Goal: Task Accomplishment & Management: Manage account settings

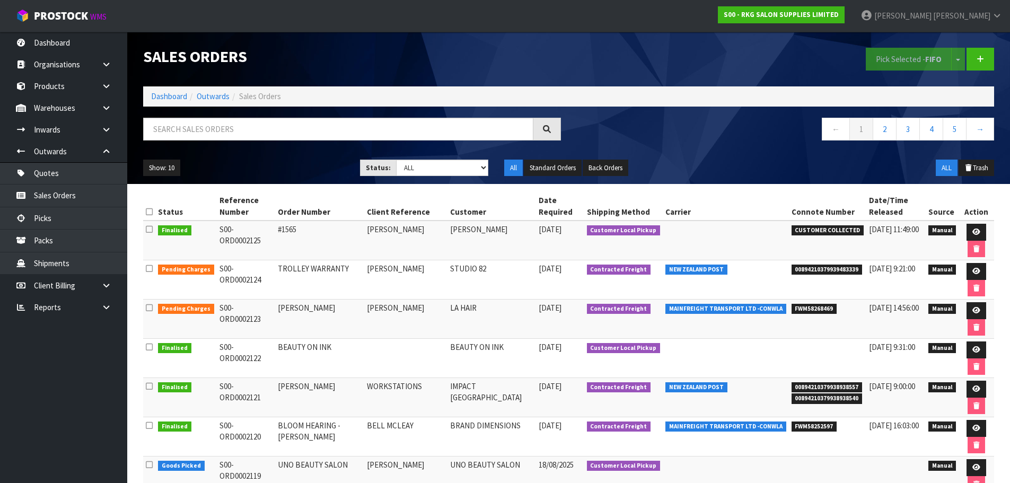
click at [219, 130] on input "text" at bounding box center [338, 129] width 390 height 23
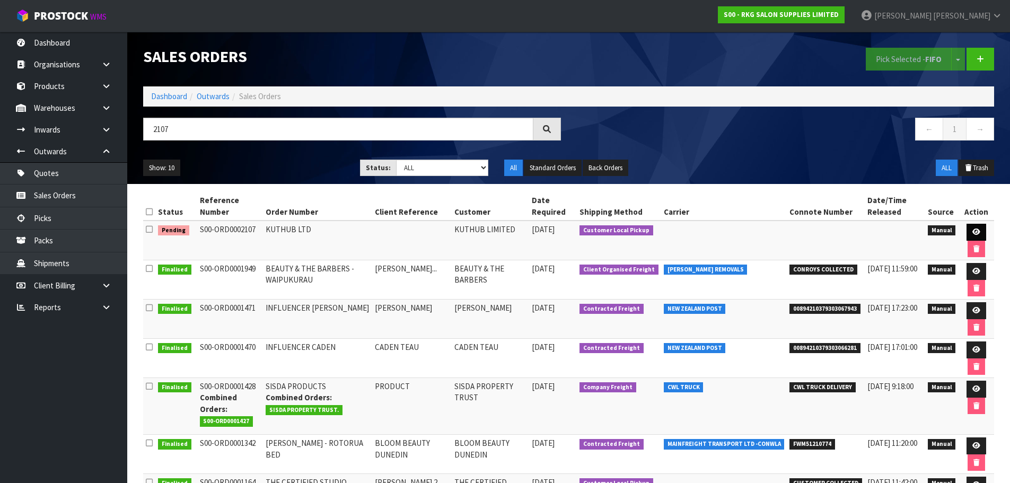
type input "2107"
click at [974, 233] on icon at bounding box center [976, 231] width 8 height 7
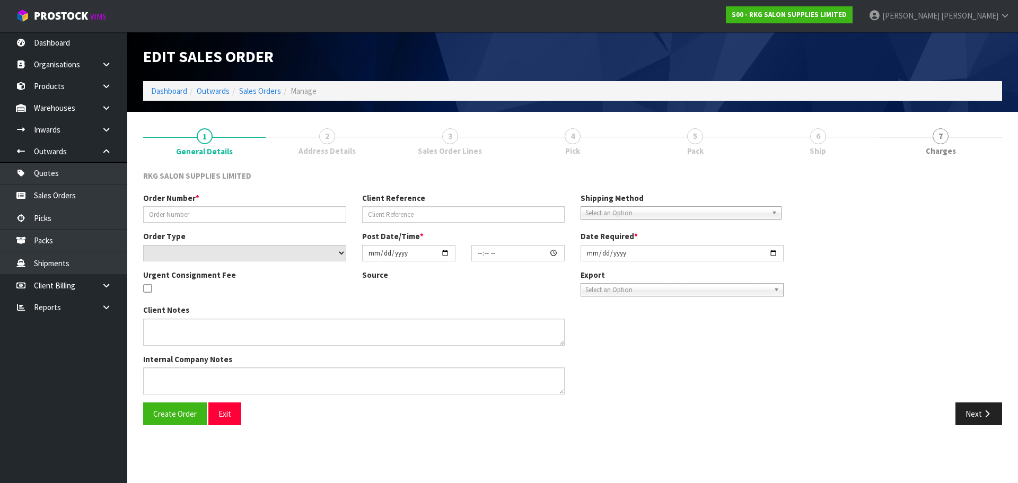
type input "KUTHUB LTD"
select select "number:0"
type input "2025-08-07"
type input "09:30:00.000"
type input "2025-08-11"
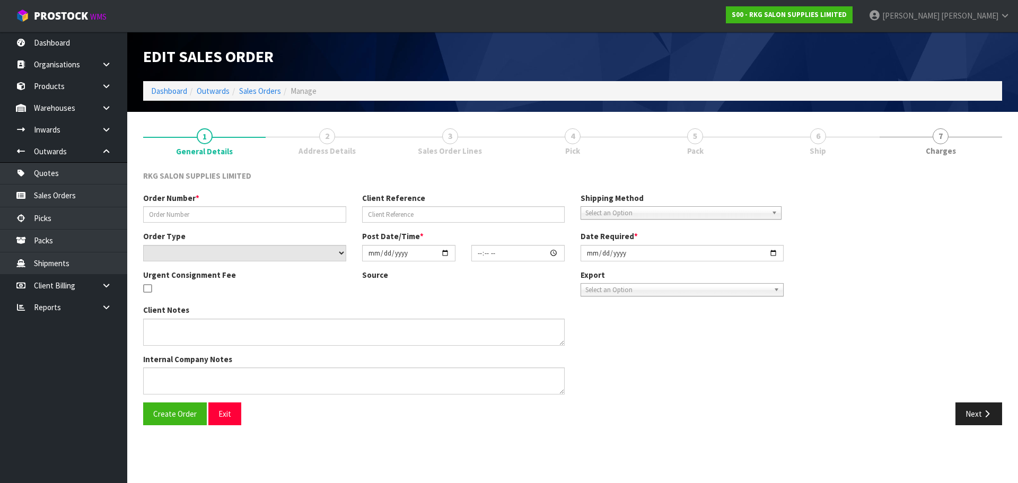
type textarea "WILL COLLECT - NO WARRANTY ON SHAMPOO UNIT"
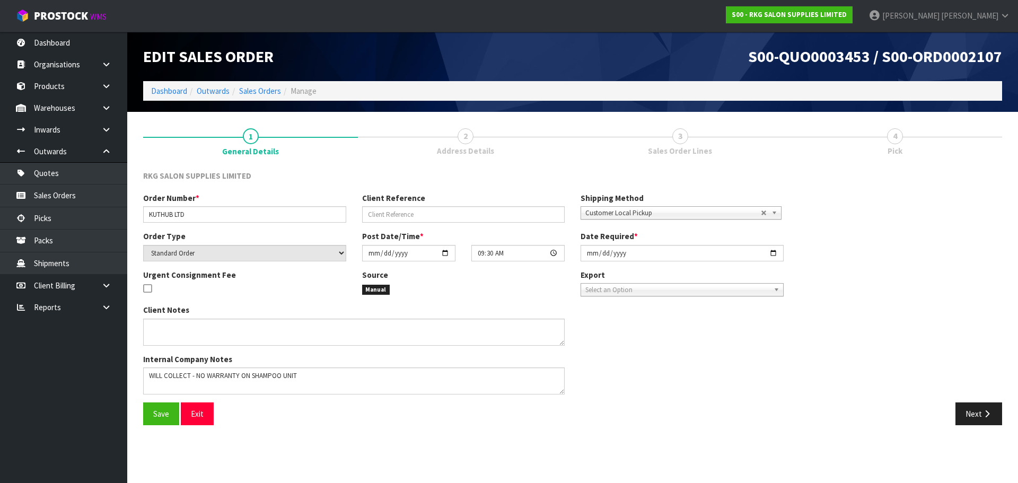
click at [683, 135] on span "3" at bounding box center [680, 136] width 16 height 16
click at [984, 418] on icon "button" at bounding box center [987, 414] width 10 height 8
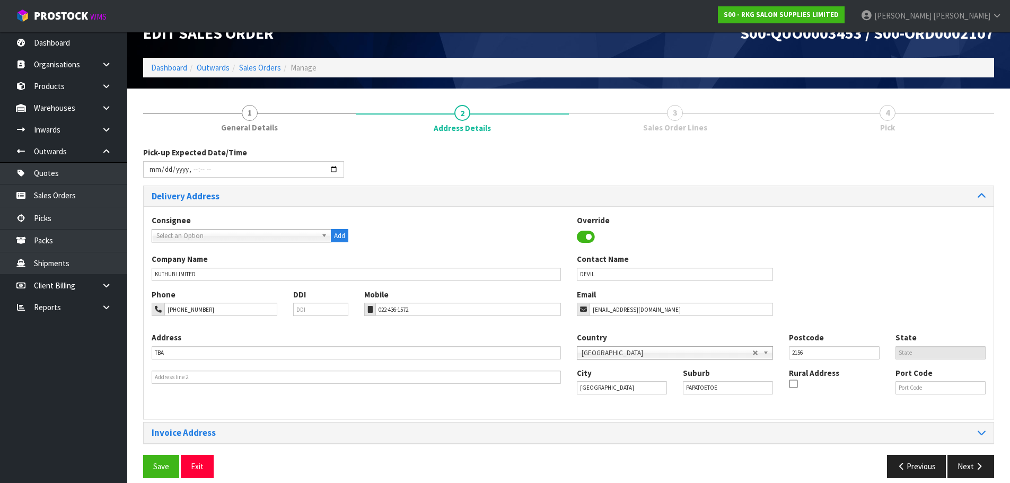
scroll to position [34, 0]
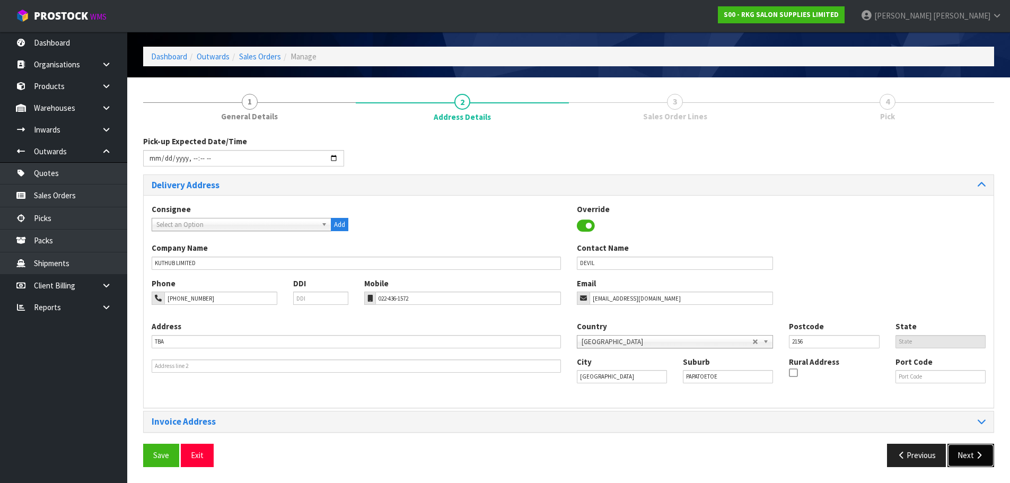
click at [972, 458] on button "Next" at bounding box center [970, 455] width 47 height 23
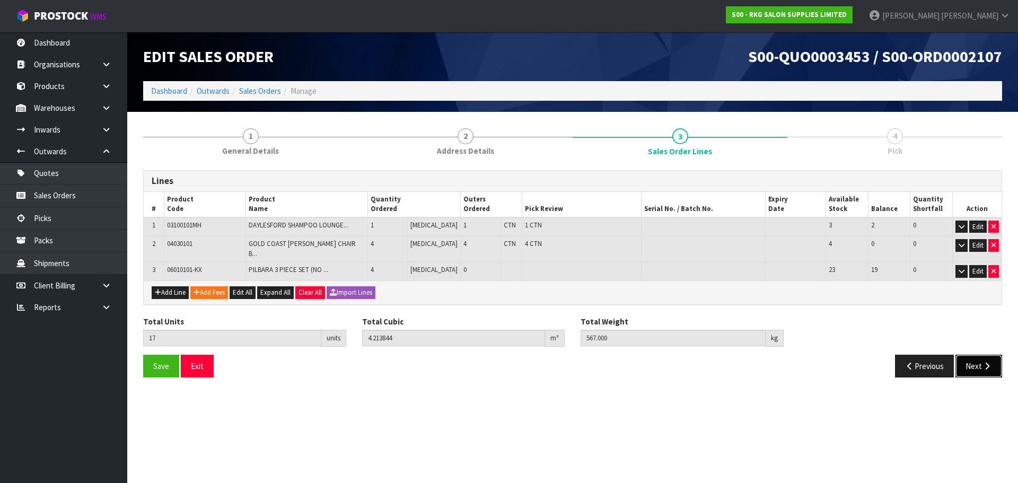
click at [964, 356] on button "Next" at bounding box center [978, 366] width 47 height 23
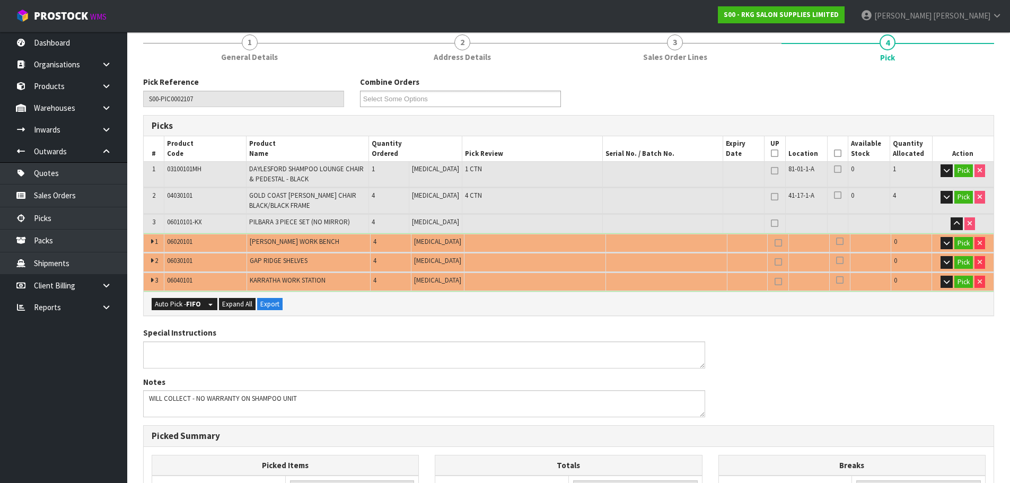
scroll to position [106, 0]
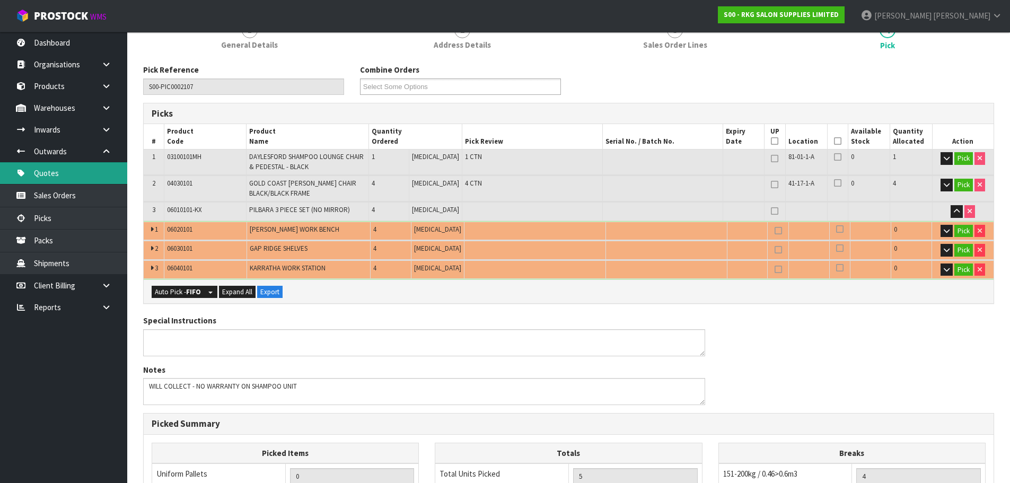
click at [55, 169] on link "Quotes" at bounding box center [63, 173] width 127 height 22
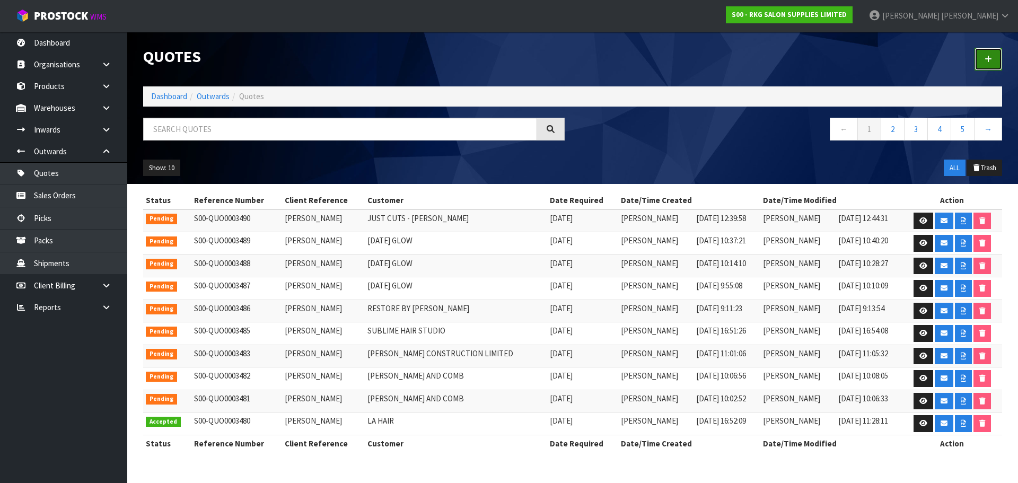
click at [988, 62] on icon at bounding box center [987, 59] width 7 height 8
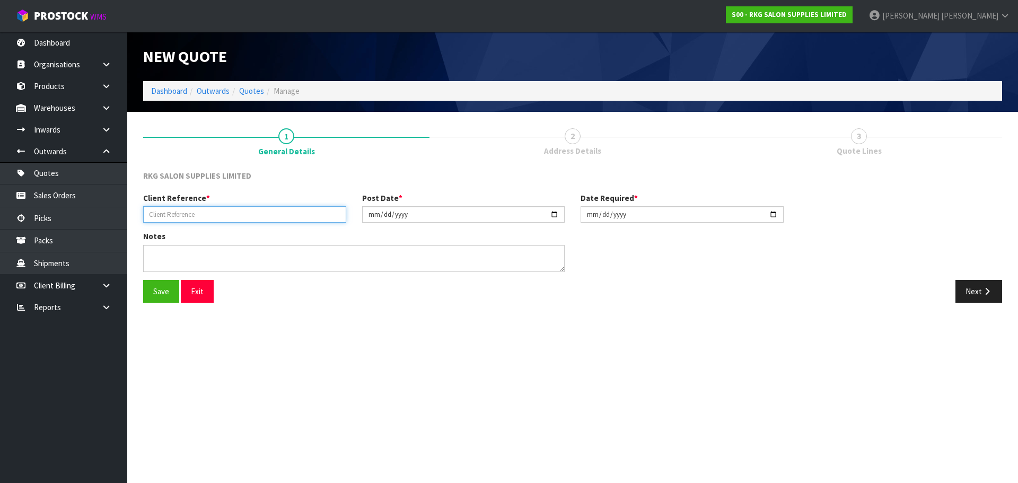
click at [246, 211] on input "text" at bounding box center [244, 214] width 203 height 16
type input "TEST"
click at [170, 293] on button "Save" at bounding box center [161, 291] width 36 height 23
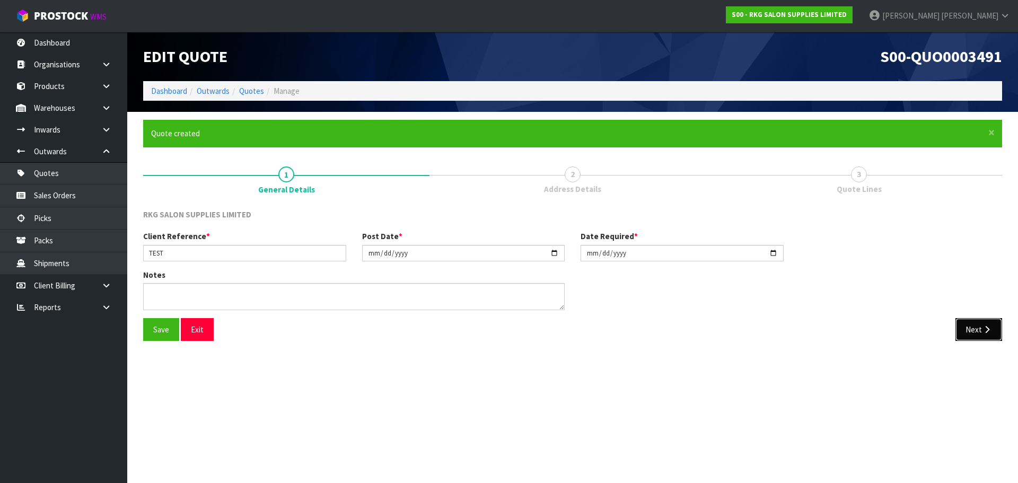
click at [984, 329] on icon "button" at bounding box center [987, 329] width 10 height 8
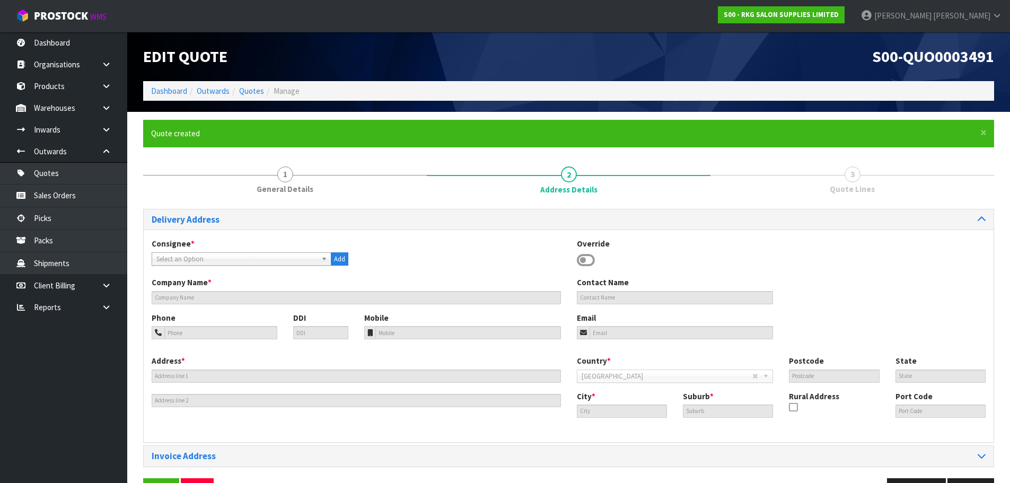
click at [323, 258] on b at bounding box center [326, 259] width 10 height 12
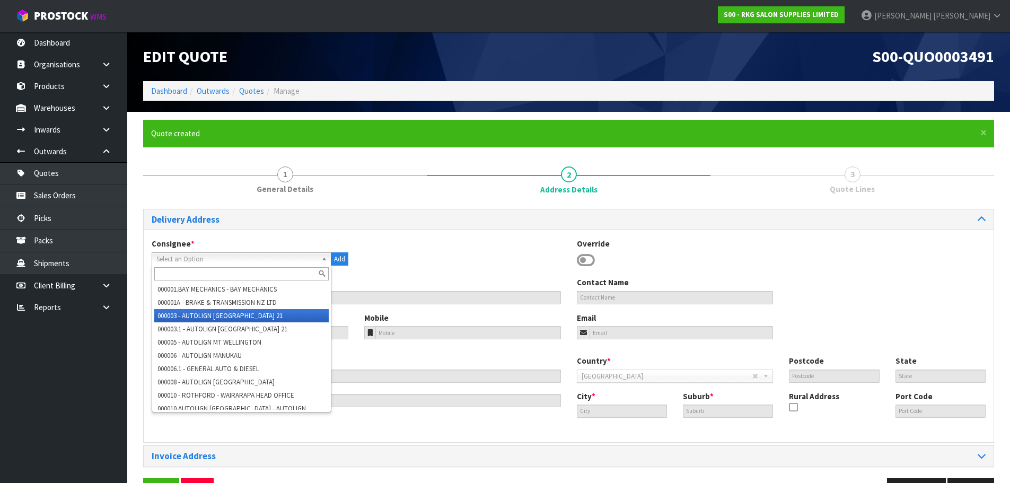
click at [244, 321] on li "000003 - AUTOLIGN [GEOGRAPHIC_DATA] 21" at bounding box center [241, 315] width 174 height 13
type input "AUTOLIGN ALBANY 21"
type input "UNIT G 156 BUSH ROAD"
type input "0632"
type input "AUK"
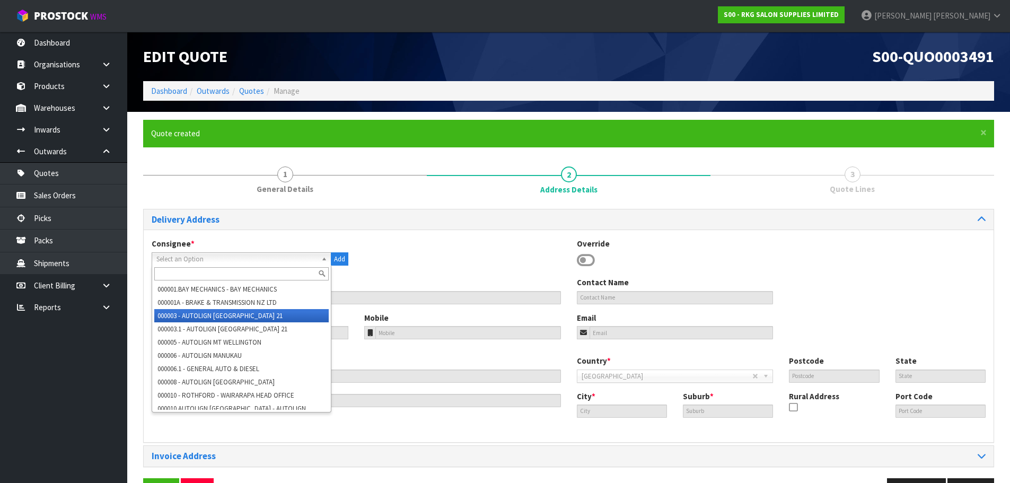
type input "AUCKLAND"
type input "ALBANY"
type input "NZAKL"
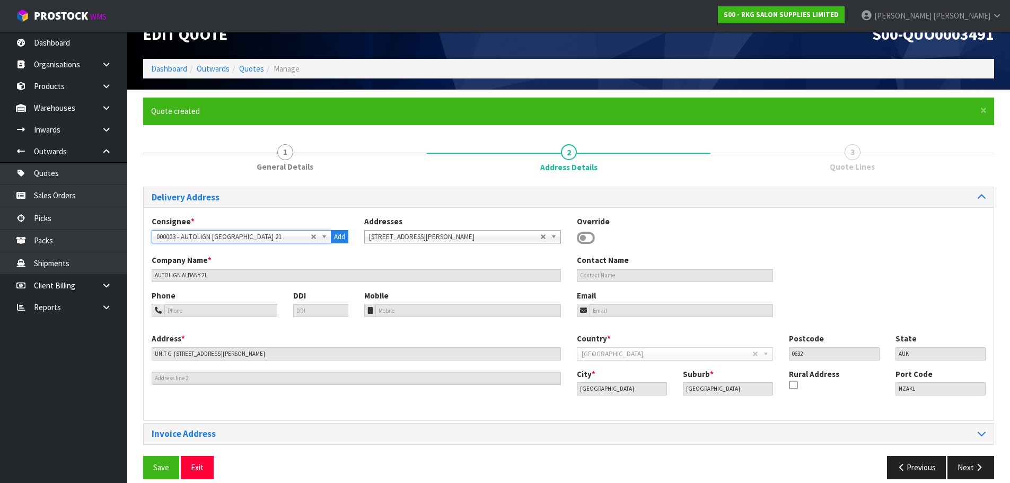
scroll to position [34, 0]
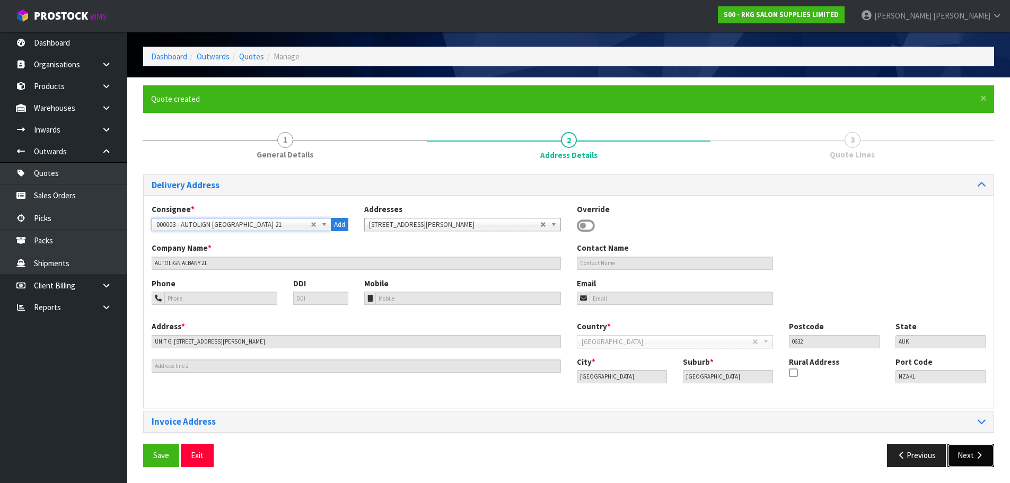
click at [973, 460] on button "Next" at bounding box center [970, 455] width 47 height 23
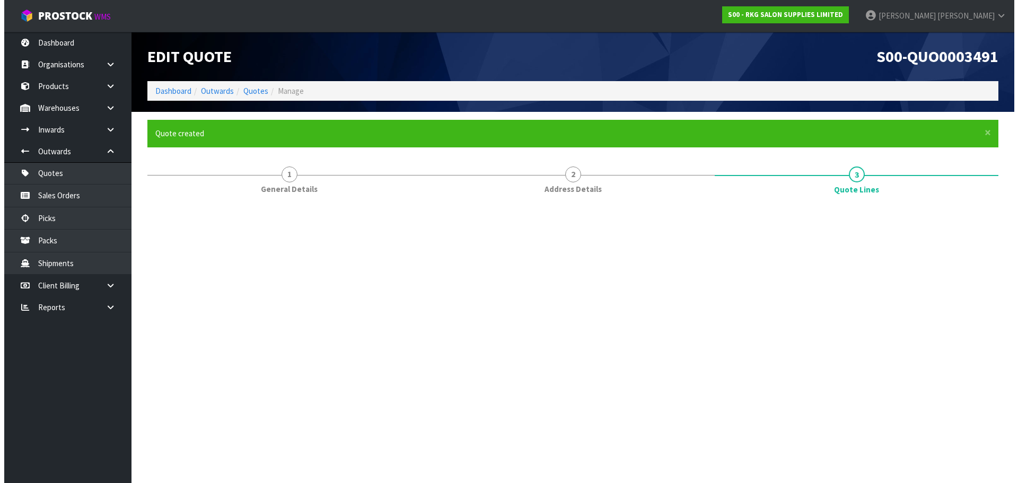
scroll to position [0, 0]
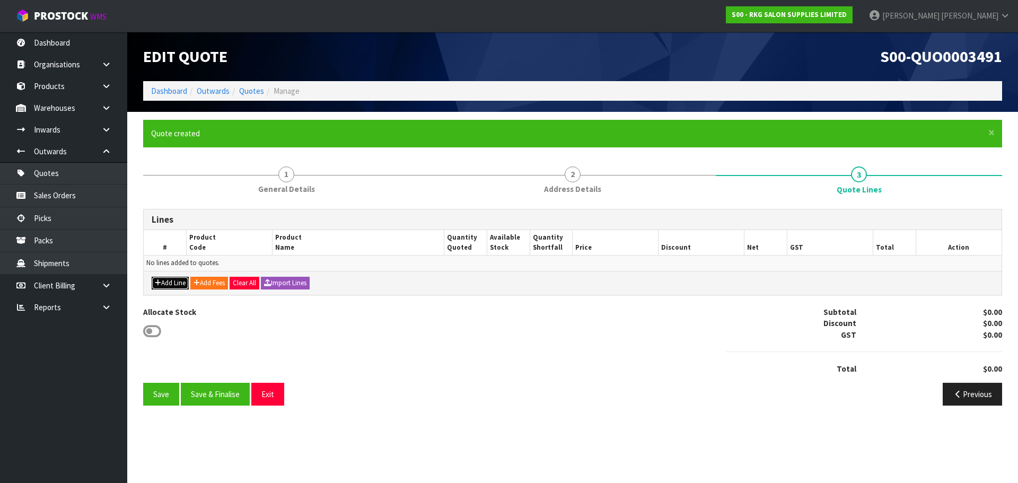
click at [183, 280] on button "Add Line" at bounding box center [170, 283] width 37 height 13
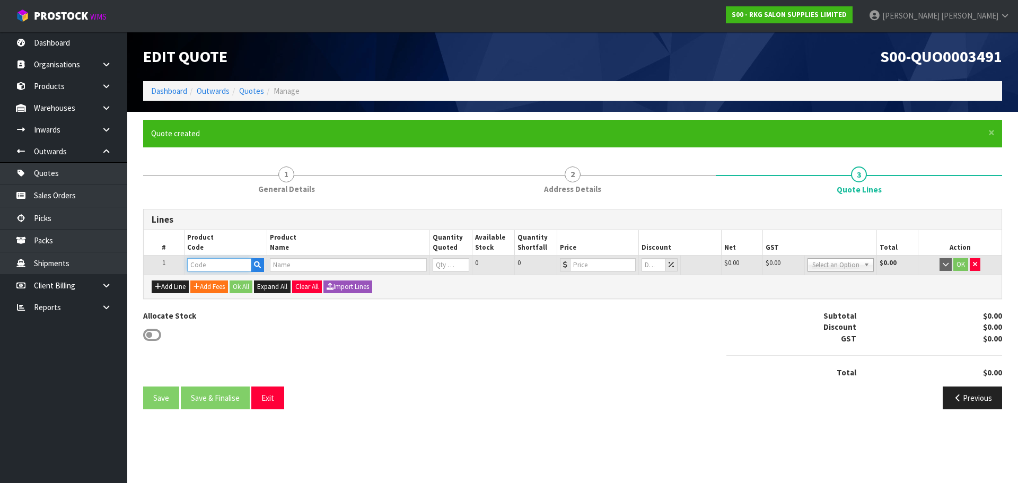
click at [207, 268] on input "text" at bounding box center [219, 264] width 64 height 13
type input "LEDP75"
click at [215, 285] on strong "LEDP75" at bounding box center [211, 283] width 27 height 10
type input "LEDP750"
type input "AURA BACK LIGHT LED CIRCLE MIRROR 750MM"
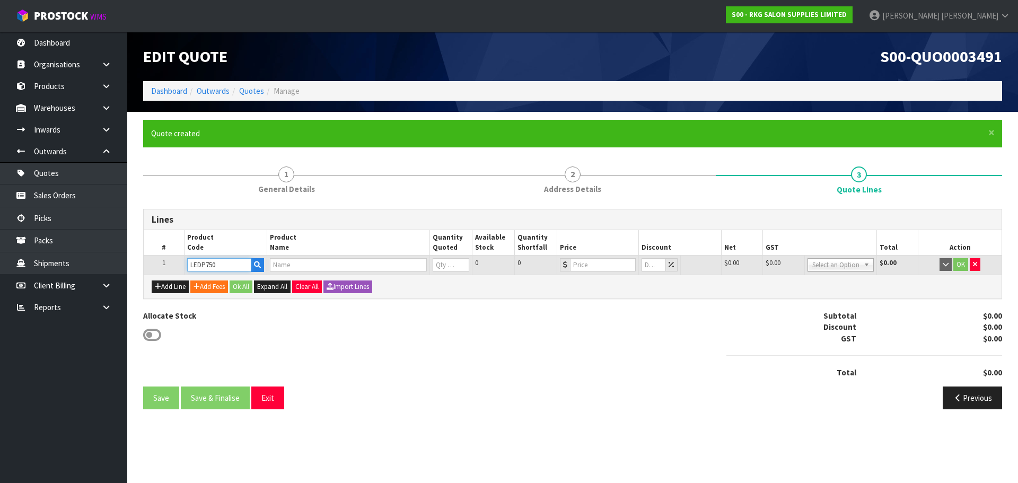
type input "0"
type input "477.4"
type input "0"
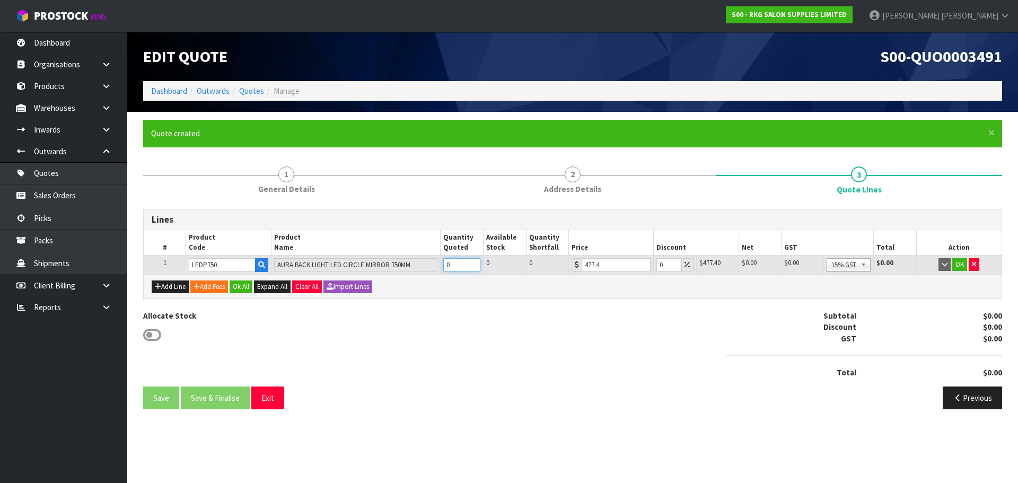
click at [436, 262] on tr "1 LEDP750 AURA BACK LIGHT LED CIRCLE MIRROR 750MM 0 0 0 477.4 0 $477.40 $0.00 $…" at bounding box center [573, 264] width 858 height 19
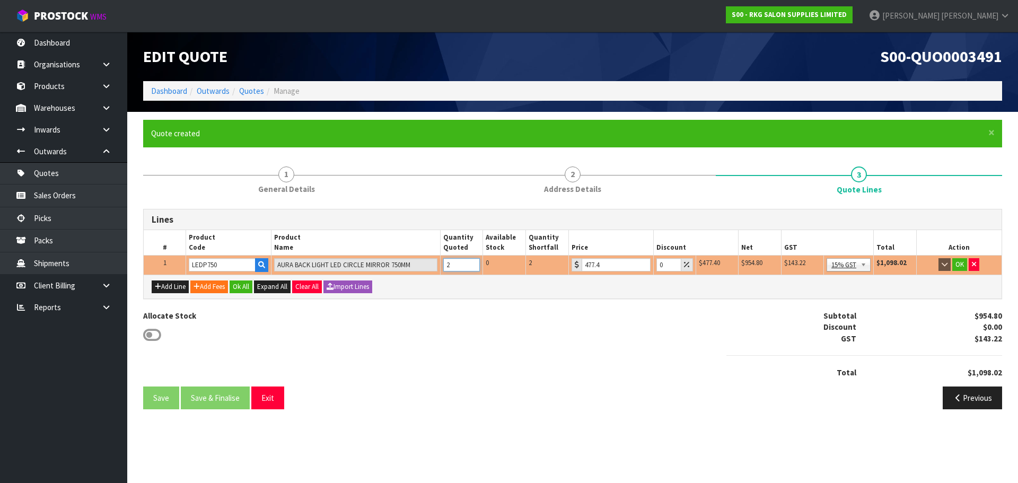
type input "2"
click at [672, 267] on input "-0.001" at bounding box center [668, 264] width 25 height 13
click at [656, 265] on input "-0.001" at bounding box center [668, 264] width 25 height 13
drag, startPoint x: 656, startPoint y: 265, endPoint x: 677, endPoint y: 265, distance: 21.7
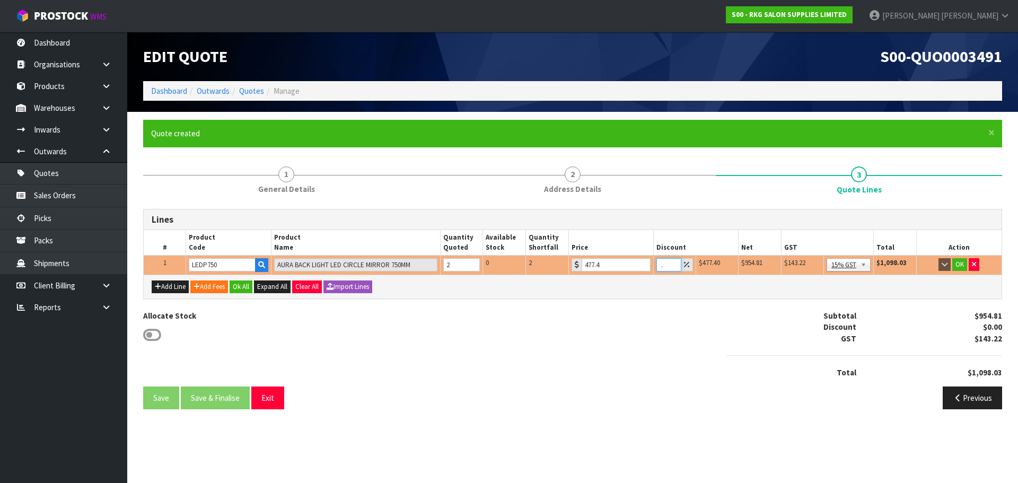
click at [677, 265] on input "-0.001" at bounding box center [668, 264] width 25 height 13
type input "20"
click at [963, 261] on button "OK" at bounding box center [959, 264] width 15 height 13
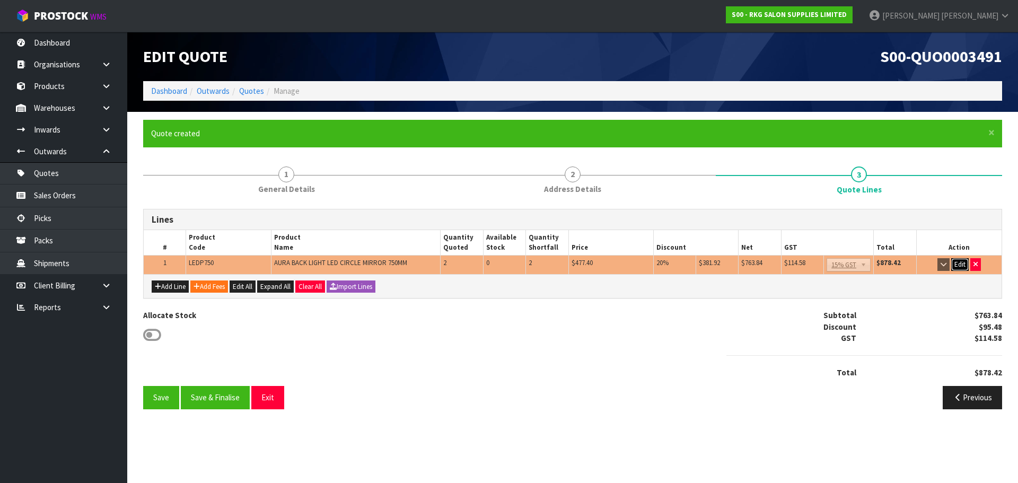
click at [961, 267] on button "Edit" at bounding box center [959, 264] width 17 height 13
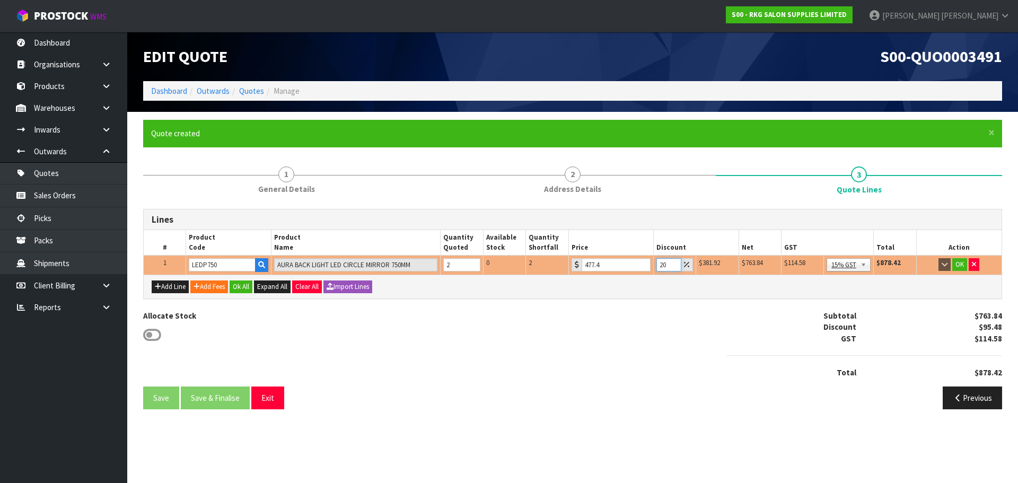
click at [659, 264] on input "20" at bounding box center [668, 264] width 25 height 13
drag, startPoint x: 659, startPoint y: 264, endPoint x: 666, endPoint y: 264, distance: 7.4
click at [666, 264] on input "20" at bounding box center [668, 264] width 25 height 13
type input "15"
click at [721, 296] on div "Add Line Add Fees Ok All Expand All Clear All Import Lines" at bounding box center [573, 287] width 858 height 24
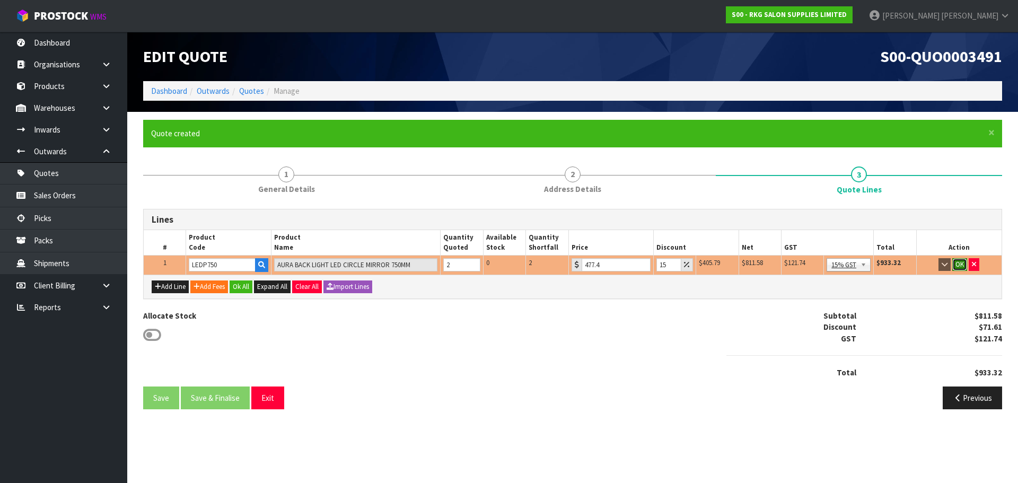
click at [960, 268] on button "OK" at bounding box center [959, 264] width 15 height 13
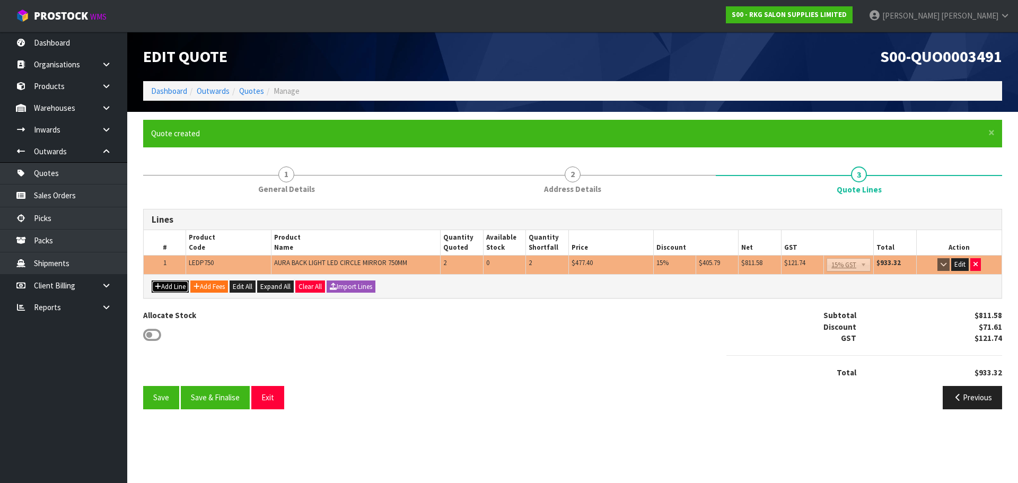
click at [177, 287] on button "Add Line" at bounding box center [170, 286] width 37 height 13
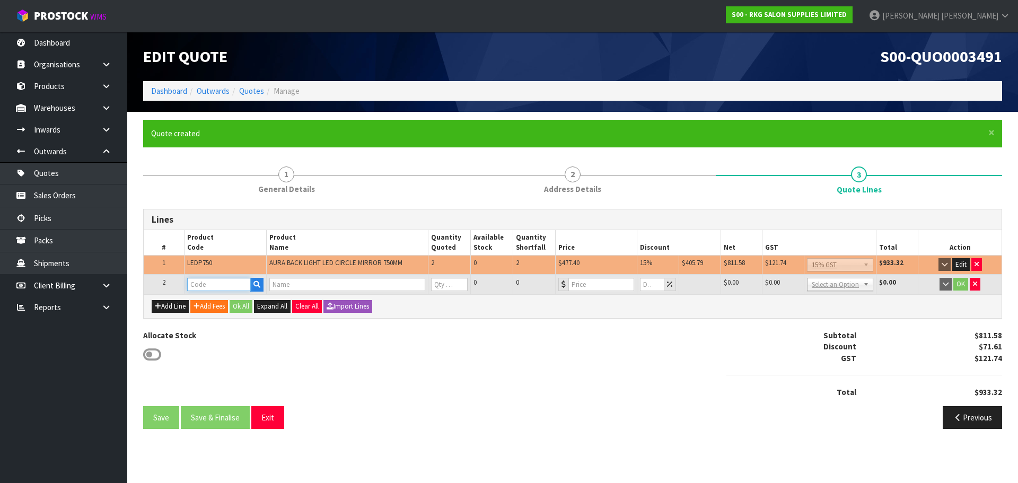
click at [196, 285] on input "text" at bounding box center [219, 284] width 64 height 13
type input "FRE"
click at [235, 300] on link "FRE IGHT" at bounding box center [230, 302] width 84 height 14
type input "FREIGHT"
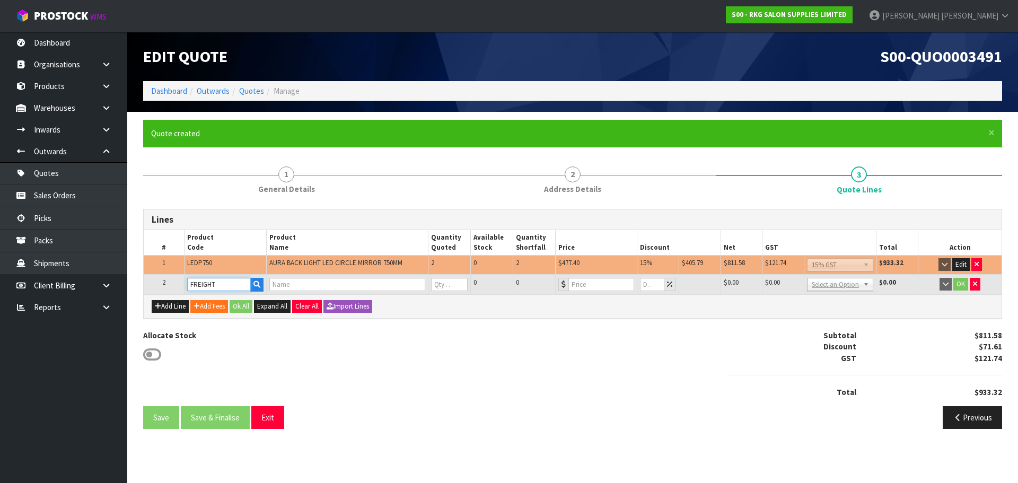
type input "0"
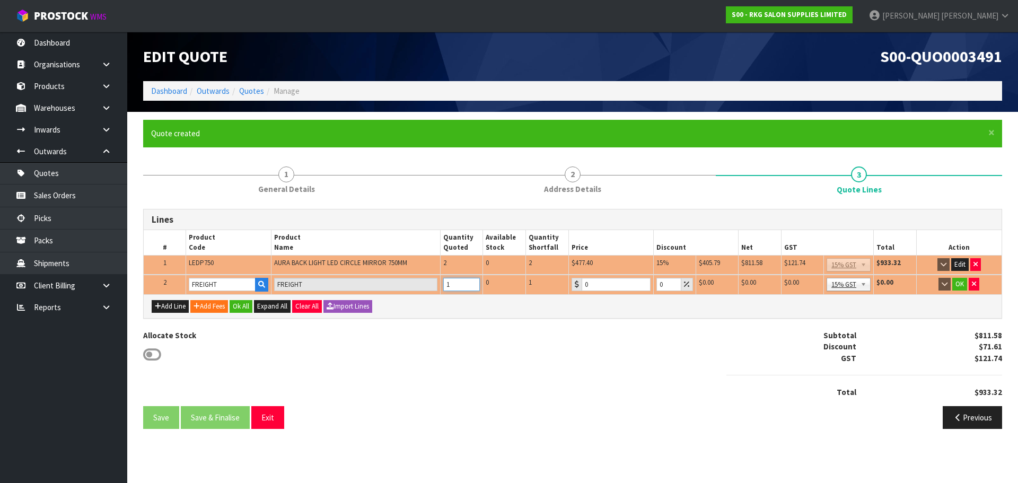
type input "1"
click at [473, 281] on input "1" at bounding box center [461, 284] width 37 height 13
click at [978, 285] on button "button" at bounding box center [973, 284] width 11 height 13
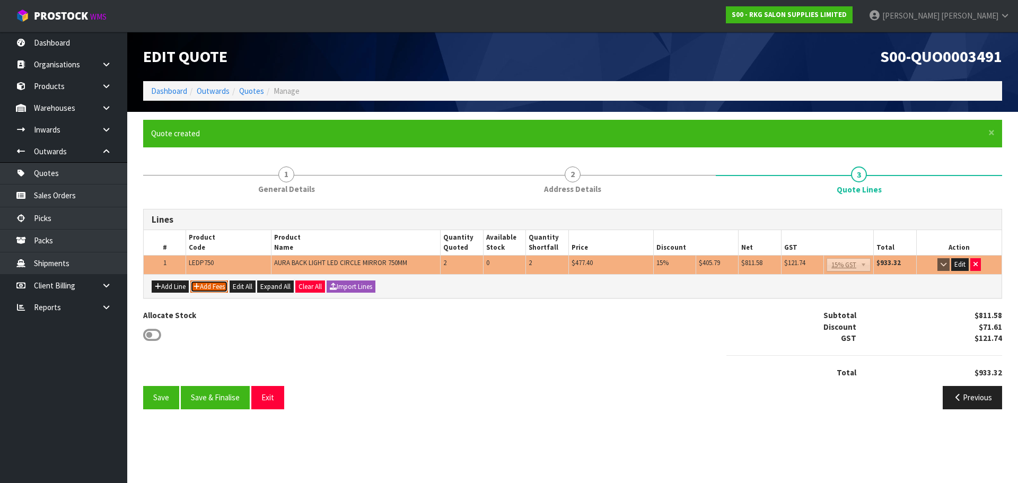
click at [219, 287] on button "Add Fees" at bounding box center [209, 286] width 38 height 13
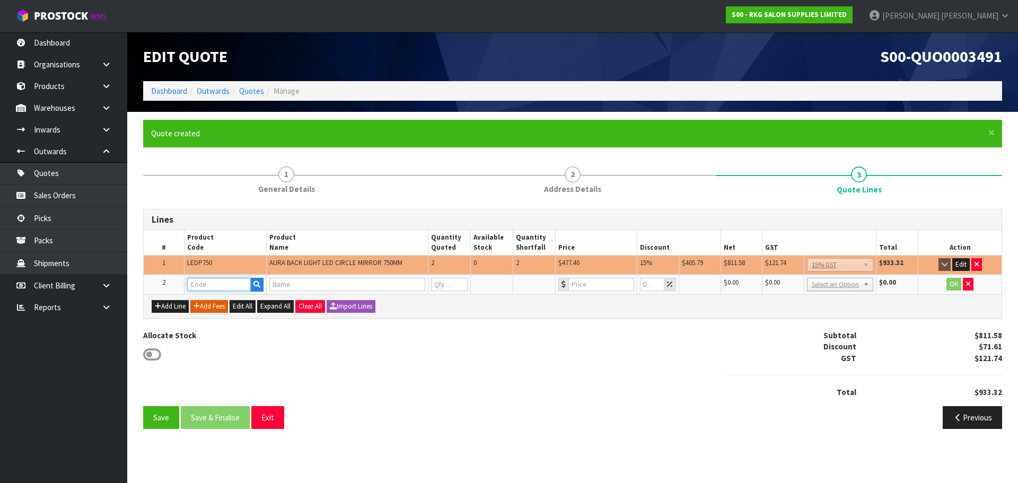
click at [223, 280] on input "text" at bounding box center [219, 284] width 64 height 13
type input "FREI"
click at [241, 301] on link "FREI GHT" at bounding box center [230, 302] width 84 height 14
type input "FREIGHT"
type input "FREIGHT FEE"
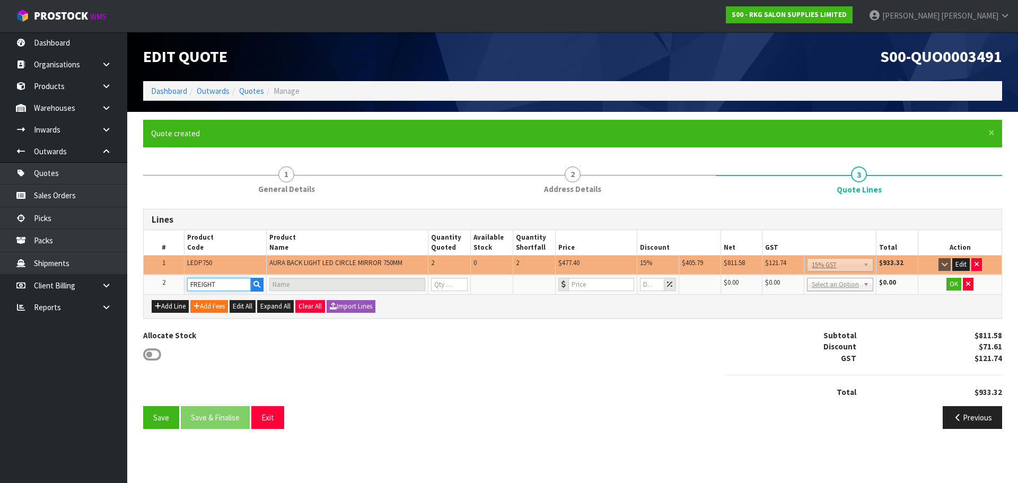
type input "1"
type input "0"
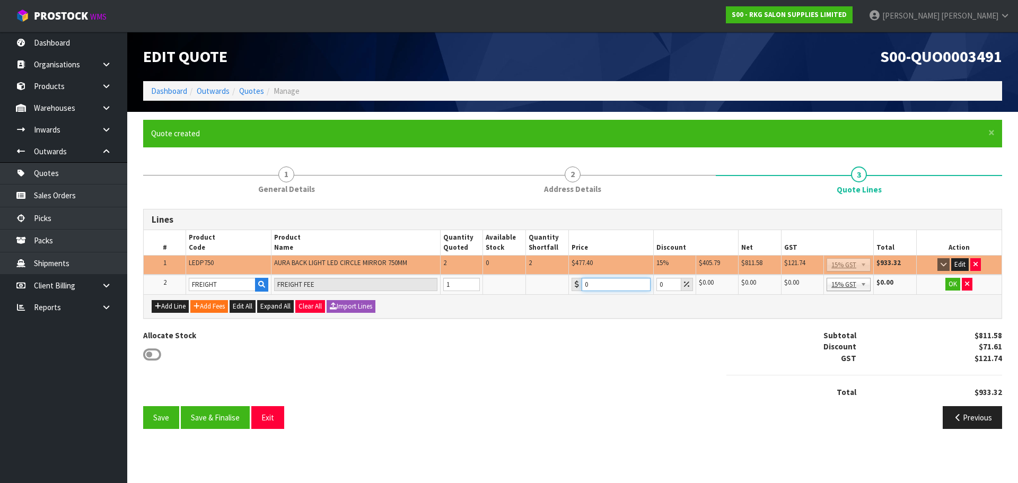
drag, startPoint x: 592, startPoint y: 282, endPoint x: 581, endPoint y: 282, distance: 10.6
click at [581, 282] on input "0" at bounding box center [615, 284] width 69 height 13
type input "5"
type input "65"
click at [953, 285] on button "OK" at bounding box center [952, 284] width 15 height 13
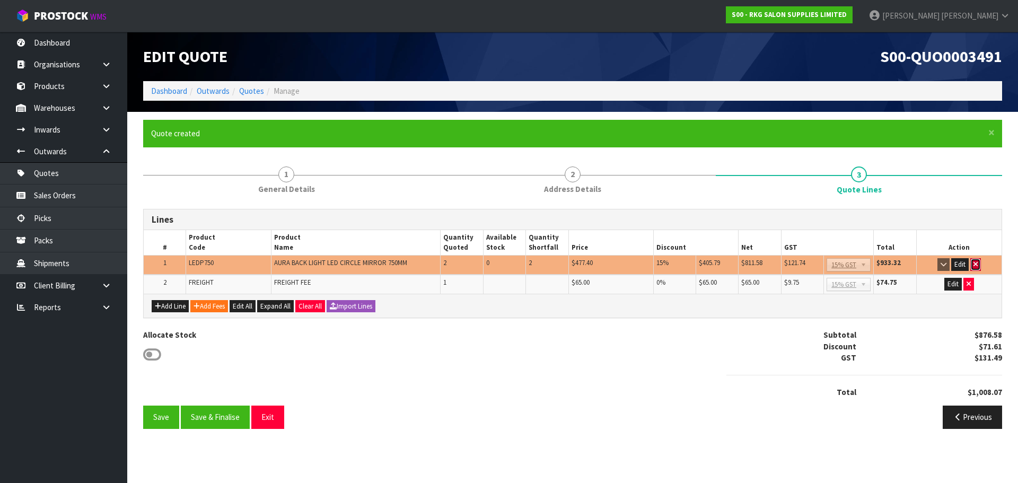
click at [975, 263] on icon "button" at bounding box center [975, 264] width 4 height 7
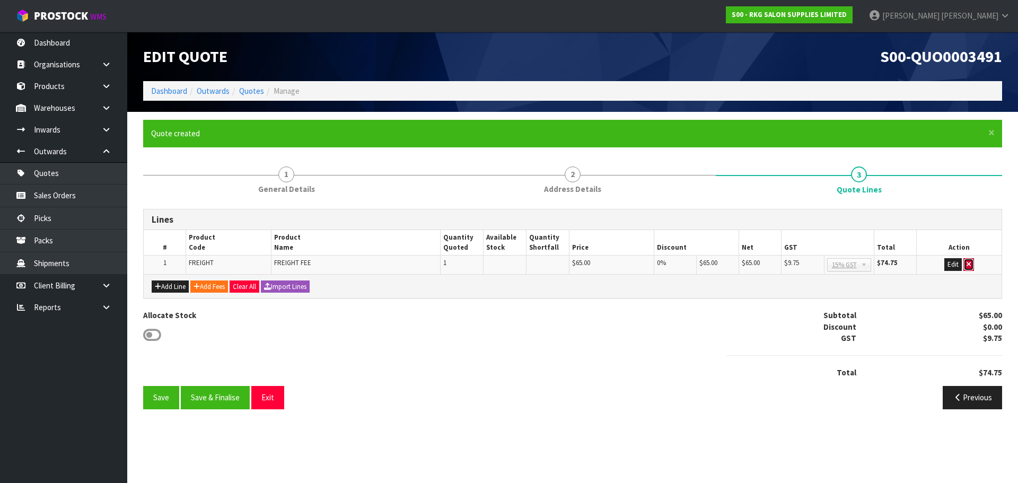
click at [970, 265] on icon "button" at bounding box center [968, 264] width 4 height 7
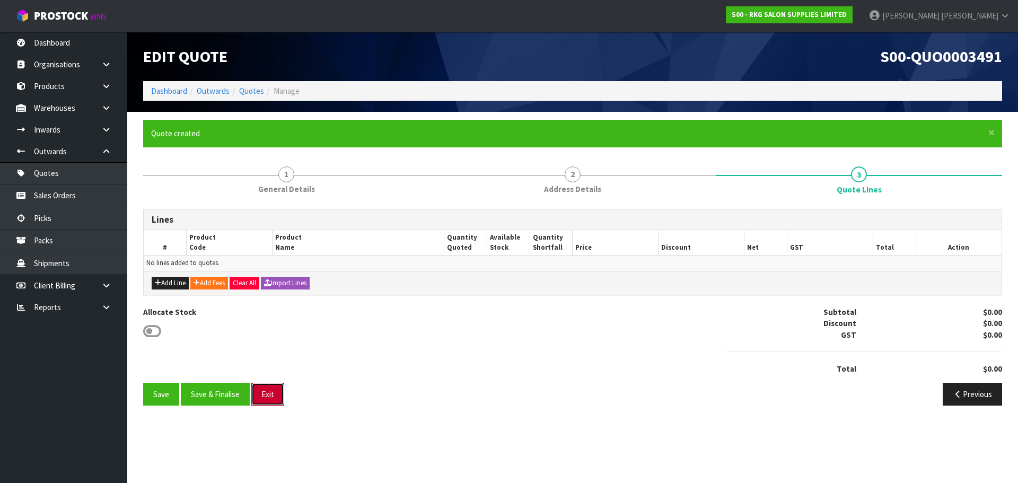
click at [273, 391] on button "Exit" at bounding box center [267, 394] width 33 height 23
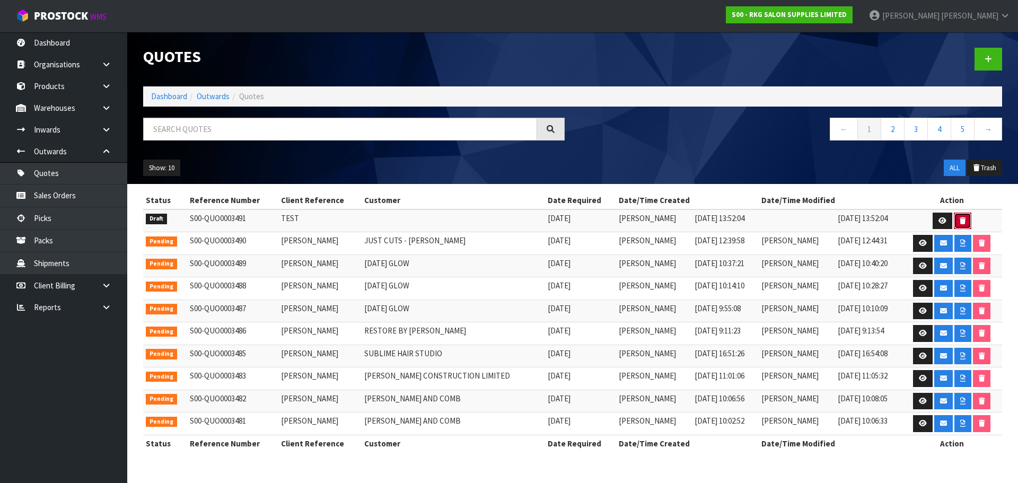
click at [960, 216] on button "button" at bounding box center [962, 221] width 17 height 17
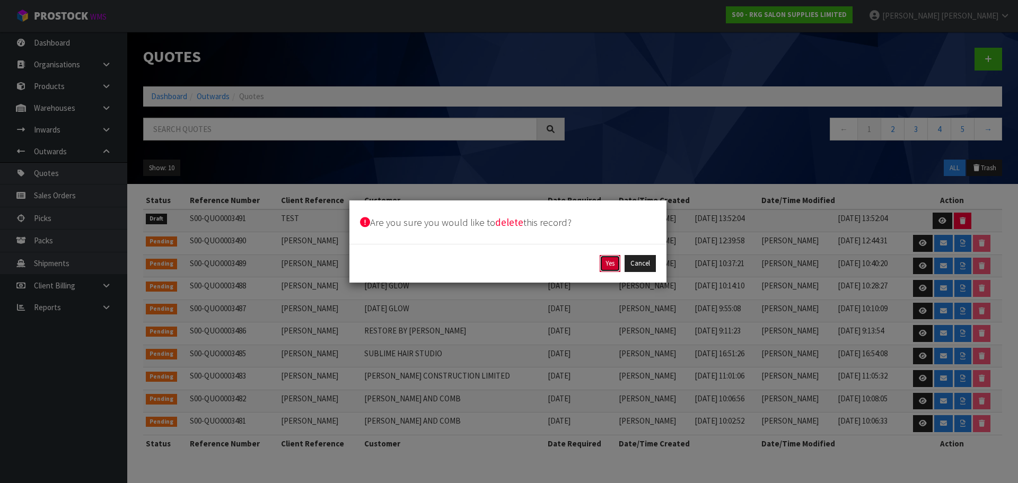
click at [614, 263] on button "Yes" at bounding box center [610, 263] width 21 height 17
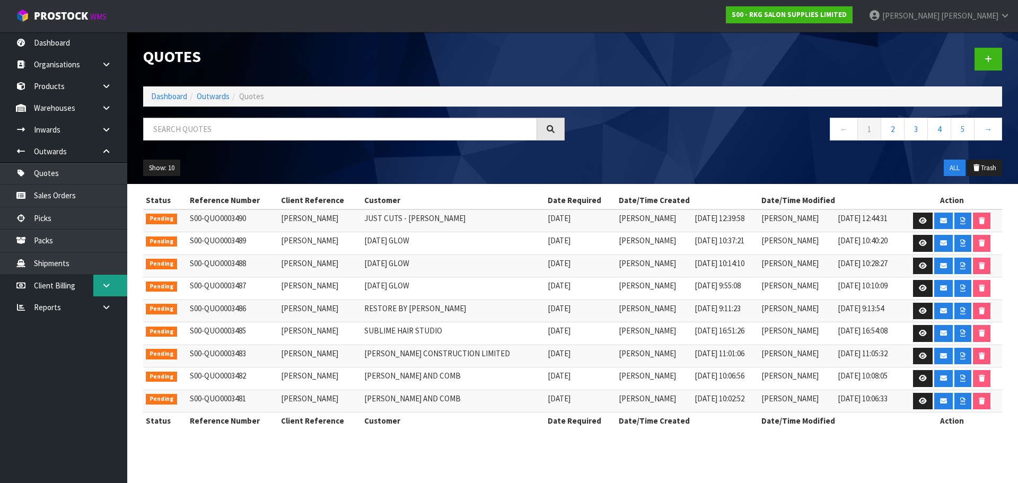
click at [105, 282] on icon at bounding box center [106, 285] width 10 height 8
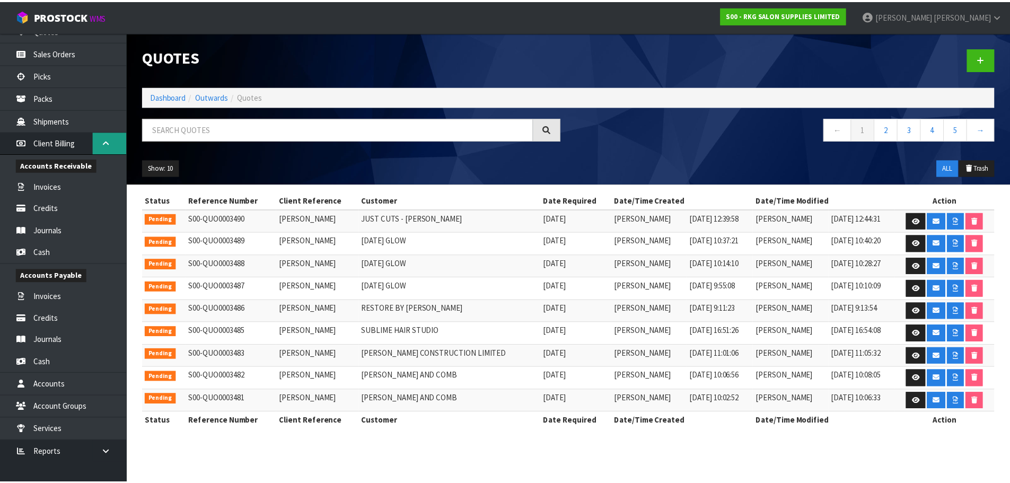
scroll to position [144, 0]
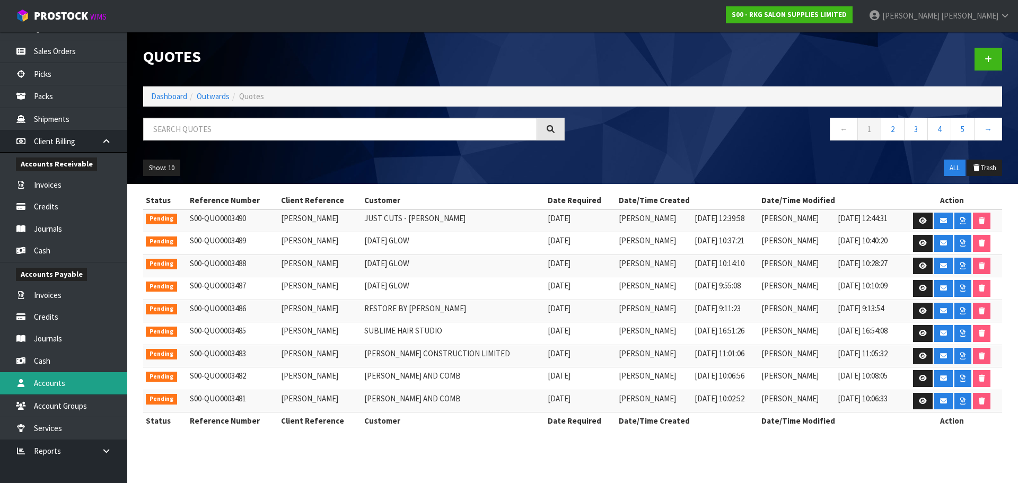
click at [50, 381] on link "Accounts" at bounding box center [63, 383] width 127 height 22
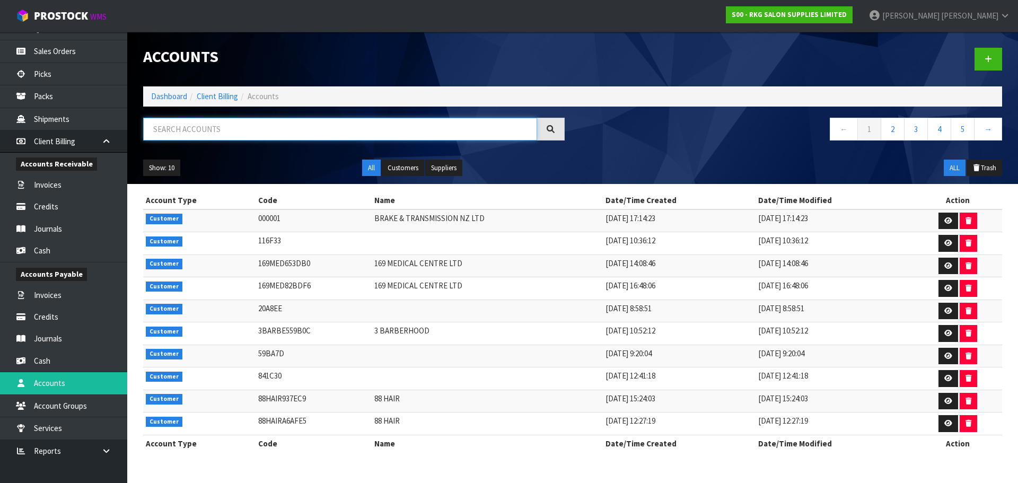
click at [255, 124] on input "text" at bounding box center [340, 129] width 394 height 23
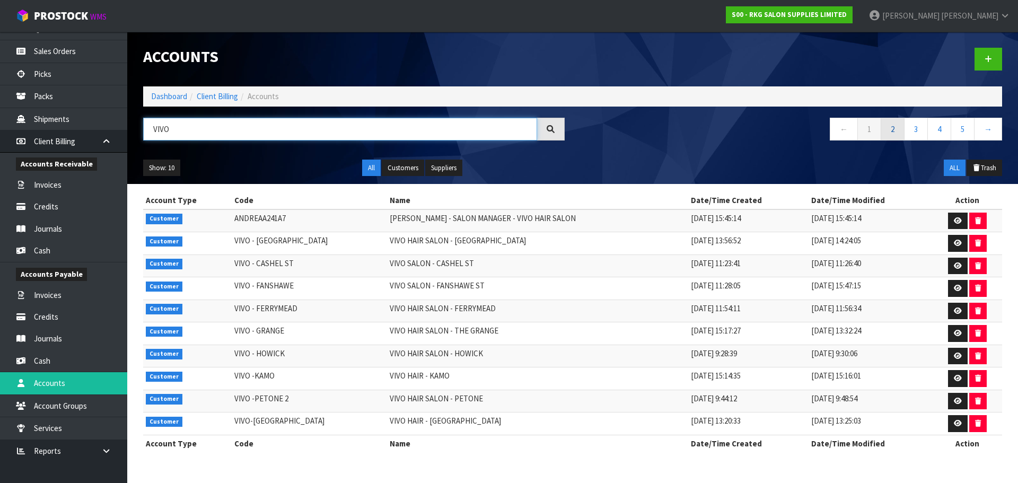
type input "VIVO"
click at [897, 130] on link "2" at bounding box center [892, 129] width 24 height 23
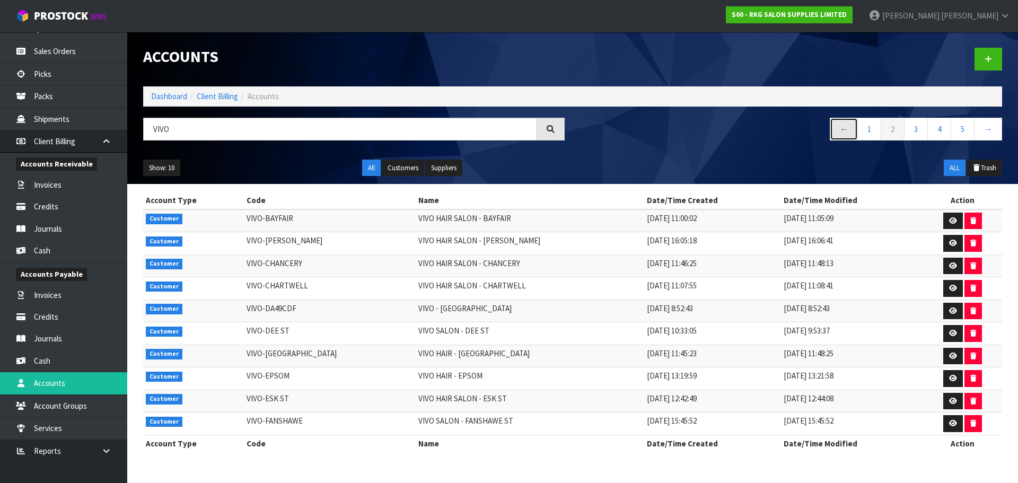
click at [848, 130] on link "←" at bounding box center [844, 129] width 28 height 23
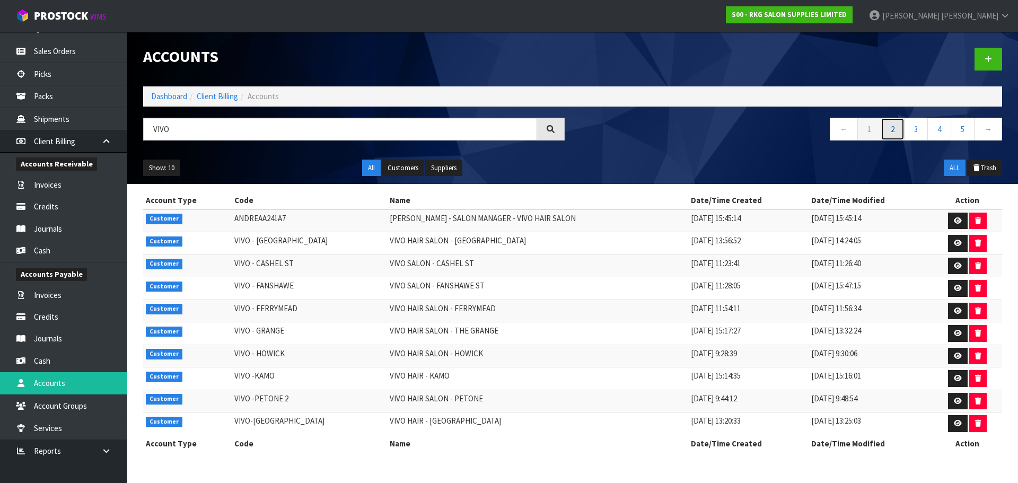
click at [900, 127] on link "2" at bounding box center [892, 129] width 24 height 23
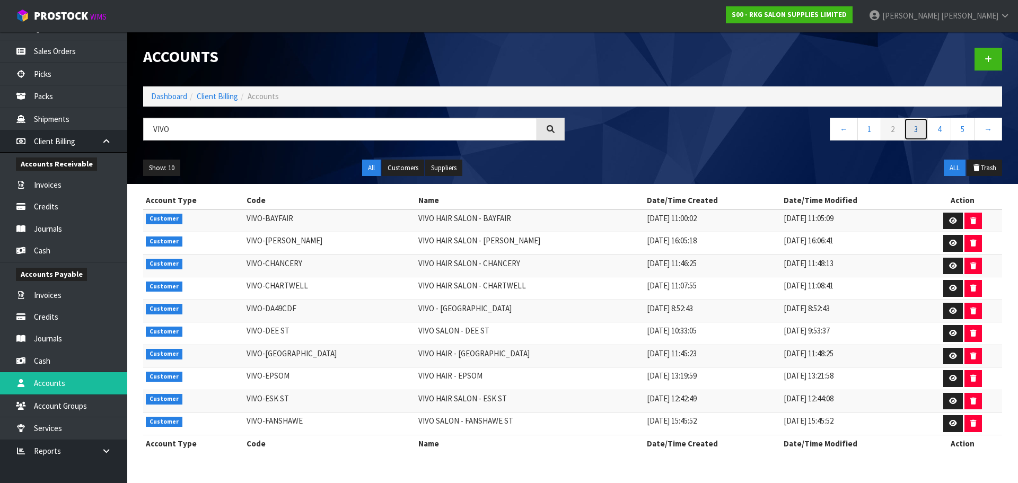
click at [915, 127] on link "3" at bounding box center [916, 129] width 24 height 23
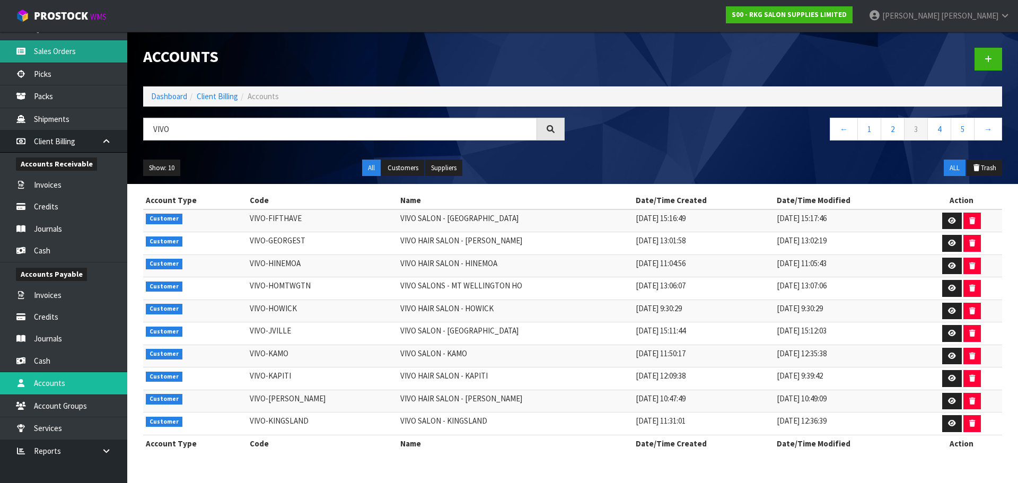
click at [48, 50] on link "Sales Orders" at bounding box center [63, 51] width 127 height 22
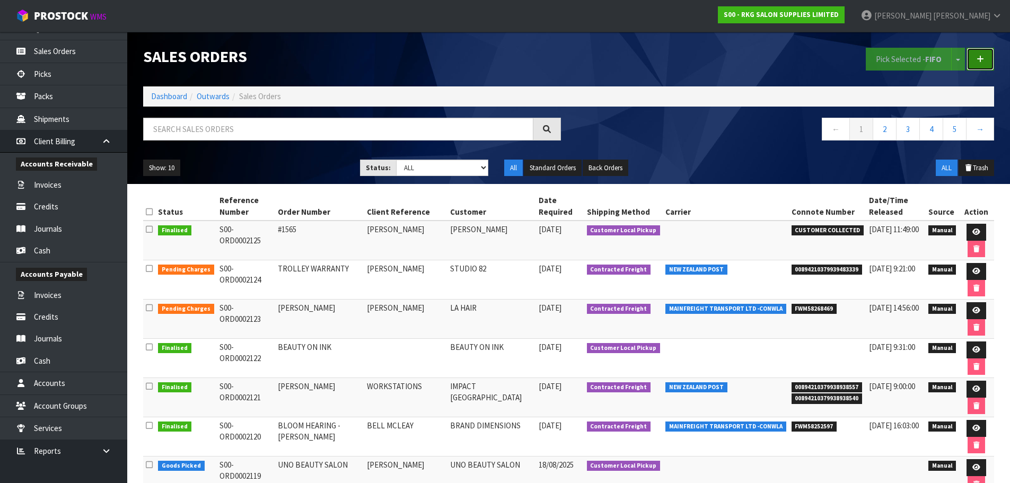
click at [978, 64] on link at bounding box center [980, 59] width 28 height 23
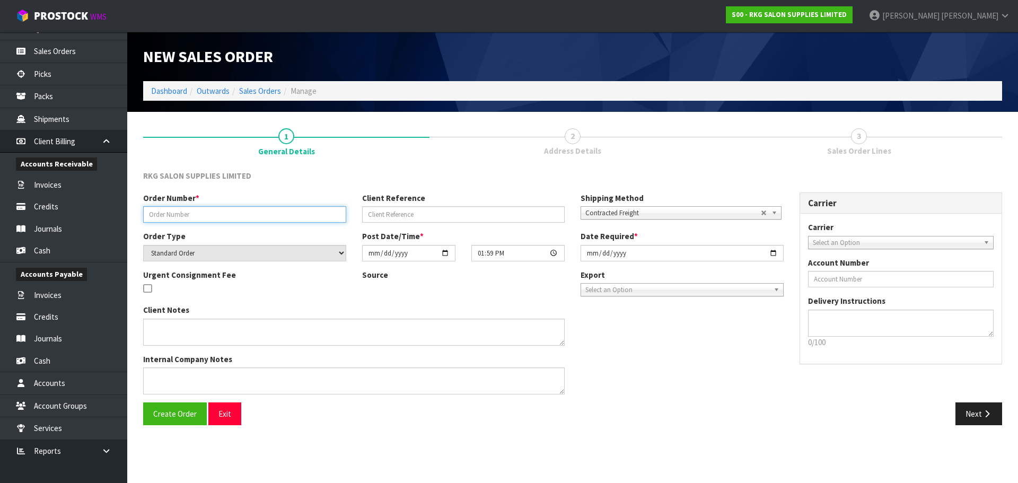
click at [257, 217] on input "text" at bounding box center [244, 214] width 203 height 16
type input "[PERSON_NAME]..."
click at [167, 411] on span "Create Order" at bounding box center [174, 414] width 43 height 10
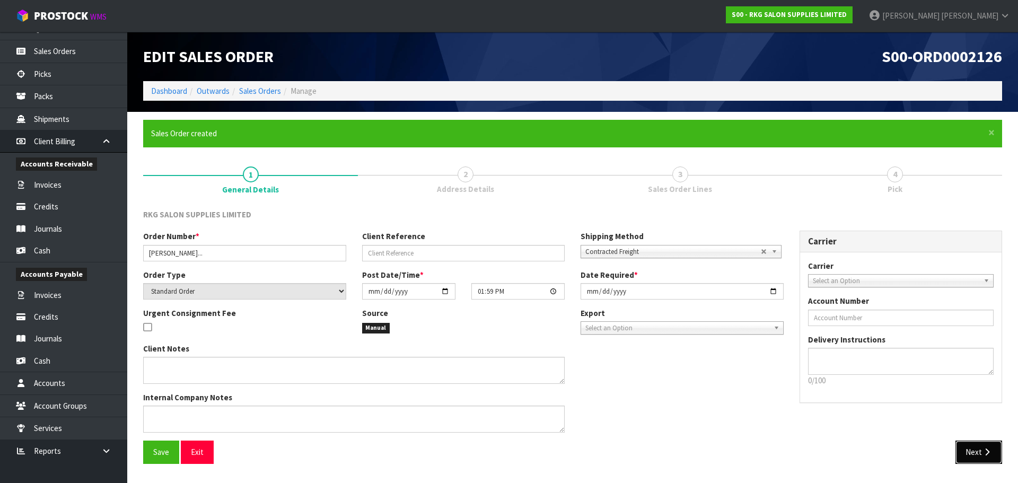
click at [969, 447] on button "Next" at bounding box center [978, 451] width 47 height 23
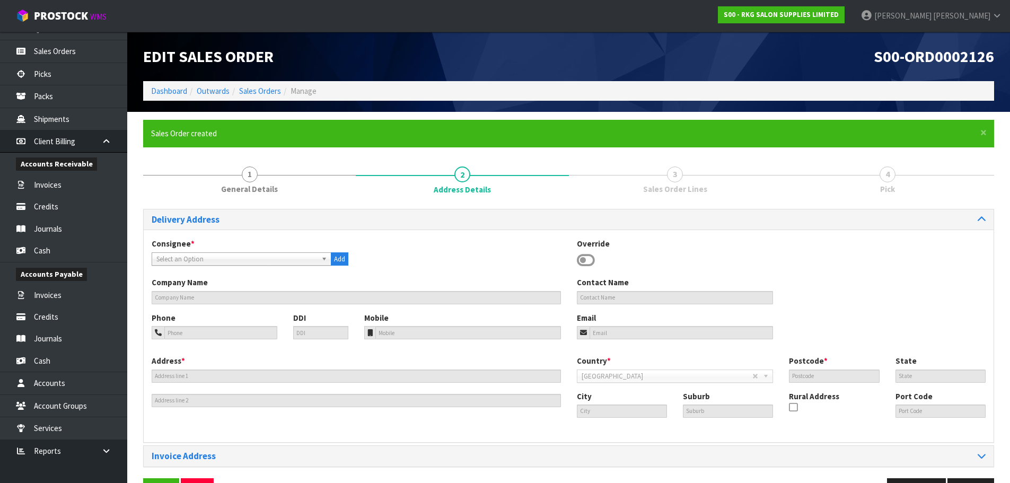
click at [254, 257] on span "Select an Option" at bounding box center [236, 259] width 161 height 13
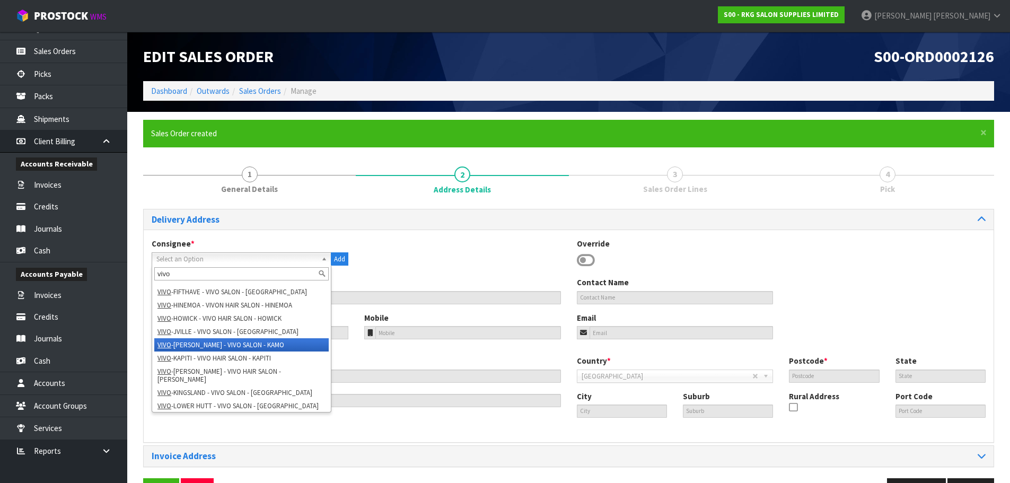
scroll to position [34, 0]
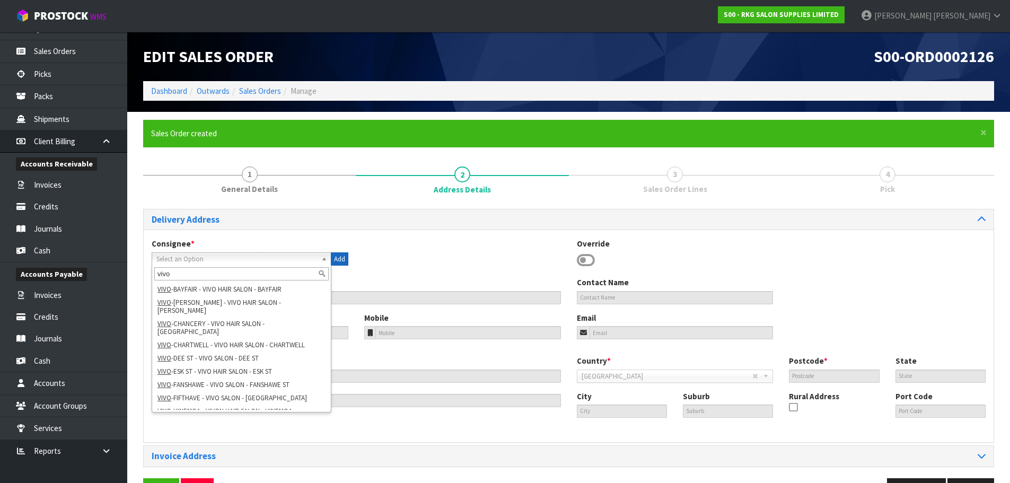
type input "vivo"
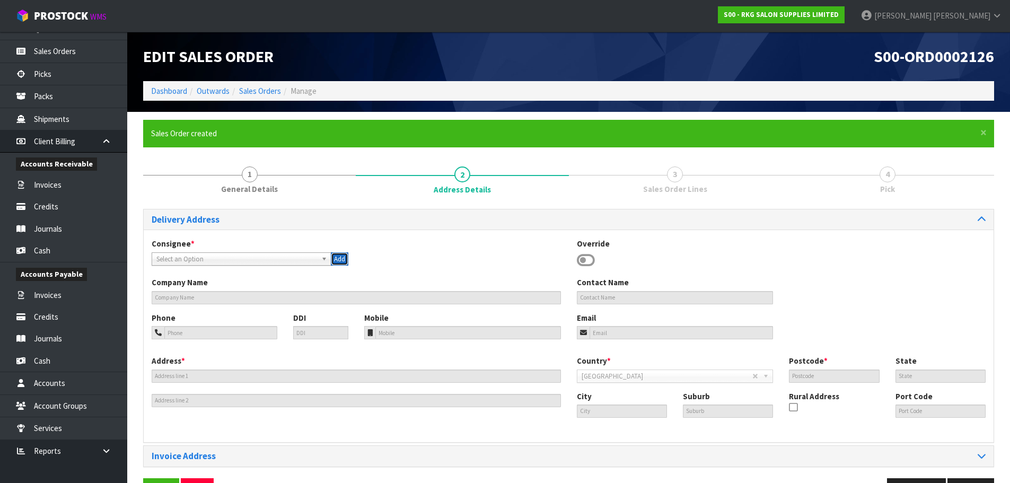
click at [340, 256] on button "Add" at bounding box center [339, 259] width 17 height 14
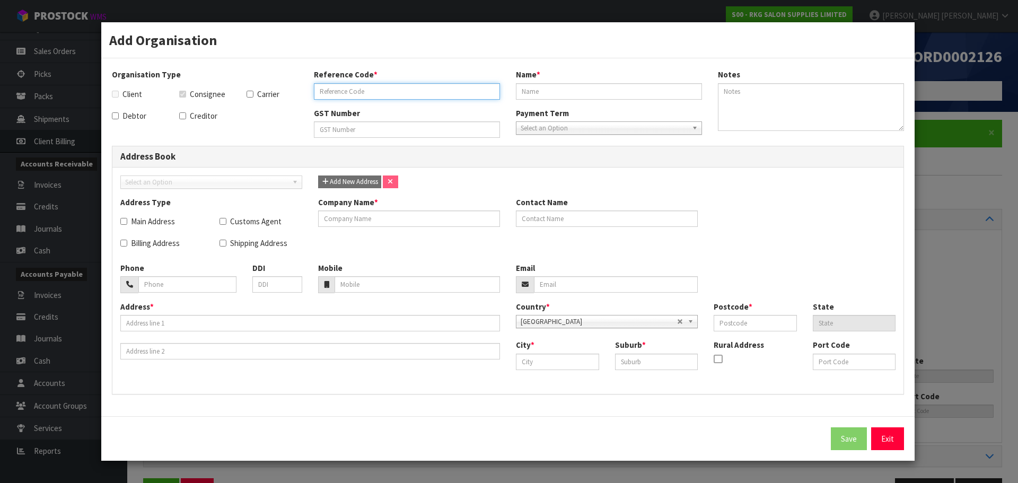
click at [333, 94] on input "text" at bounding box center [407, 91] width 186 height 16
click at [374, 94] on input "text" at bounding box center [407, 91] width 186 height 16
type input "VIVO-MANILA"
click at [889, 436] on link "Exit" at bounding box center [887, 438] width 33 height 23
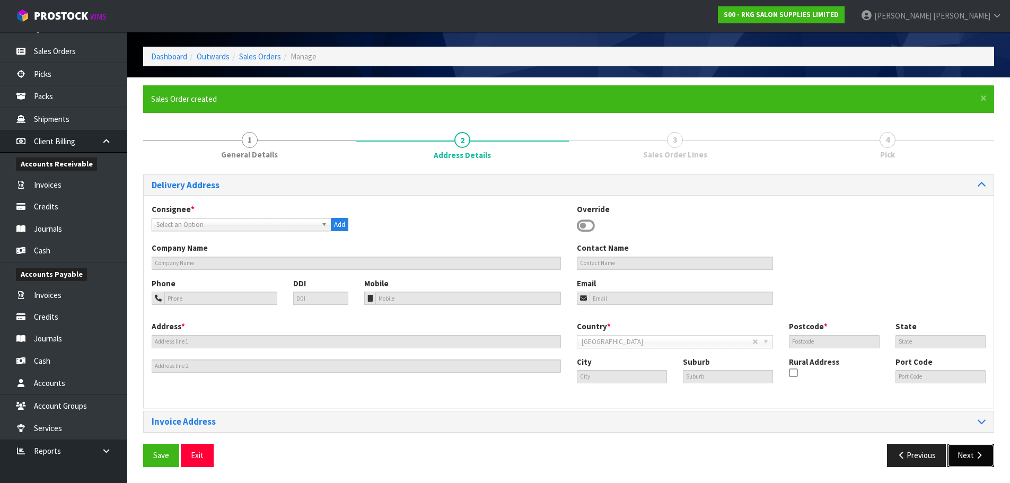
click at [962, 459] on button "Next" at bounding box center [970, 455] width 47 height 23
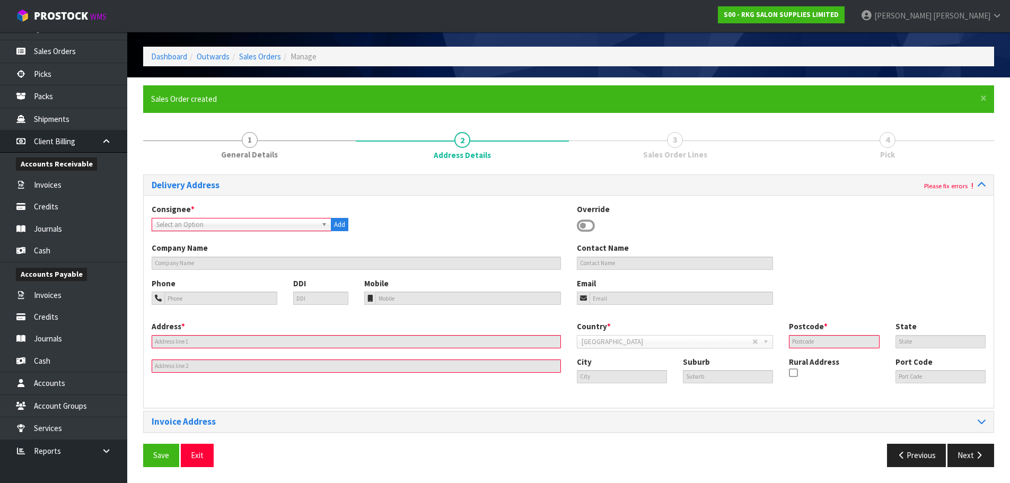
click at [321, 227] on b at bounding box center [326, 224] width 10 height 12
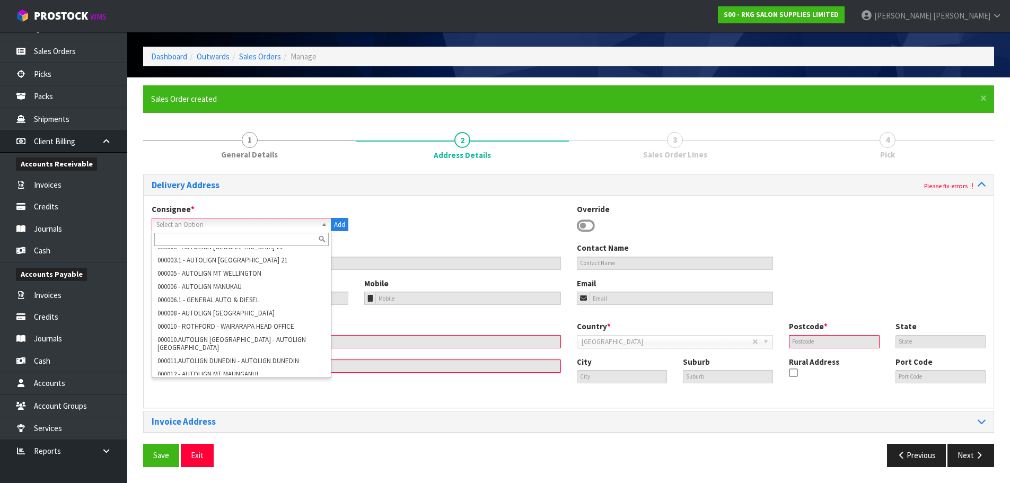
scroll to position [0, 0]
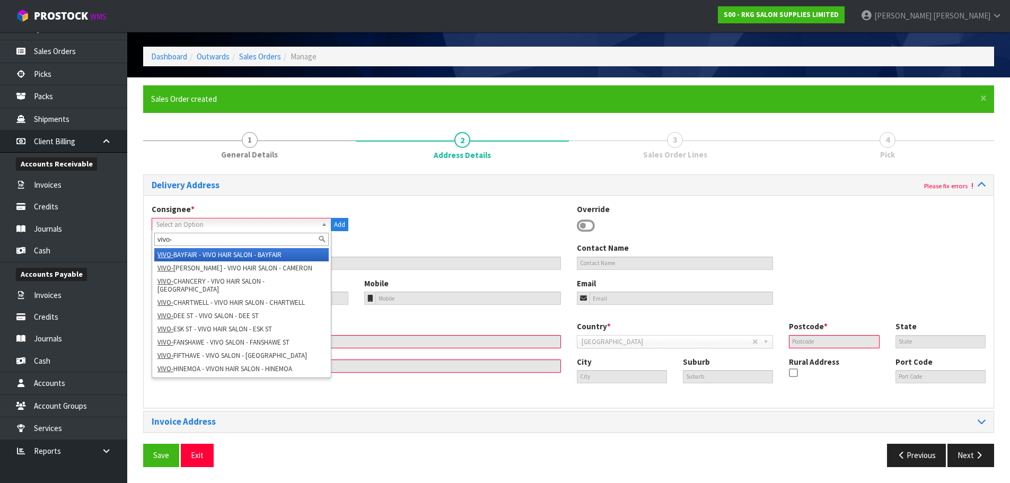
type input "vivo-"
click at [261, 255] on li "VIVO- BAYFAIR - VIVO HAIR SALON - BAYFAIR" at bounding box center [241, 254] width 174 height 13
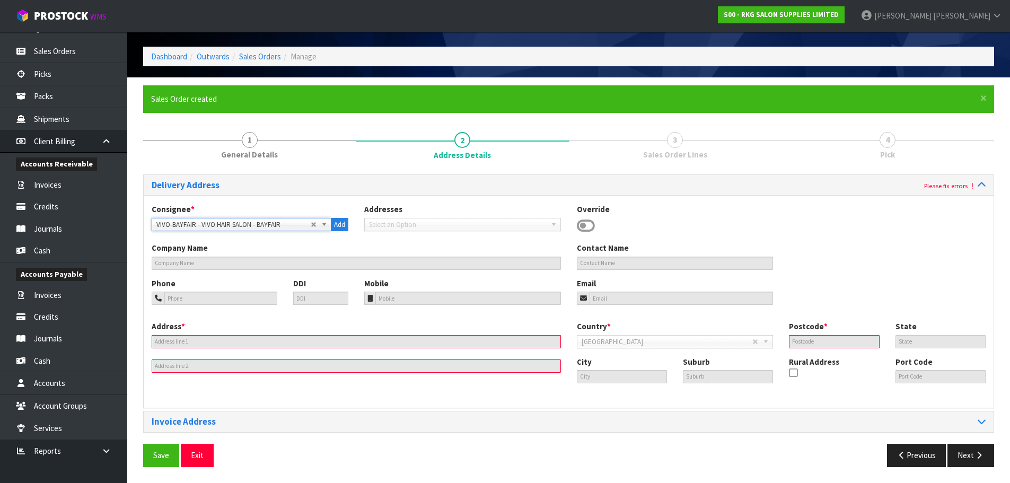
type input "VIVO HAIR SALON - BAYFAIR"
type input ":07 575 5209"
type input "[GEOGRAPHIC_DATA]"
type input "SHOP [STREET_ADDRESS][PERSON_NAME]"
type input "3116"
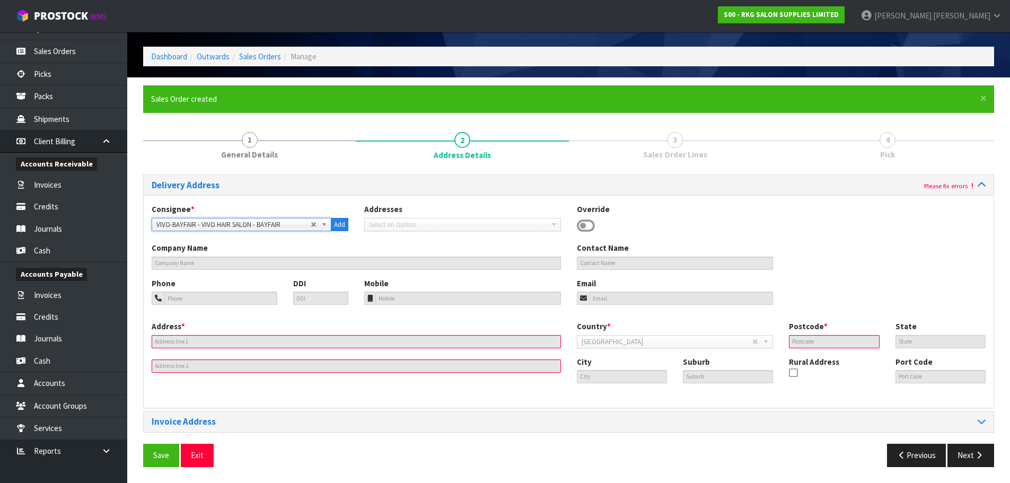
type input "[GEOGRAPHIC_DATA]"
type input "MT MAUNGANUI"
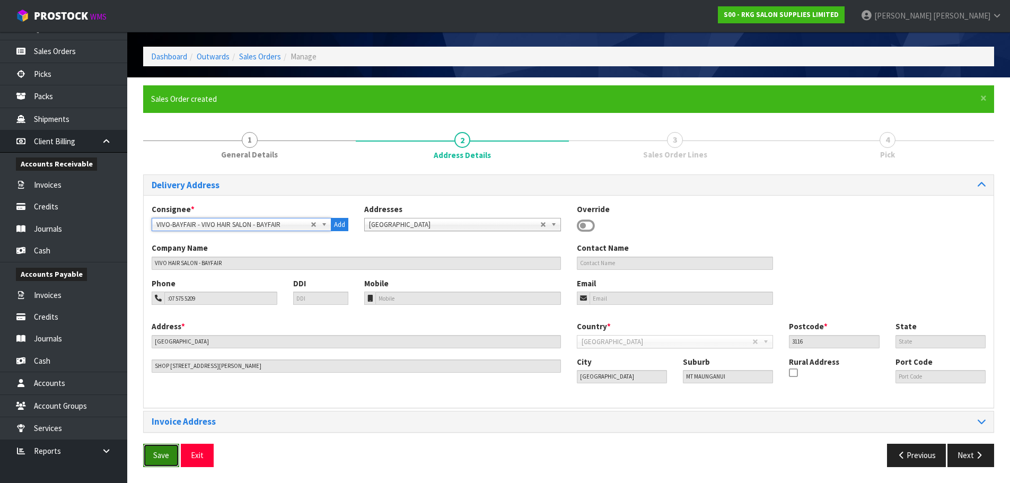
click at [165, 456] on span "Save" at bounding box center [161, 455] width 16 height 10
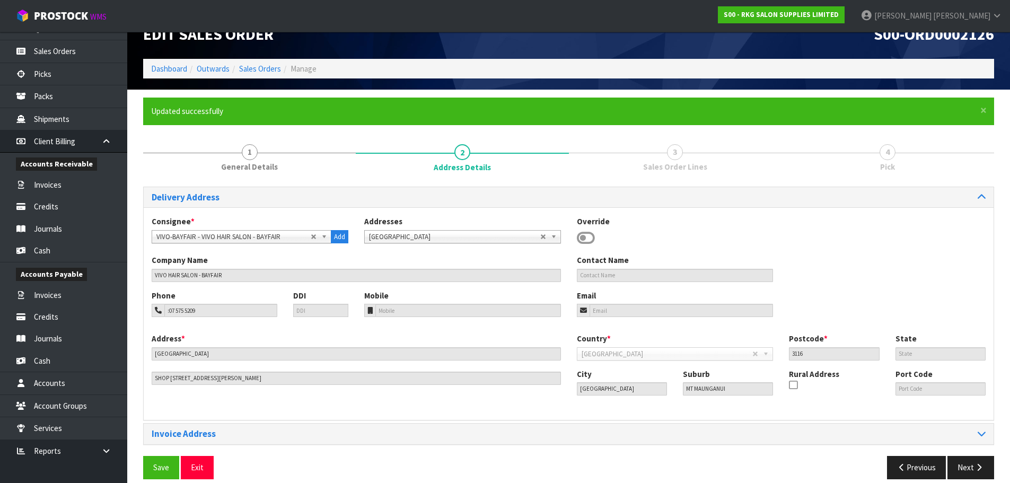
scroll to position [34, 0]
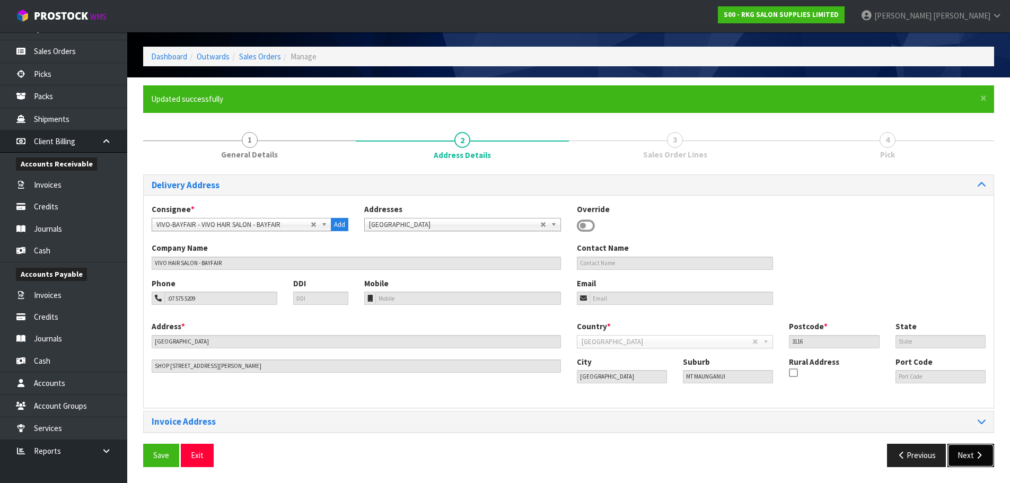
drag, startPoint x: 974, startPoint y: 455, endPoint x: 962, endPoint y: 454, distance: 12.2
click at [973, 455] on button "Next" at bounding box center [970, 455] width 47 height 23
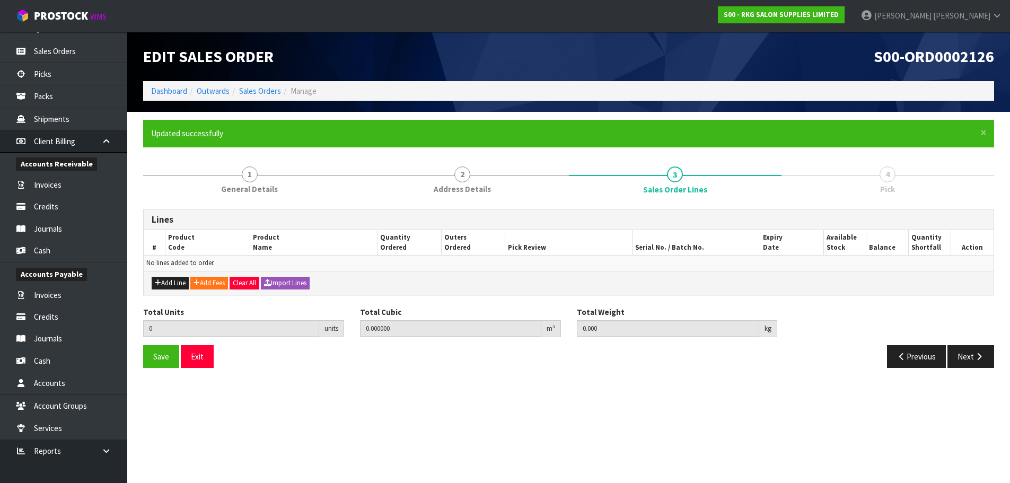
scroll to position [0, 0]
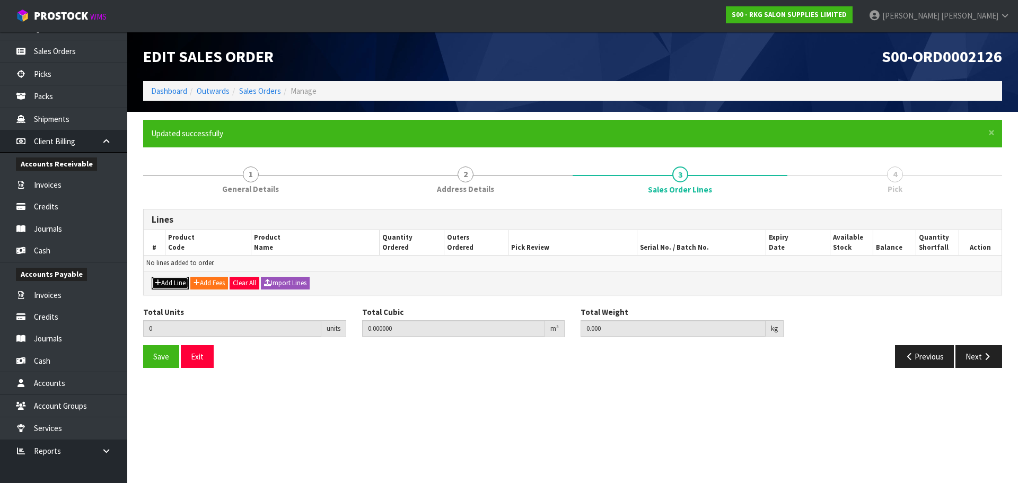
click at [172, 281] on button "Add Line" at bounding box center [170, 283] width 37 height 13
type input "0"
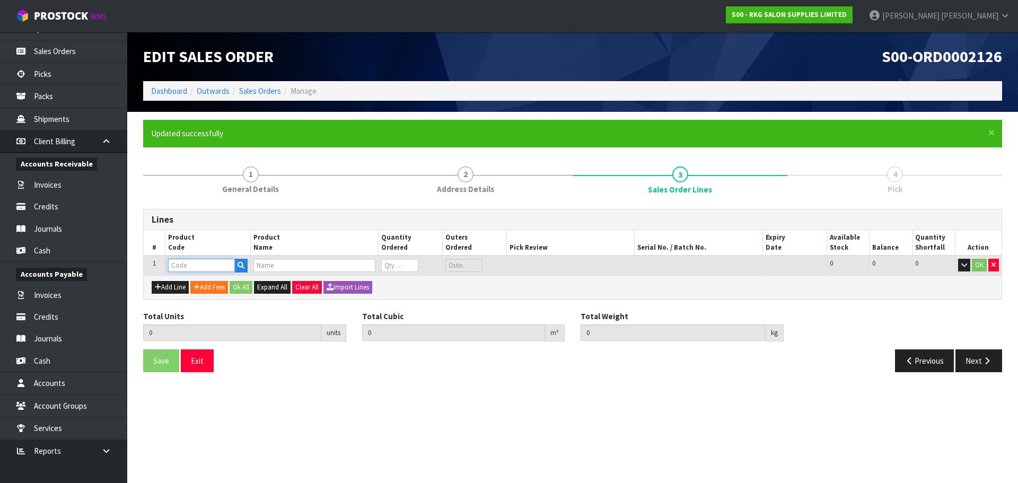
click at [191, 263] on input "text" at bounding box center [201, 265] width 67 height 13
type input "001"
click at [210, 282] on link "001 10101" at bounding box center [211, 283] width 84 height 14
type input "00110101"
type input "0.000000"
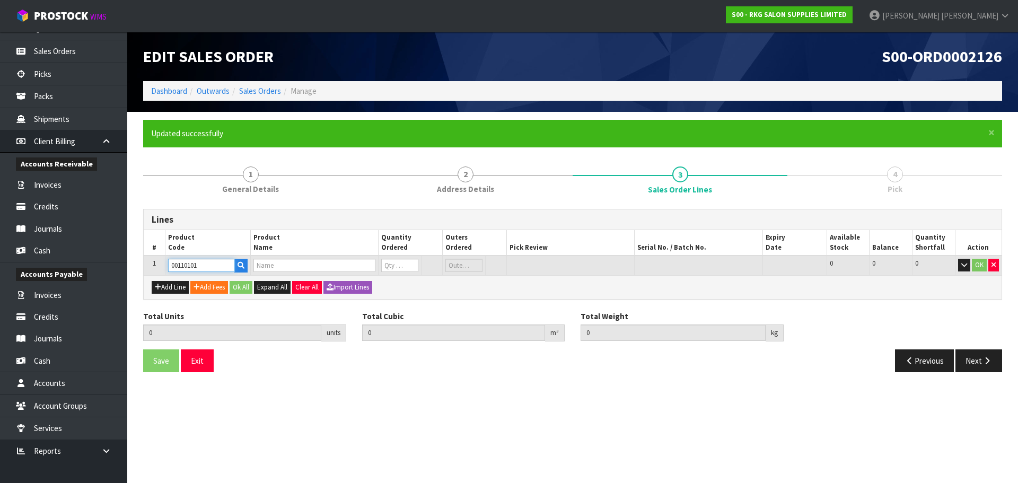
type input "0.000"
type input "[DATE] BOOSTER ROUND"
type input "0"
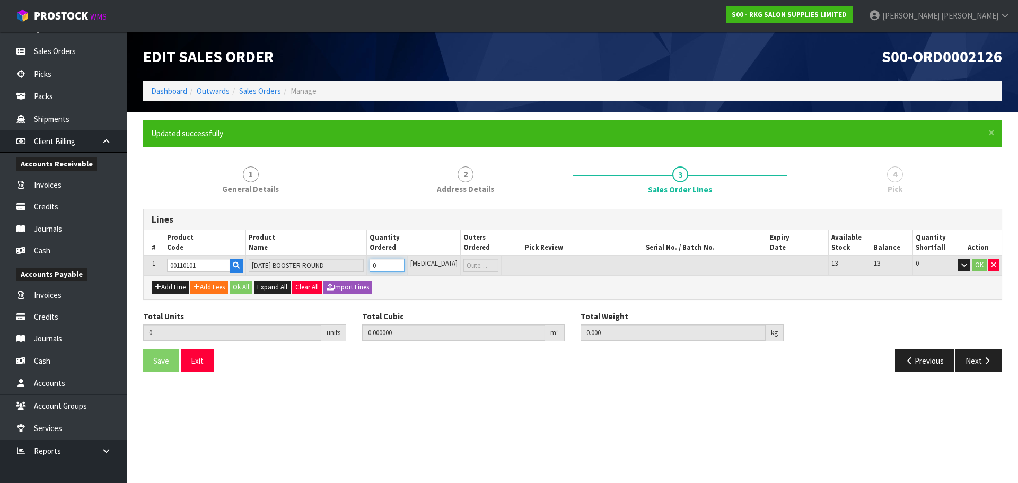
click at [404, 260] on input "0" at bounding box center [386, 265] width 34 height 13
type input "1"
type input "0.02709"
type input "0.91"
type input "1"
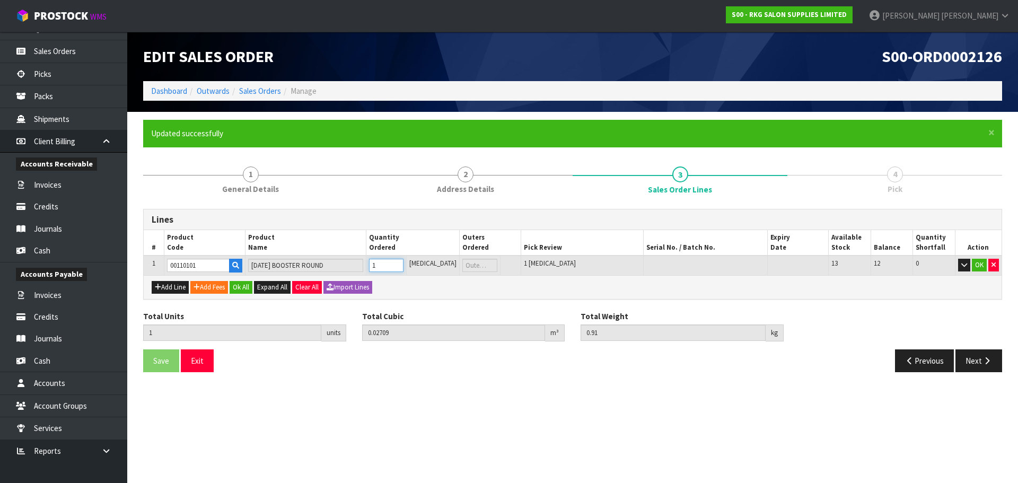
click at [403, 265] on input "1" at bounding box center [386, 265] width 34 height 13
click at [982, 265] on button "OK" at bounding box center [979, 265] width 15 height 13
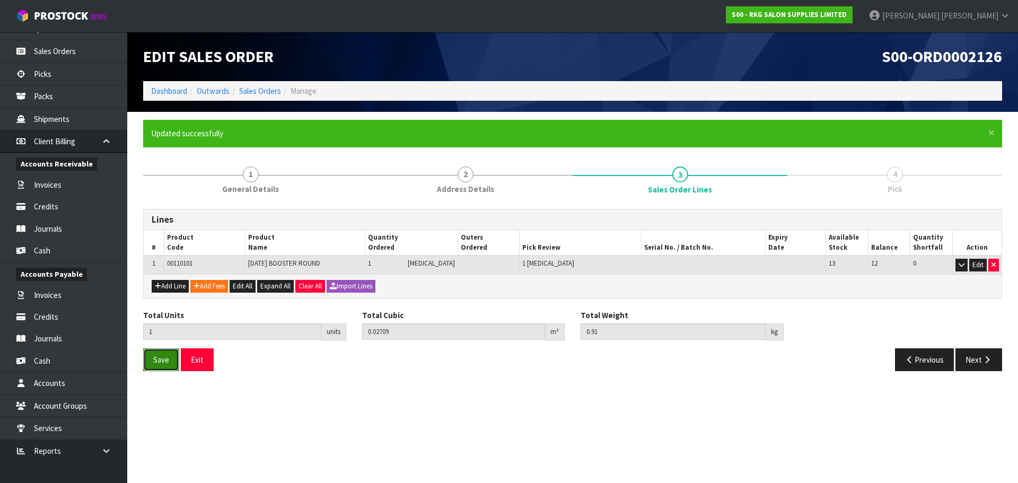
click at [159, 358] on span "Save" at bounding box center [161, 360] width 16 height 10
click at [970, 363] on button "Next" at bounding box center [978, 359] width 47 height 23
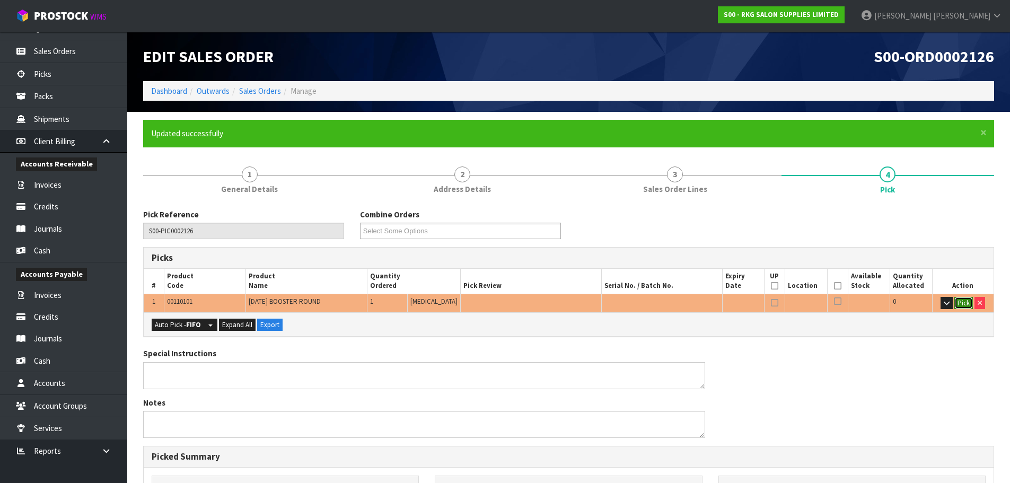
click at [964, 303] on button "Pick" at bounding box center [963, 303] width 19 height 13
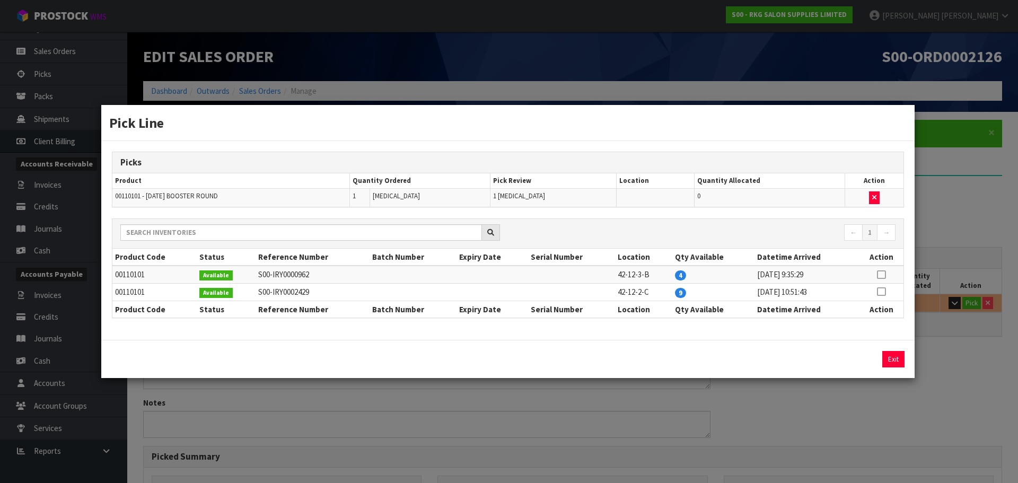
click at [881, 275] on icon at bounding box center [881, 275] width 8 height 1
click at [859, 357] on button "Assign Pick" at bounding box center [856, 359] width 43 height 16
type input "Piece x 1"
type input "1"
type input "0.02709"
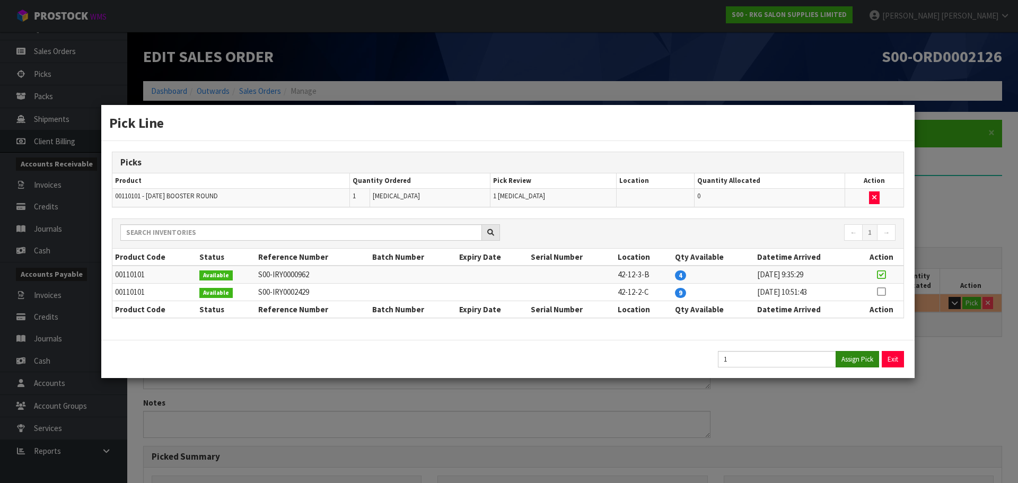
type input "0.91"
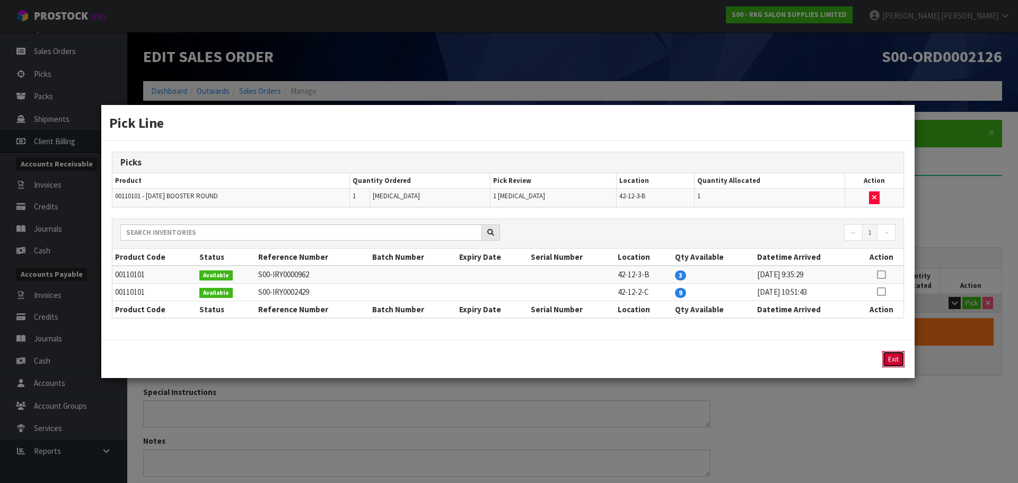
click at [893, 360] on button "Exit" at bounding box center [893, 359] width 22 height 16
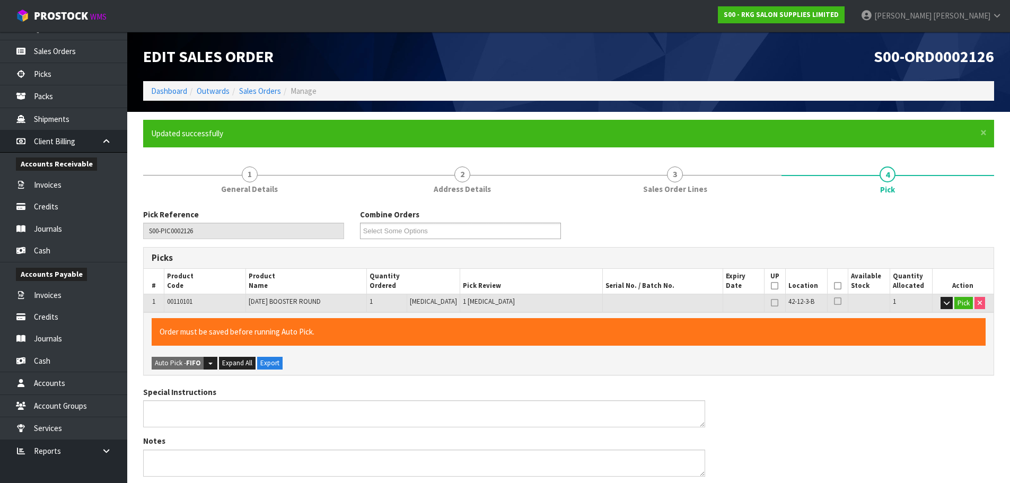
click at [836, 301] on icon at bounding box center [837, 301] width 7 height 8
click at [0, 0] on input "checkbox" at bounding box center [0, 0] width 0 height 0
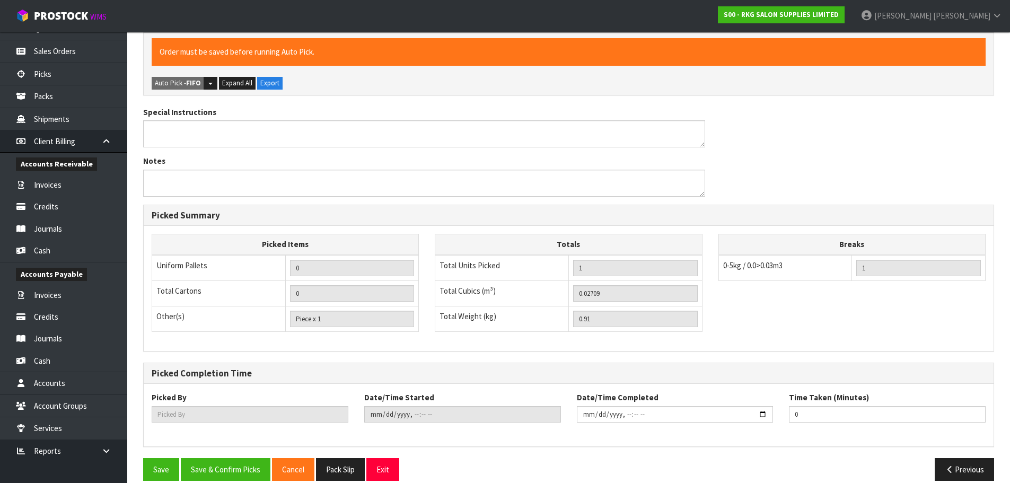
scroll to position [294, 0]
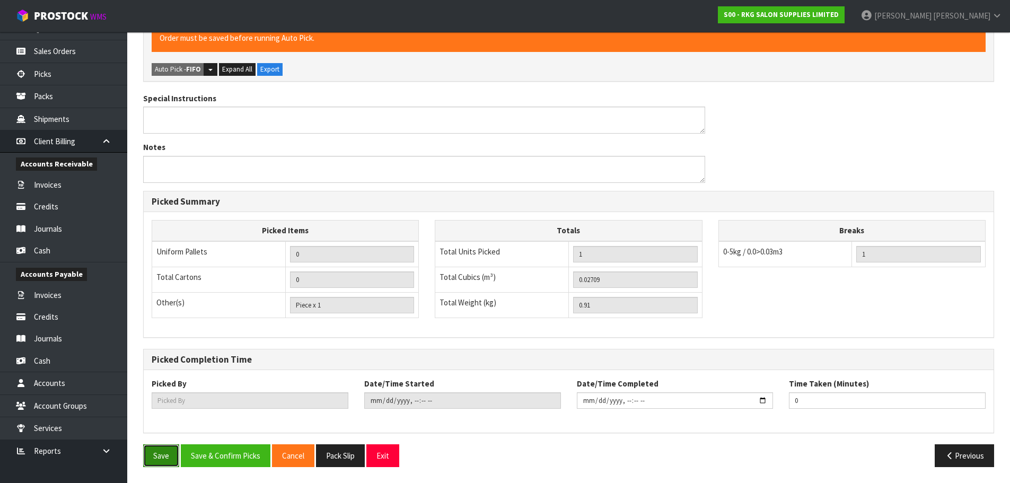
click at [169, 451] on button "Save" at bounding box center [161, 455] width 36 height 23
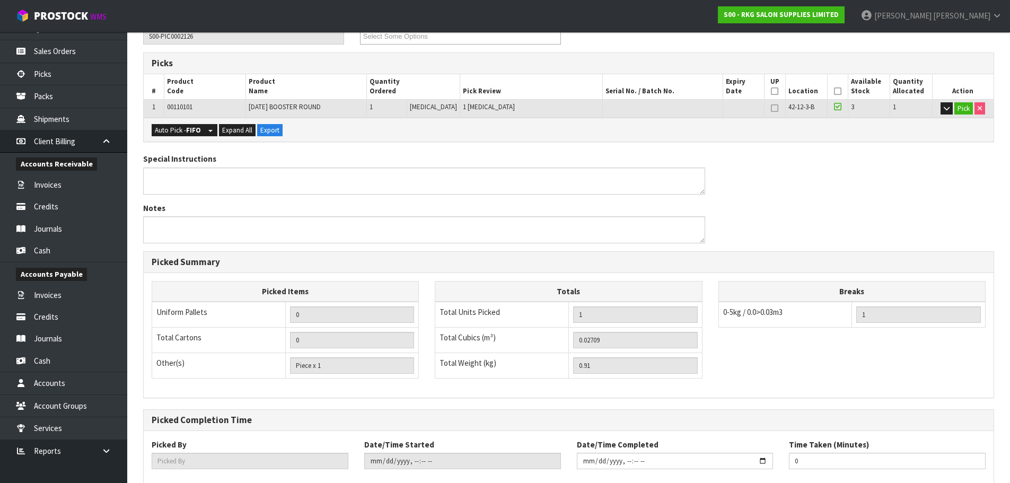
scroll to position [255, 0]
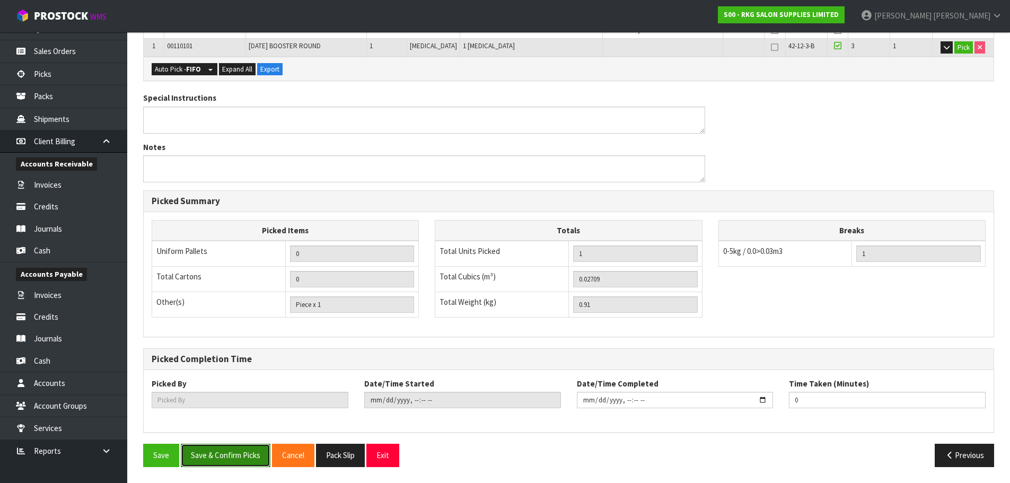
click at [226, 451] on button "Save & Confirm Picks" at bounding box center [226, 455] width 90 height 23
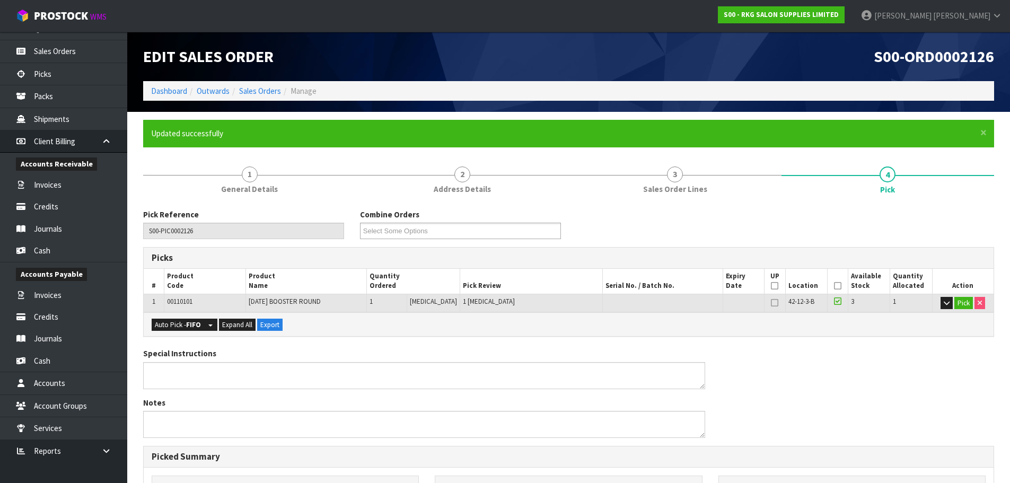
type input "[PERSON_NAME]"
type input "2025-08-15T14:02:26"
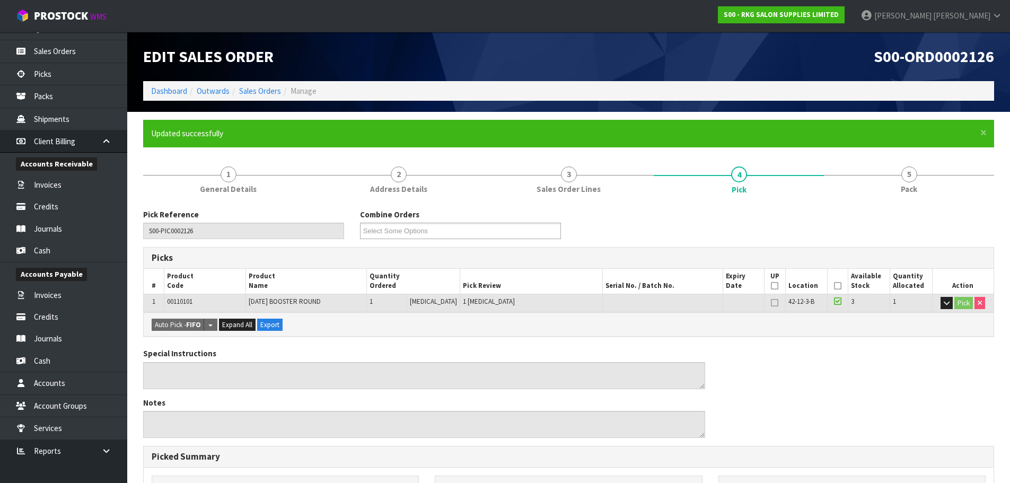
click at [838, 410] on div "Special Instructions Notes" at bounding box center [568, 397] width 867 height 98
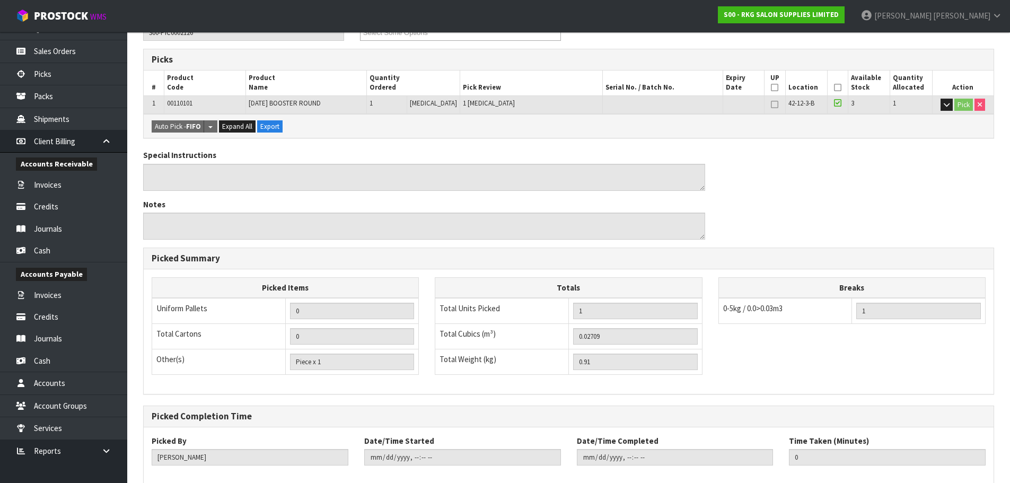
scroll to position [255, 0]
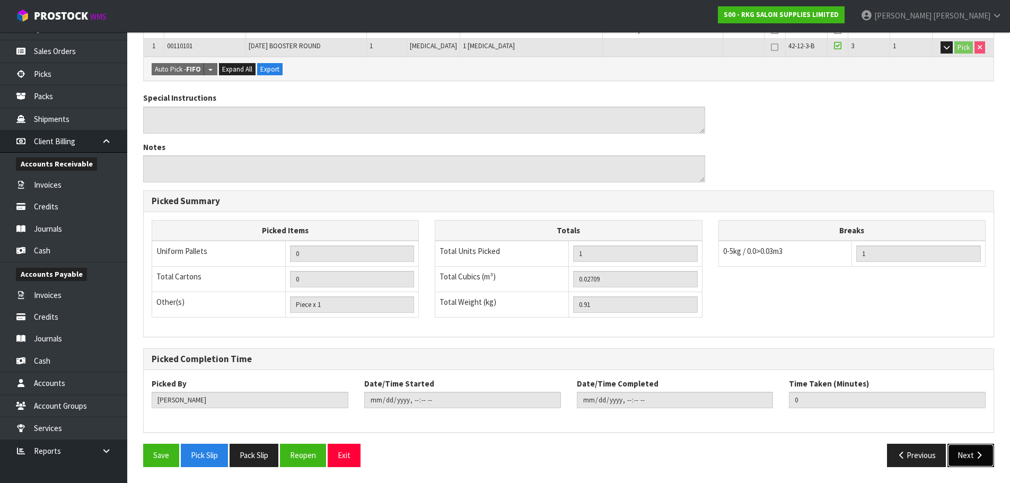
click at [969, 455] on button "Next" at bounding box center [970, 455] width 47 height 23
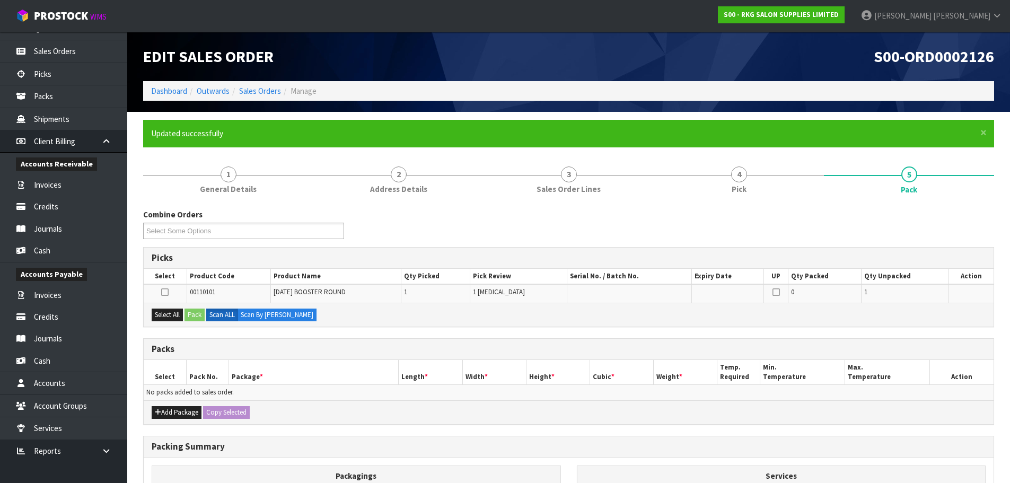
click at [168, 292] on icon at bounding box center [164, 292] width 7 height 1
click at [0, 0] on input "checkbox" at bounding box center [0, 0] width 0 height 0
click at [196, 316] on button "Pack" at bounding box center [194, 315] width 20 height 13
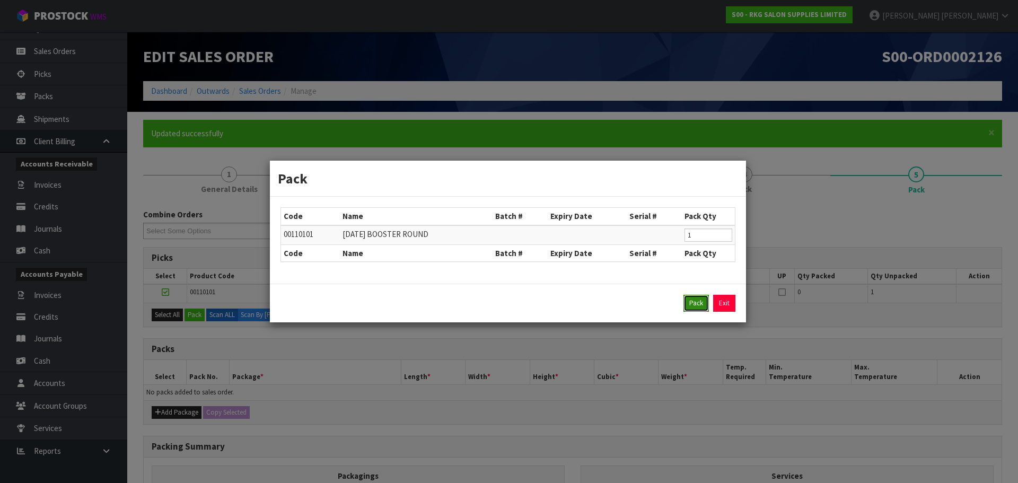
click at [699, 299] on button "Pack" at bounding box center [695, 303] width 25 height 17
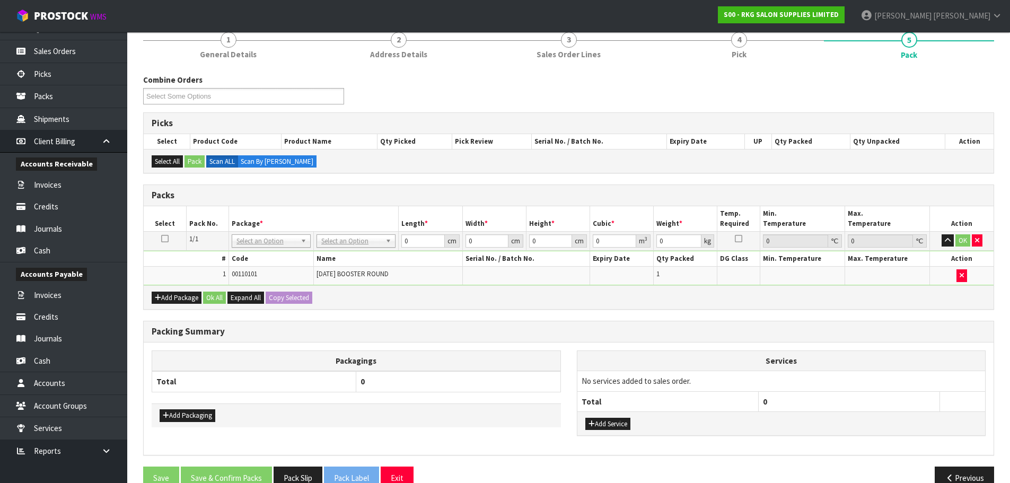
scroll to position [157, 0]
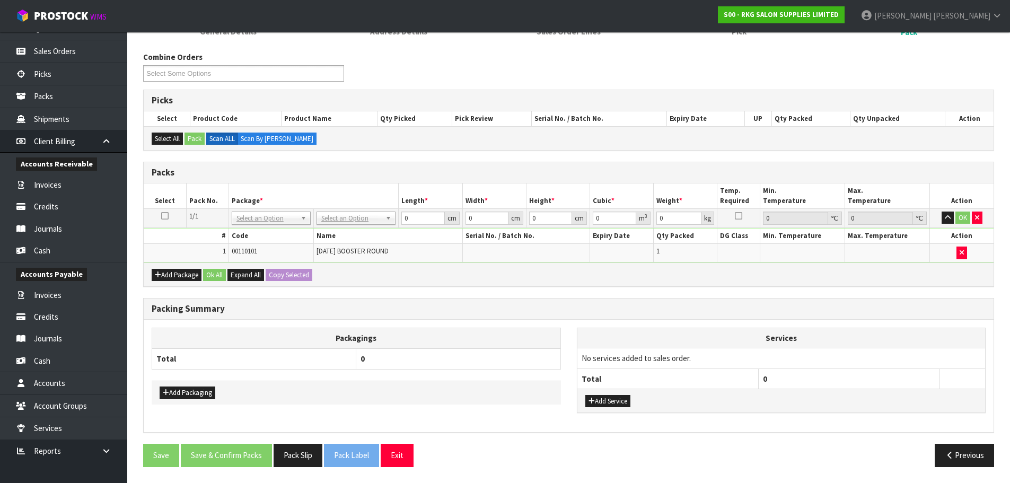
click at [165, 216] on icon at bounding box center [164, 216] width 7 height 1
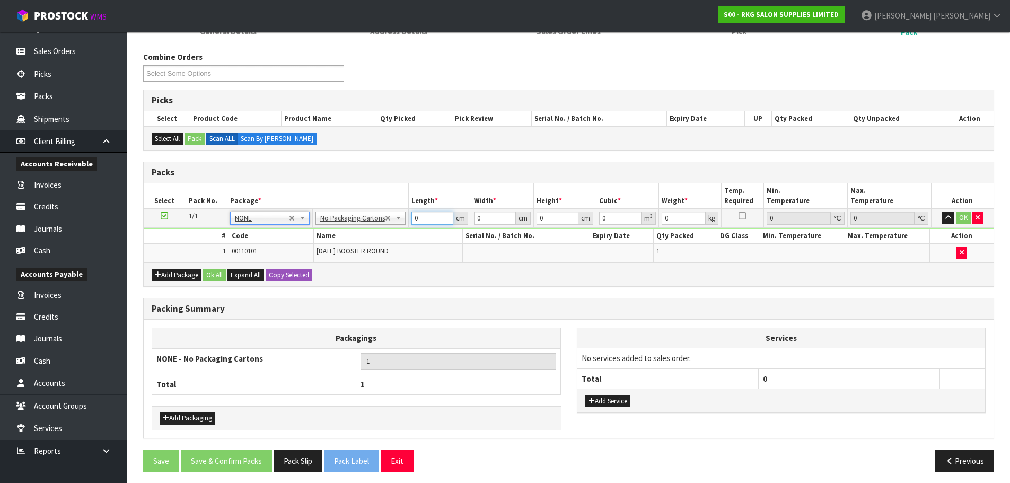
drag, startPoint x: 424, startPoint y: 214, endPoint x: 395, endPoint y: 213, distance: 28.1
click at [395, 213] on tr "1/1 NONE 007-001 007-002 007-004 007-009 007-013 007-014 007-015 007-017 007-01…" at bounding box center [569, 217] width 850 height 19
type input "1"
drag, startPoint x: 492, startPoint y: 220, endPoint x: 450, endPoint y: 213, distance: 43.6
click at [450, 213] on tr "1/1 NONE 007-001 007-002 007-004 007-009 007-013 007-014 007-015 007-017 007-01…" at bounding box center [569, 217] width 850 height 19
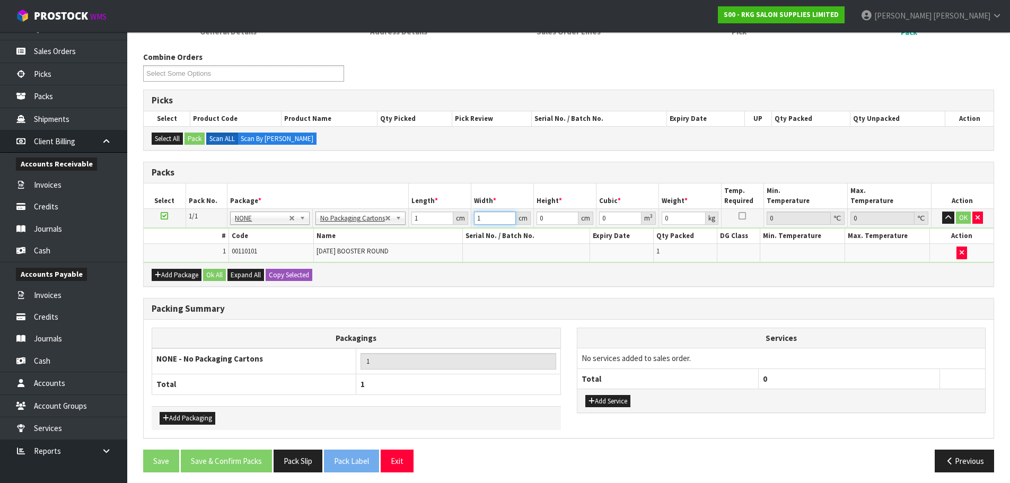
type input "1"
drag, startPoint x: 543, startPoint y: 214, endPoint x: 521, endPoint y: 220, distance: 23.2
click at [521, 220] on tr "1/1 NONE 007-001 007-002 007-004 007-009 007-013 007-014 007-015 007-017 007-01…" at bounding box center [569, 217] width 850 height 19
type input "1"
type input "0.000001"
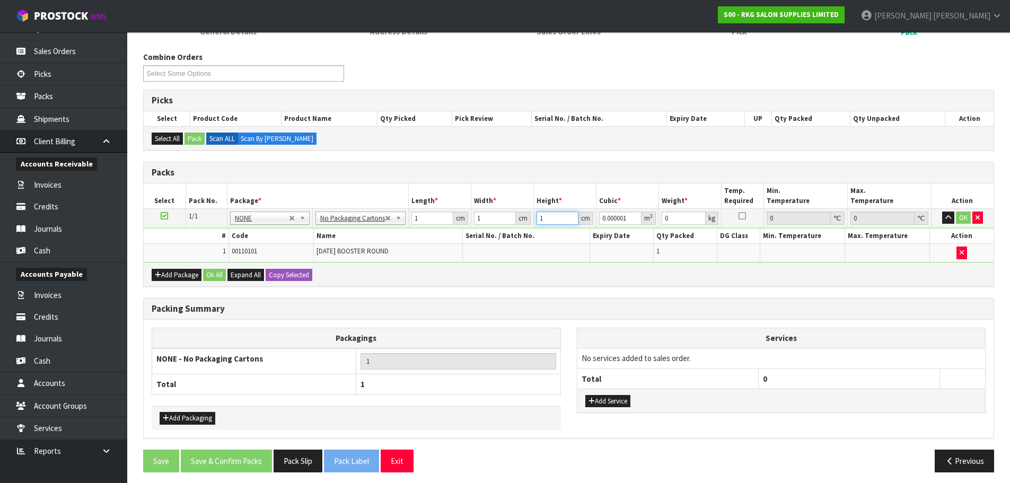
type input "1"
drag, startPoint x: 673, startPoint y: 225, endPoint x: 671, endPoint y: 220, distance: 5.5
click at [671, 220] on td "0 kg" at bounding box center [689, 217] width 63 height 19
drag, startPoint x: 671, startPoint y: 219, endPoint x: 655, endPoint y: 213, distance: 17.3
click at [655, 213] on tr "1/1 NONE 007-001 007-002 007-004 007-009 007-013 007-014 007-015 007-017 007-01…" at bounding box center [569, 217] width 850 height 19
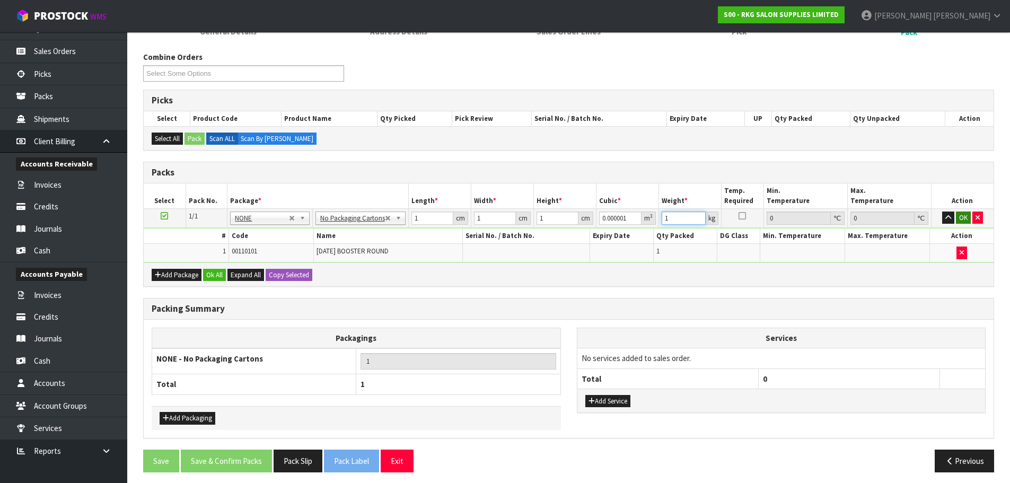
type input "1"
click at [965, 222] on button "OK" at bounding box center [963, 217] width 15 height 13
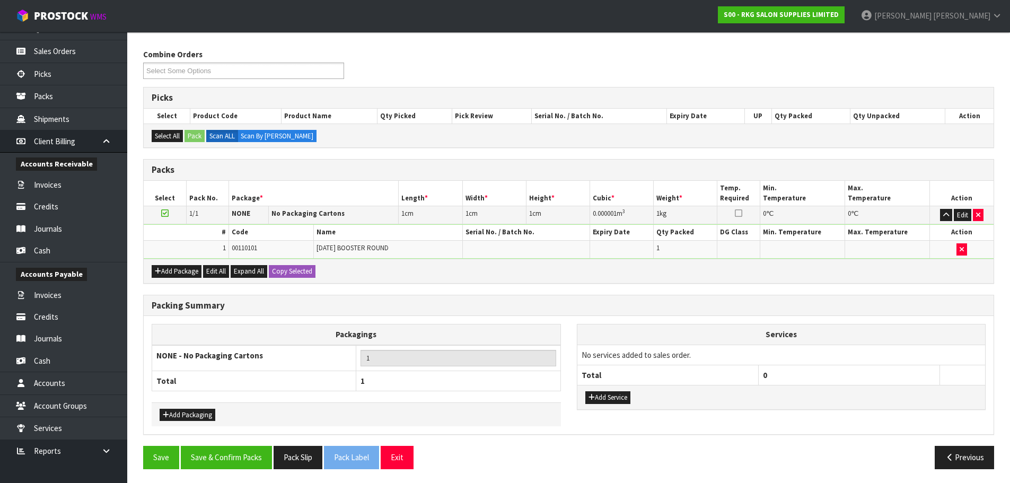
scroll to position [162, 0]
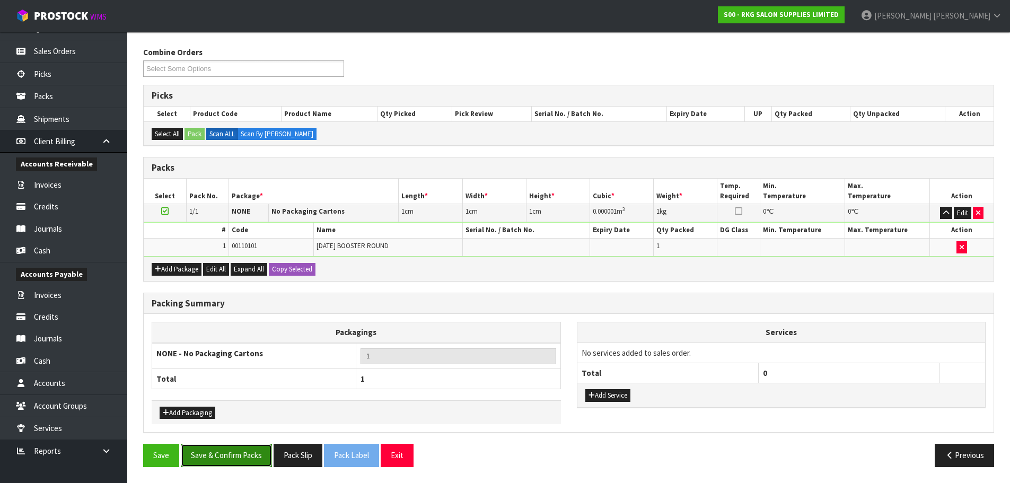
click at [239, 451] on button "Save & Confirm Packs" at bounding box center [226, 455] width 91 height 23
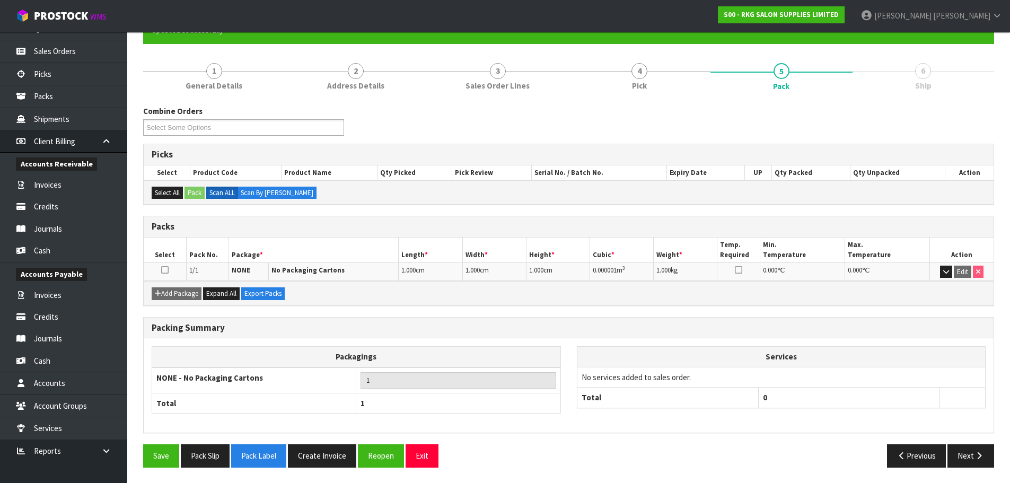
scroll to position [104, 0]
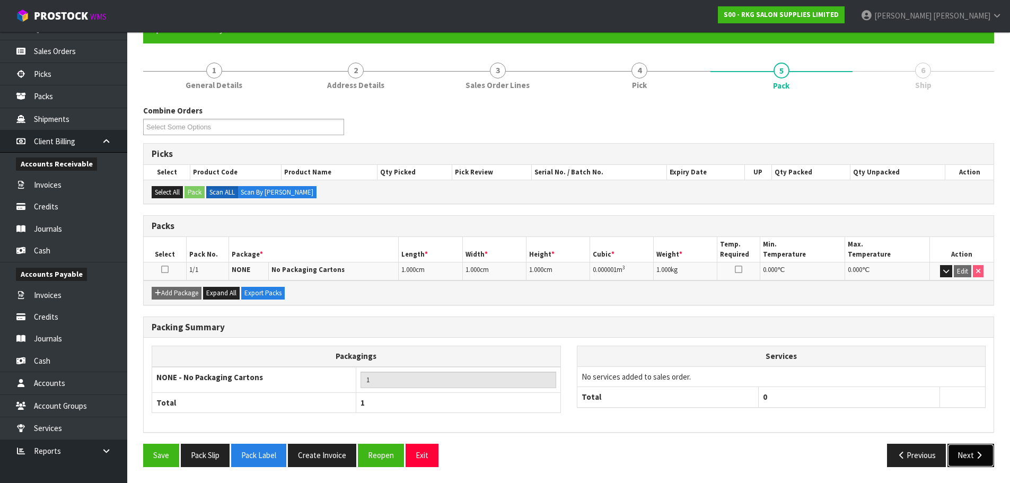
click at [972, 450] on button "Next" at bounding box center [970, 455] width 47 height 23
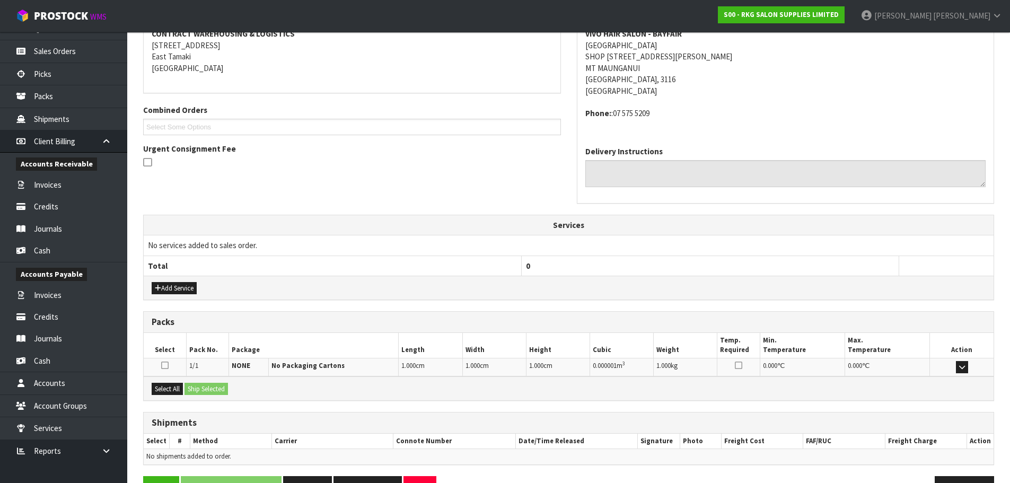
scroll to position [242, 0]
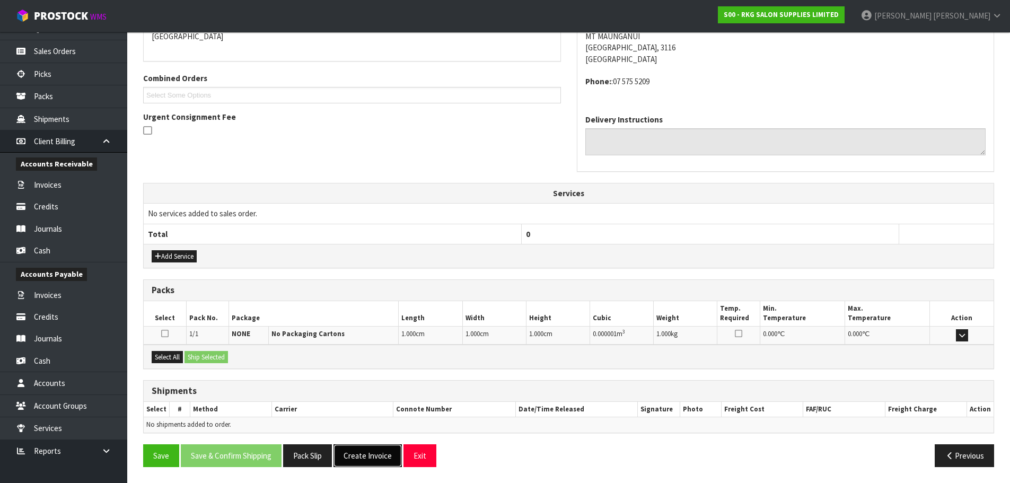
click at [390, 456] on button "Create Invoice" at bounding box center [367, 455] width 68 height 23
click at [369, 455] on button "View Invoice" at bounding box center [363, 455] width 61 height 23
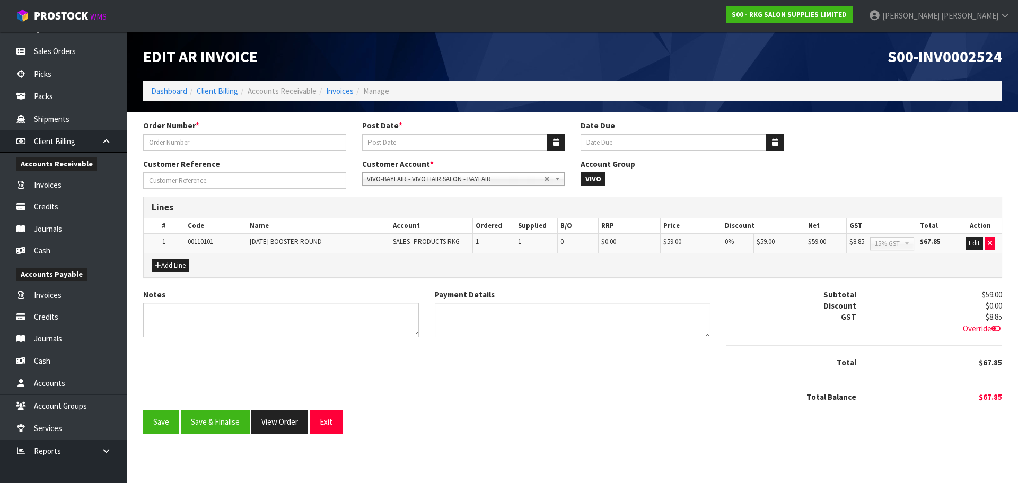
type input "GINA PARK..."
type input "[DATE]"
click at [979, 242] on button "Edit" at bounding box center [973, 243] width 17 height 13
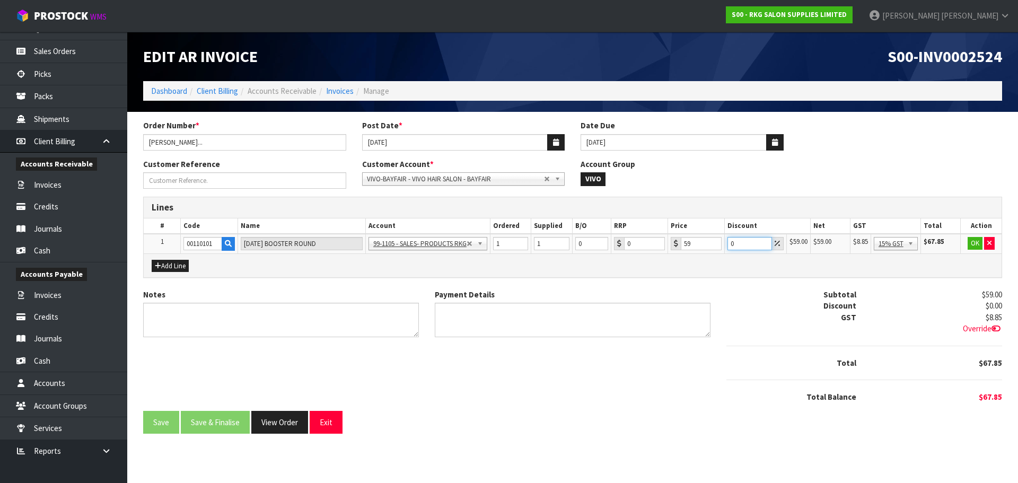
drag, startPoint x: 746, startPoint y: 244, endPoint x: 717, endPoint y: 246, distance: 29.2
click at [717, 246] on tr "1 00110101 KARMA BOOSTER ROUND 99-1100 - SALES -ADMIN 99-1105 - SALES- PRODUCTS…" at bounding box center [573, 244] width 858 height 20
type input "5"
click at [976, 243] on button "OK" at bounding box center [974, 243] width 15 height 13
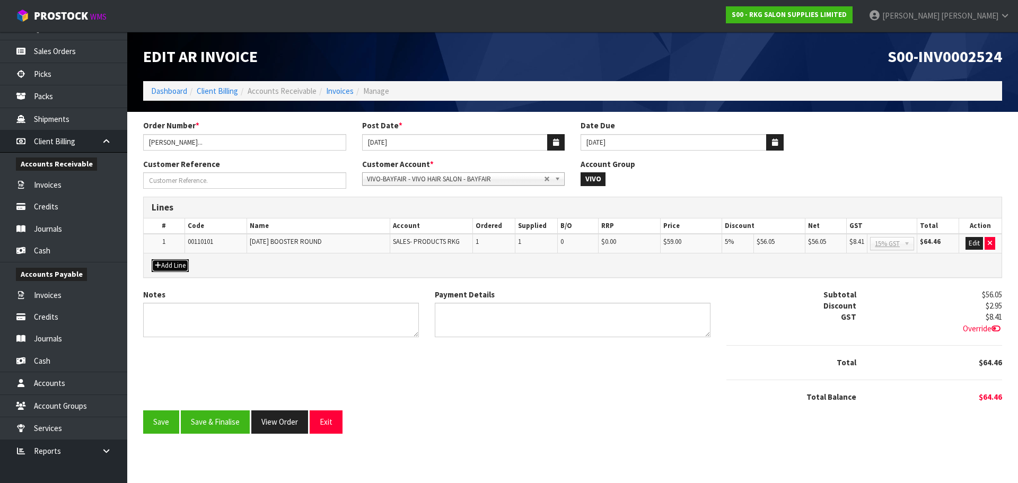
click at [177, 264] on button "Add Line" at bounding box center [170, 265] width 37 height 13
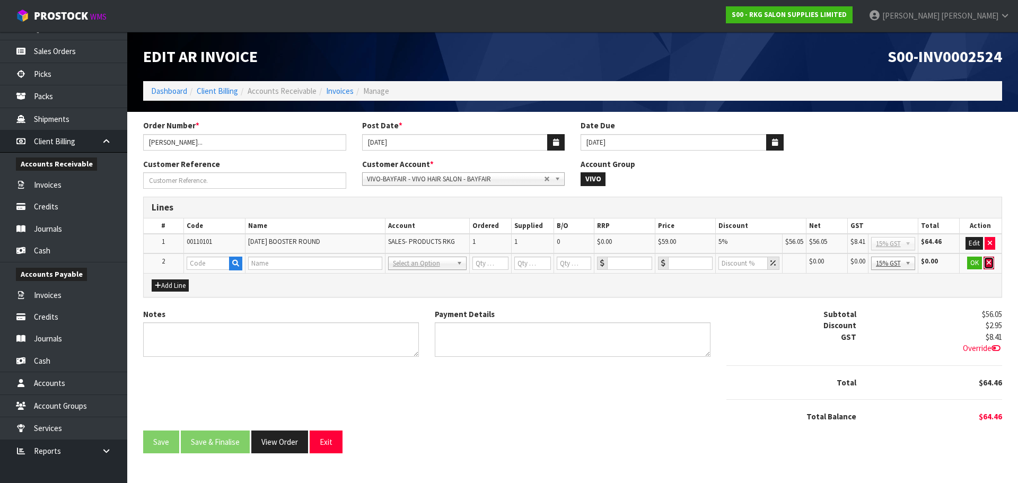
click at [987, 264] on icon "button" at bounding box center [988, 262] width 4 height 7
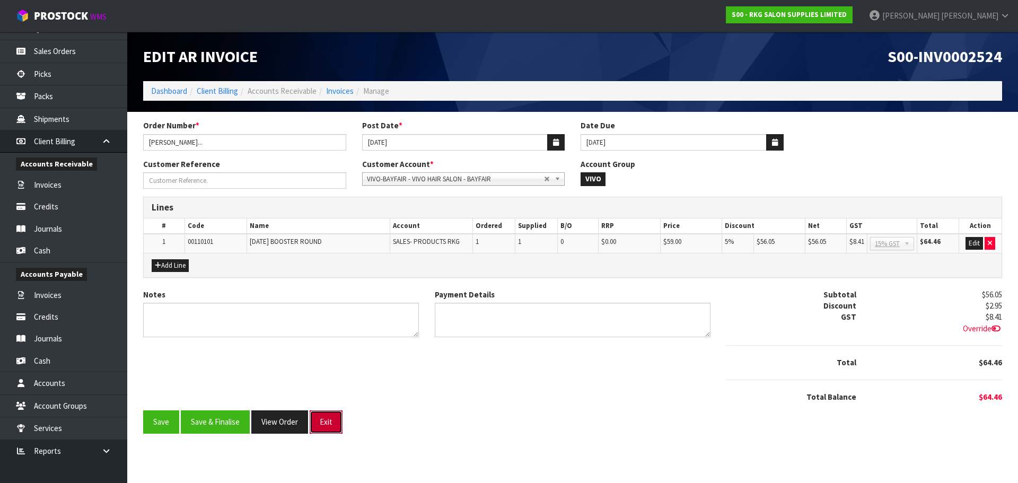
click at [329, 421] on button "Exit" at bounding box center [326, 421] width 33 height 23
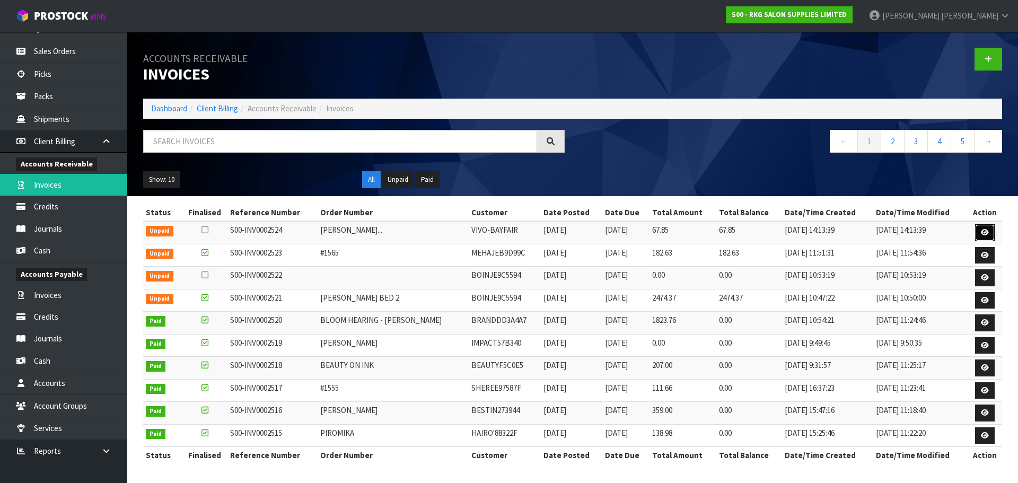
click at [981, 232] on icon at bounding box center [985, 232] width 8 height 7
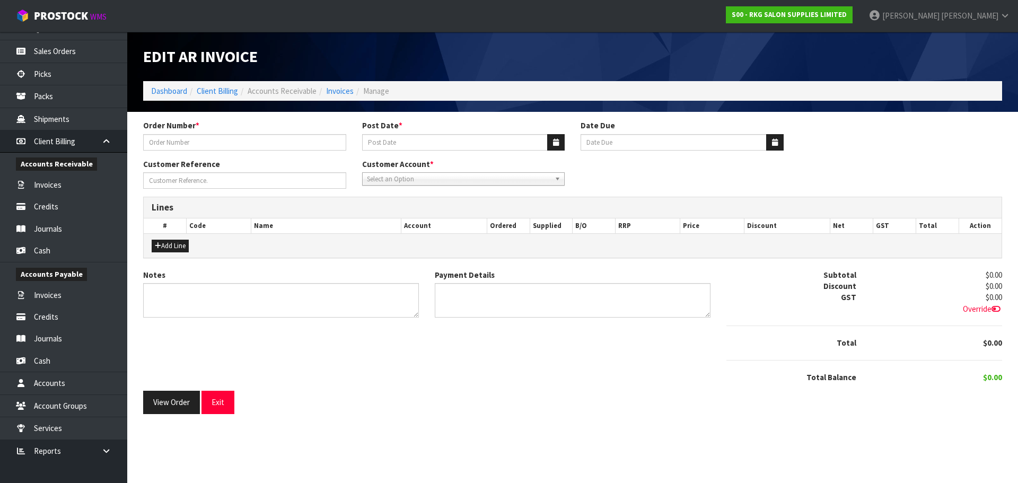
type input "GINA PARK..."
type input "[DATE]"
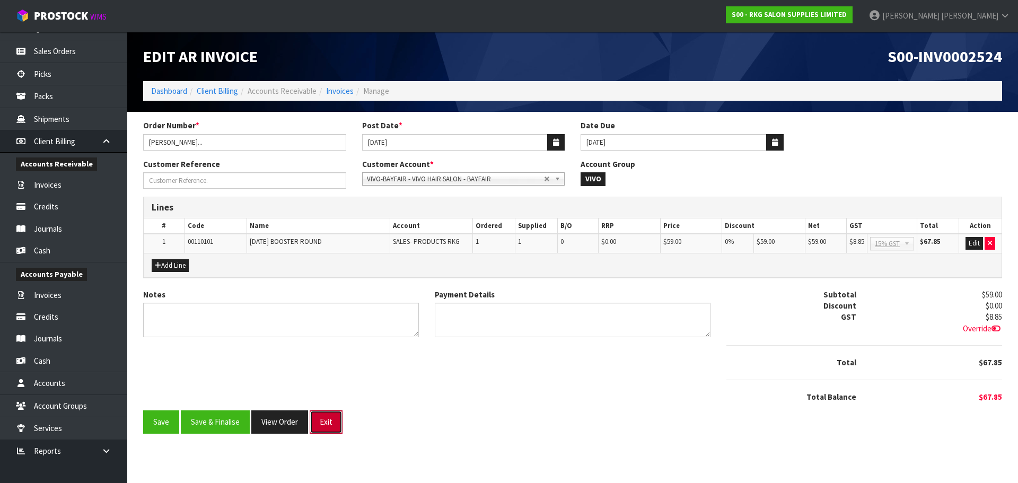
click at [334, 422] on button "Exit" at bounding box center [326, 421] width 33 height 23
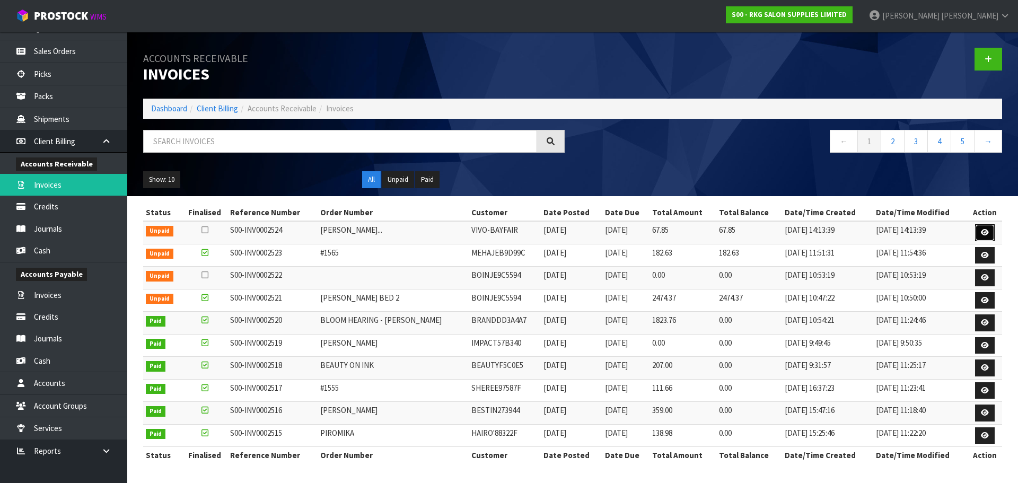
click at [982, 232] on icon at bounding box center [985, 232] width 8 height 7
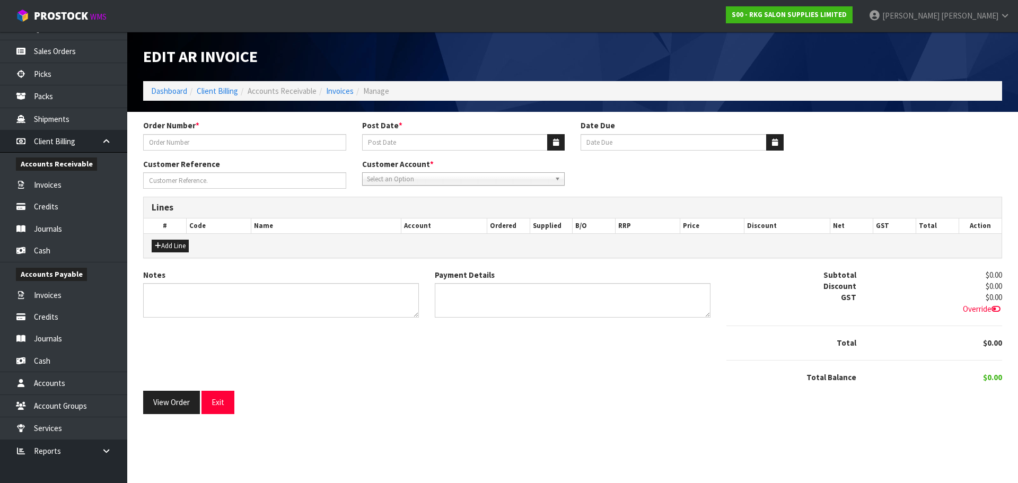
type input "GINA PARK..."
type input "[DATE]"
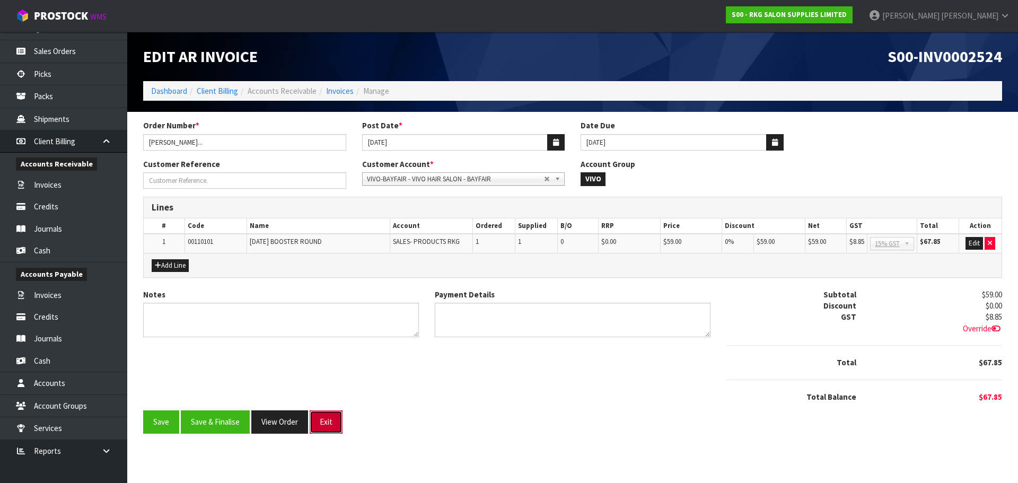
click at [332, 423] on button "Exit" at bounding box center [326, 421] width 33 height 23
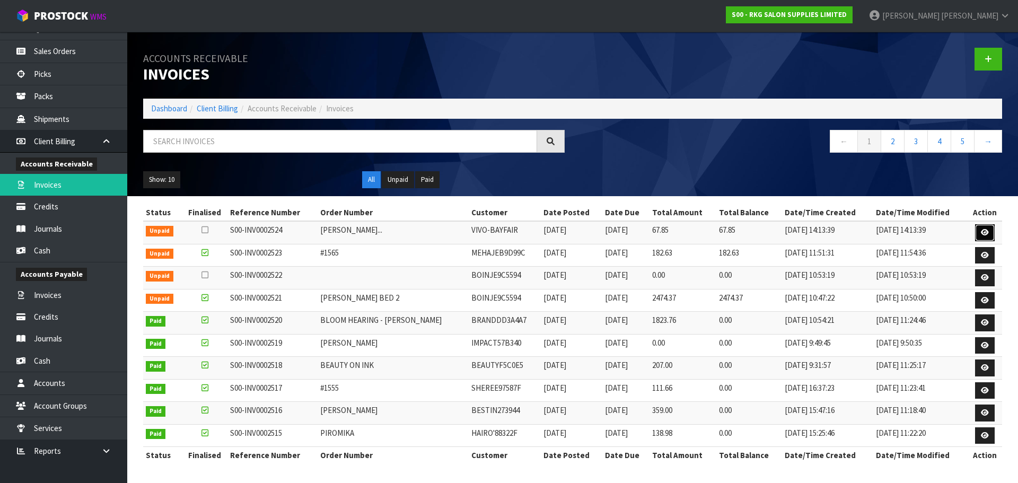
drag, startPoint x: 983, startPoint y: 234, endPoint x: 989, endPoint y: 230, distance: 7.4
click at [989, 230] on link at bounding box center [985, 232] width 20 height 17
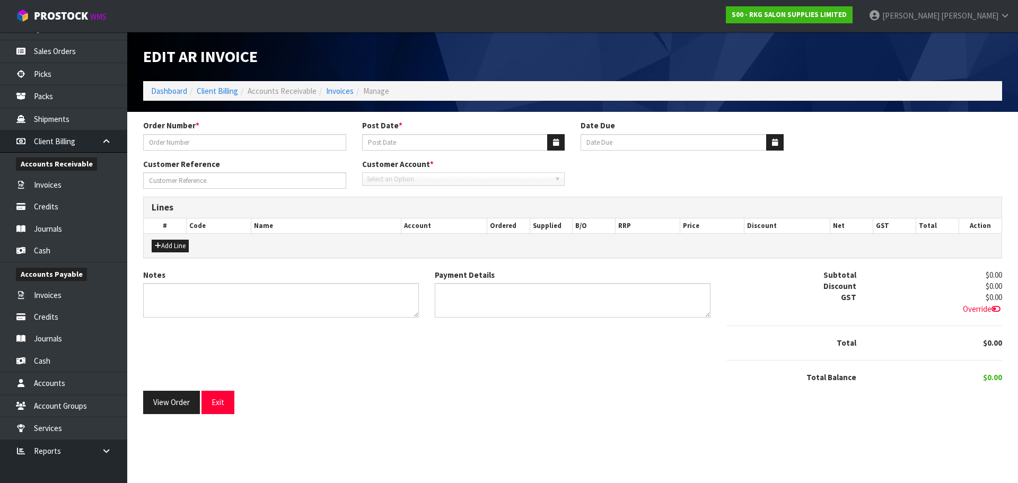
type input "GINA PARK..."
type input "[DATE]"
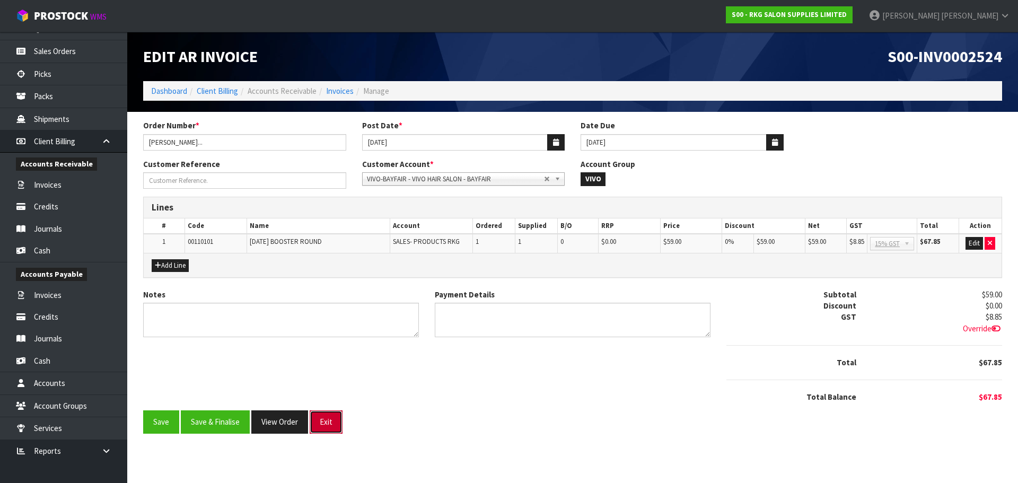
click at [323, 422] on button "Exit" at bounding box center [326, 421] width 33 height 23
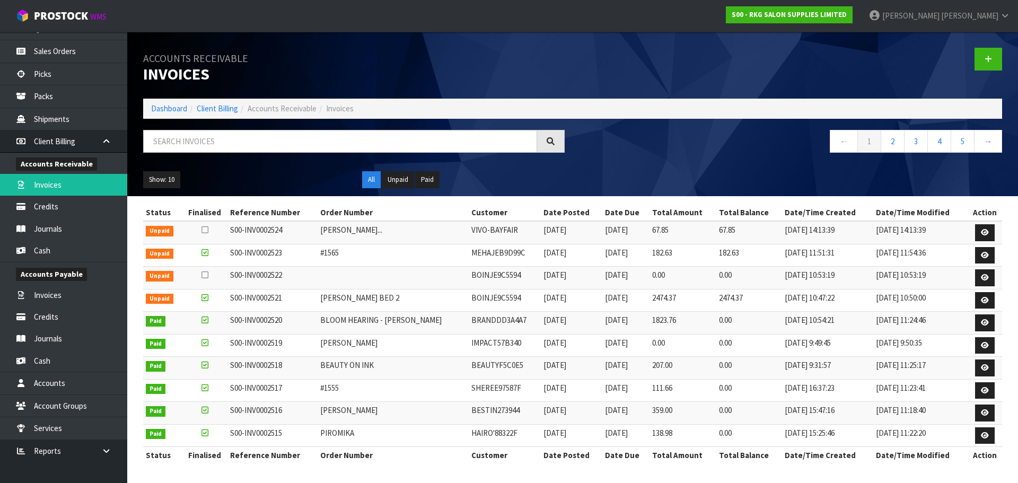
click at [206, 231] on icon at bounding box center [204, 230] width 7 height 8
click at [0, 0] on input "checkbox" at bounding box center [0, 0] width 0 height 0
click at [208, 231] on icon at bounding box center [204, 230] width 7 height 8
click at [0, 0] on input "checkbox" at bounding box center [0, 0] width 0 height 0
click at [982, 233] on icon at bounding box center [985, 232] width 8 height 7
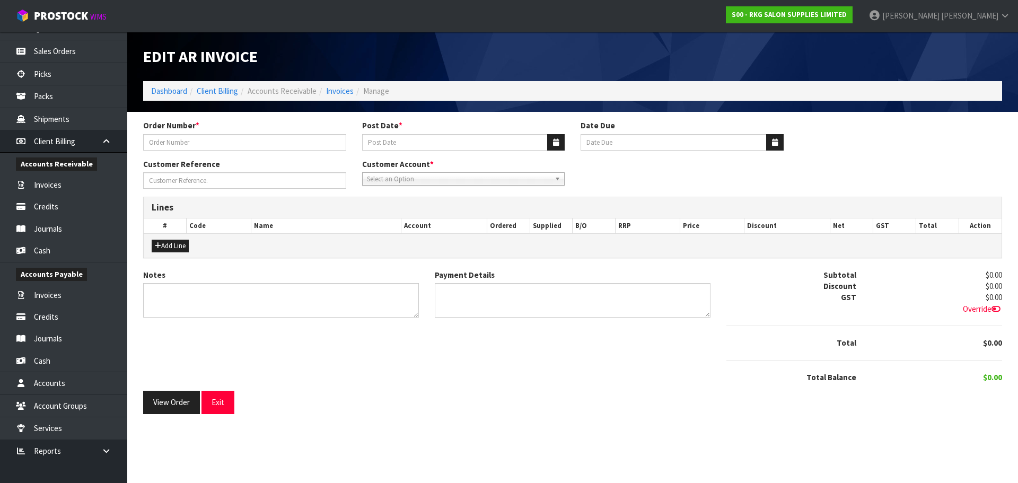
type input "GINA PARK..."
type input "[DATE]"
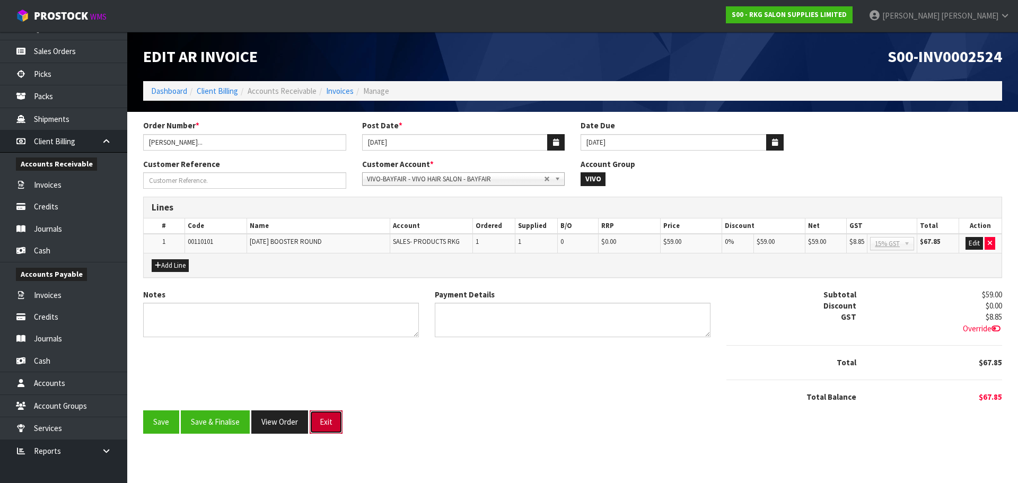
click at [327, 422] on button "Exit" at bounding box center [326, 421] width 33 height 23
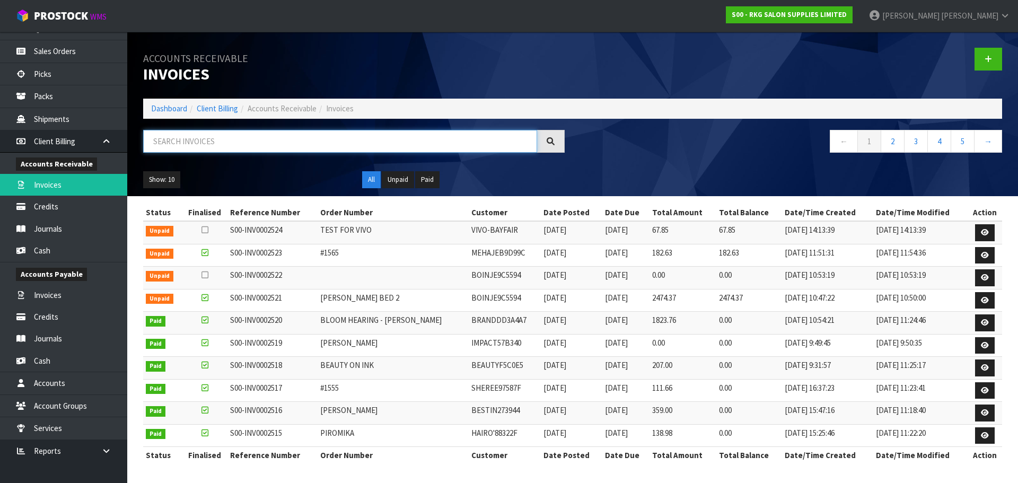
click at [222, 144] on input "text" at bounding box center [340, 141] width 394 height 23
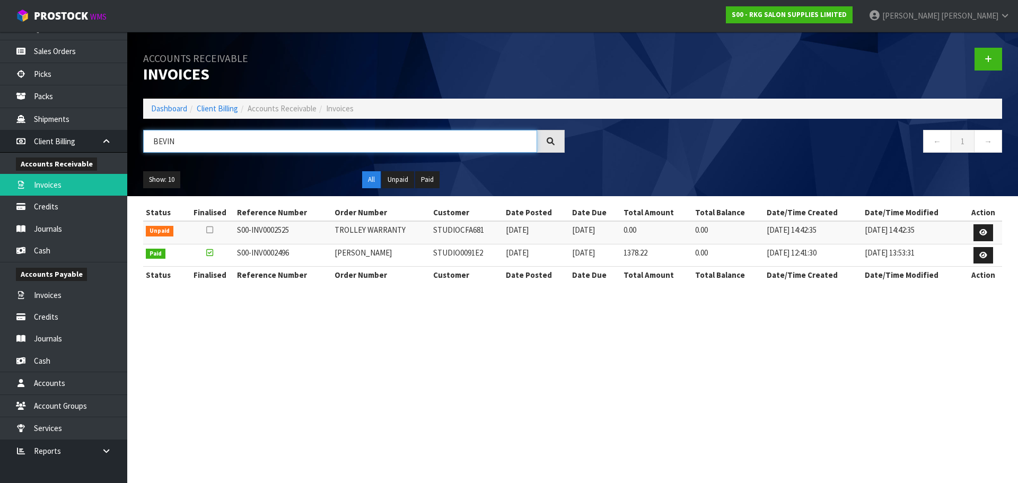
type input "BEVIN"
drag, startPoint x: 433, startPoint y: 252, endPoint x: 487, endPoint y: 251, distance: 53.6
click at [487, 251] on td "STUDIO0091E2" at bounding box center [466, 255] width 73 height 23
copy td "STUDIO0091E2"
drag, startPoint x: 183, startPoint y: 142, endPoint x: 148, endPoint y: 144, distance: 35.0
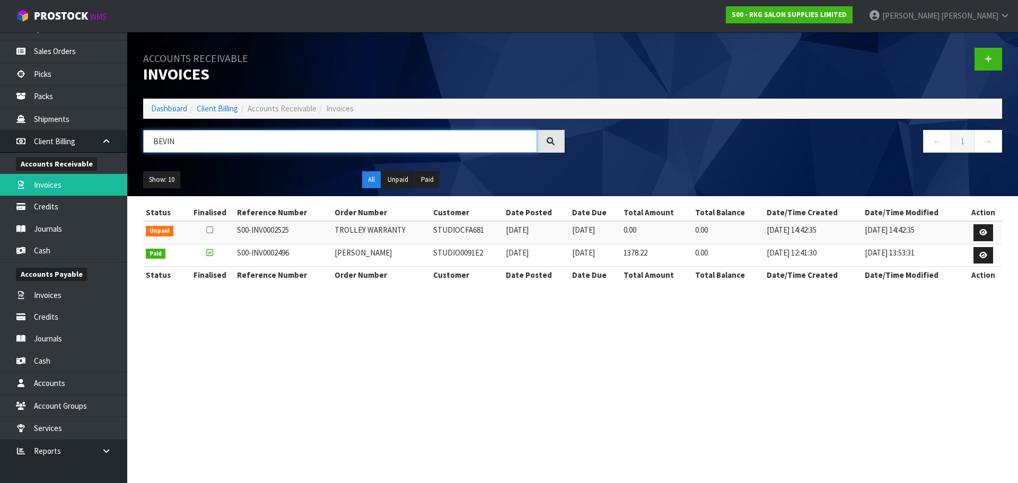
click at [148, 144] on input "BEVIN" at bounding box center [340, 141] width 394 height 23
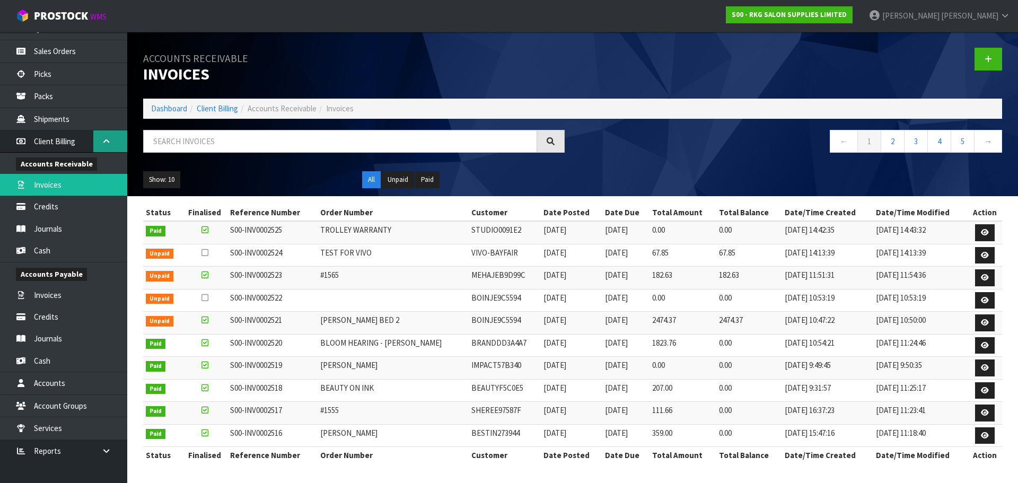
click at [105, 143] on icon at bounding box center [106, 141] width 10 height 8
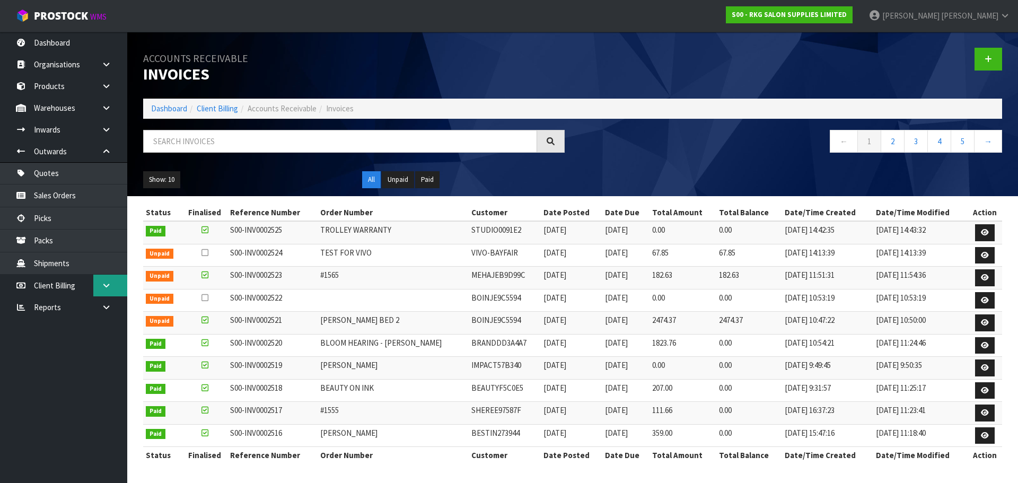
click at [107, 285] on icon at bounding box center [106, 285] width 10 height 8
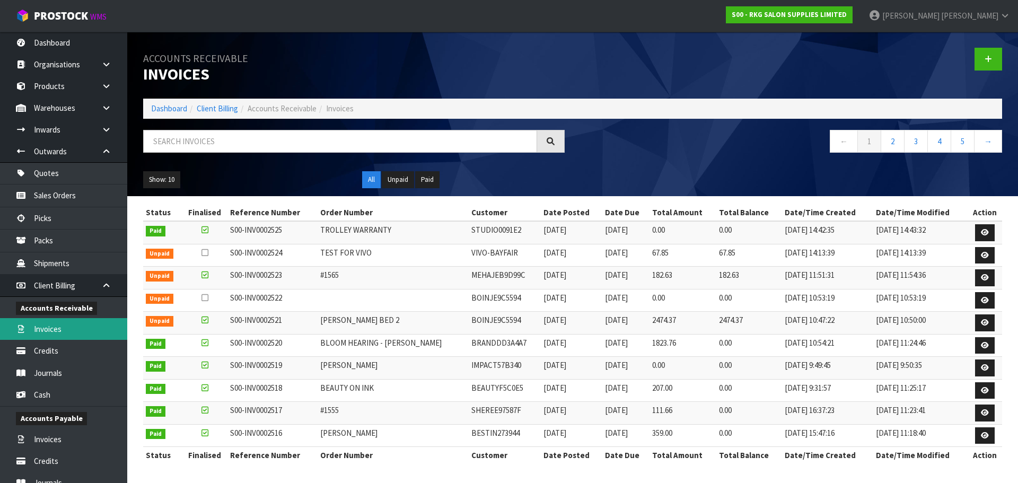
click at [49, 330] on link "Invoices" at bounding box center [63, 329] width 127 height 22
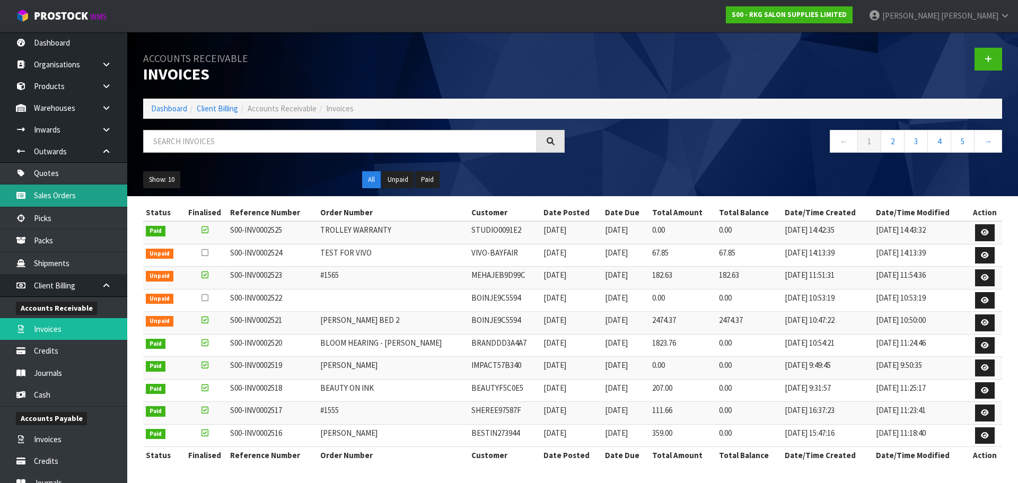
click at [49, 197] on link "Sales Orders" at bounding box center [63, 195] width 127 height 22
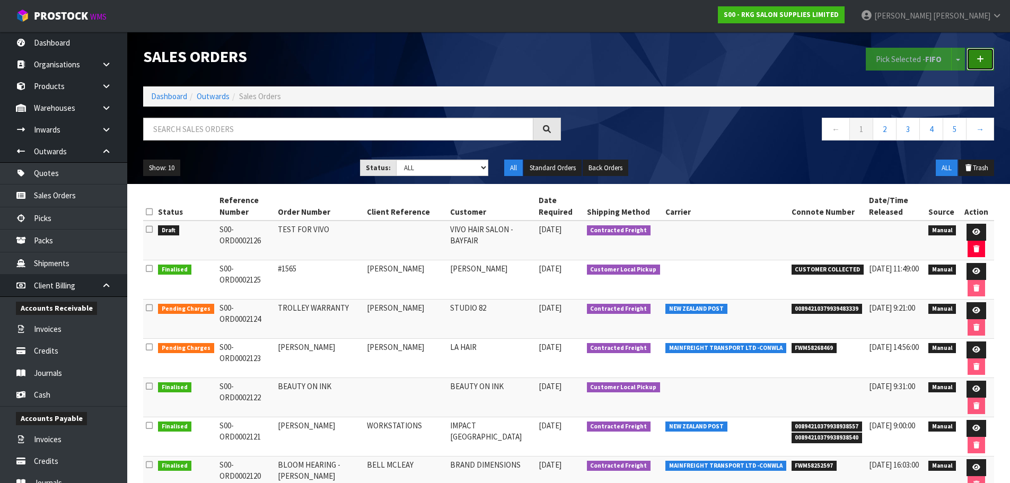
click at [984, 59] on link at bounding box center [980, 59] width 28 height 23
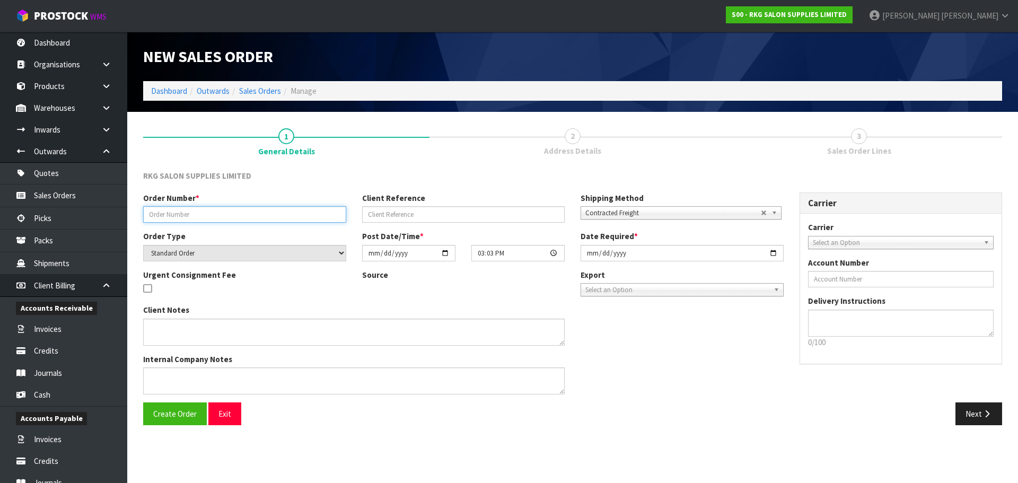
click at [206, 216] on input "text" at bounding box center [244, 214] width 203 height 16
type input "[PERSON_NAME]"
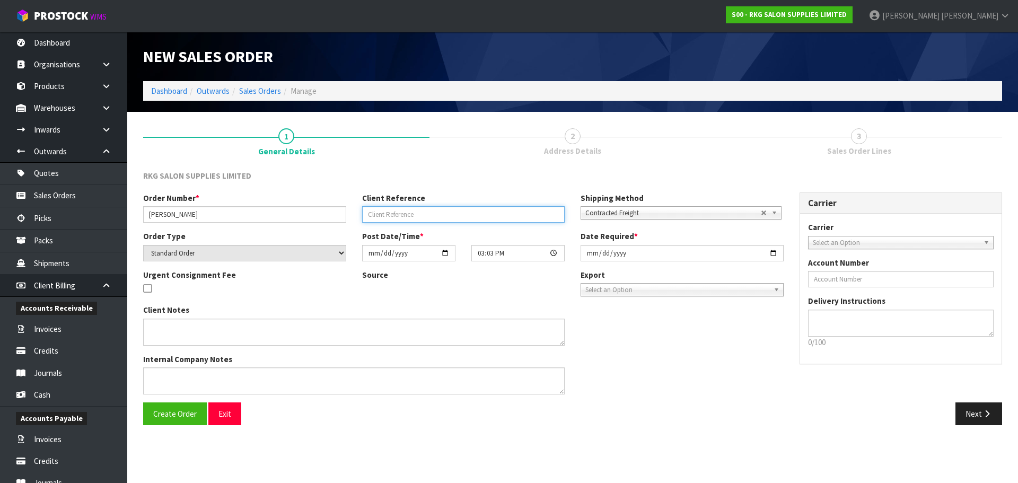
click at [377, 212] on input "text" at bounding box center [463, 214] width 203 height 16
type input "[PERSON_NAME]"
click at [605, 209] on span "Contracted Freight" at bounding box center [672, 213] width 175 height 13
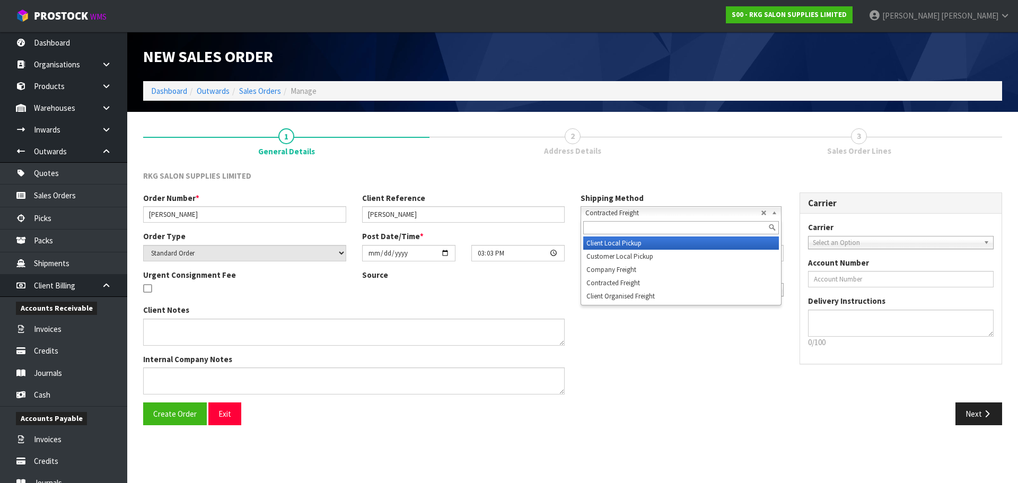
click at [607, 244] on li "Client Local Pickup" at bounding box center [681, 242] width 196 height 13
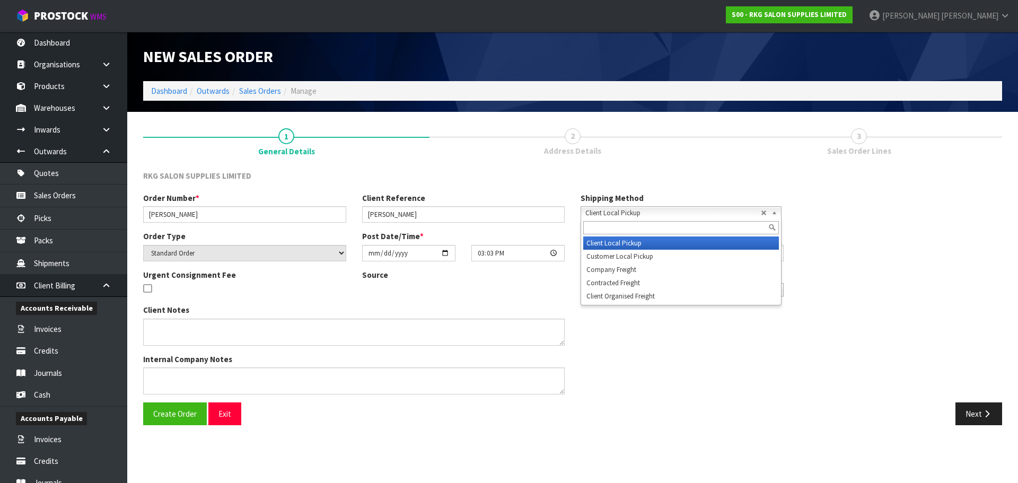
click at [614, 211] on span "Client Local Pickup" at bounding box center [672, 213] width 175 height 13
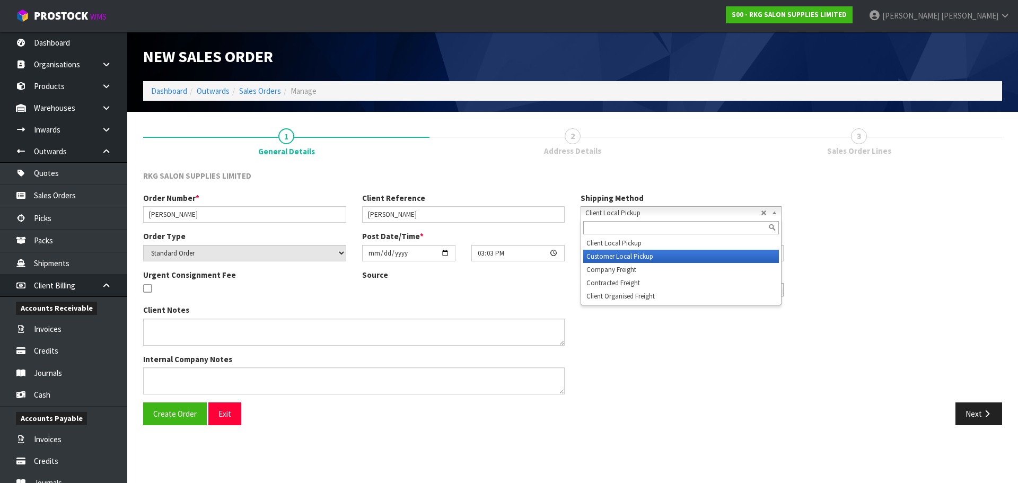
click at [599, 254] on li "Customer Local Pickup" at bounding box center [681, 256] width 196 height 13
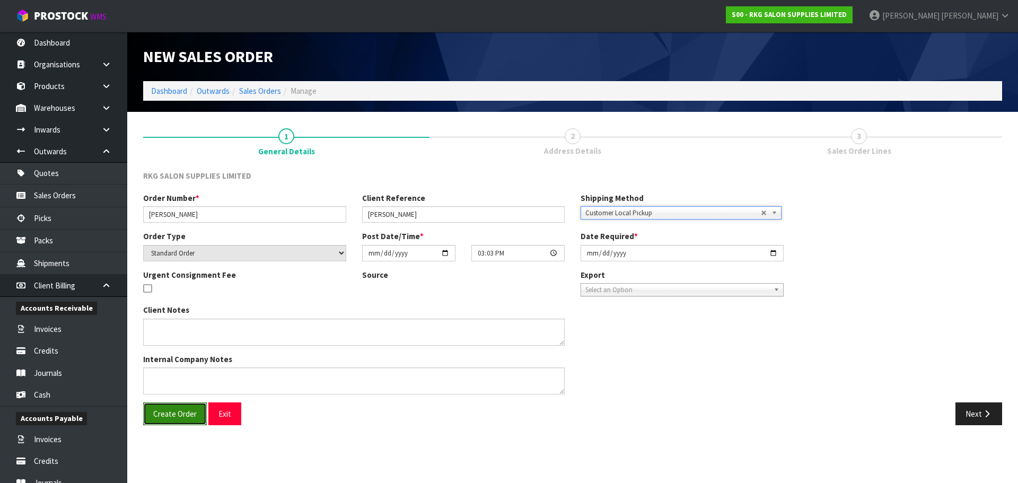
click at [170, 418] on span "Create Order" at bounding box center [174, 414] width 43 height 10
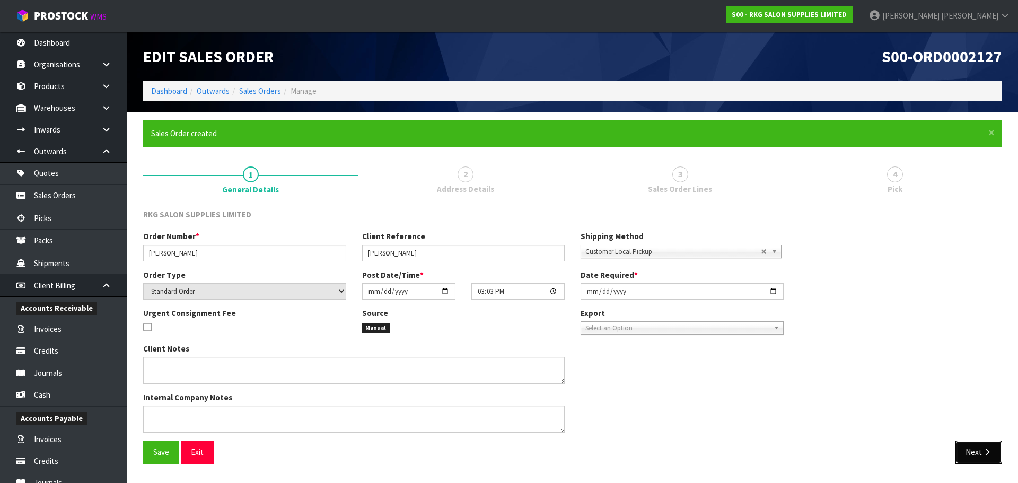
click at [973, 455] on button "Next" at bounding box center [978, 451] width 47 height 23
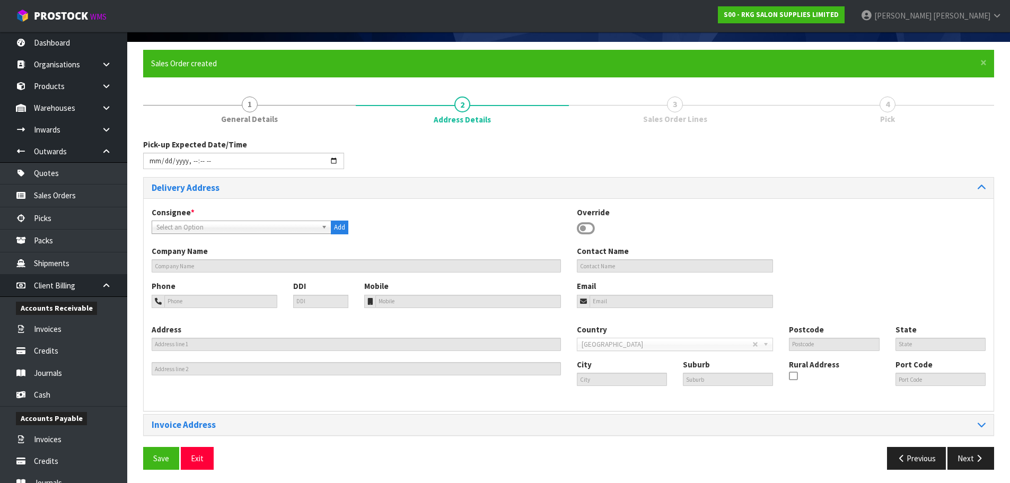
scroll to position [73, 0]
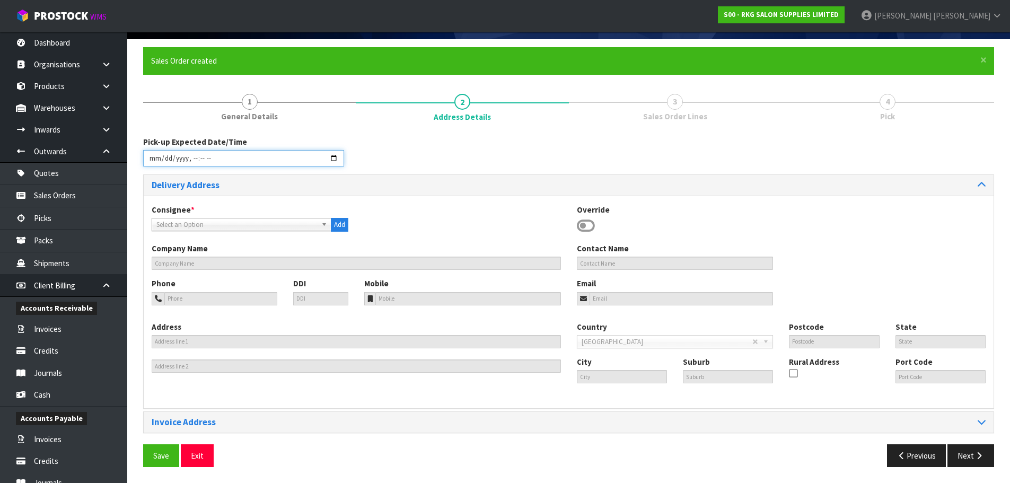
click at [334, 155] on input "datetime-local" at bounding box center [243, 158] width 201 height 16
type input "2025-08-15T15:03"
click at [427, 161] on div "Pick-up Expected Date/Time" at bounding box center [568, 155] width 867 height 38
click at [321, 227] on b at bounding box center [326, 224] width 10 height 12
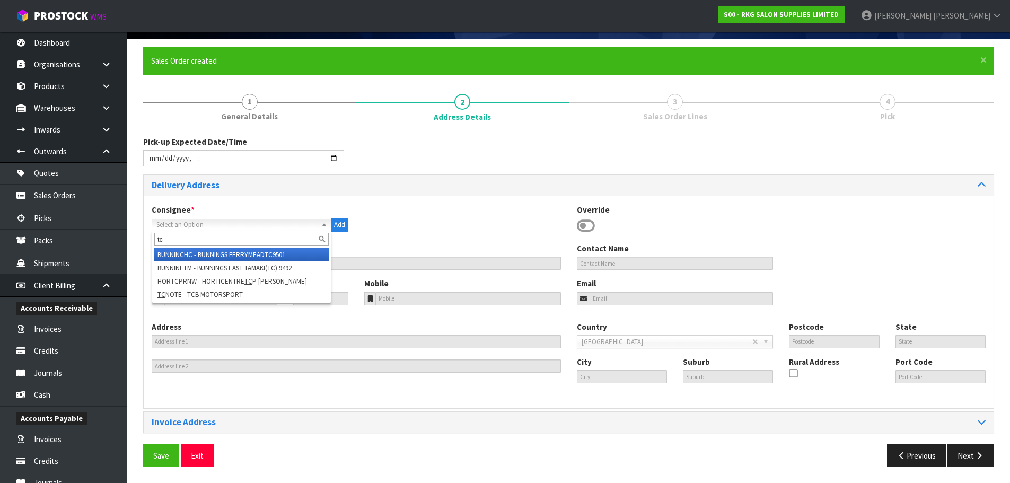
type input "t"
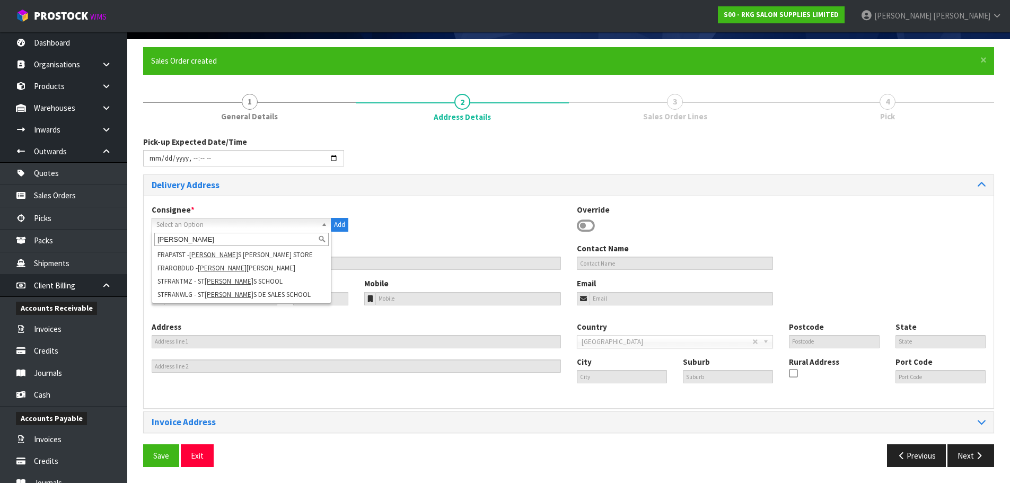
type input "franci"
click at [378, 215] on div "Consignee * 000001.BAY MECHANICS - BAY MECHANICS 000001A - BRAKE & TRANSMISSION…" at bounding box center [569, 223] width 850 height 39
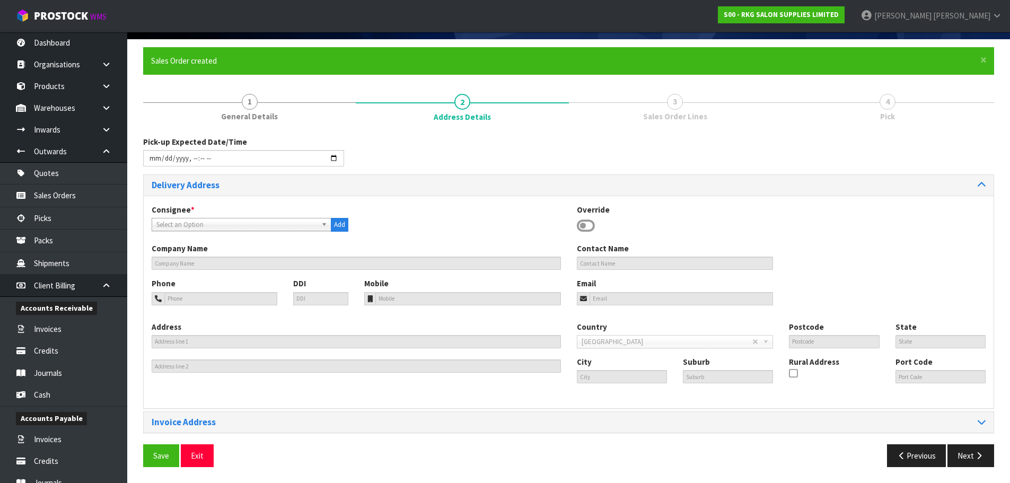
click at [588, 225] on icon at bounding box center [586, 226] width 18 height 16
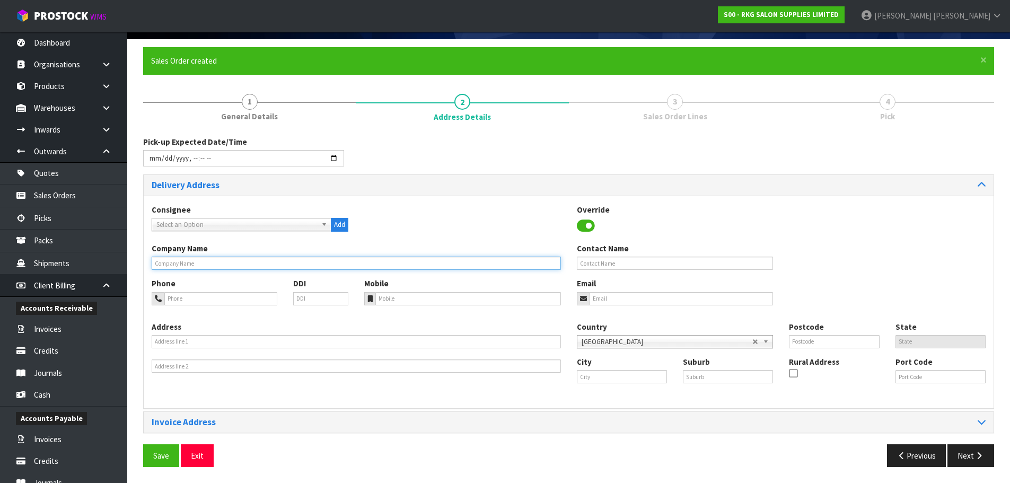
click at [235, 264] on input "text" at bounding box center [356, 263] width 409 height 13
type input "F"
type input "TCUTTZ LTD"
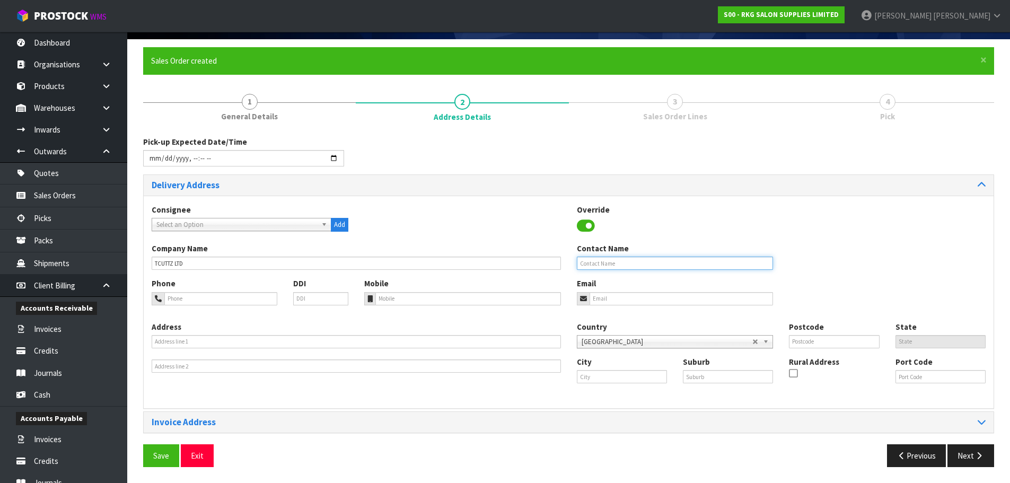
click at [585, 260] on input "text" at bounding box center [675, 263] width 197 height 13
type input "SYLVESTER"
click at [186, 295] on input "tel" at bounding box center [220, 298] width 113 height 13
paste input "0212050607"
type input "0212050607"
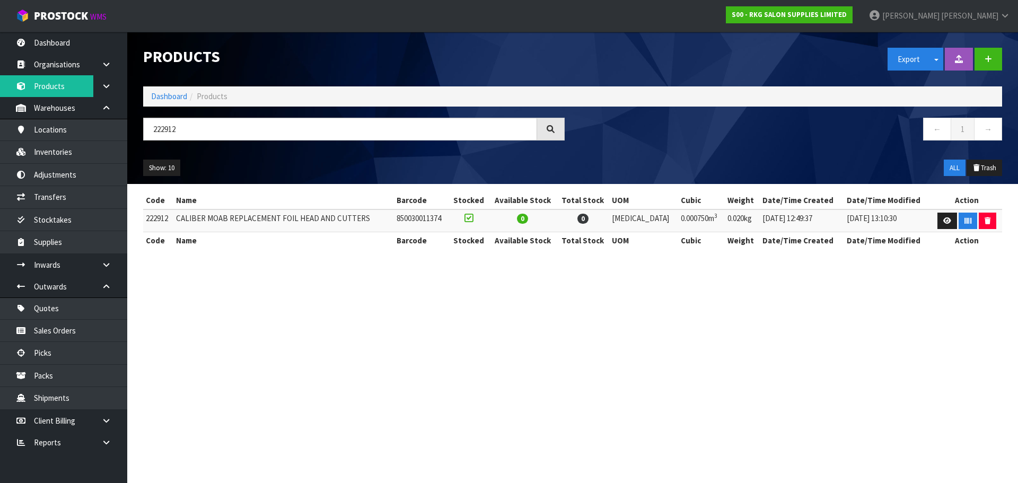
drag, startPoint x: 184, startPoint y: 131, endPoint x: 145, endPoint y: 133, distance: 38.7
click at [145, 133] on input "222912" at bounding box center [340, 129] width 394 height 23
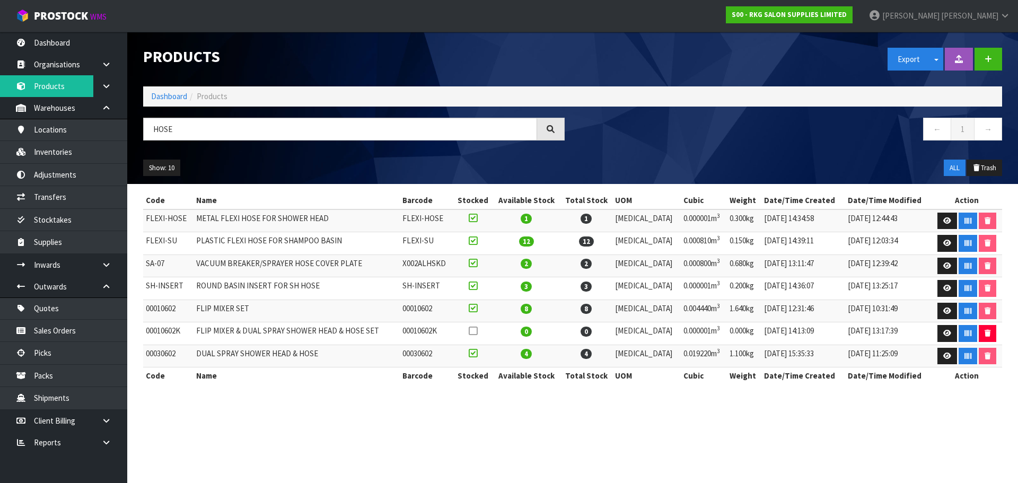
click at [182, 215] on td "FLEXI-HOSE" at bounding box center [168, 220] width 50 height 23
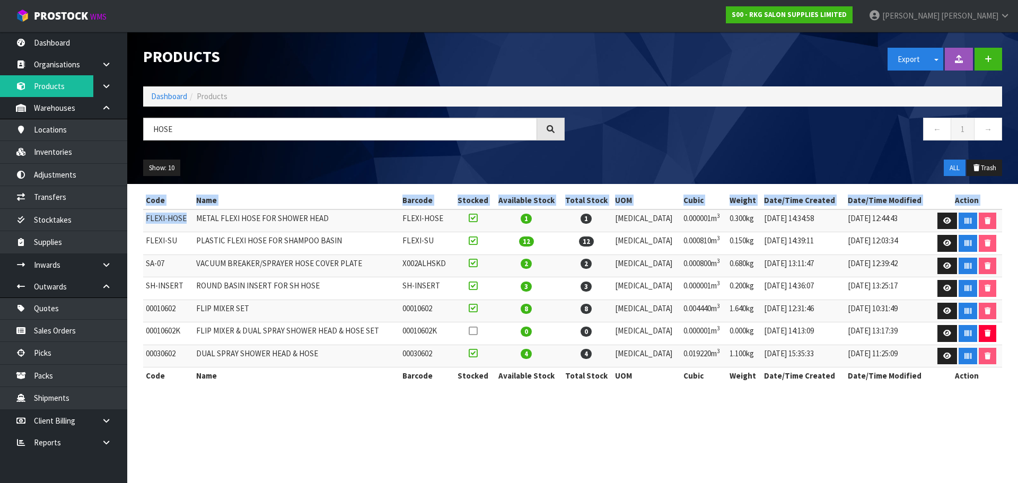
drag, startPoint x: 185, startPoint y: 215, endPoint x: 143, endPoint y: 221, distance: 42.8
click at [143, 221] on div "Code Name Barcode Stocked Available Stock Total Stock UOM Cubic Weight Date/Tim…" at bounding box center [572, 293] width 875 height 203
click at [155, 223] on td "FLEXI-HOSE" at bounding box center [168, 220] width 50 height 23
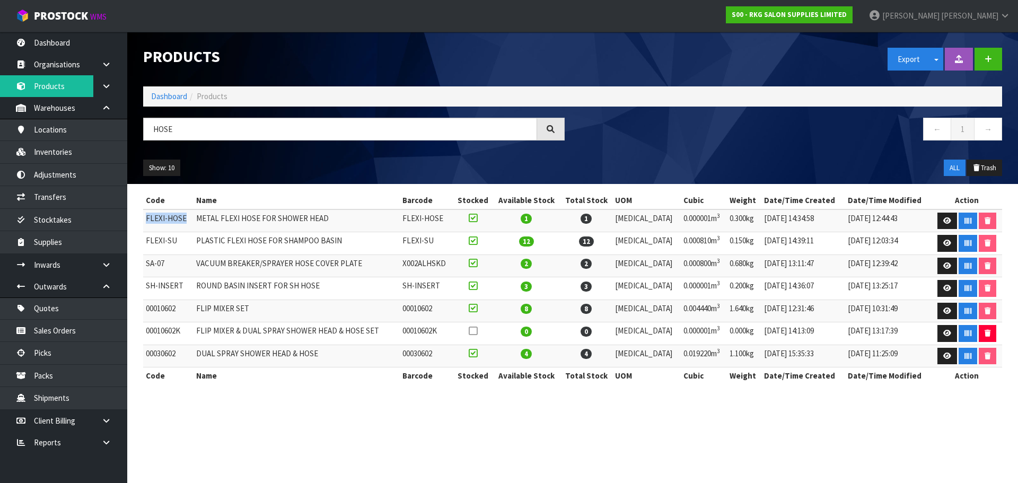
drag, startPoint x: 184, startPoint y: 219, endPoint x: 147, endPoint y: 222, distance: 37.8
click at [147, 222] on td "FLEXI-HOSE" at bounding box center [168, 220] width 50 height 23
copy td "FLEXI-HOSE"
drag, startPoint x: 186, startPoint y: 131, endPoint x: 144, endPoint y: 131, distance: 41.3
click at [145, 131] on input "HOSE" at bounding box center [340, 129] width 394 height 23
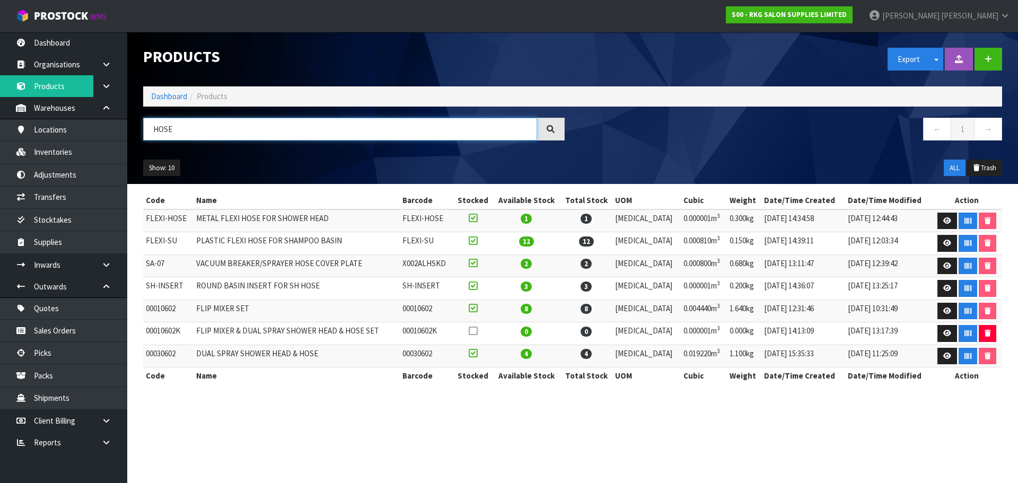
paste input "FLEXI-"
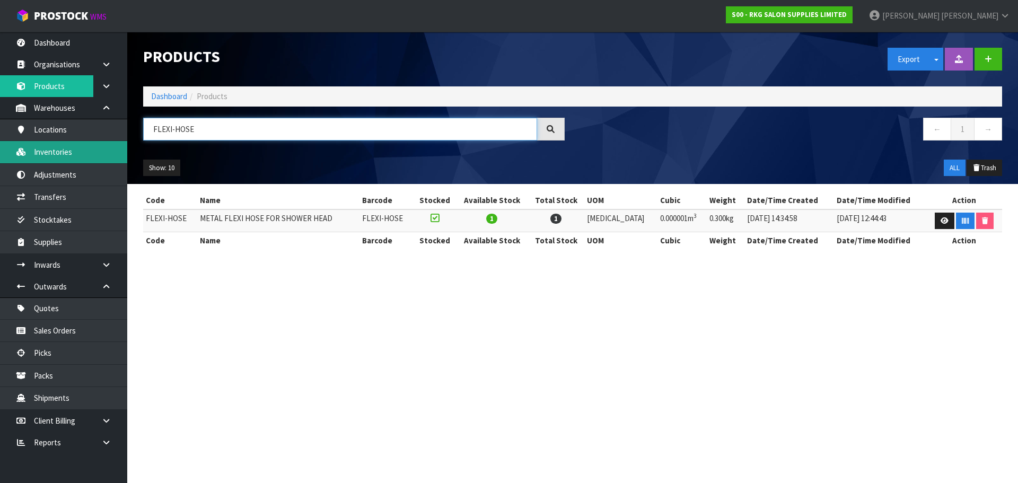
type input "FLEXI-HOSE"
click at [58, 153] on link "Inventories" at bounding box center [63, 152] width 127 height 22
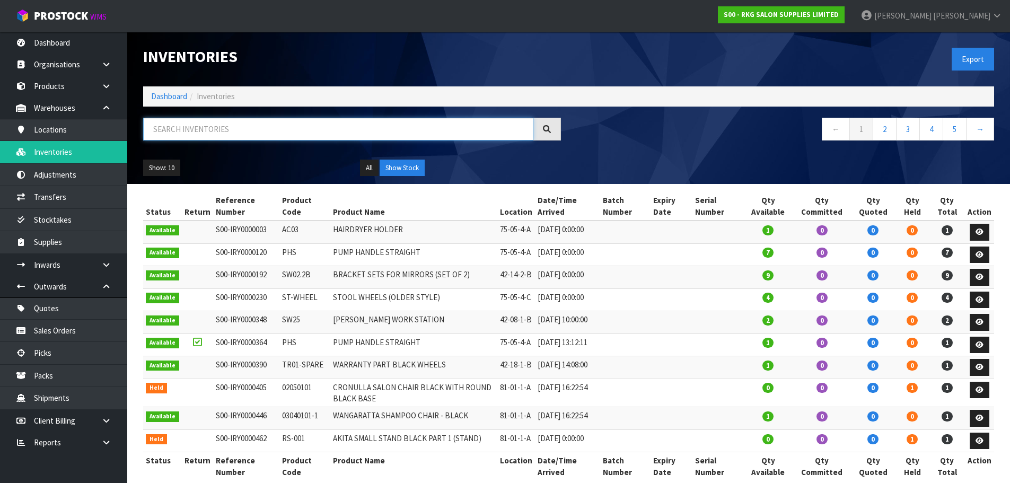
click at [188, 134] on input "text" at bounding box center [338, 129] width 390 height 23
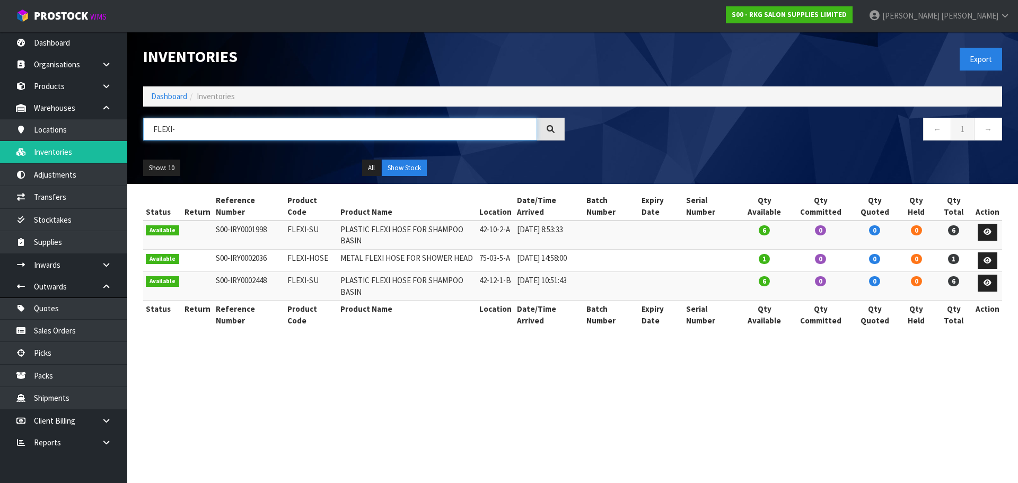
drag, startPoint x: 193, startPoint y: 131, endPoint x: 130, endPoint y: 138, distance: 63.5
click at [130, 138] on header "Inventories Export Dashboard Inventories FLEXI- ← 1 → Show: 10 5 10 25 50 All S…" at bounding box center [572, 108] width 891 height 152
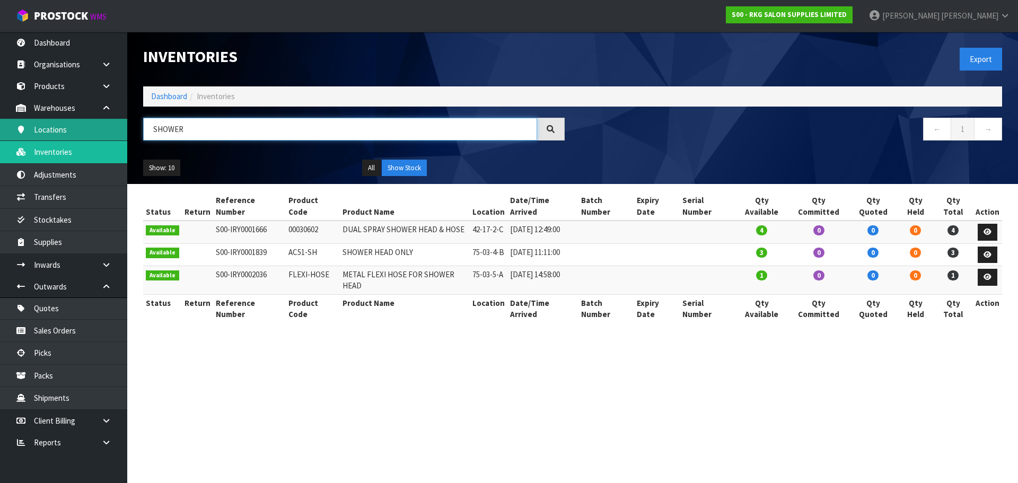
drag, startPoint x: 190, startPoint y: 133, endPoint x: 124, endPoint y: 123, distance: 66.9
click at [124, 123] on body "Toggle navigation ProStock WMS S00 - RKG SALON SUPPLIES LIMITED Marie Miranda L…" at bounding box center [509, 241] width 1018 height 483
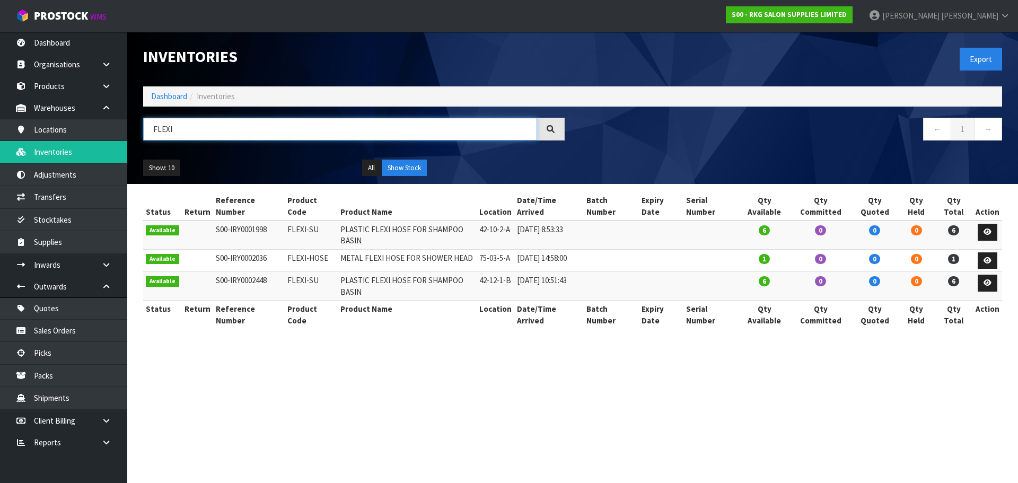
drag, startPoint x: 177, startPoint y: 127, endPoint x: 143, endPoint y: 129, distance: 33.4
click at [143, 129] on input "FLEXI" at bounding box center [340, 129] width 394 height 23
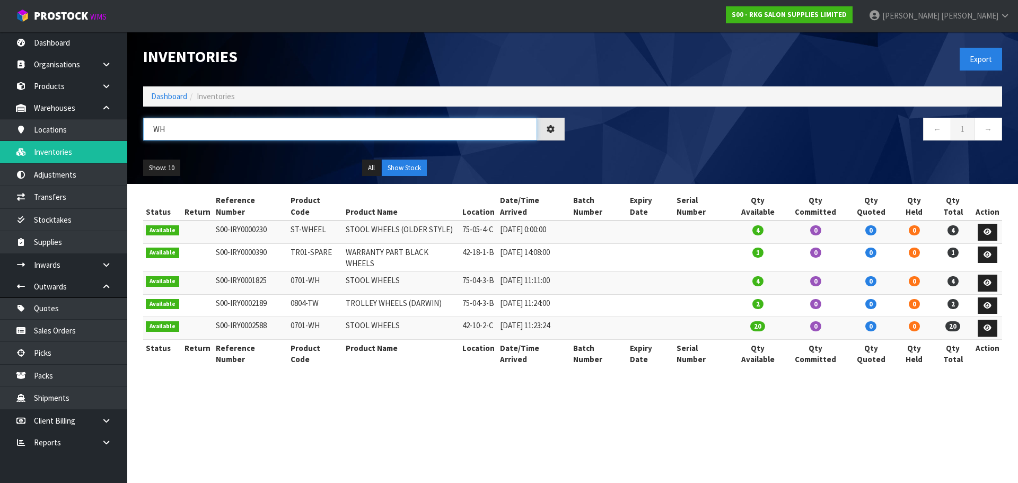
type input "W"
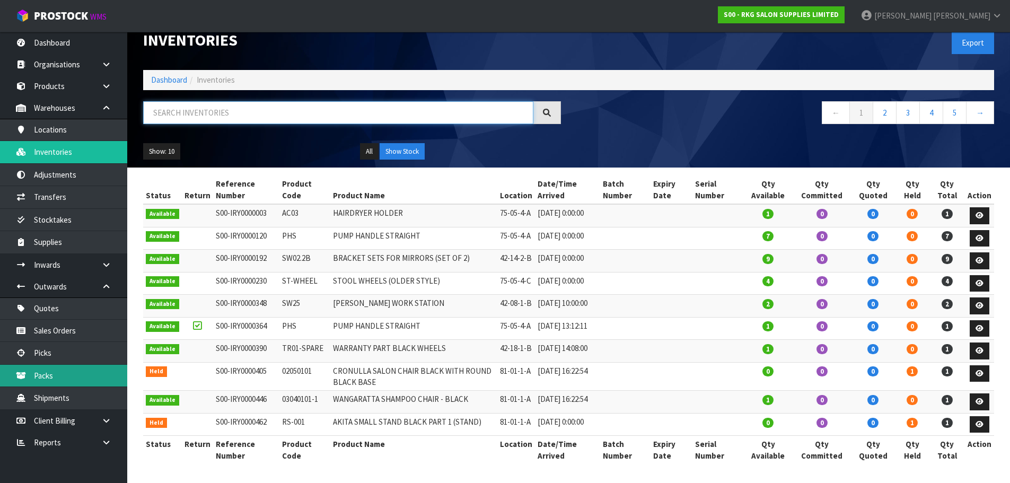
scroll to position [70, 0]
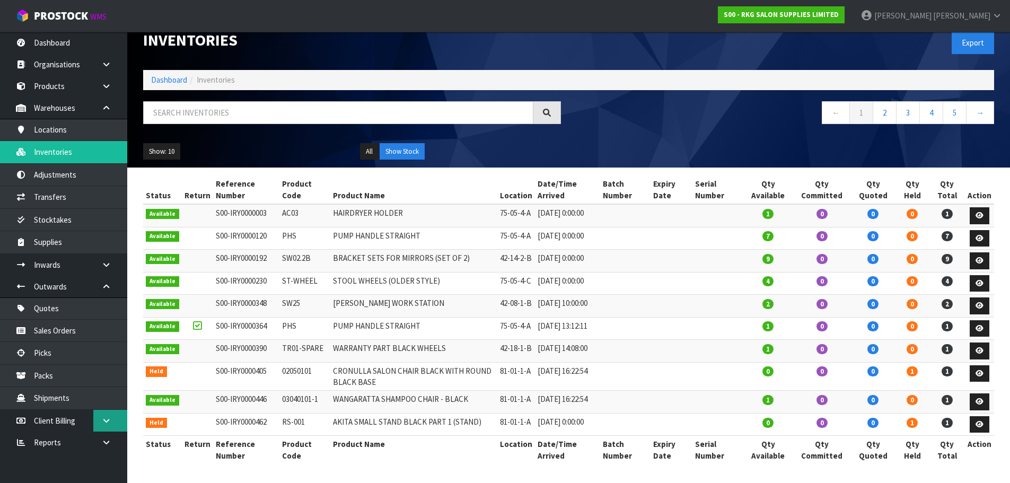
click at [104, 420] on icon at bounding box center [106, 421] width 10 height 8
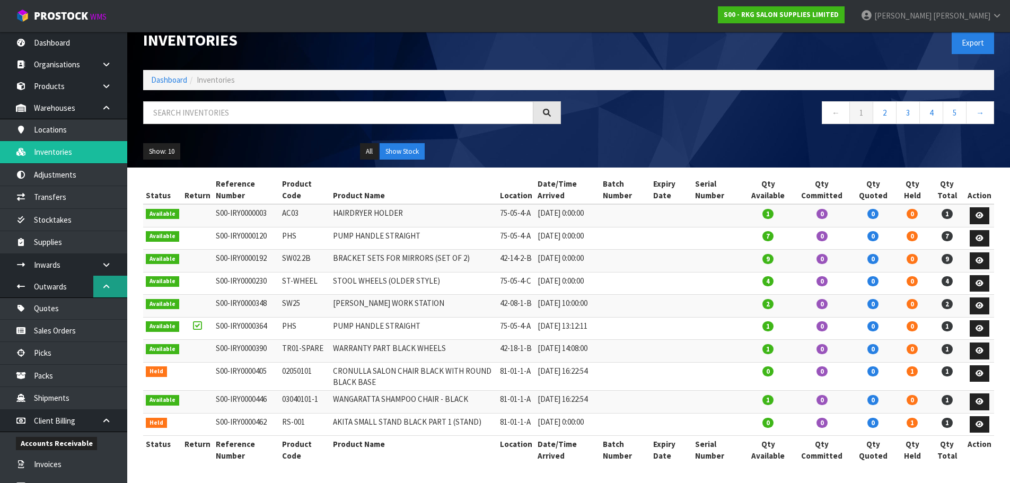
click at [107, 288] on icon at bounding box center [106, 287] width 10 height 8
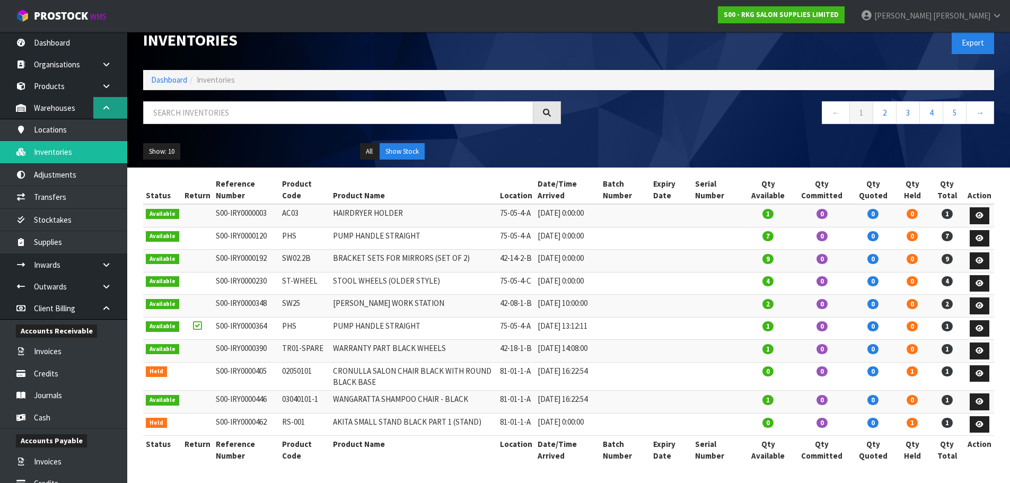
click at [105, 112] on link at bounding box center [110, 108] width 34 height 22
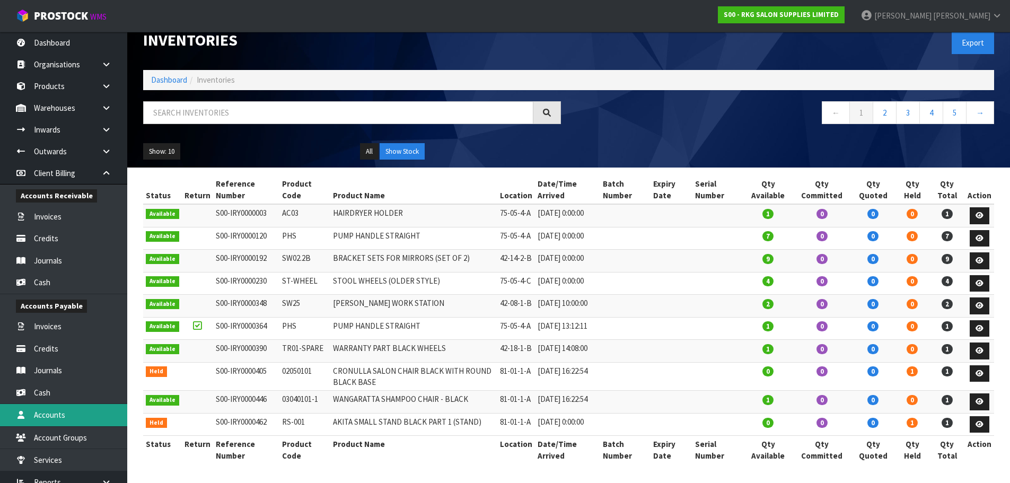
click at [43, 413] on link "Accounts" at bounding box center [63, 415] width 127 height 22
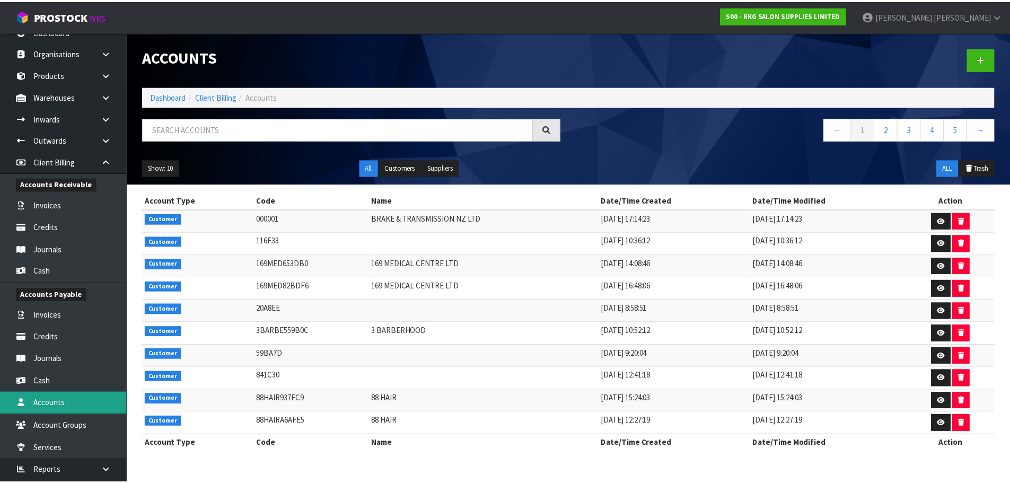
scroll to position [31, 0]
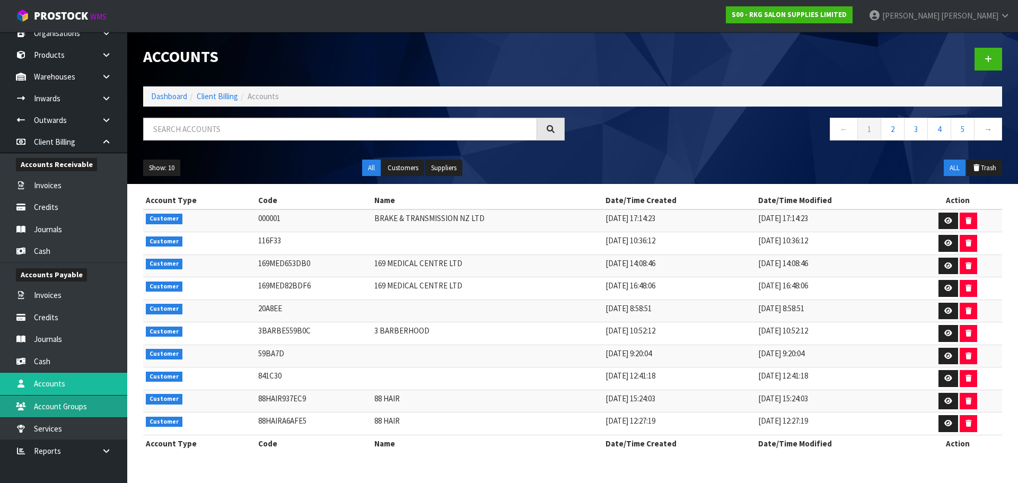
click at [55, 406] on link "Account Groups" at bounding box center [63, 406] width 127 height 22
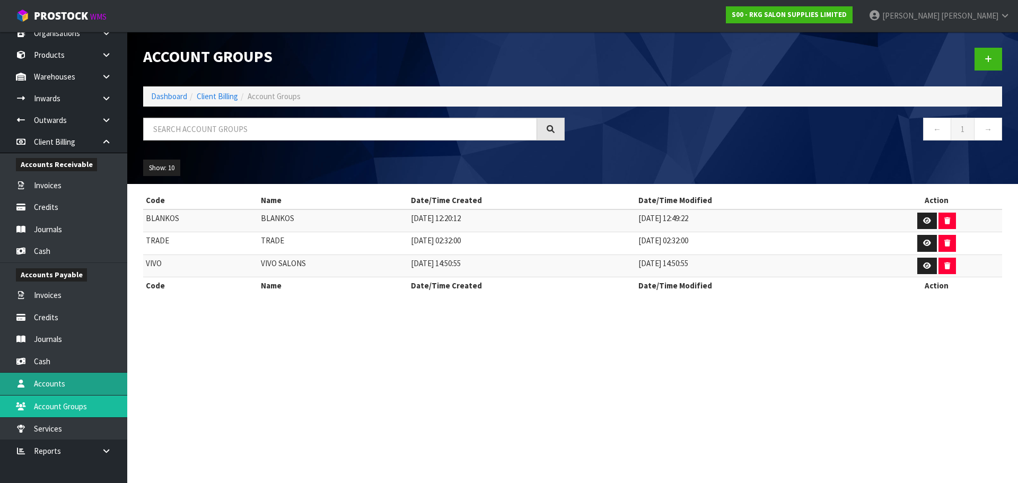
click at [54, 385] on link "Accounts" at bounding box center [63, 384] width 127 height 22
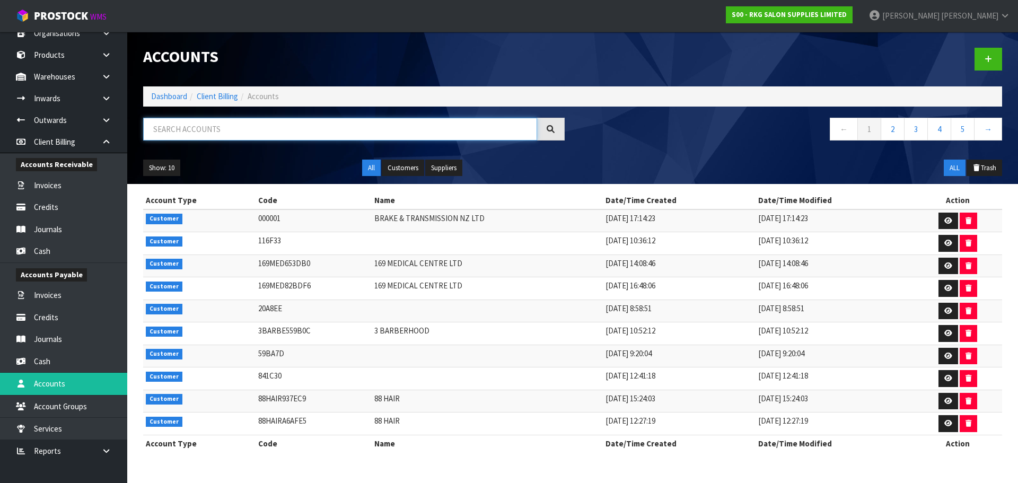
click at [163, 130] on input "text" at bounding box center [340, 129] width 394 height 23
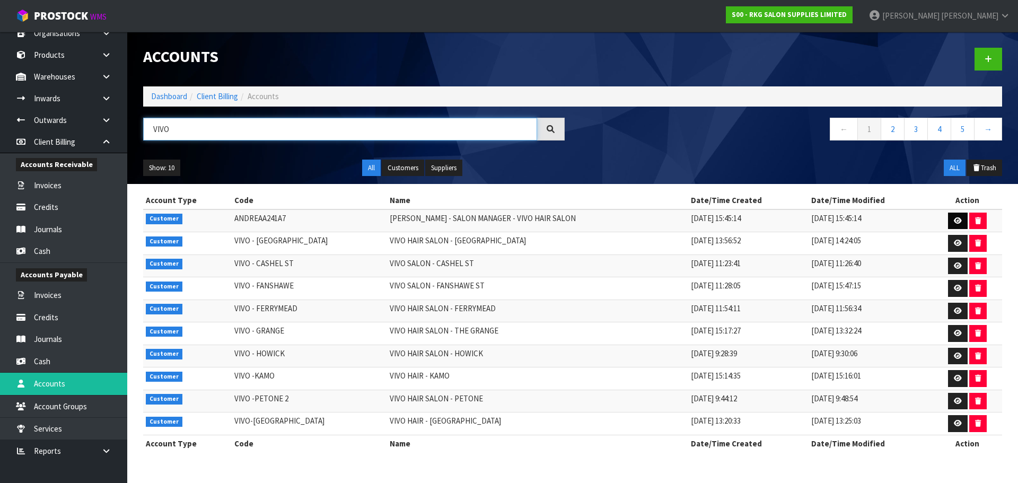
type input "VIVO"
click at [954, 221] on icon at bounding box center [958, 220] width 8 height 7
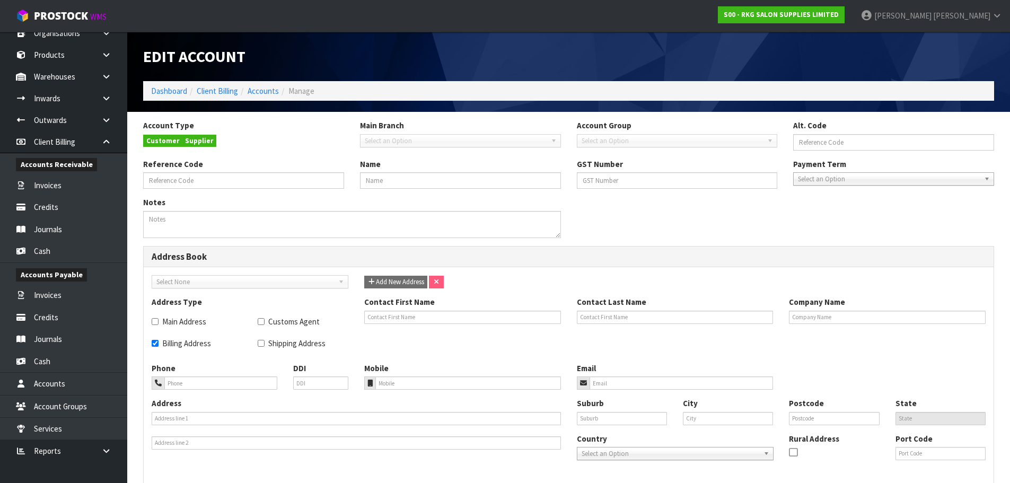
type input "ANDREAA241A7"
type input "ANDREA - SALON MANAGER - VIVO HAIR SALON"
checkbox input "true"
type input "ANDREA - SALON MANAGER - VIVO HAIR SALON"
type input "16 RATHBONE STREET"
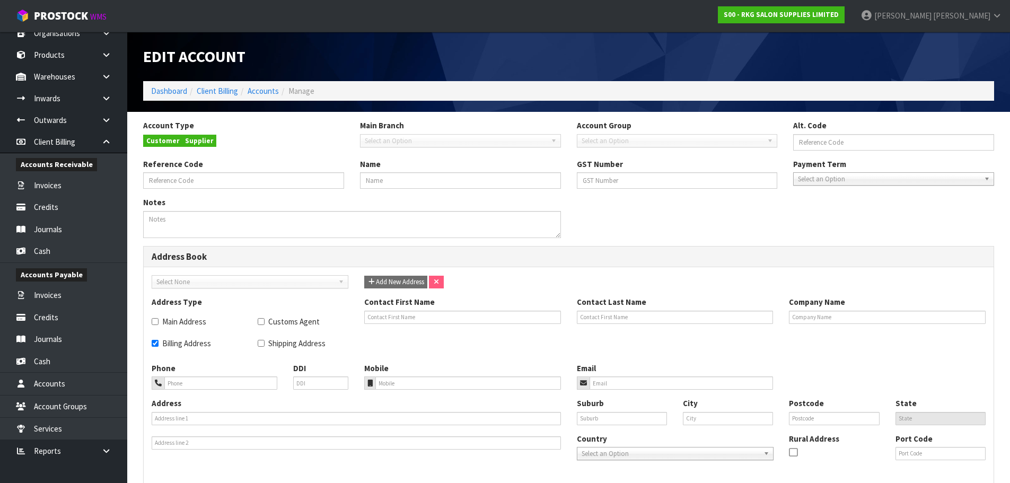
type input "WHANGAREI"
type input "110"
type input "NTL"
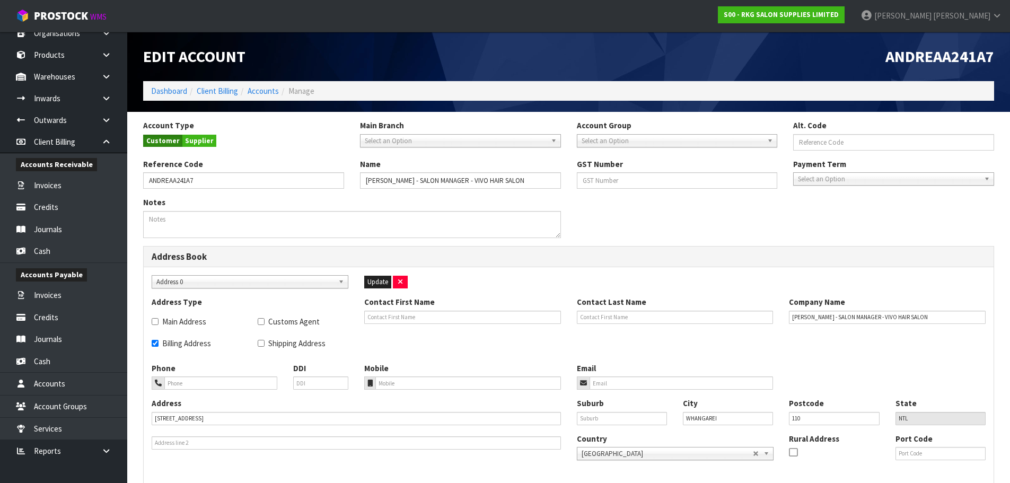
scroll to position [45, 0]
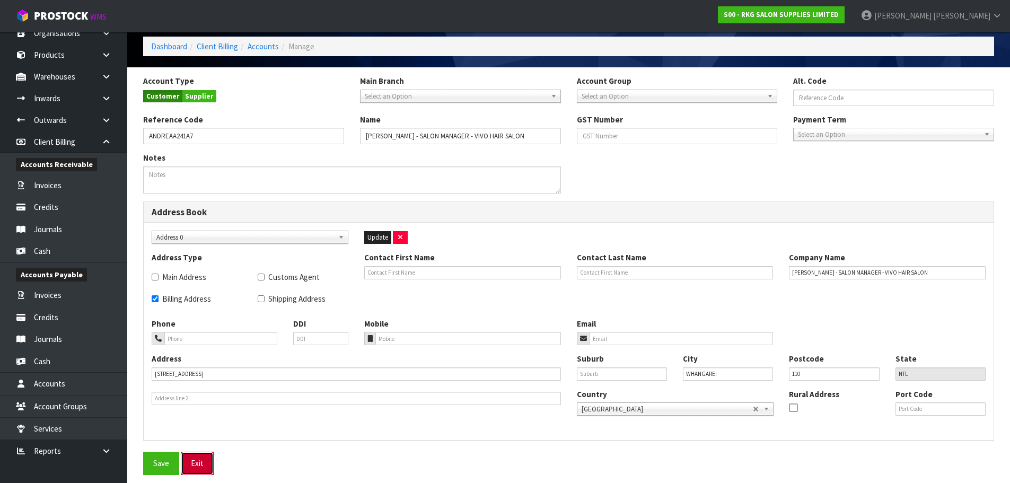
click at [204, 461] on link "Exit" at bounding box center [197, 463] width 33 height 23
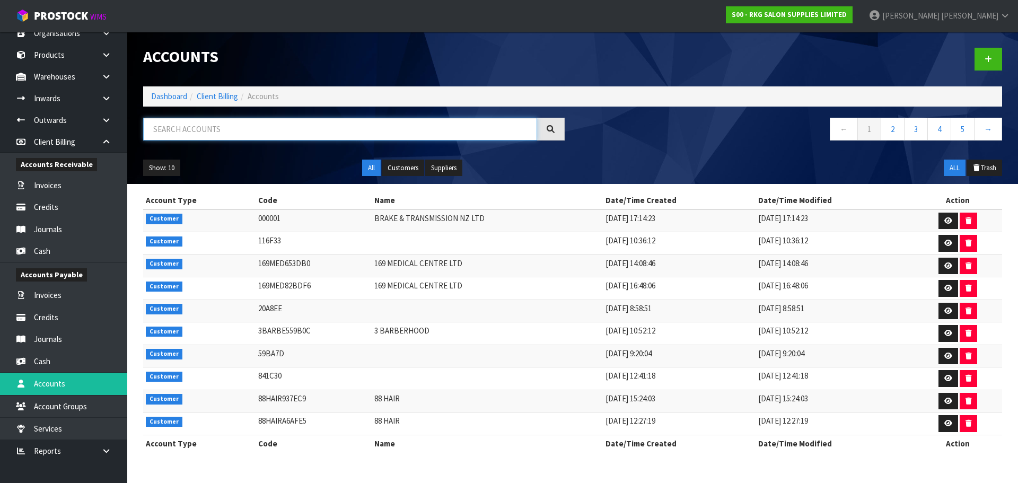
click at [164, 129] on input "text" at bounding box center [340, 129] width 394 height 23
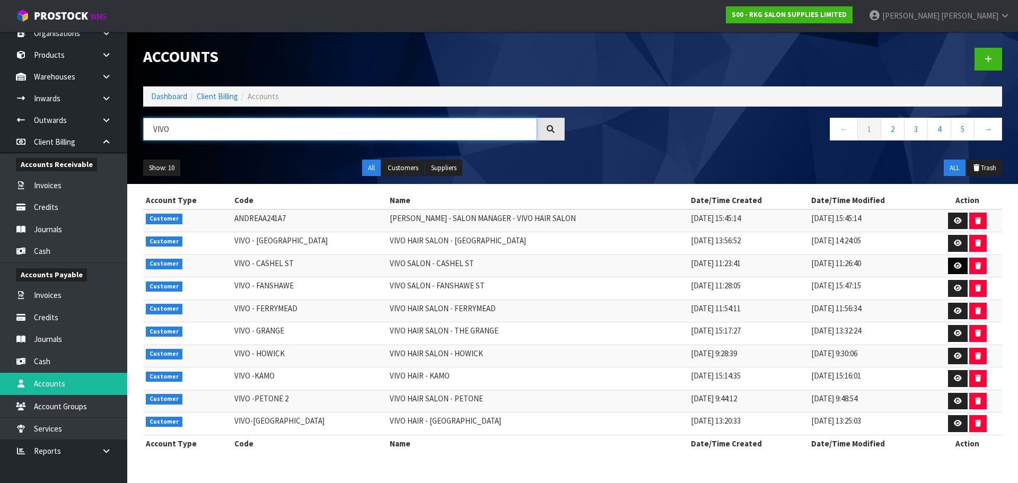
type input "VIVO"
click at [954, 268] on icon at bounding box center [958, 265] width 8 height 7
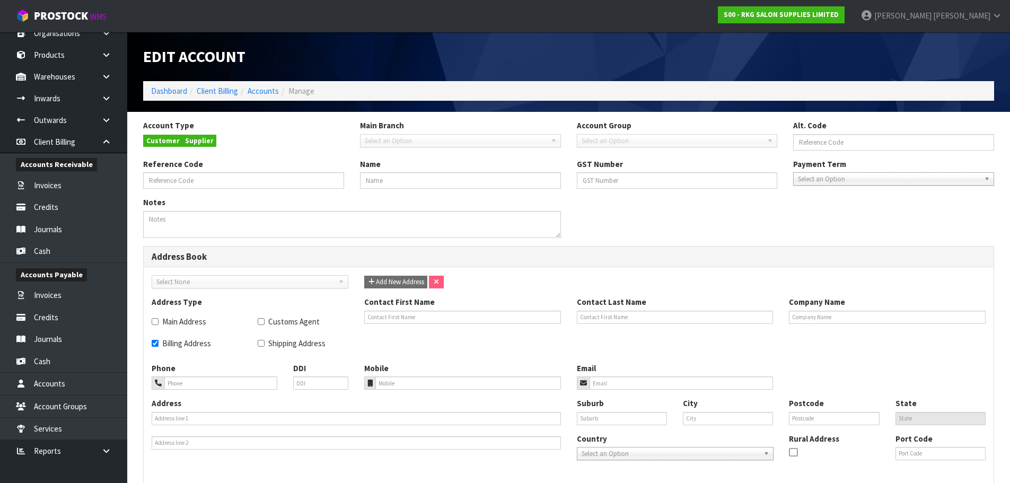
type input "VIVO - CASHEL ST"
type input "VIVO SALON - CASHEL ST"
type textarea "5%"
checkbox input "true"
type input "VIVO SALON - CASHEL ST"
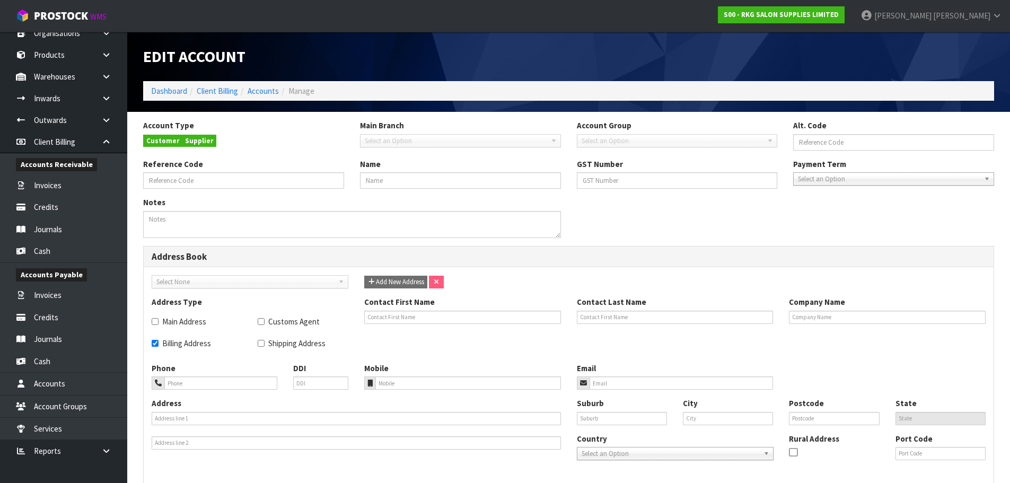
type input "PO BOX 76-490"
type input "MANUKAU"
type input "[GEOGRAPHIC_DATA]"
type input "2241"
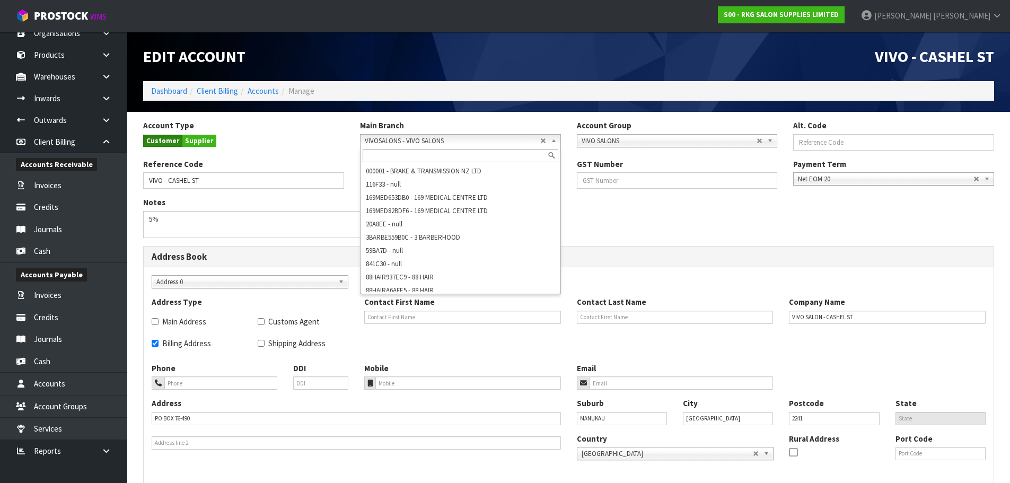
click at [556, 140] on b at bounding box center [556, 141] width 10 height 12
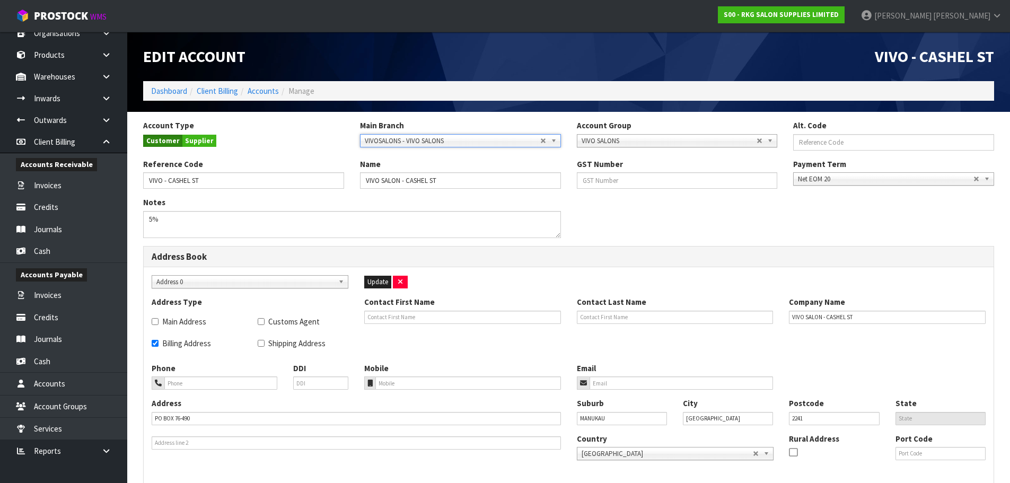
click at [556, 140] on b at bounding box center [556, 141] width 10 height 12
click at [770, 140] on b at bounding box center [772, 141] width 10 height 12
click at [770, 143] on b at bounding box center [772, 141] width 10 height 12
click at [341, 283] on b at bounding box center [343, 282] width 10 height 12
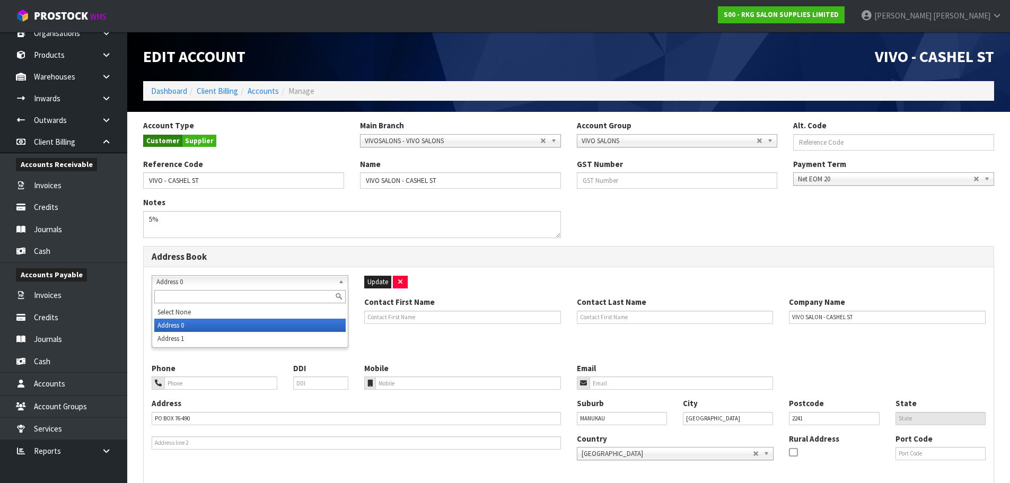
click at [341, 283] on b at bounding box center [343, 282] width 10 height 12
click at [621, 225] on div "Notes 5%" at bounding box center [568, 221] width 867 height 49
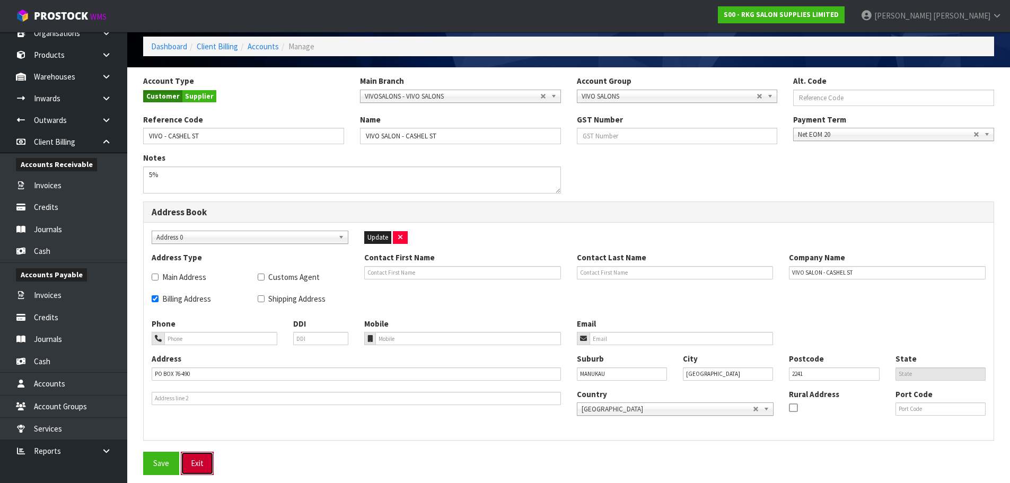
click at [196, 462] on link "Exit" at bounding box center [197, 463] width 33 height 23
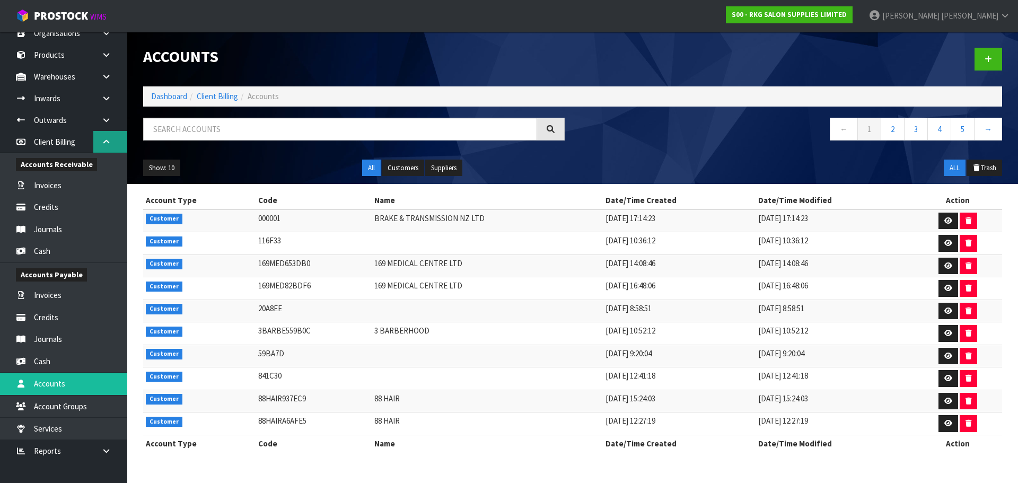
click at [107, 144] on icon at bounding box center [106, 142] width 10 height 8
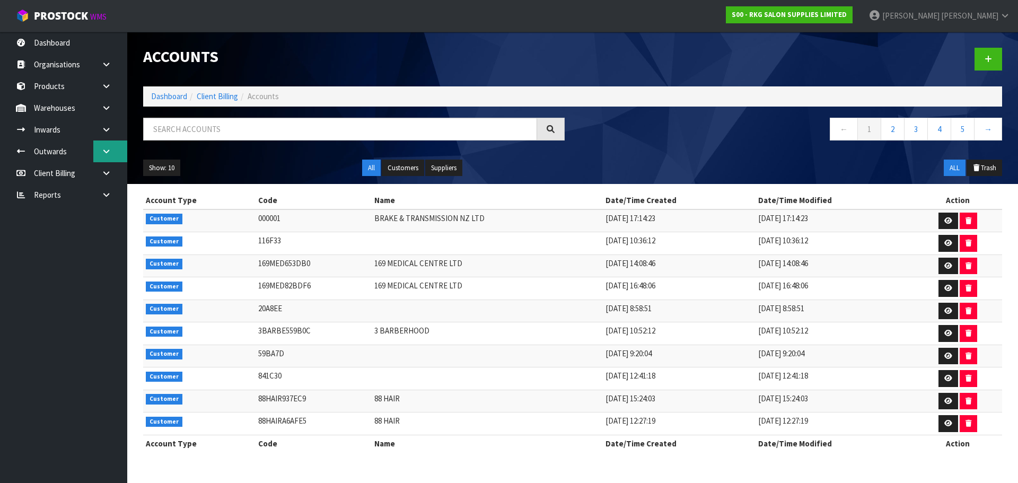
click at [111, 151] on link at bounding box center [110, 151] width 34 height 22
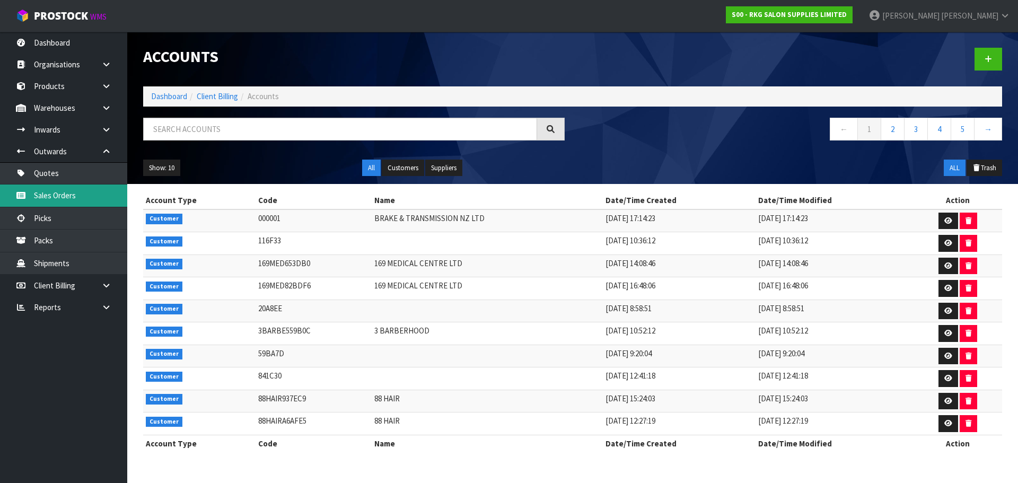
click at [45, 198] on link "Sales Orders" at bounding box center [63, 195] width 127 height 22
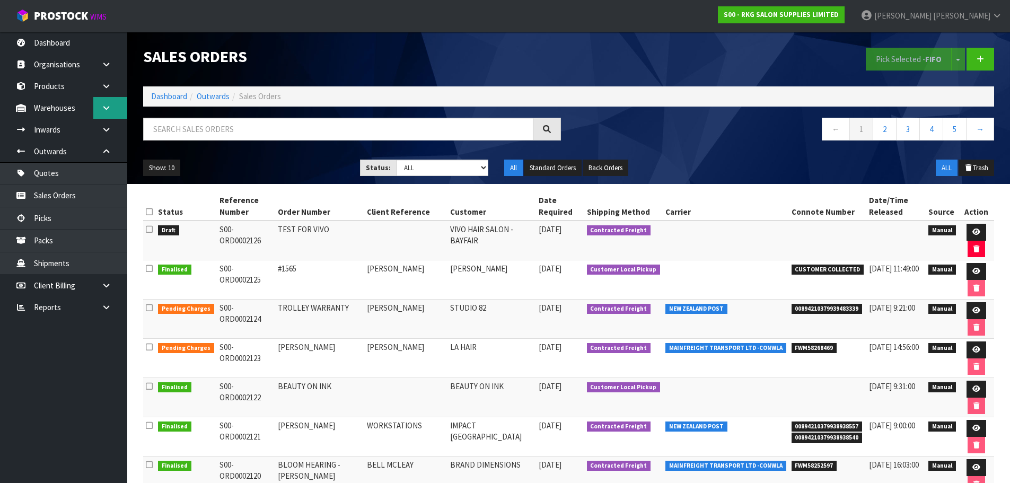
click at [105, 112] on link at bounding box center [110, 108] width 34 height 22
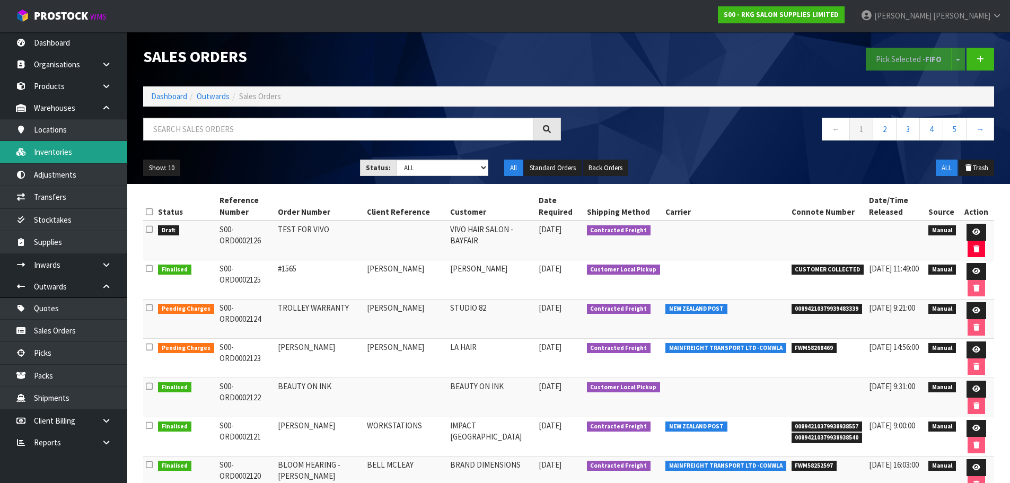
click at [50, 151] on link "Inventories" at bounding box center [63, 152] width 127 height 22
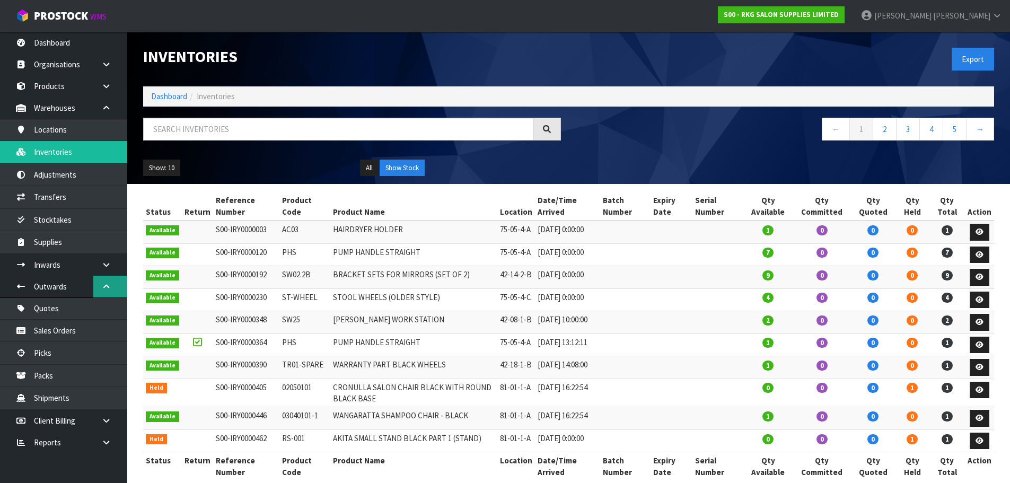
click at [105, 283] on icon at bounding box center [106, 287] width 10 height 8
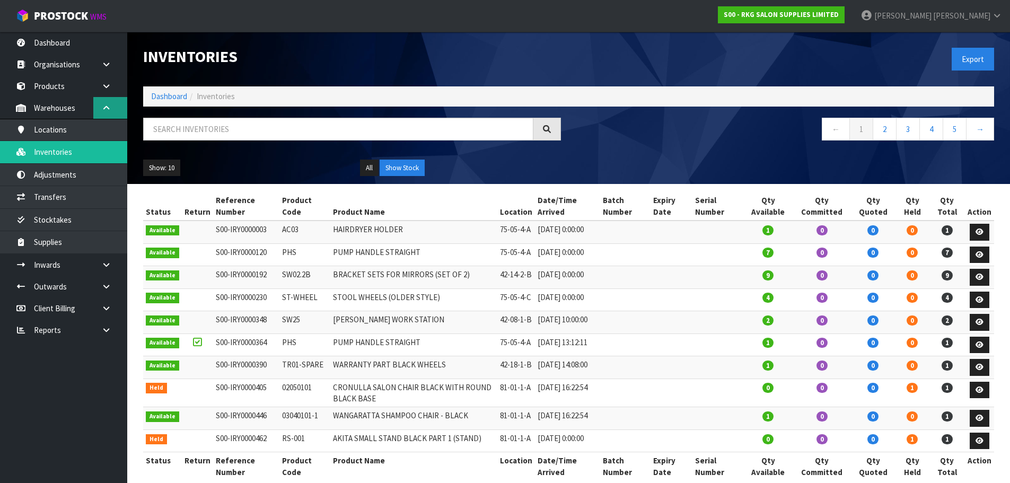
click at [108, 109] on icon at bounding box center [106, 108] width 10 height 8
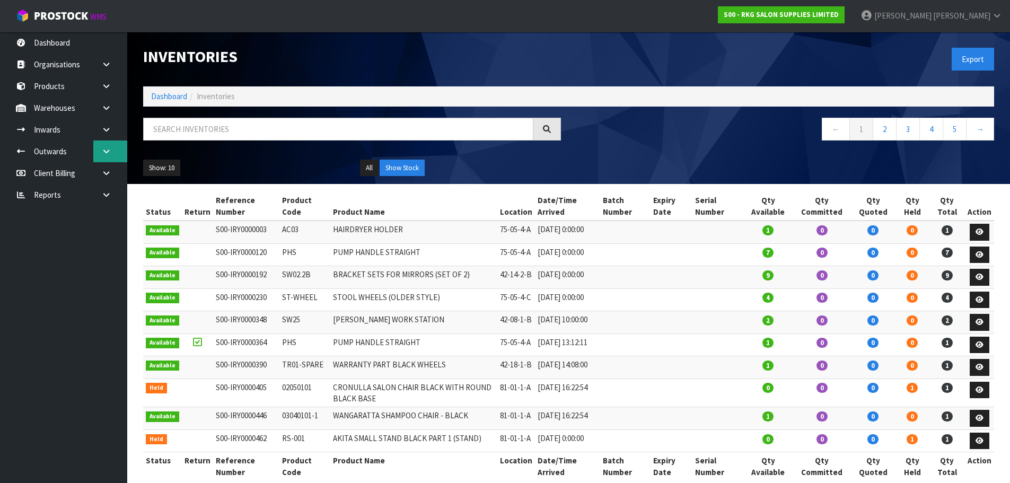
click at [103, 151] on icon at bounding box center [106, 151] width 10 height 8
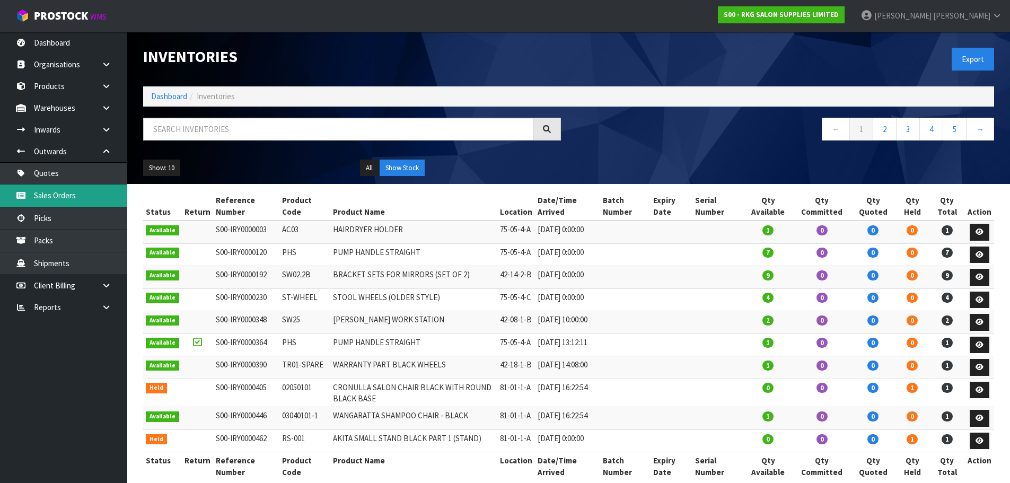
click at [44, 196] on link "Sales Orders" at bounding box center [63, 195] width 127 height 22
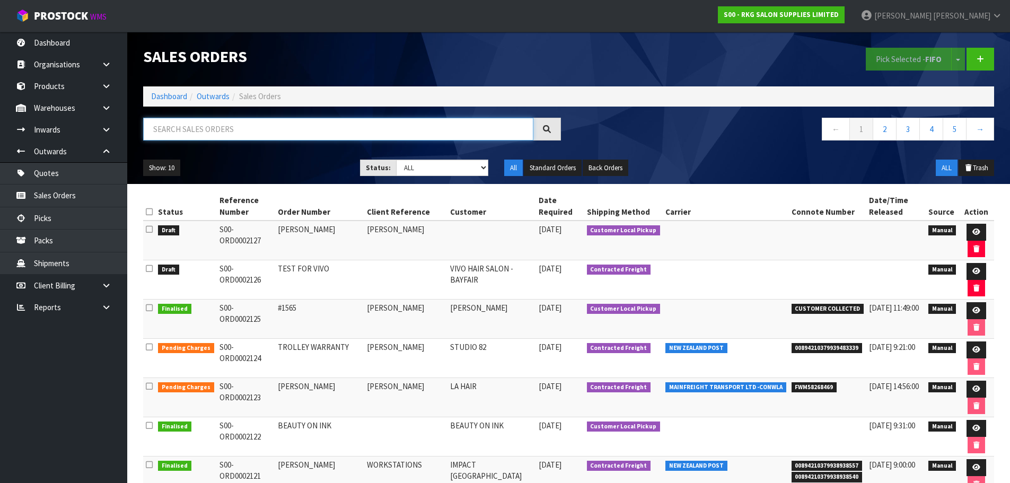
click at [164, 131] on input "text" at bounding box center [338, 129] width 390 height 23
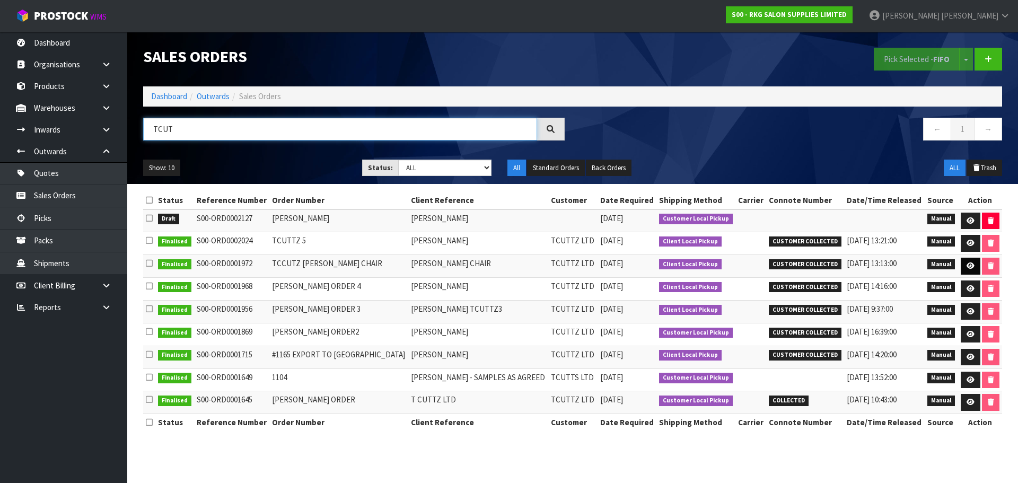
type input "TCUT"
click at [966, 264] on icon at bounding box center [970, 265] width 8 height 7
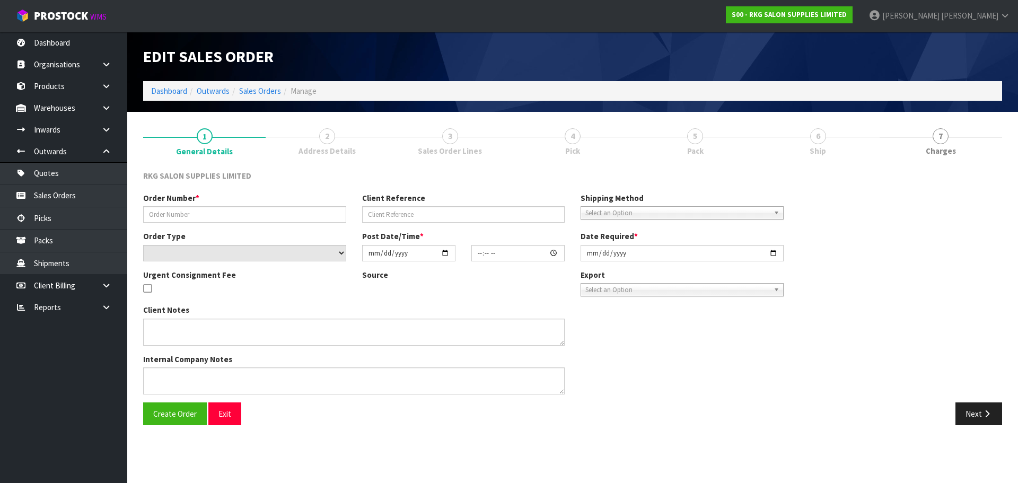
type input "TCCUTZ BARBER CHAIR"
type input "FRANCIS TCUTTZ CHAIR"
select select "number:0"
type input "2025-05-19"
type input "00:00:00.000"
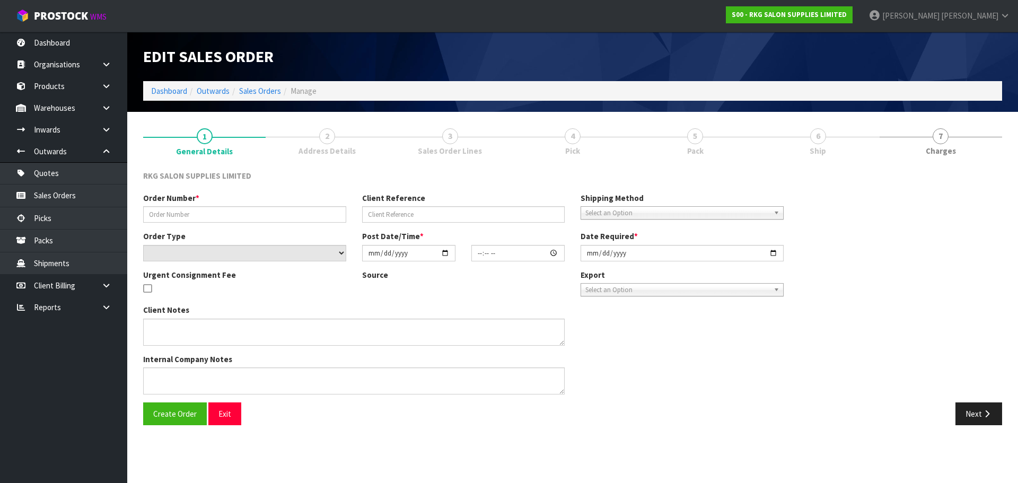
type input "2025-05-19"
type textarea "EXPORT TO TONGA"
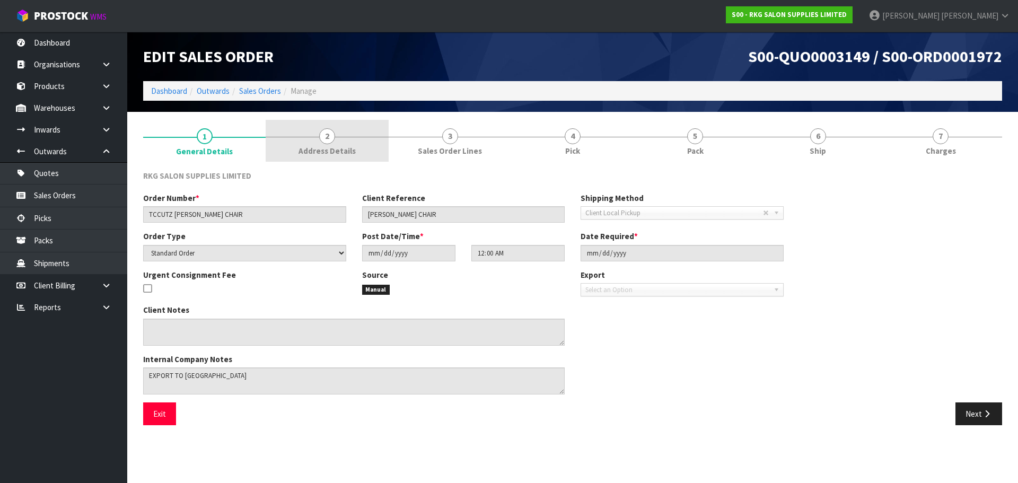
click at [327, 138] on span "2" at bounding box center [327, 136] width 16 height 16
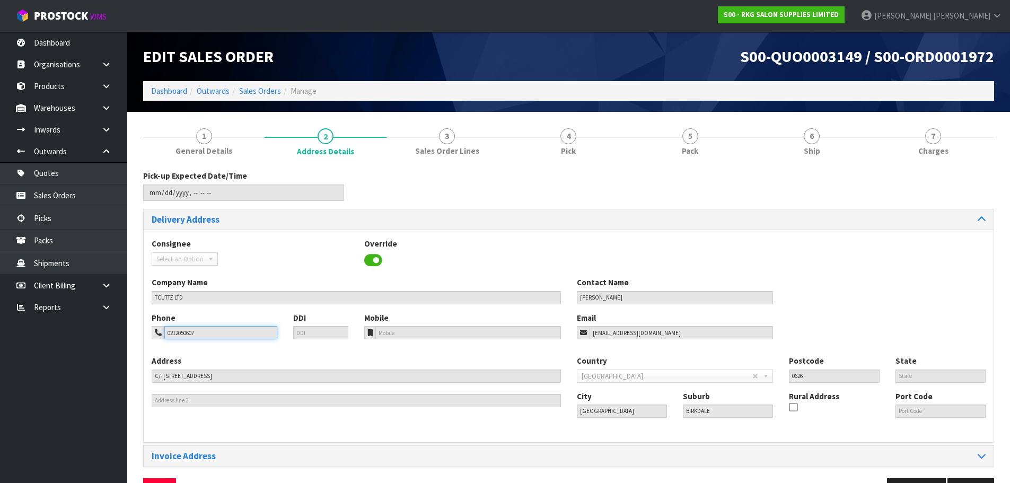
drag, startPoint x: 208, startPoint y: 334, endPoint x: 155, endPoint y: 336, distance: 52.5
click at [155, 336] on div "0212050607" at bounding box center [215, 332] width 126 height 13
drag, startPoint x: 648, startPoint y: 334, endPoint x: 583, endPoint y: 343, distance: 65.8
click at [583, 343] on div "Phone 0212050607 DDI Mobile Email sptonga@gmail.com" at bounding box center [569, 333] width 850 height 43
drag, startPoint x: 221, startPoint y: 376, endPoint x: 143, endPoint y: 378, distance: 78.0
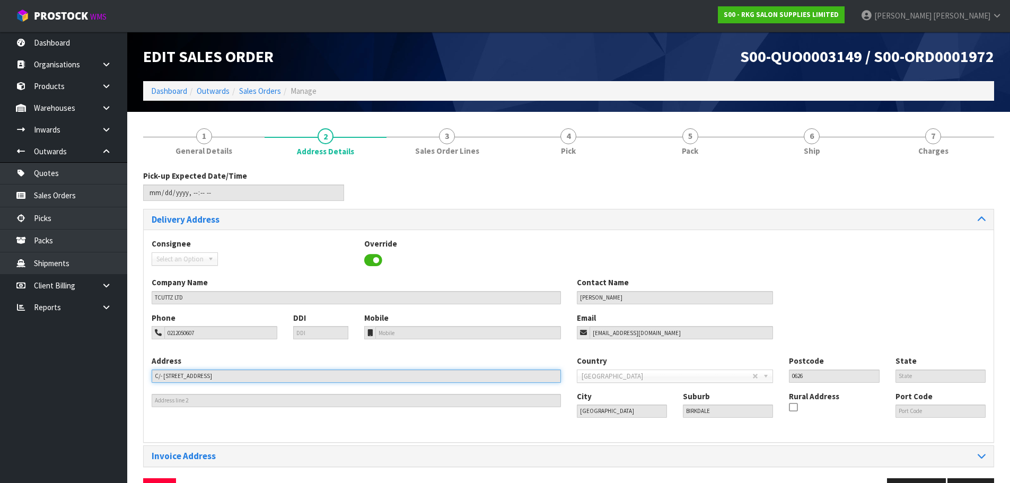
click at [143, 378] on div "1 General Details 2 Address Details 3 Sales Order Lines 4 Pick 5 Pack 6 Ship 7 …" at bounding box center [568, 314] width 867 height 389
click at [105, 151] on icon at bounding box center [106, 151] width 10 height 8
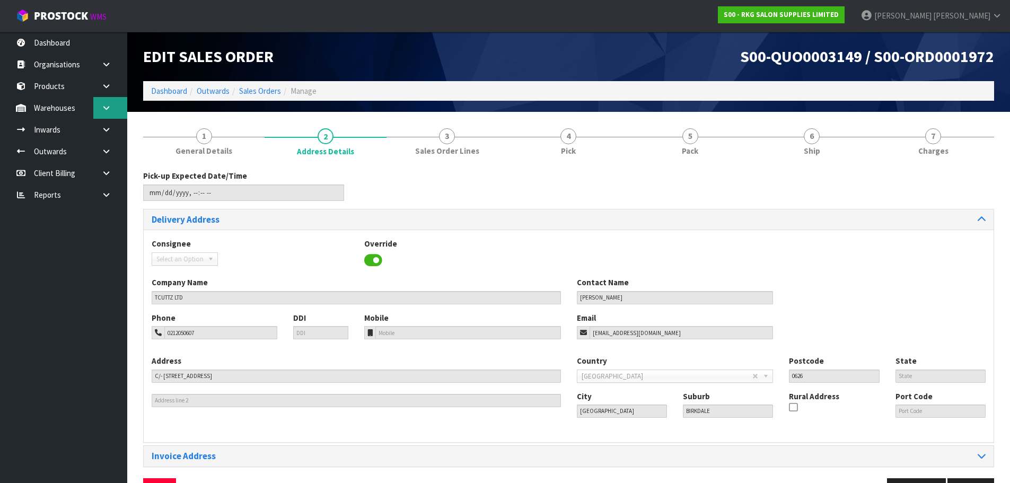
click at [111, 109] on icon at bounding box center [106, 108] width 10 height 8
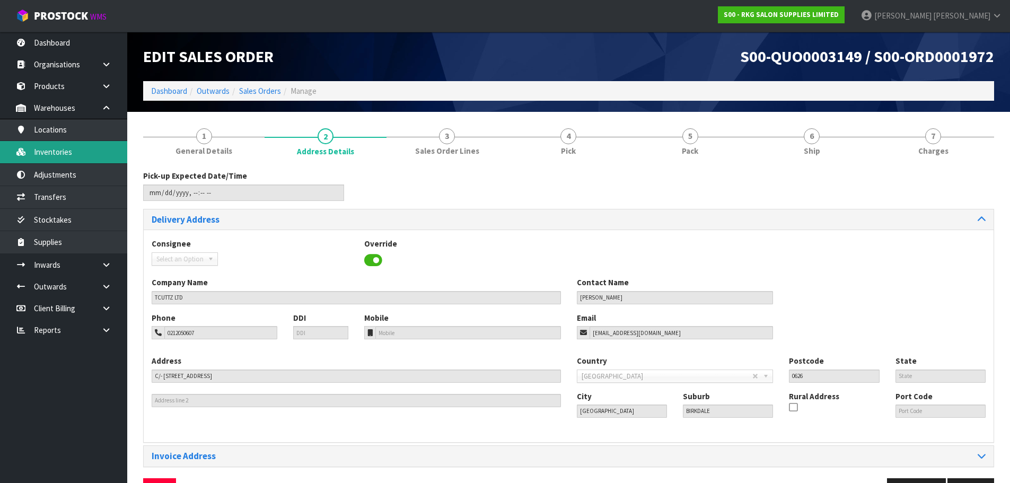
click at [66, 153] on link "Inventories" at bounding box center [63, 152] width 127 height 22
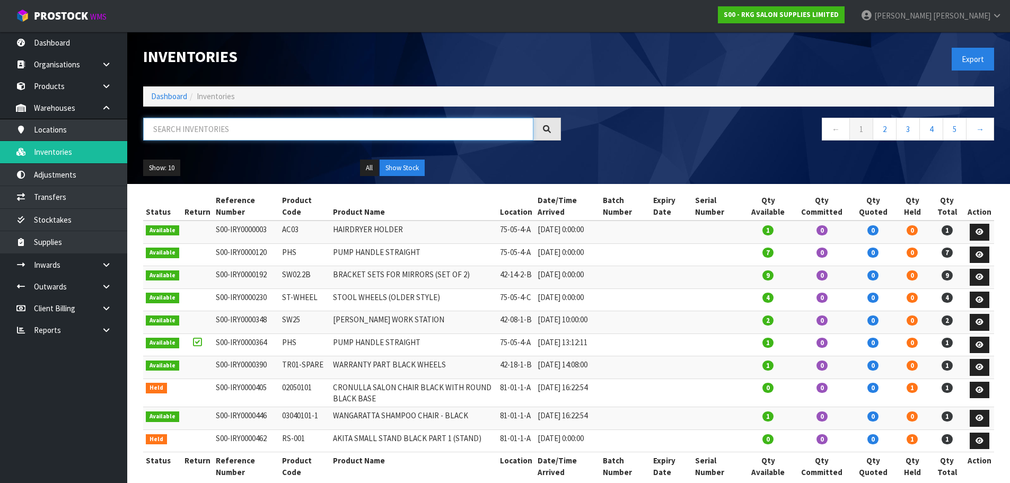
click at [238, 129] on input "text" at bounding box center [338, 129] width 390 height 23
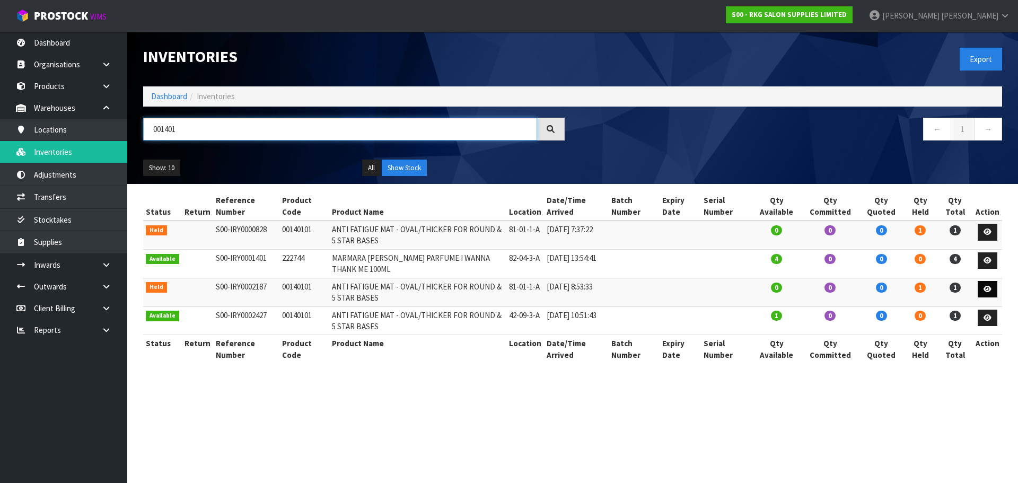
type input "001401"
click at [988, 290] on icon at bounding box center [987, 289] width 8 height 7
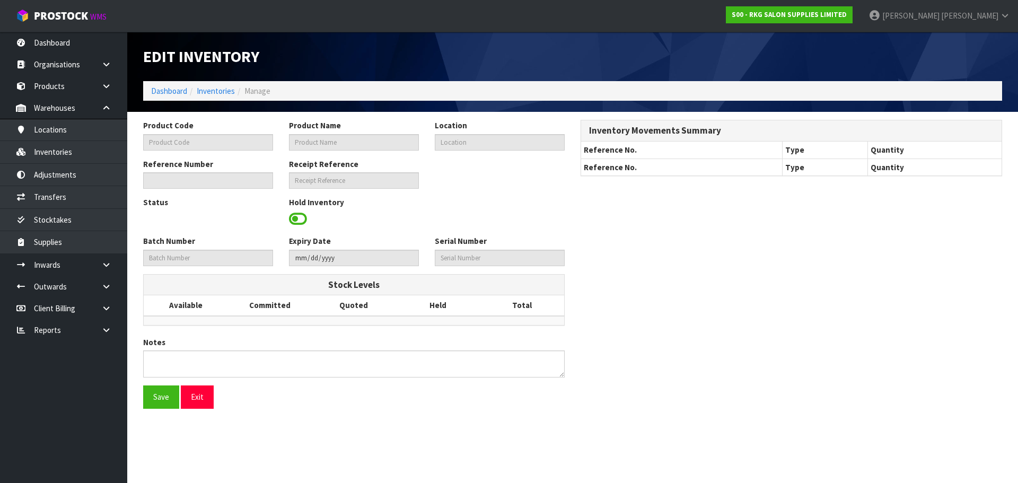
type input "00140101"
type input "ANTI FATIGUE MAT - OVAL/THICKER FOR ROUND & 5 STAR BASES"
type input "81-01-1-A"
type input "S00-IRY0002187"
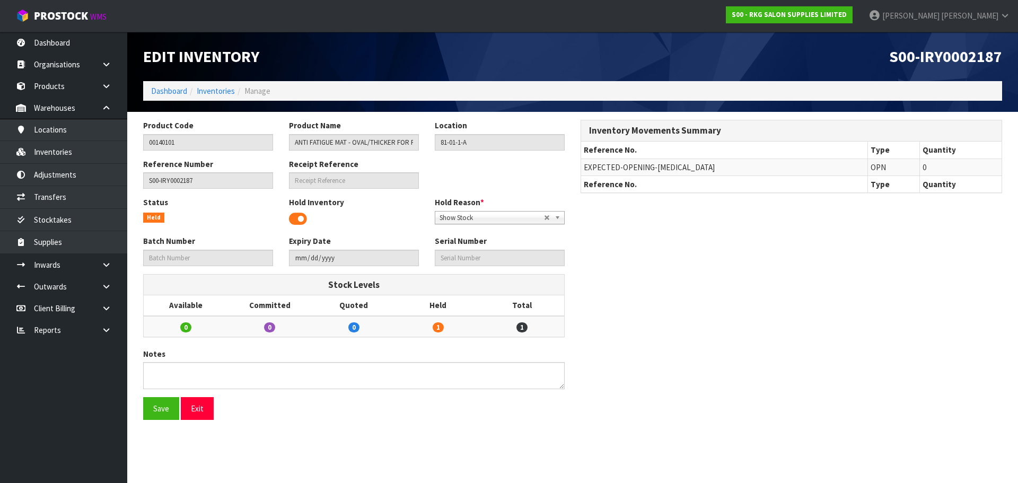
click at [303, 216] on span at bounding box center [298, 219] width 18 height 16
click at [169, 411] on button "Save" at bounding box center [161, 408] width 36 height 23
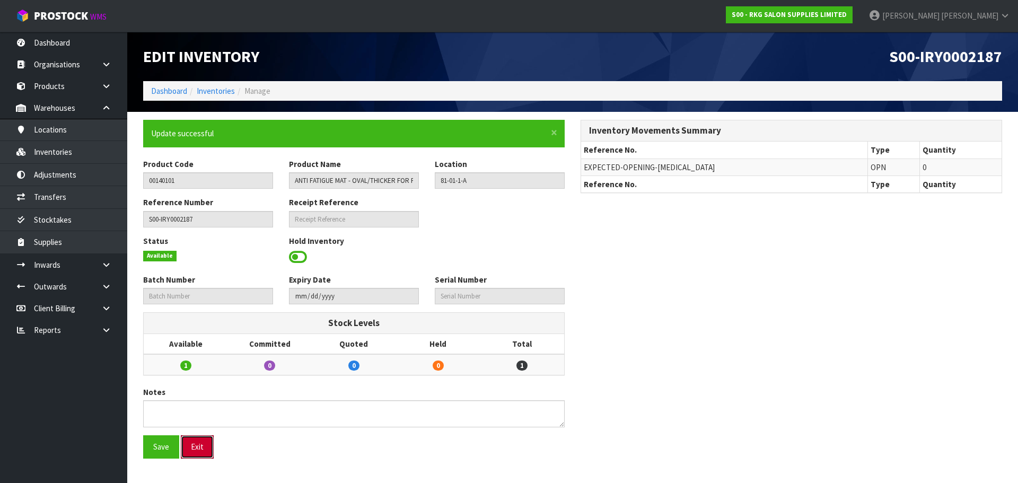
drag, startPoint x: 197, startPoint y: 447, endPoint x: 250, endPoint y: 407, distance: 66.3
click at [202, 442] on button "Exit" at bounding box center [197, 446] width 33 height 23
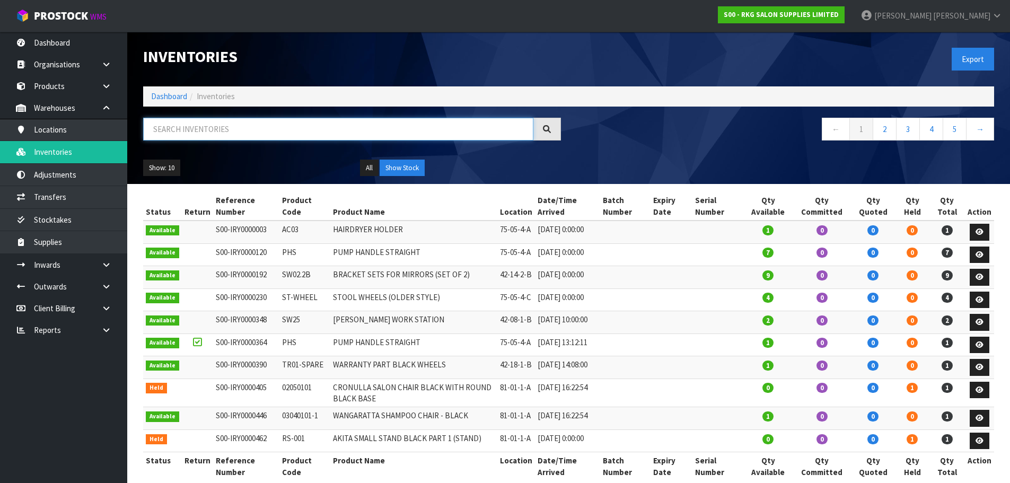
click at [201, 124] on input "text" at bounding box center [338, 129] width 390 height 23
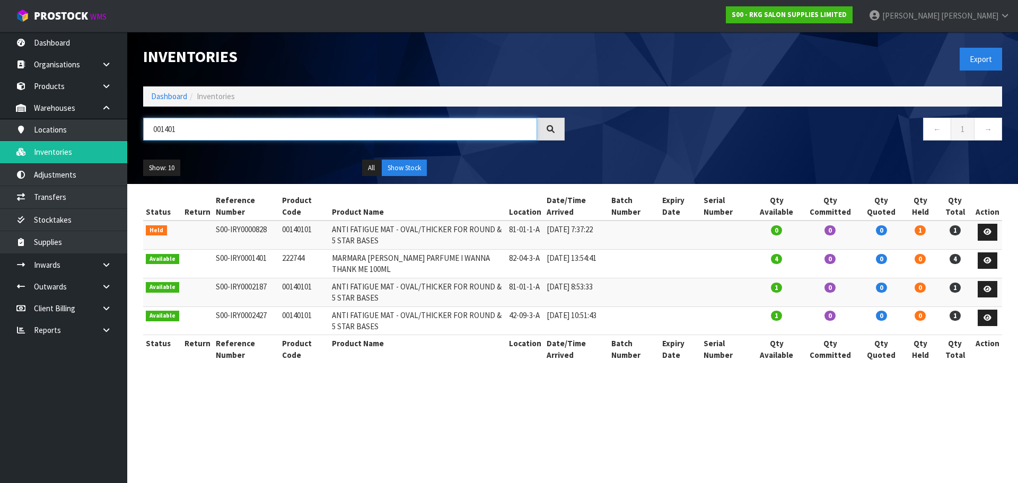
type input "001401"
drag, startPoint x: 164, startPoint y: 132, endPoint x: 147, endPoint y: 134, distance: 17.6
click at [147, 134] on input "001401" at bounding box center [340, 129] width 394 height 23
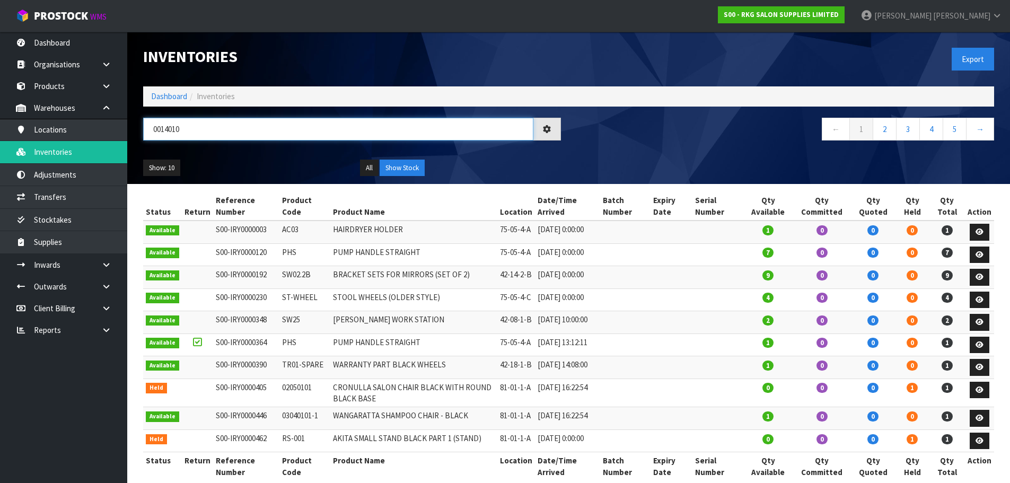
type input "00140101"
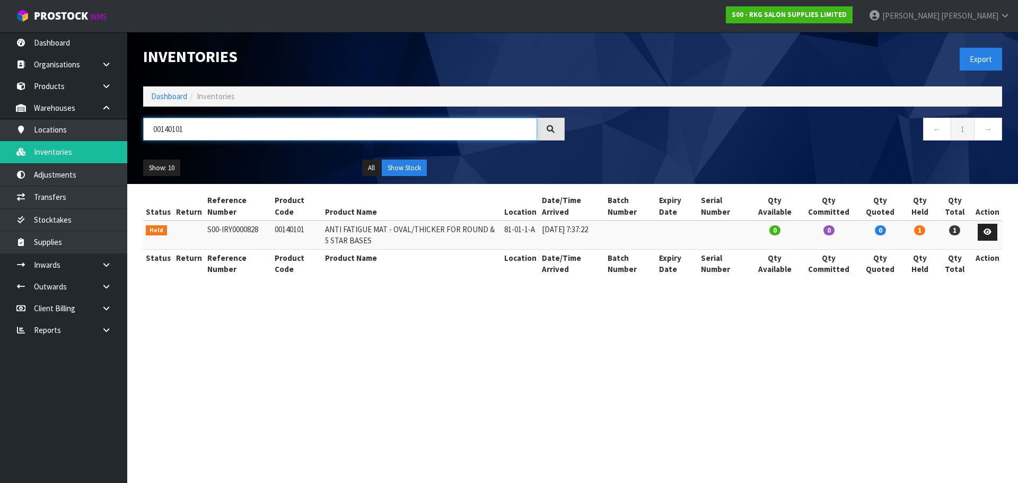
drag, startPoint x: 200, startPoint y: 133, endPoint x: 145, endPoint y: 133, distance: 55.7
click at [145, 133] on input "00140101" at bounding box center [340, 129] width 394 height 23
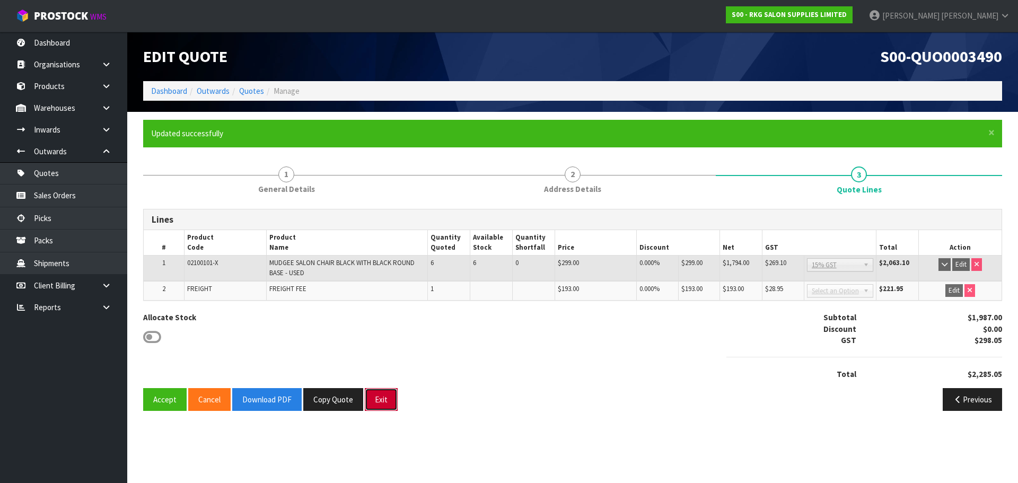
drag, startPoint x: 382, startPoint y: 402, endPoint x: 390, endPoint y: 396, distance: 10.2
click at [382, 402] on button "Exit" at bounding box center [381, 399] width 33 height 23
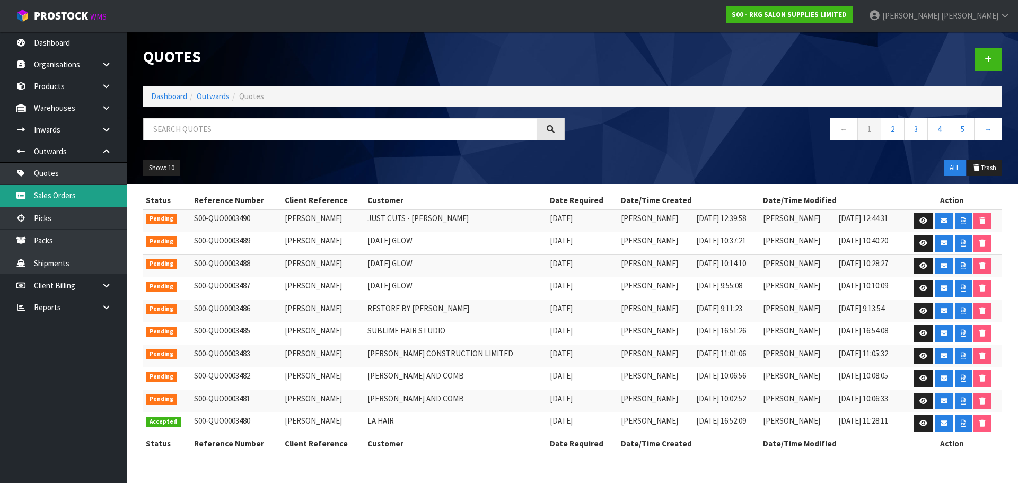
click at [77, 193] on link "Sales Orders" at bounding box center [63, 195] width 127 height 22
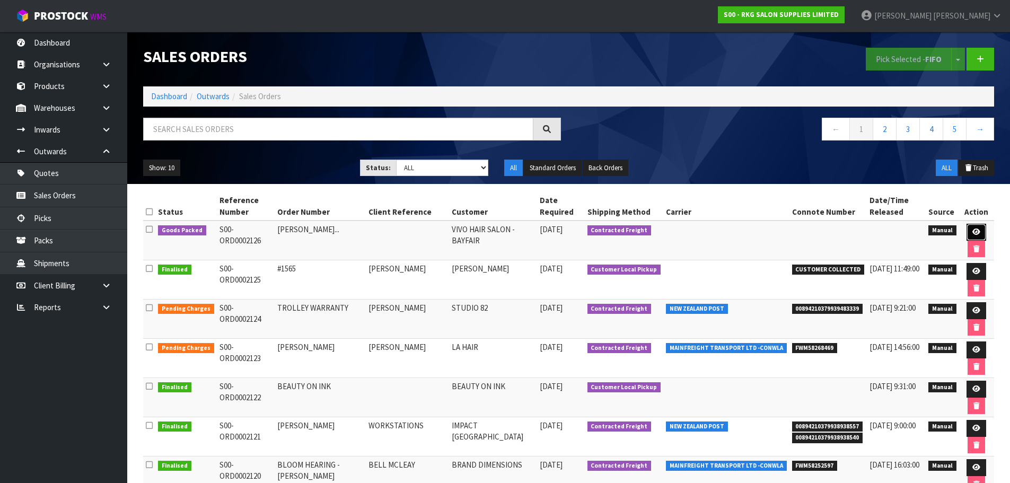
click at [973, 232] on icon at bounding box center [976, 231] width 8 height 7
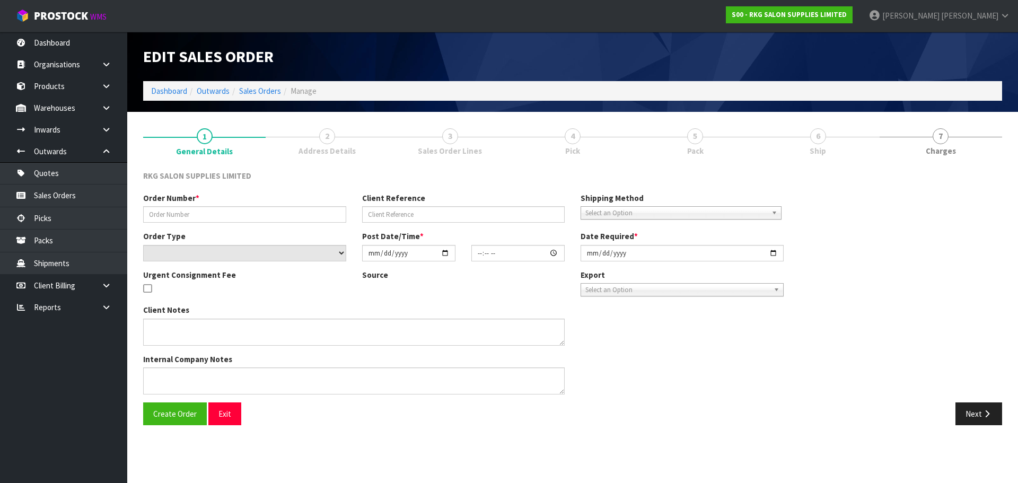
type input "[PERSON_NAME]..."
select select "number:0"
type input "[DATE]"
type input "13:59:00.000"
type input "[DATE]"
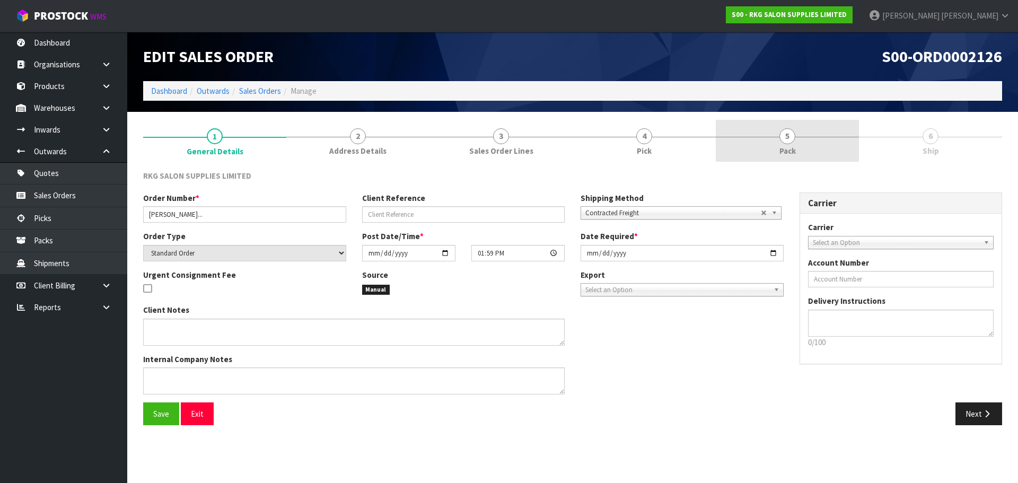
click at [787, 152] on span "Pack" at bounding box center [787, 150] width 16 height 11
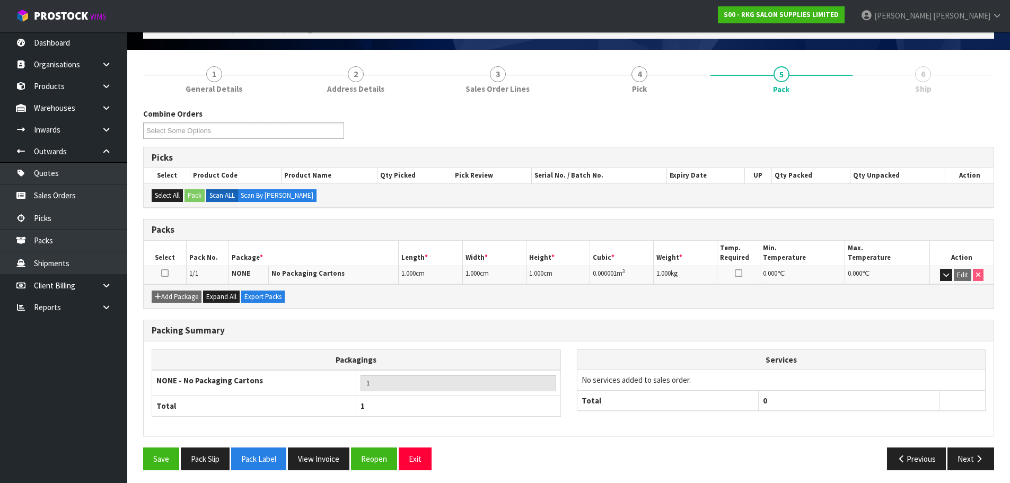
scroll to position [65, 0]
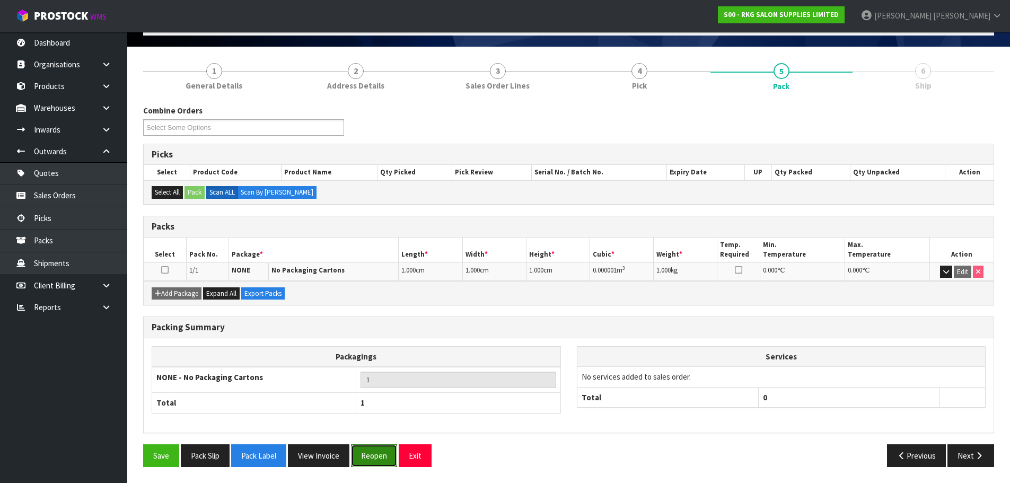
click at [384, 458] on button "Reopen" at bounding box center [374, 455] width 46 height 23
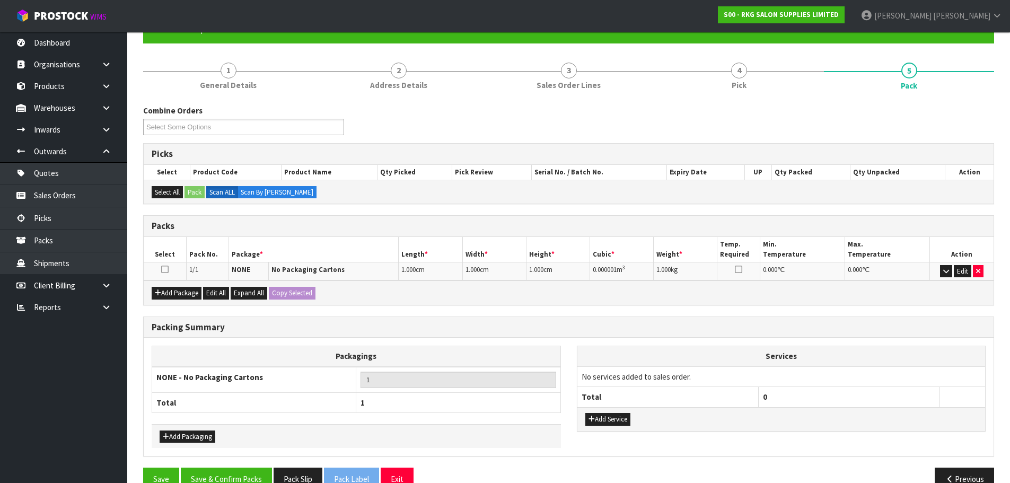
scroll to position [128, 0]
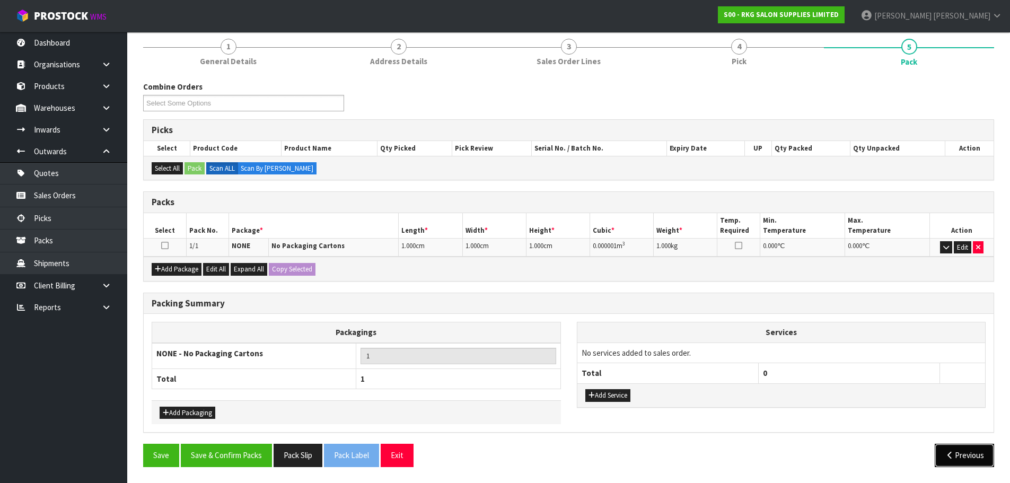
click at [951, 455] on icon "button" at bounding box center [950, 455] width 10 height 8
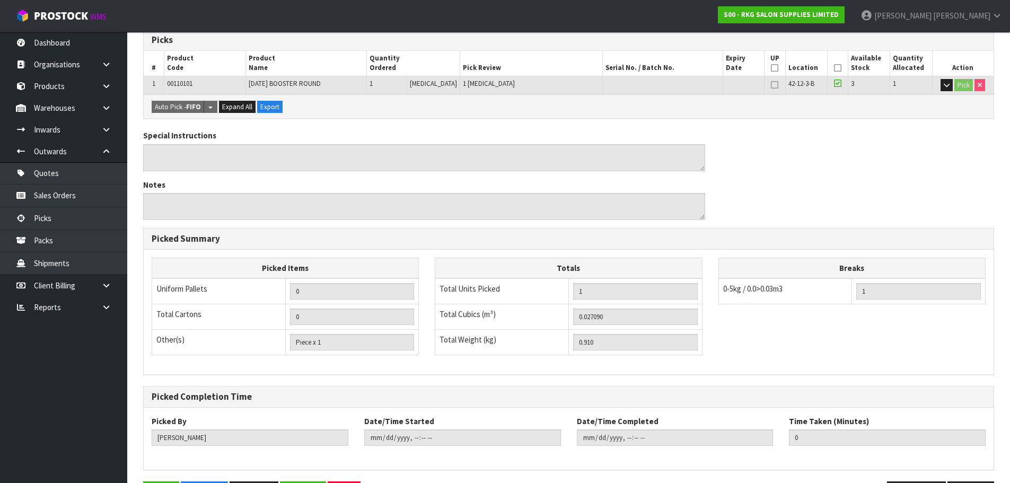
scroll to position [255, 0]
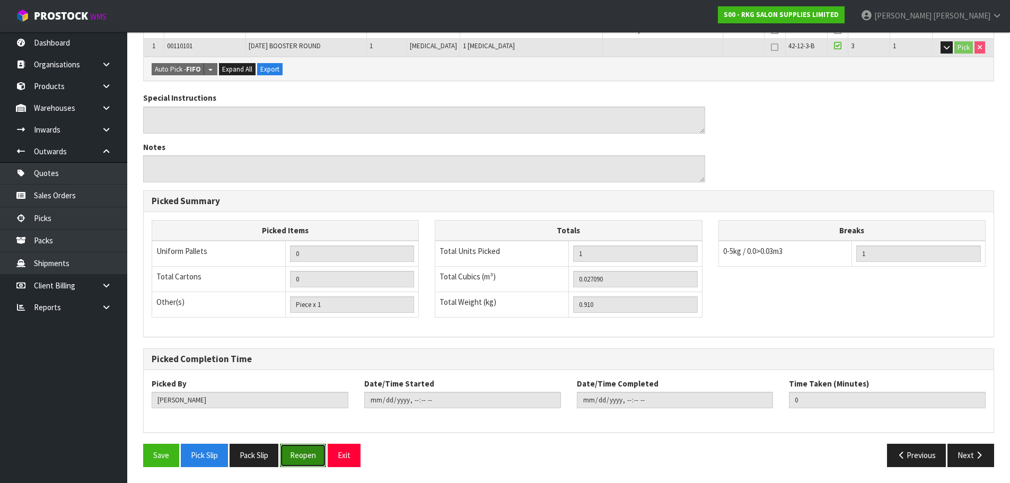
click at [314, 462] on button "Reopen" at bounding box center [303, 455] width 46 height 23
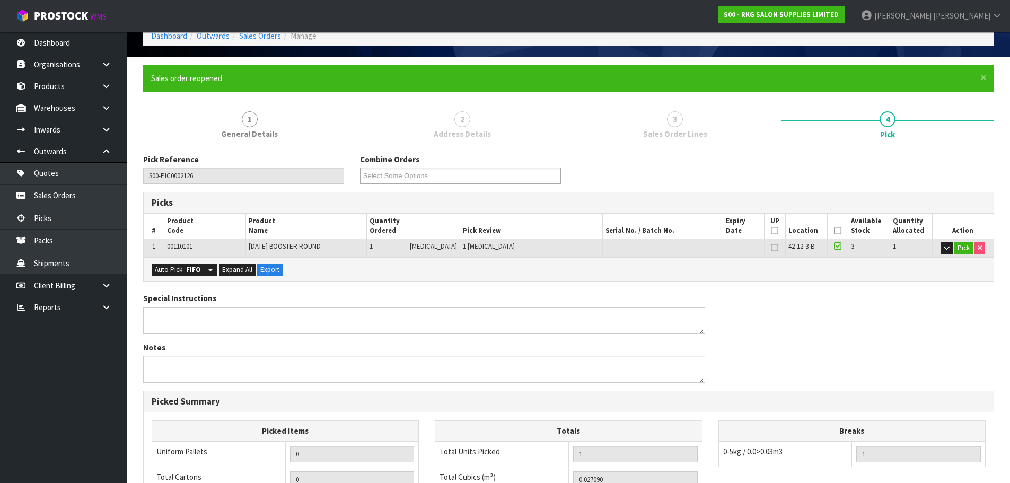
scroll to position [159, 0]
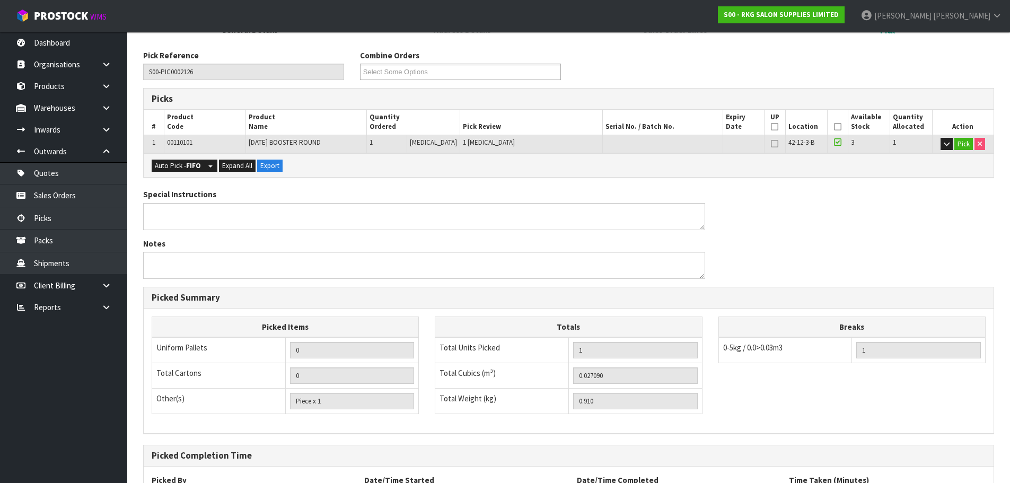
click at [984, 146] on td "Pick" at bounding box center [962, 144] width 61 height 19
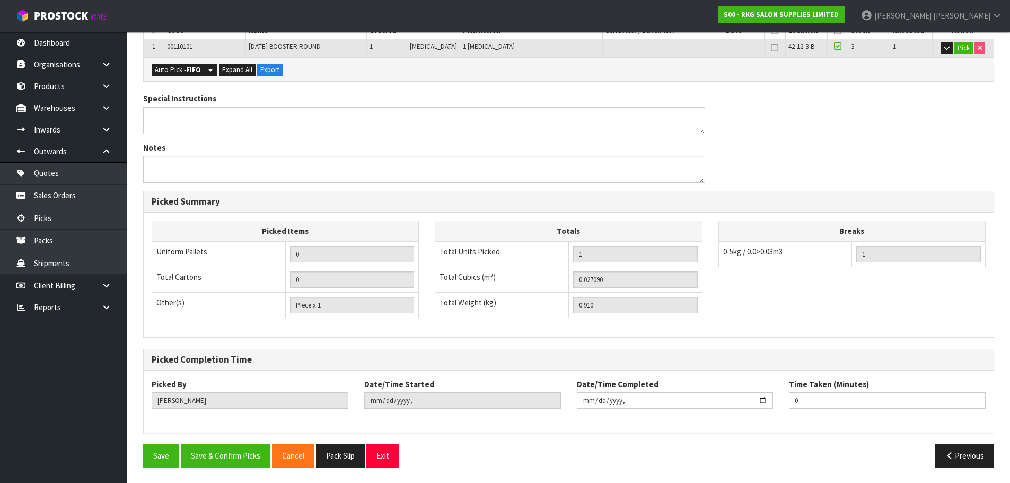
scroll to position [255, 0]
click at [947, 460] on button "Previous" at bounding box center [964, 455] width 59 height 23
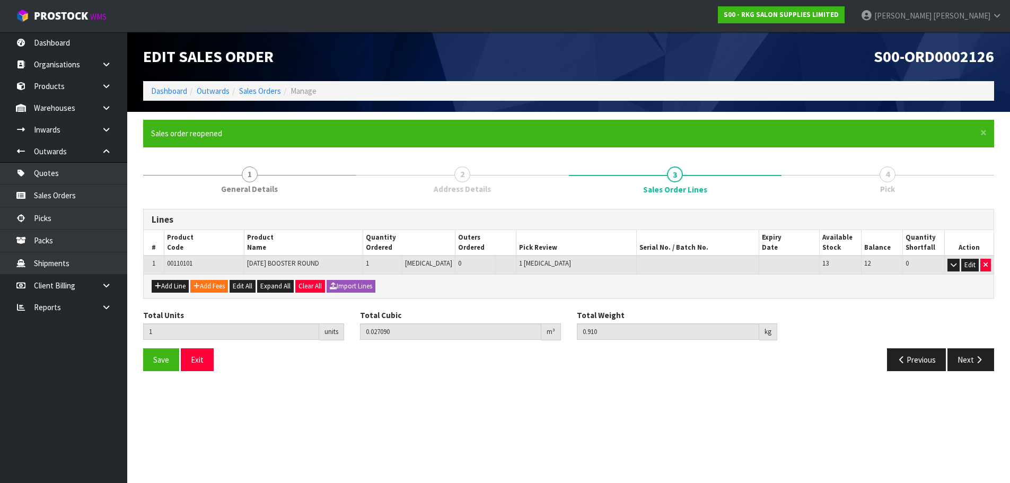
scroll to position [0, 0]
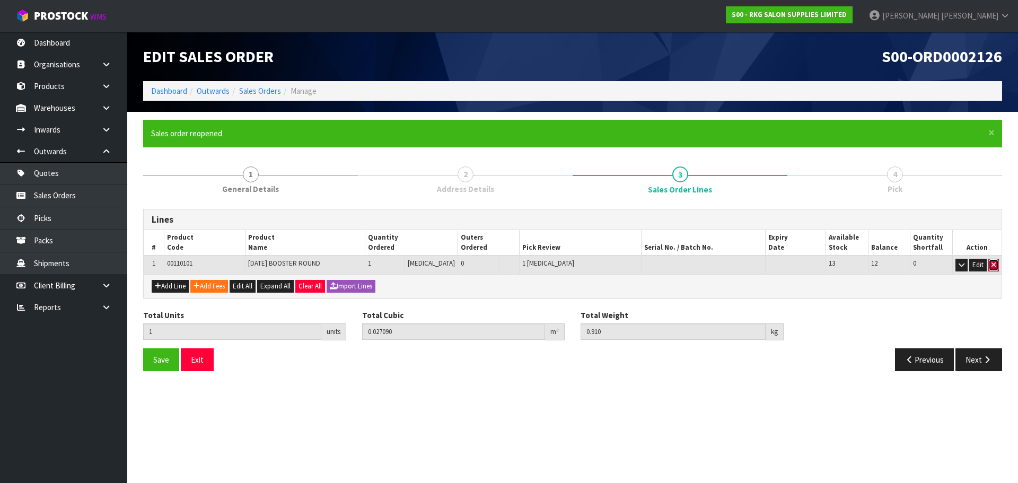
click at [994, 262] on icon "button" at bounding box center [993, 264] width 4 height 7
type input "0"
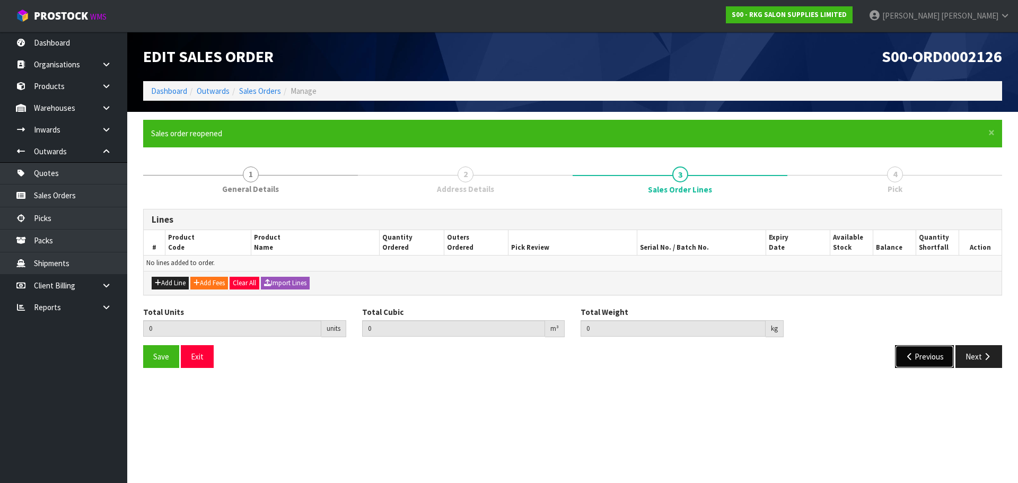
click at [912, 354] on icon "button" at bounding box center [910, 356] width 10 height 8
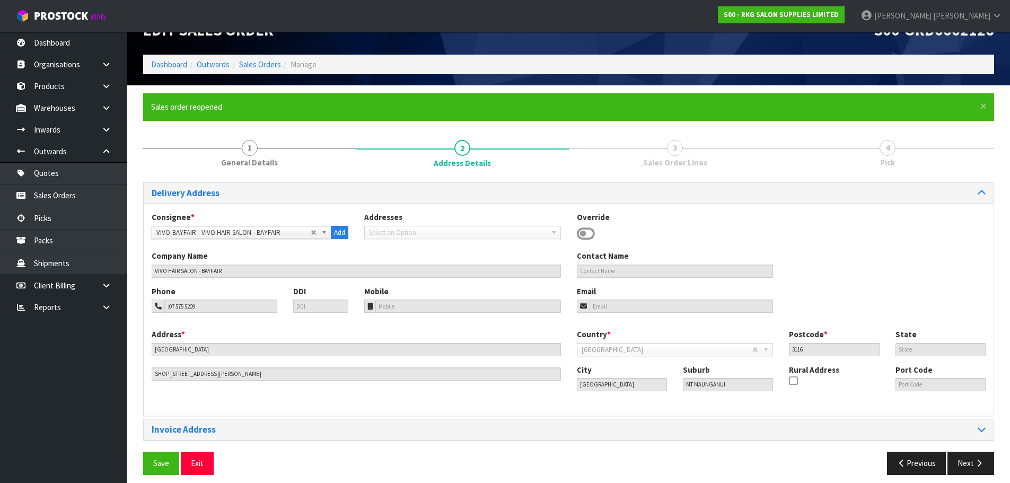
scroll to position [34, 0]
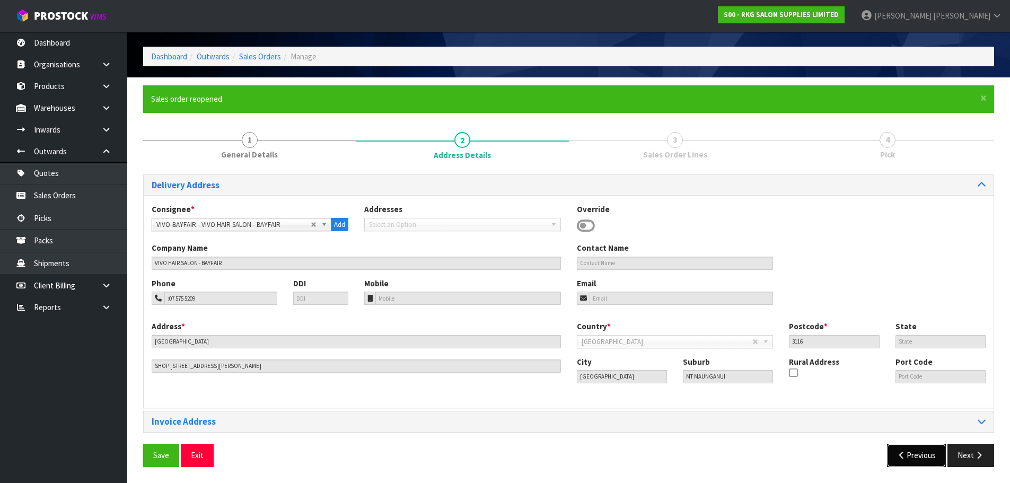
click at [900, 455] on icon "button" at bounding box center [902, 455] width 10 height 8
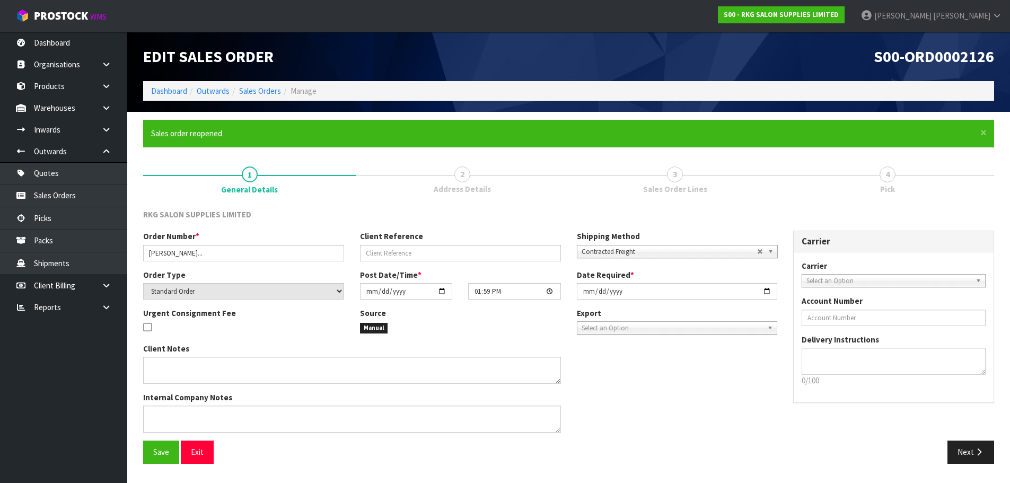
scroll to position [0, 0]
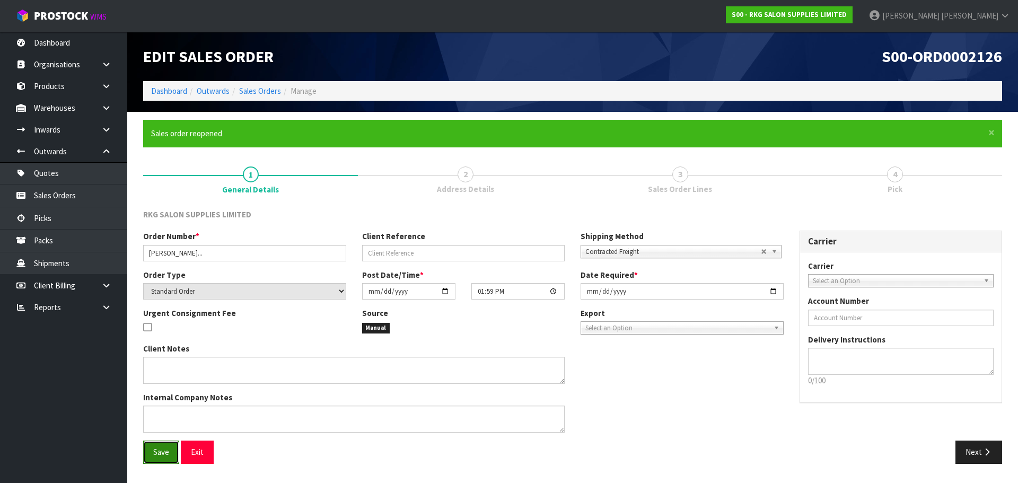
click at [152, 456] on button "Save" at bounding box center [161, 451] width 36 height 23
click at [200, 452] on button "Exit" at bounding box center [197, 451] width 33 height 23
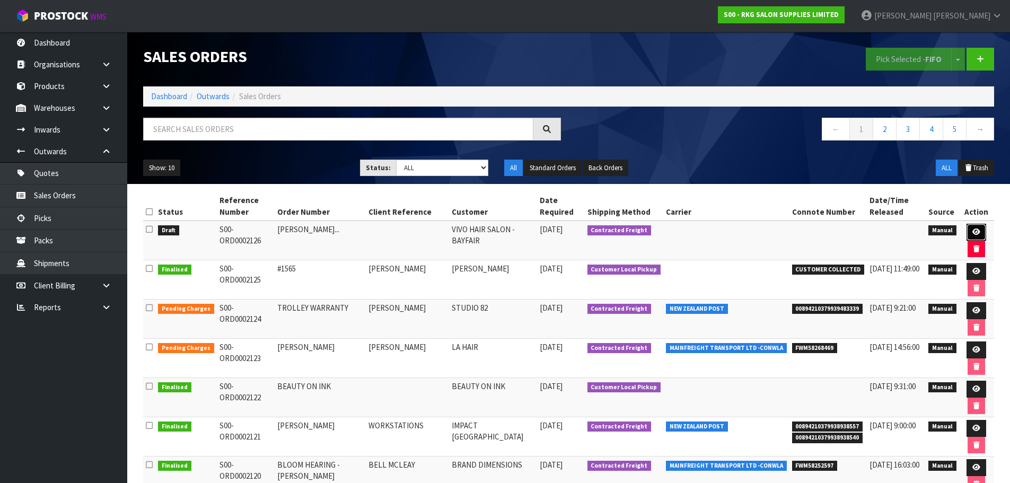
click at [973, 233] on icon at bounding box center [976, 231] width 8 height 7
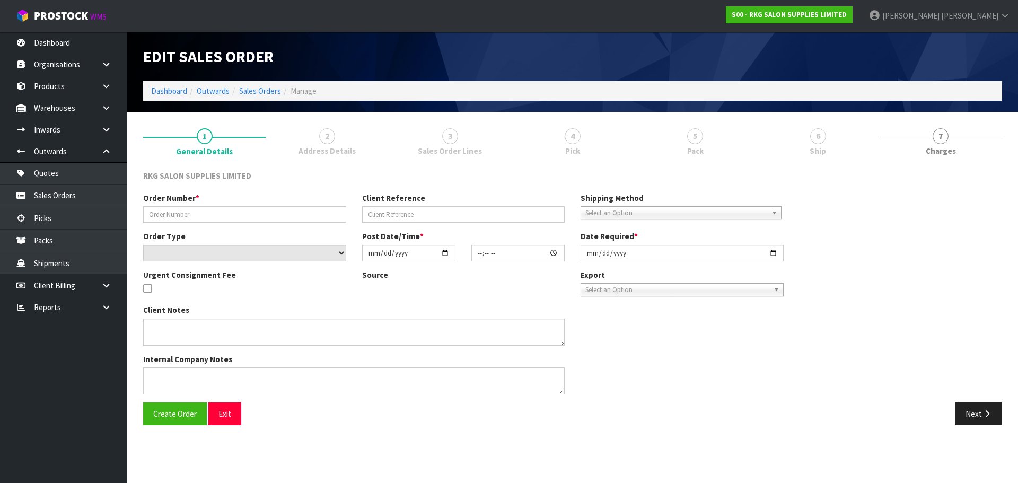
type input "GINA PARK..."
select select "number:0"
type input "2025-08-15"
type input "13:59:00.000"
type input "2025-08-15"
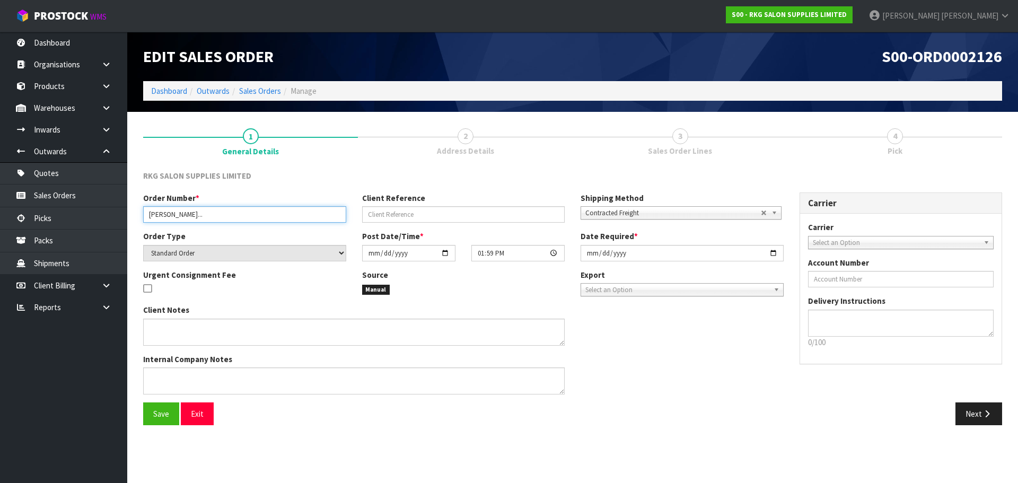
drag, startPoint x: 193, startPoint y: 215, endPoint x: 143, endPoint y: 217, distance: 50.4
click at [143, 217] on input "GINA PARK..." at bounding box center [244, 214] width 203 height 16
type input "TEST FOR VIVO"
click at [157, 409] on span "Save" at bounding box center [161, 414] width 16 height 10
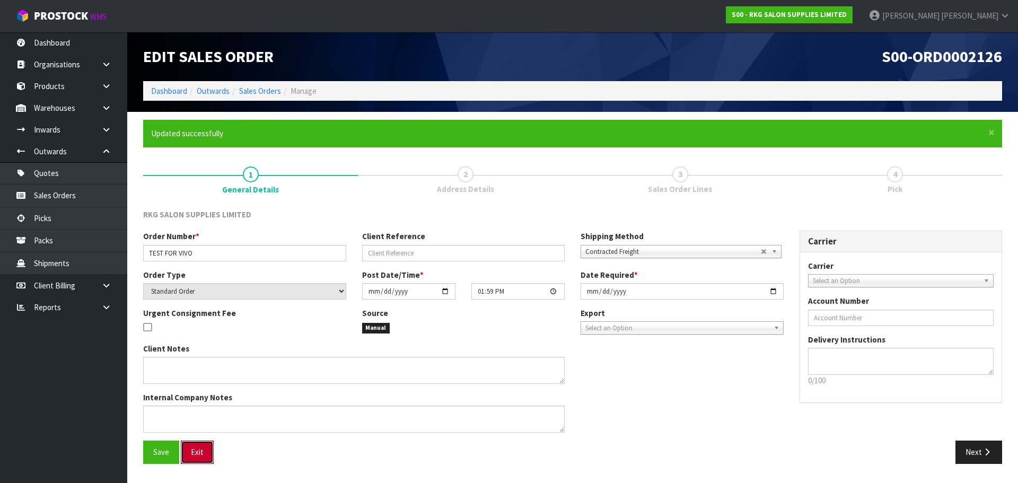
click at [200, 452] on button "Exit" at bounding box center [197, 451] width 33 height 23
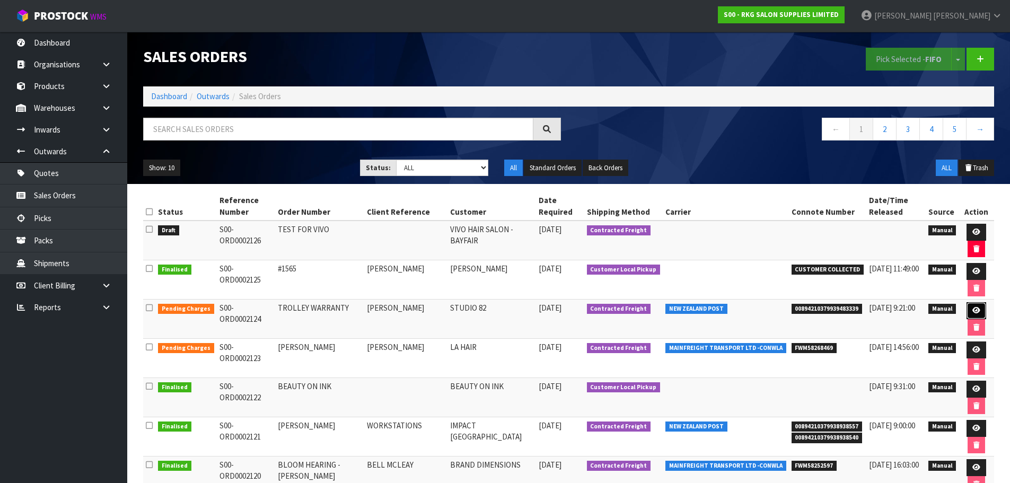
click at [972, 312] on icon at bounding box center [976, 310] width 8 height 7
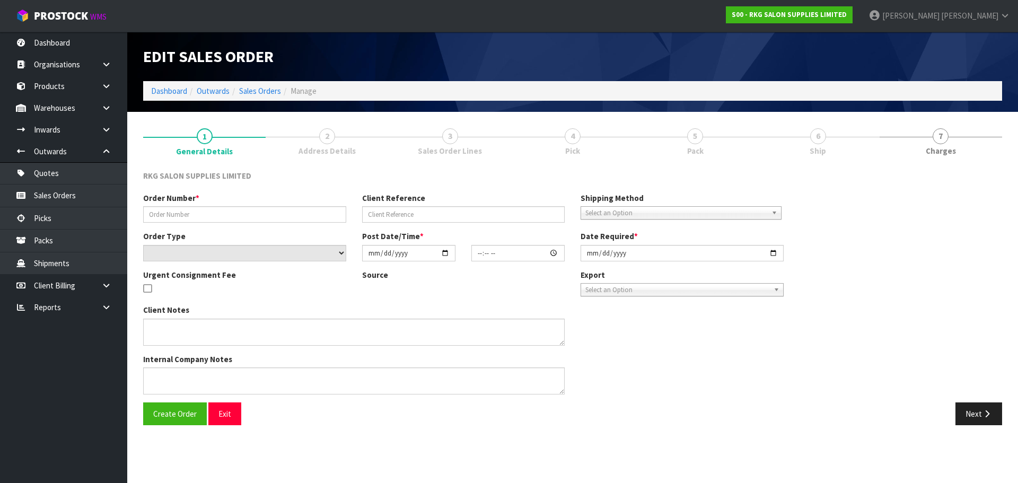
type input "TROLLEY WARRANTY"
type input "[PERSON_NAME]"
select select "number:0"
type input "[DATE]"
type input "14:08:00.000"
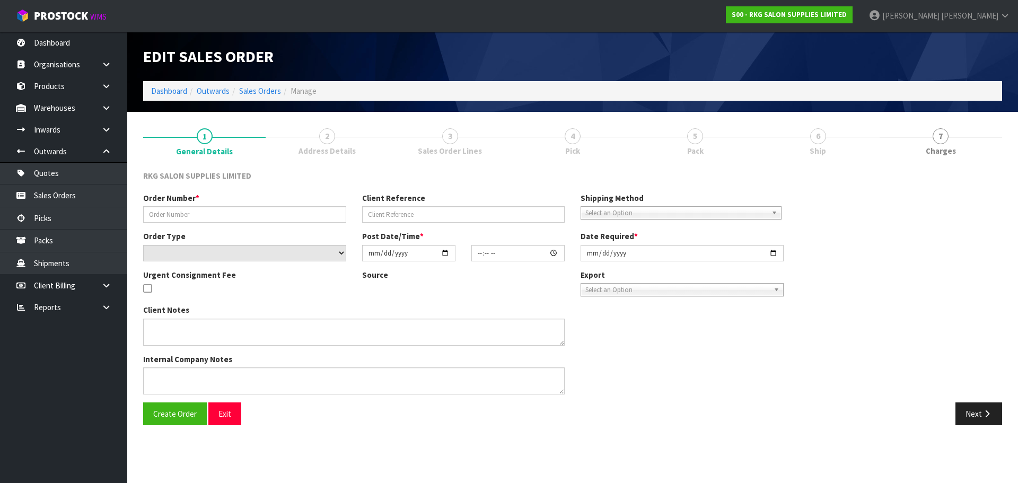
type input "[DATE]"
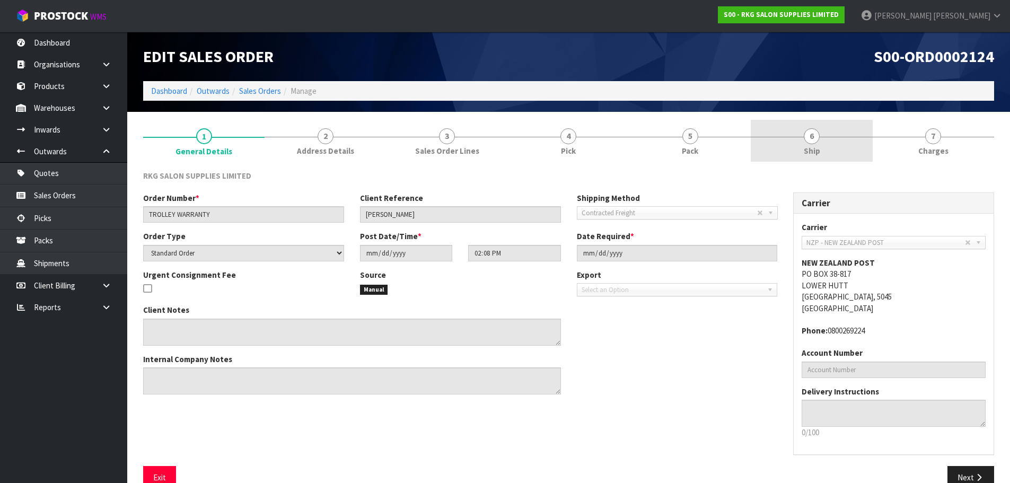
click at [818, 137] on span "6" at bounding box center [812, 136] width 16 height 16
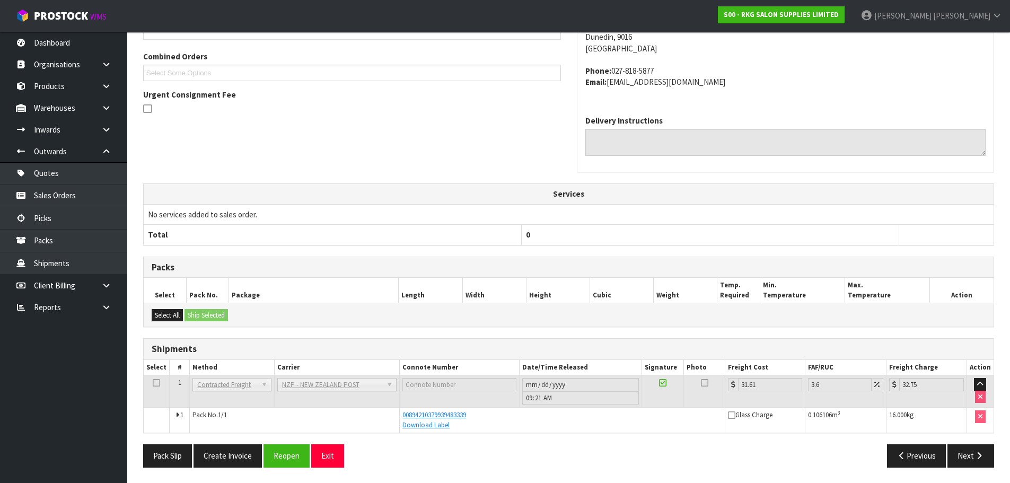
scroll to position [226, 0]
click at [234, 458] on button "Create Invoice" at bounding box center [227, 455] width 68 height 23
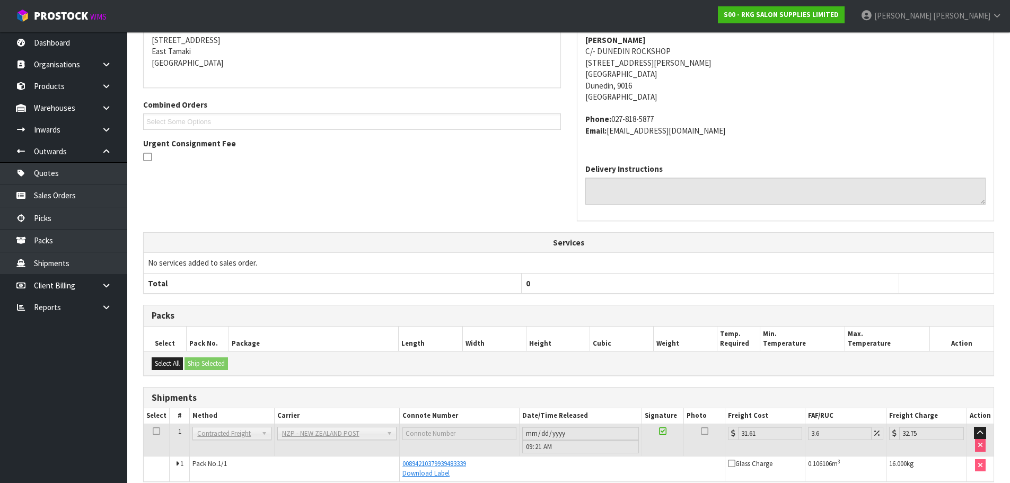
scroll to position [264, 0]
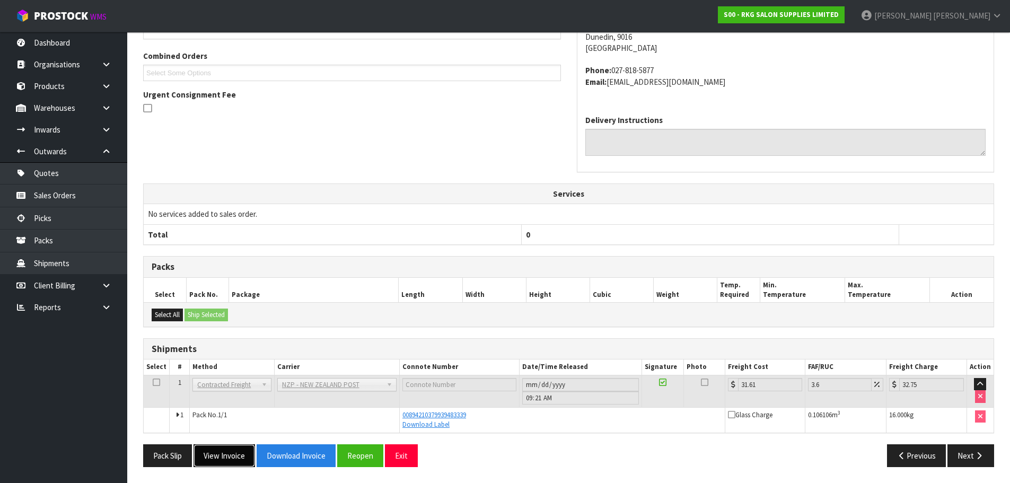
click at [232, 459] on button "View Invoice" at bounding box center [223, 455] width 61 height 23
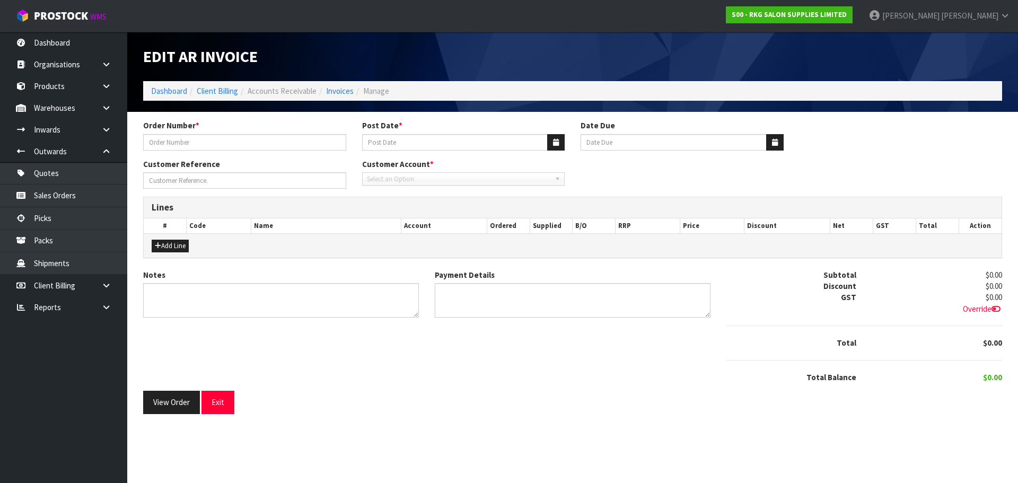
type input "TROLLEY WARRANTY"
type input "[DATE]"
type input "[PERSON_NAME]"
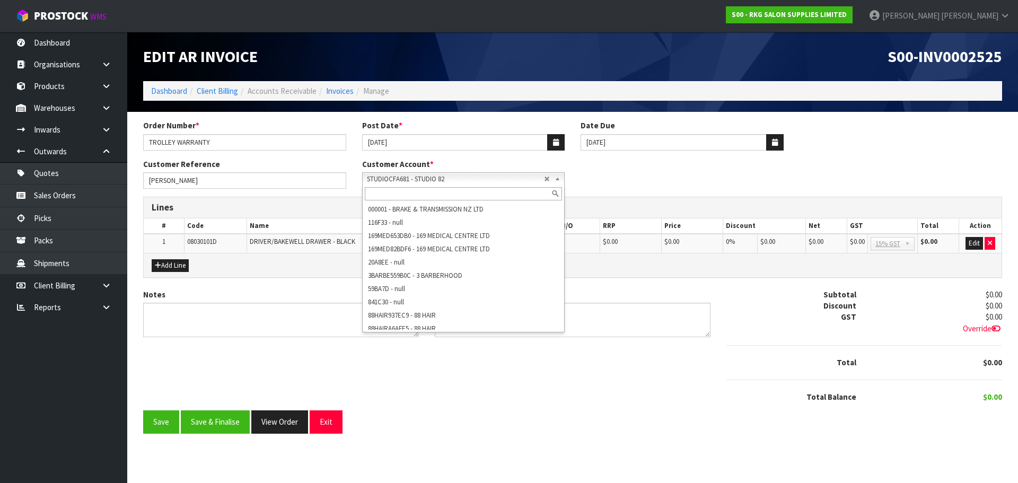
click at [442, 177] on span "STUDIOCFA681 - STUDIO 82" at bounding box center [456, 179] width 178 height 13
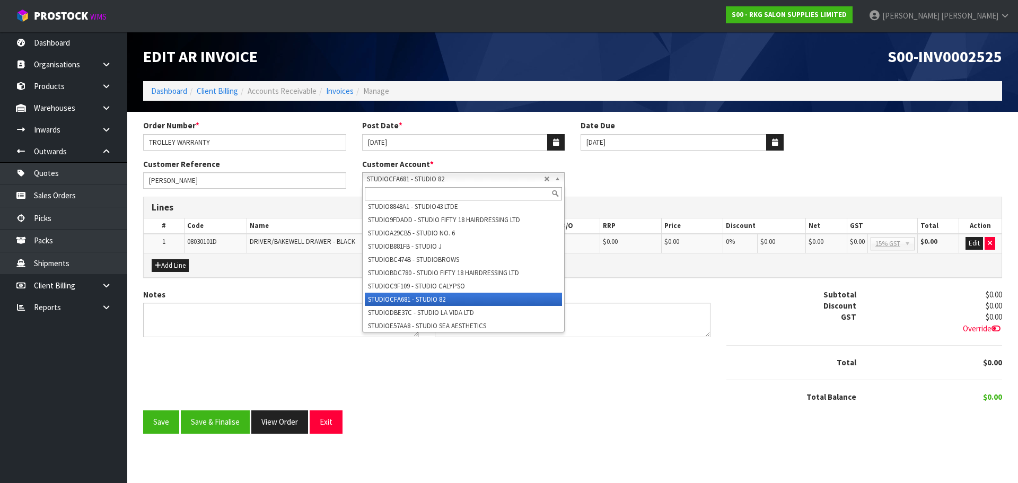
paste input "STUDIO0091E2"
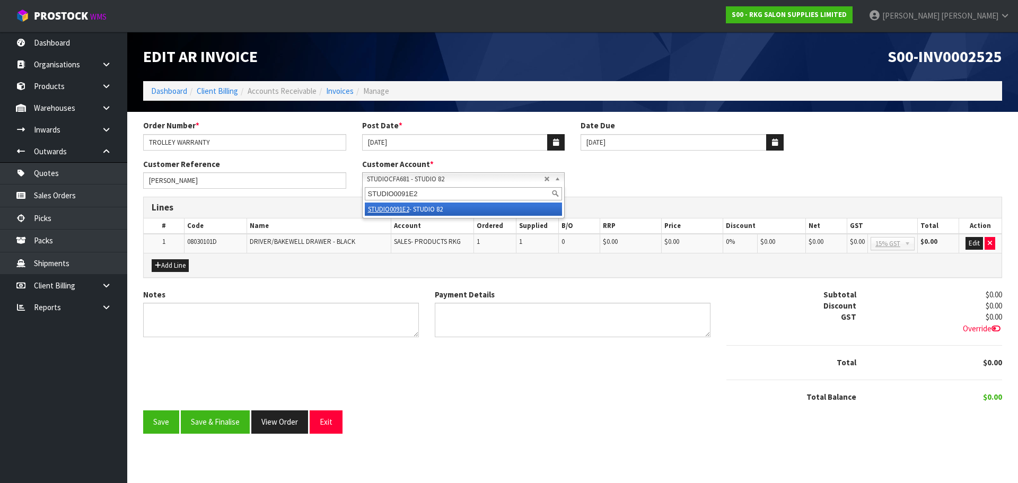
scroll to position [0, 0]
type input "STUDIO0091E2"
click at [395, 210] on em "STUDIO0091E2" at bounding box center [388, 209] width 41 height 9
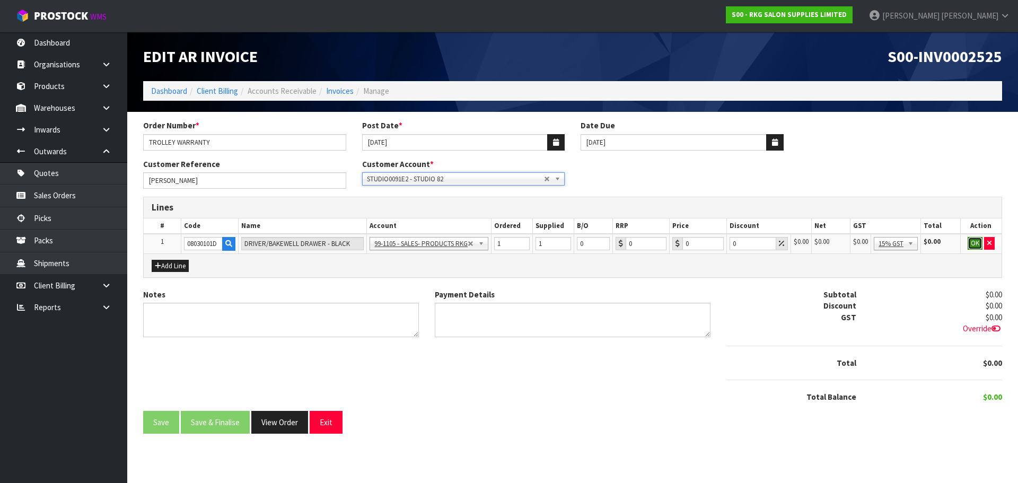
click at [974, 243] on button "OK" at bounding box center [974, 243] width 15 height 13
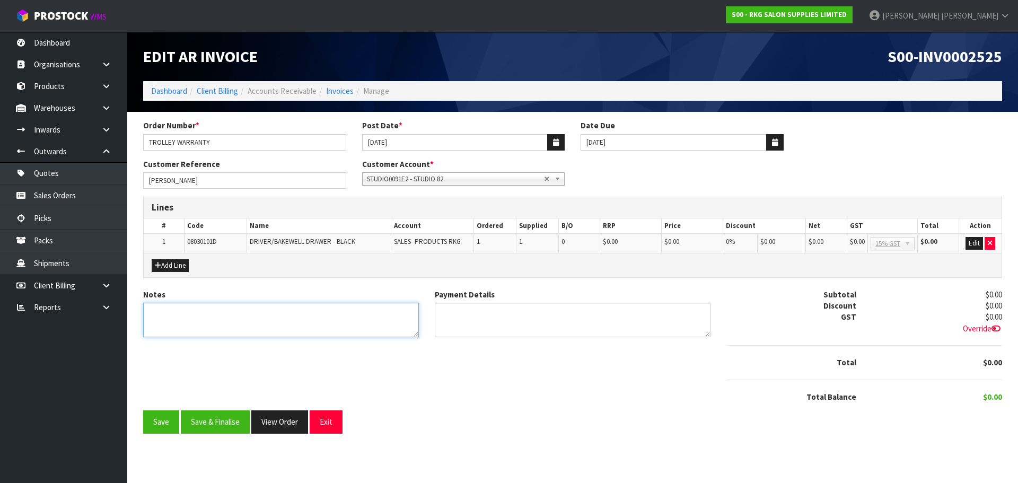
click at [220, 304] on textarea "Notes" at bounding box center [281, 320] width 276 height 34
type textarea "WARRANTY REPLACEMENT"
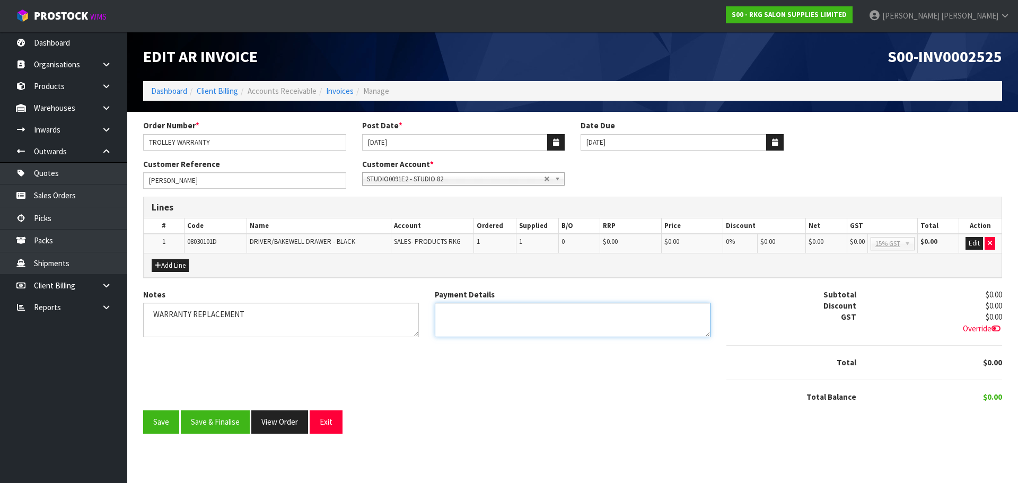
click at [481, 311] on textarea "Payment Details" at bounding box center [573, 320] width 276 height 34
drag, startPoint x: 510, startPoint y: 315, endPoint x: 427, endPoint y: 313, distance: 83.8
click at [427, 313] on div "Payment Details" at bounding box center [573, 317] width 292 height 56
type textarea "NO CHARGES"
click at [265, 314] on textarea "Notes" at bounding box center [281, 320] width 276 height 34
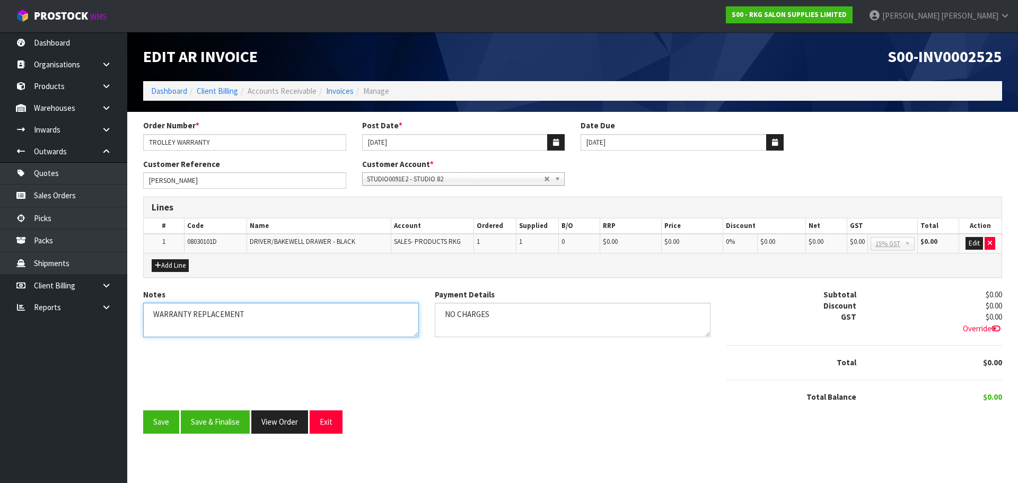
paste textarea "NO CHARGES"
type textarea "WARRANTY REPLACEMENT NO CHARGES"
drag, startPoint x: 508, startPoint y: 315, endPoint x: 434, endPoint y: 315, distance: 74.2
click at [435, 315] on textarea "Payment Details" at bounding box center [573, 320] width 276 height 34
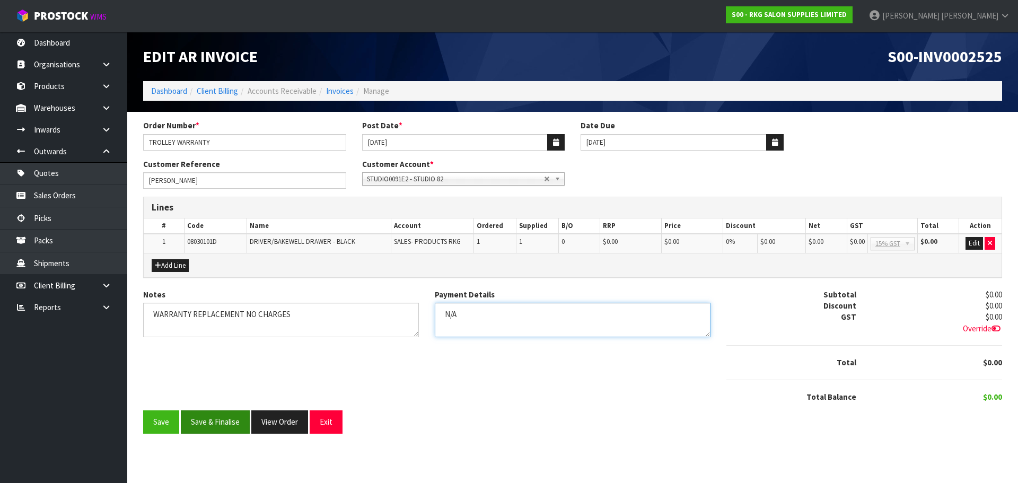
type textarea "N/A"
click at [220, 420] on button "Save & Finalise" at bounding box center [215, 421] width 69 height 23
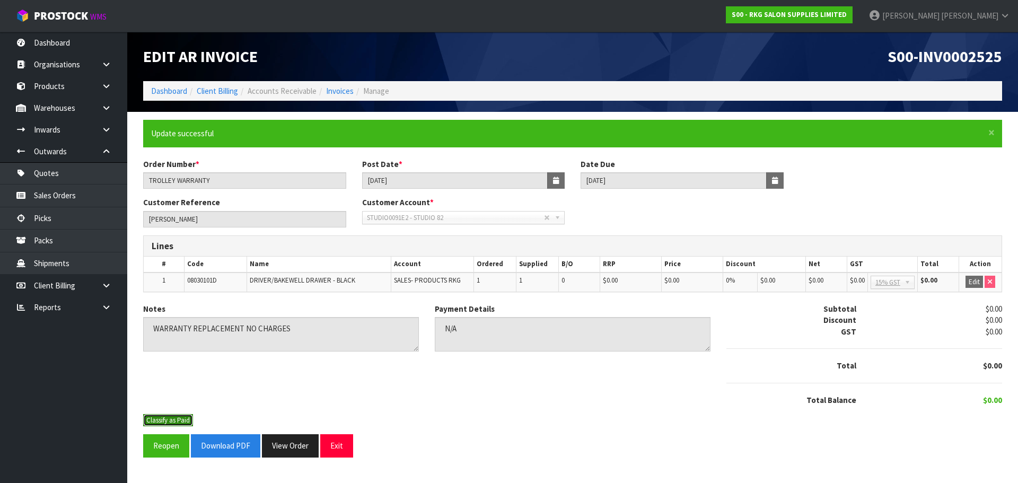
click at [160, 421] on button "Classify as Paid" at bounding box center [168, 420] width 50 height 13
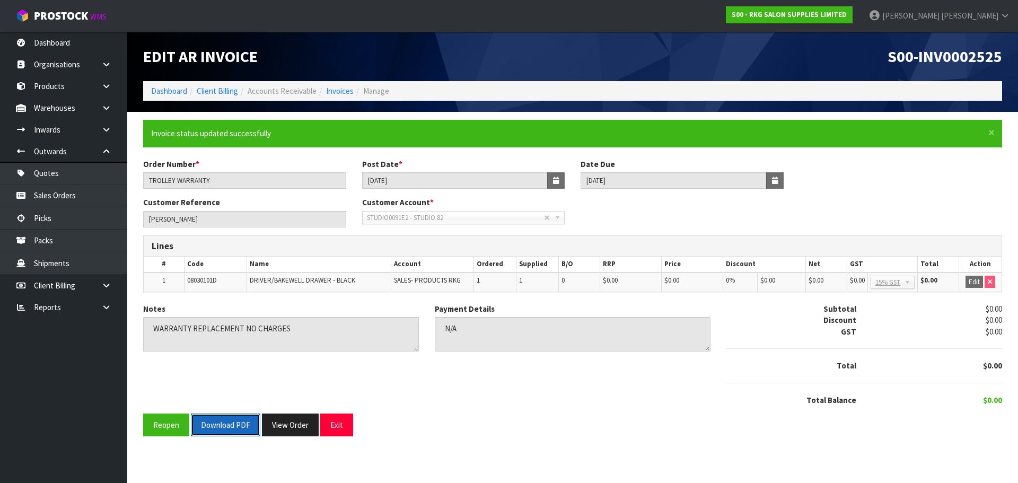
click at [232, 427] on button "Download PDF" at bounding box center [225, 424] width 69 height 23
click at [107, 285] on icon at bounding box center [106, 285] width 10 height 8
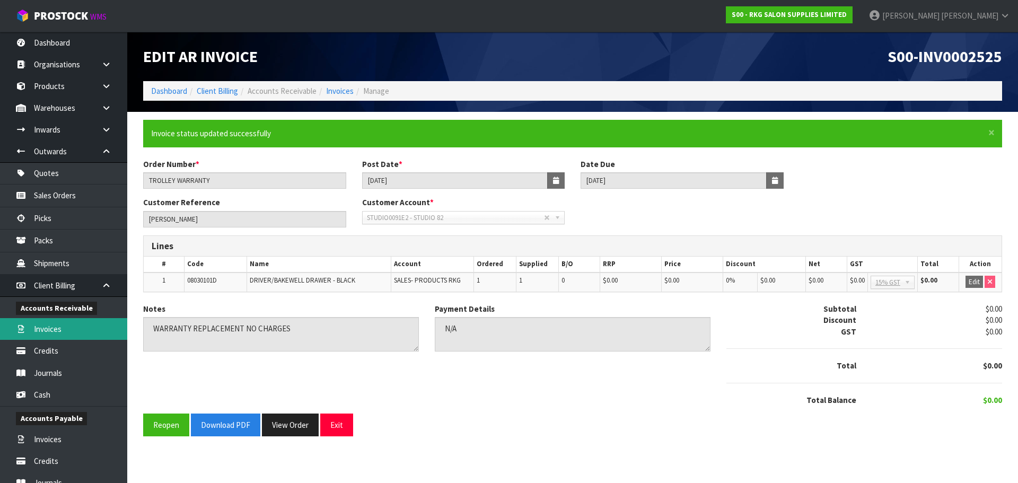
click at [54, 330] on link "Invoices" at bounding box center [63, 329] width 127 height 22
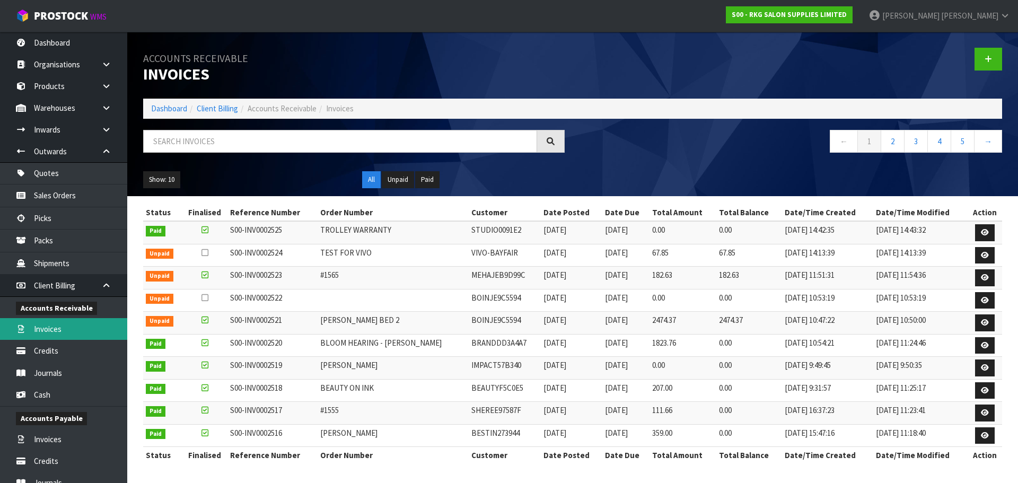
scroll to position [144, 0]
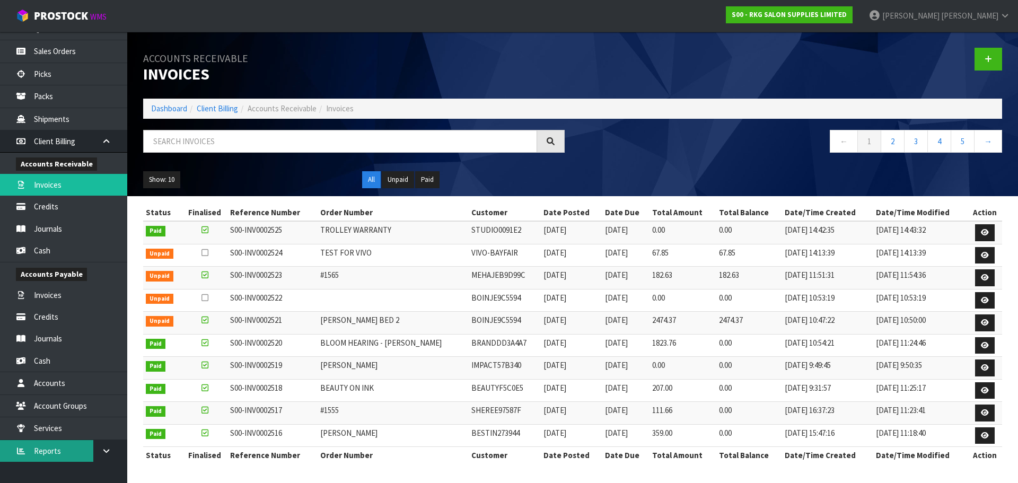
click at [44, 453] on link "Reports" at bounding box center [63, 451] width 127 height 22
click at [107, 449] on icon at bounding box center [106, 451] width 10 height 8
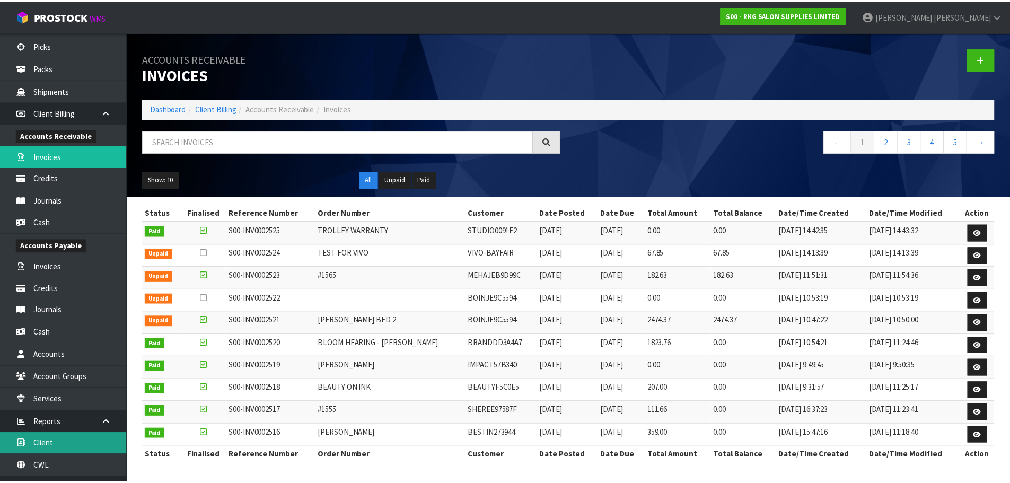
scroll to position [189, 0]
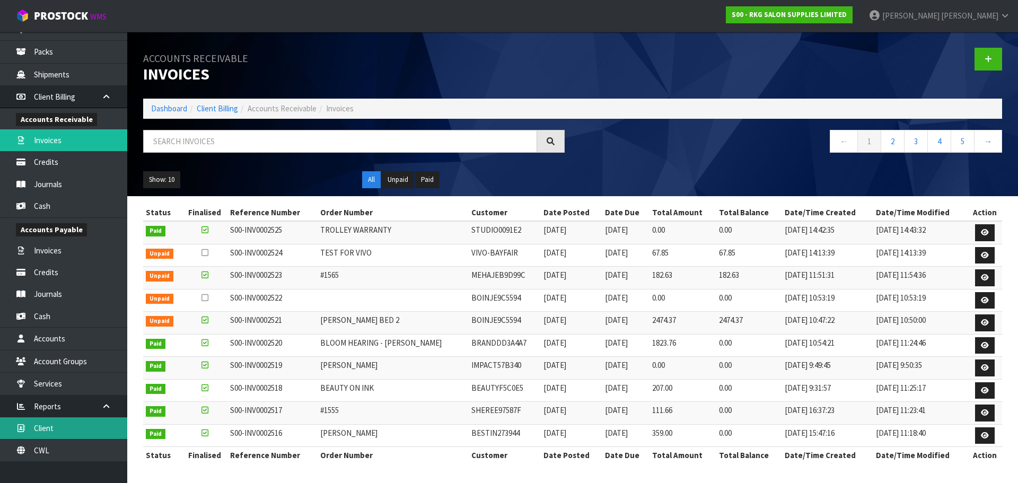
click at [53, 429] on link "Client" at bounding box center [63, 428] width 127 height 22
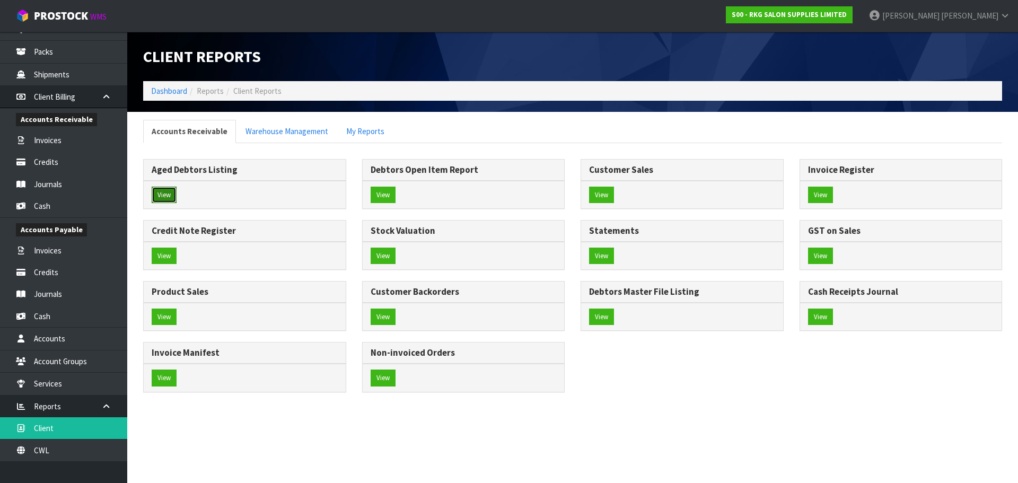
click at [161, 192] on button "View" at bounding box center [164, 195] width 25 height 17
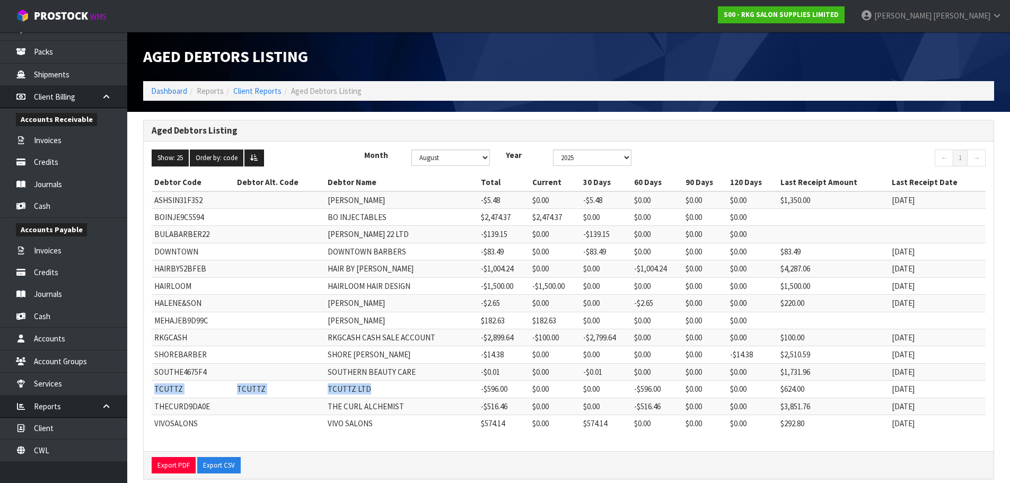
drag, startPoint x: 153, startPoint y: 387, endPoint x: 363, endPoint y: 391, distance: 210.5
click at [363, 391] on tr "TCUTTZ TCUTTZ TCUTTZ LTD -$596.00 $0.00 $0.00 -$596.00 $0.00 $0.00 $624.00 25/0…" at bounding box center [569, 389] width 834 height 17
click at [375, 389] on td "TCUTTZ LTD" at bounding box center [401, 389] width 153 height 17
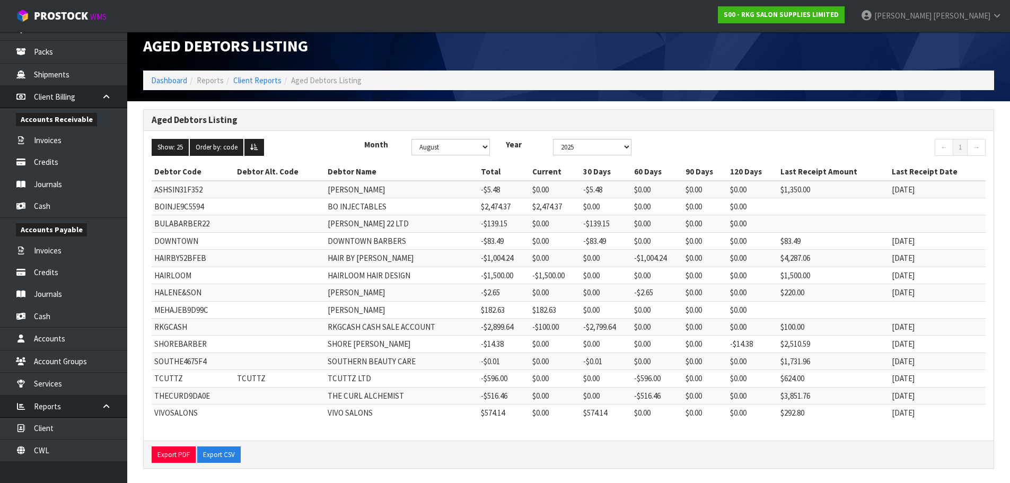
scroll to position [15, 0]
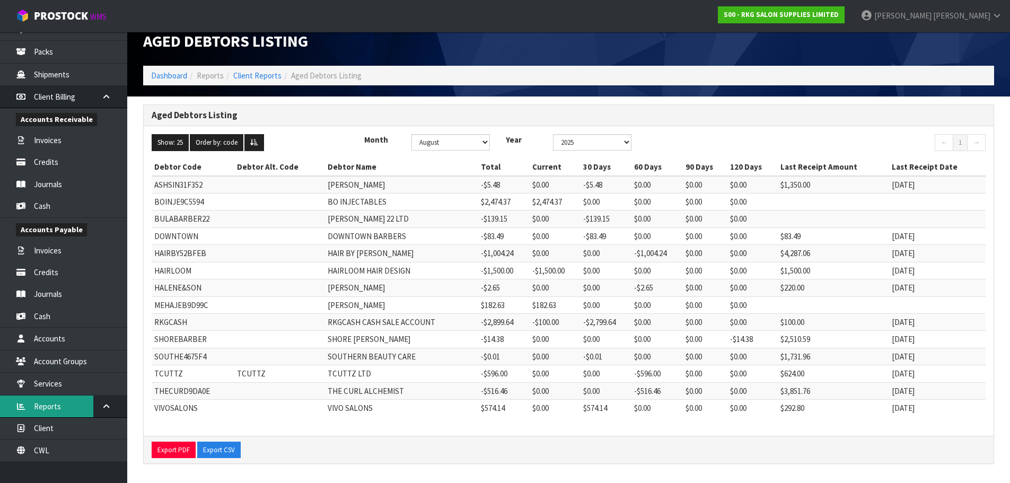
click at [42, 409] on link "Reports" at bounding box center [63, 406] width 127 height 22
click at [47, 429] on link "Client" at bounding box center [63, 428] width 127 height 22
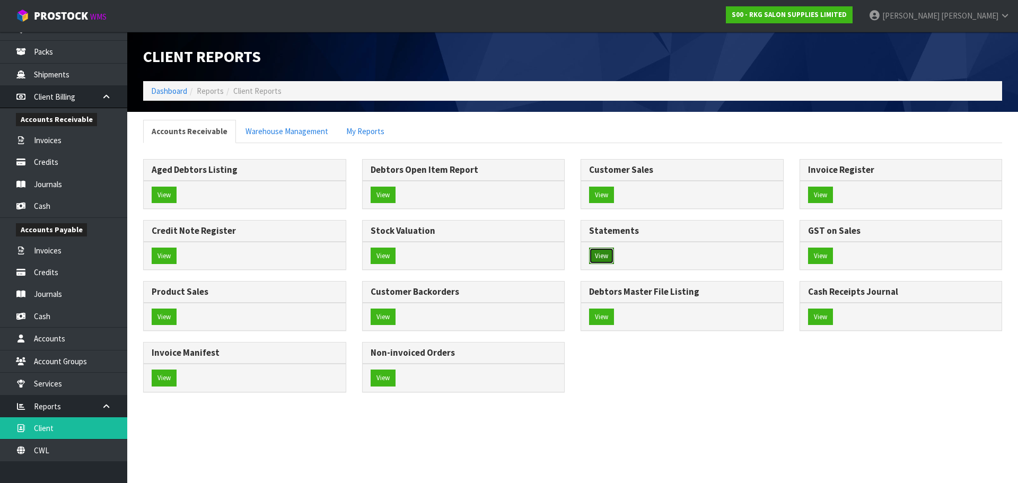
click at [604, 255] on button "View" at bounding box center [601, 256] width 25 height 17
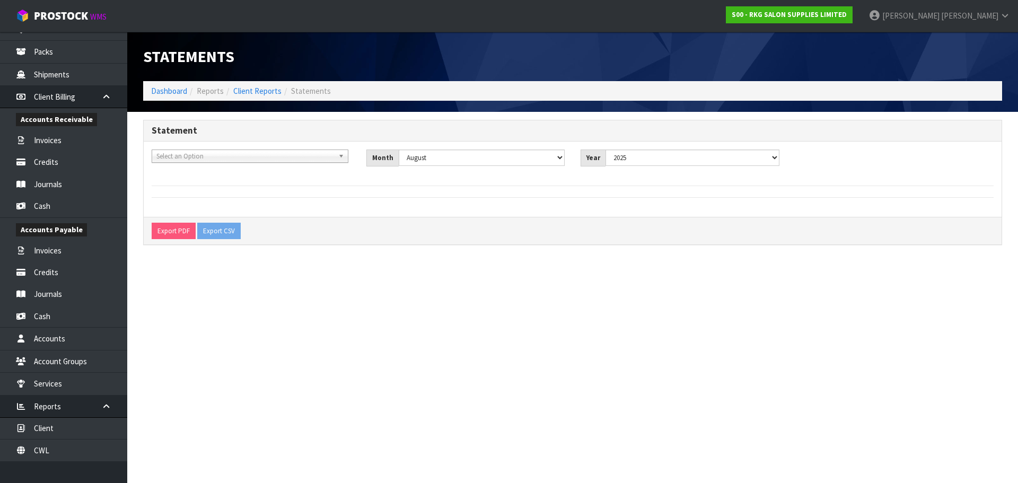
click at [340, 157] on b at bounding box center [343, 156] width 10 height 12
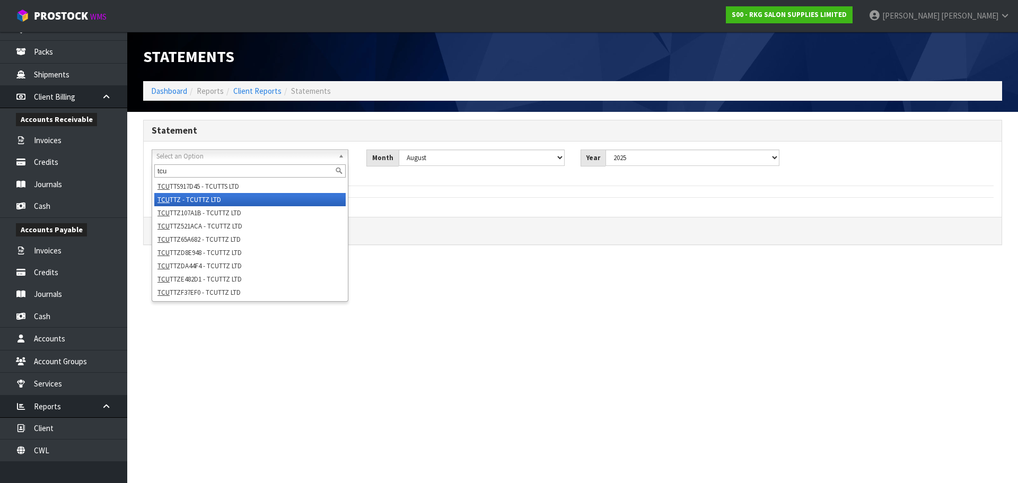
type input "tcu"
click at [209, 201] on li "TCU TTZ - TCUTTZ LTD" at bounding box center [249, 199] width 191 height 13
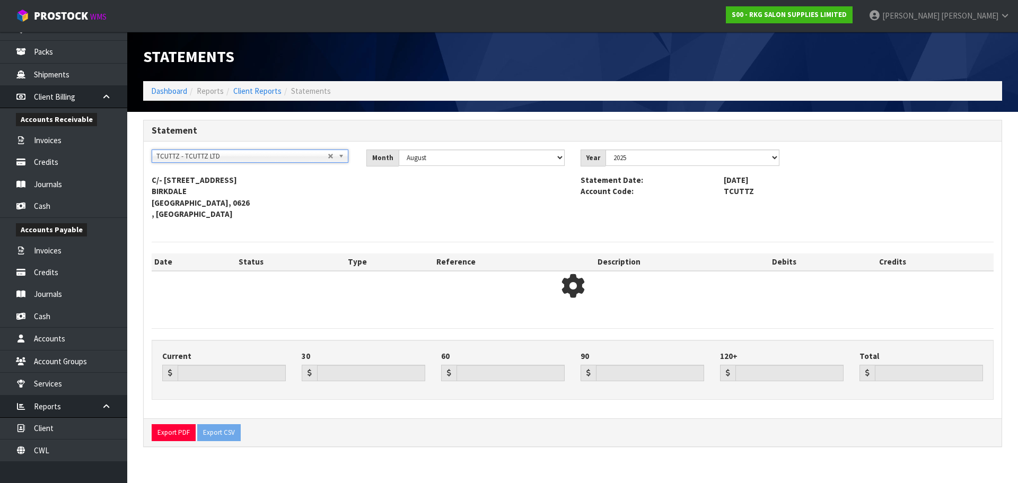
type input "0.00"
type input "-596.00"
type input "0.00"
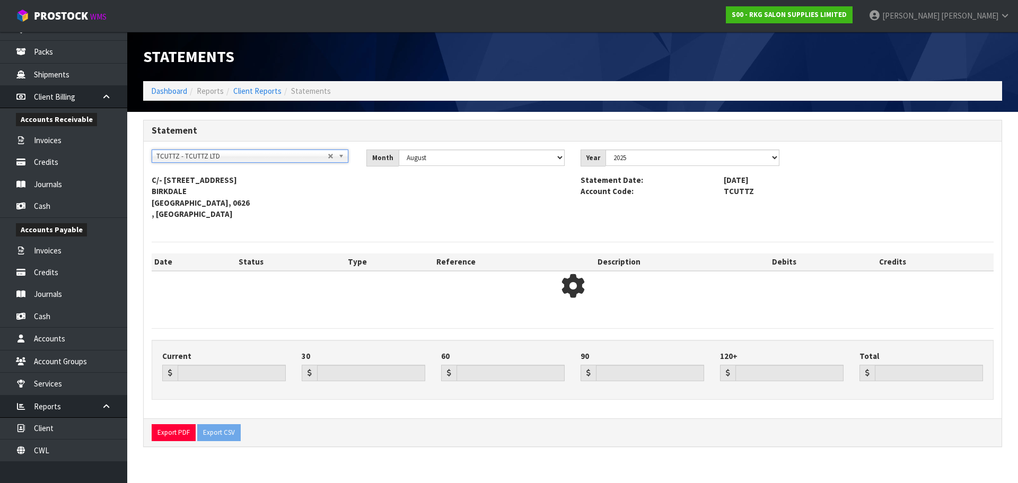
type input "-596.00"
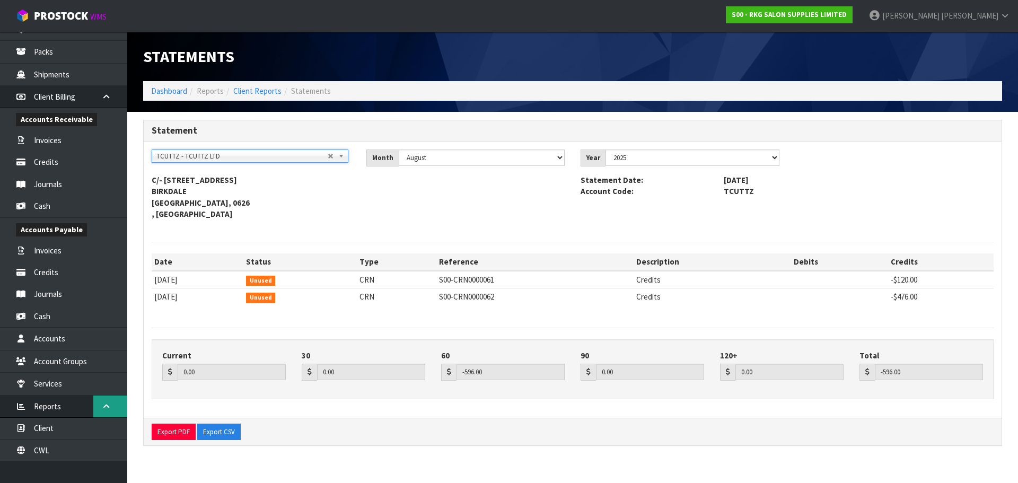
click at [102, 406] on icon at bounding box center [106, 406] width 10 height 8
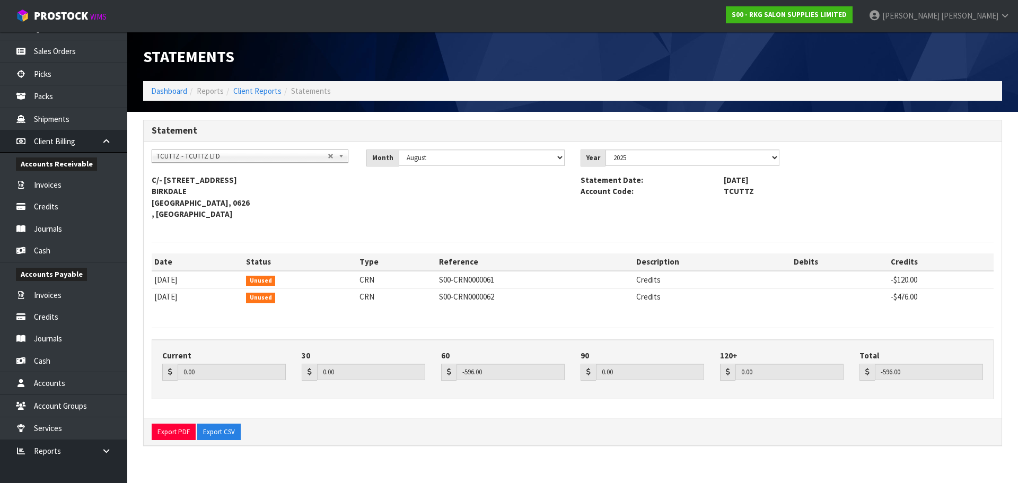
scroll to position [144, 0]
click at [105, 450] on icon at bounding box center [106, 451] width 10 height 8
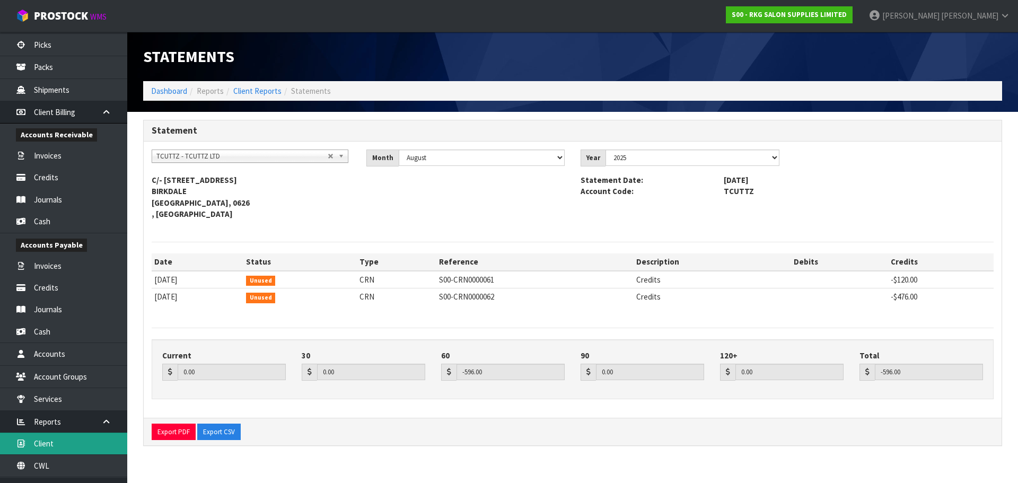
scroll to position [189, 0]
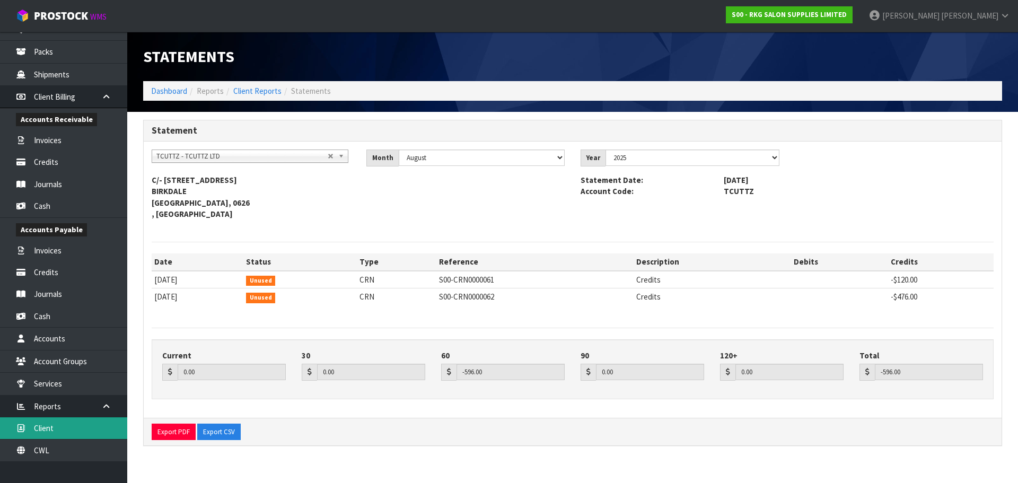
click at [46, 430] on link "Client" at bounding box center [63, 428] width 127 height 22
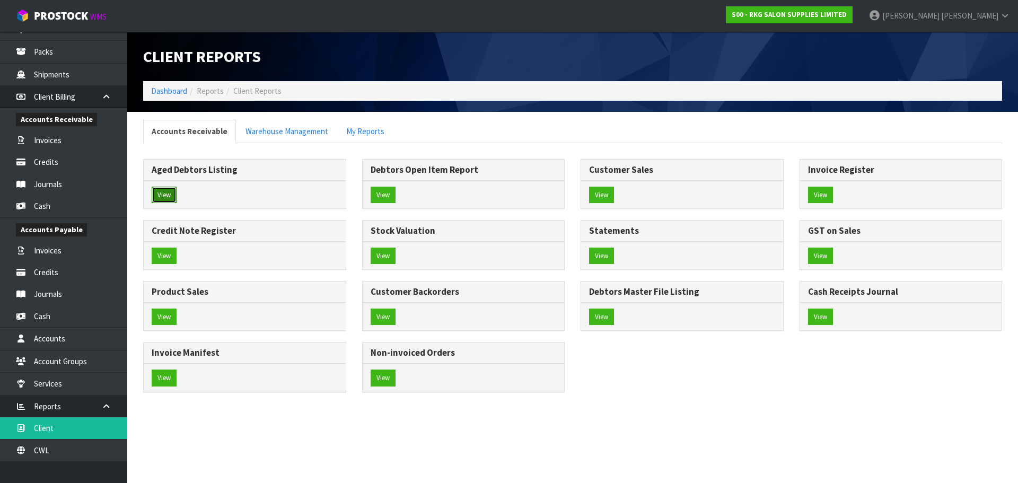
click at [165, 197] on button "View" at bounding box center [164, 195] width 25 height 17
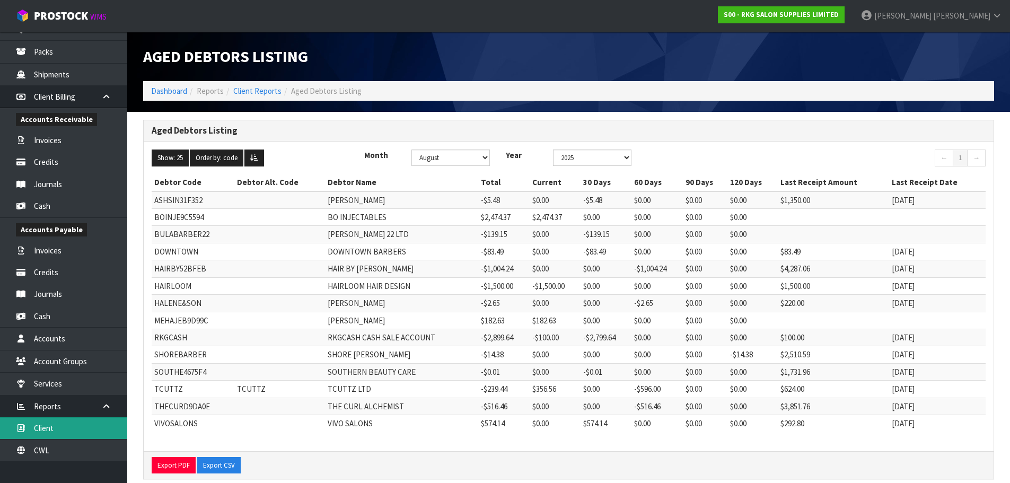
click at [47, 426] on link "Client" at bounding box center [63, 428] width 127 height 22
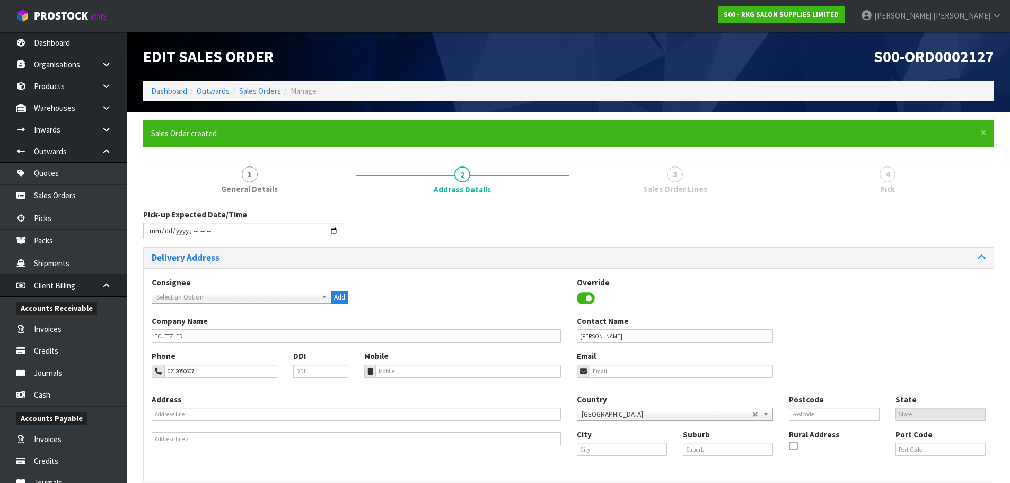
type input "0212050607"
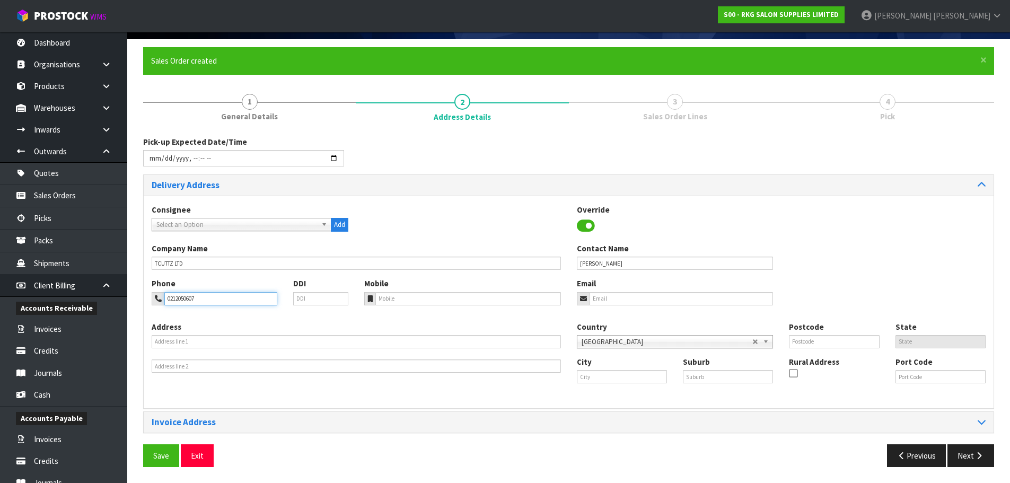
scroll to position [73, 0]
click at [606, 303] on input "email" at bounding box center [681, 298] width 184 height 13
paste input "sptonga@gmail.com"
type input "sptonga@gmail.com"
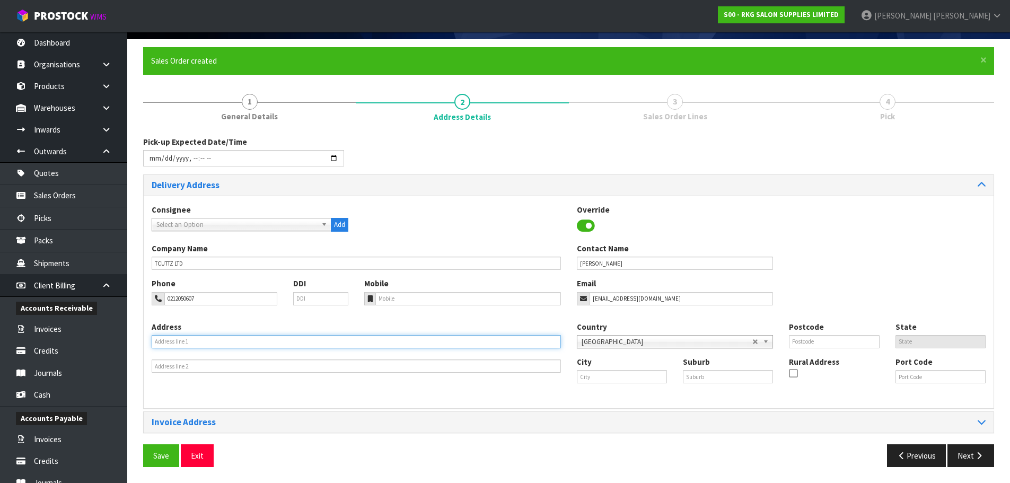
click at [230, 343] on input "text" at bounding box center [356, 341] width 409 height 13
paste input "C/- [STREET_ADDRESS]"
type input "C/- [STREET_ADDRESS]"
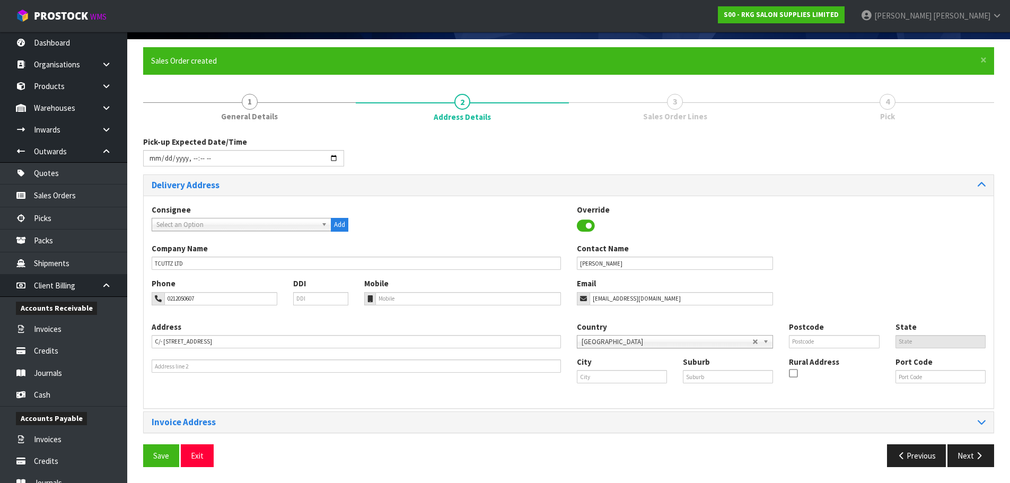
click at [301, 326] on div "Address C/- 11A LAUDERDALE ROAD" at bounding box center [356, 347] width 425 height 52
click at [597, 371] on input "text" at bounding box center [622, 376] width 90 height 13
click at [611, 398] on link "Au ckland" at bounding box center [619, 394] width 84 height 14
type input "[GEOGRAPHIC_DATA]"
click at [689, 374] on input "text" at bounding box center [728, 376] width 90 height 13
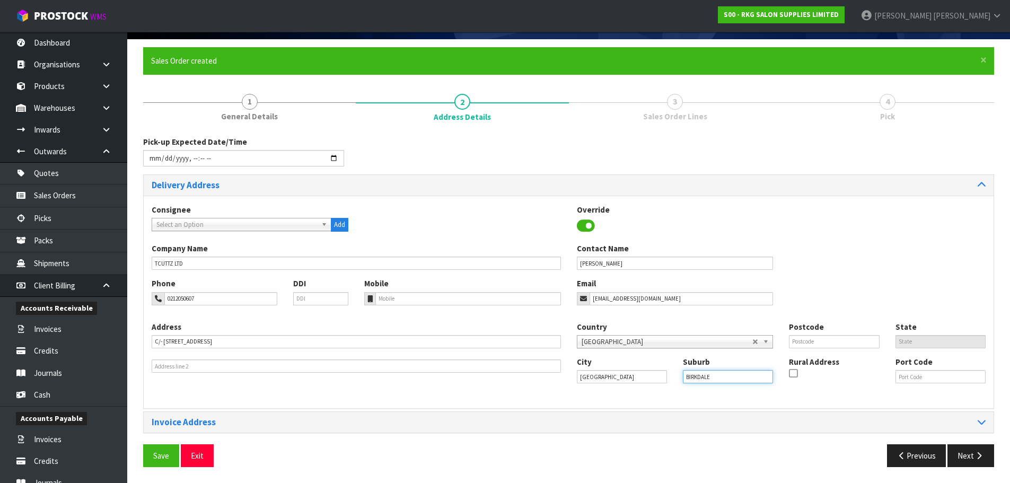
drag, startPoint x: 721, startPoint y: 378, endPoint x: 675, endPoint y: 376, distance: 46.7
click at [675, 376] on div "Suburb BIRKDALE" at bounding box center [728, 369] width 106 height 27
type input "BIRKDALE"
click at [803, 344] on input "text" at bounding box center [834, 341] width 90 height 13
type input "0626"
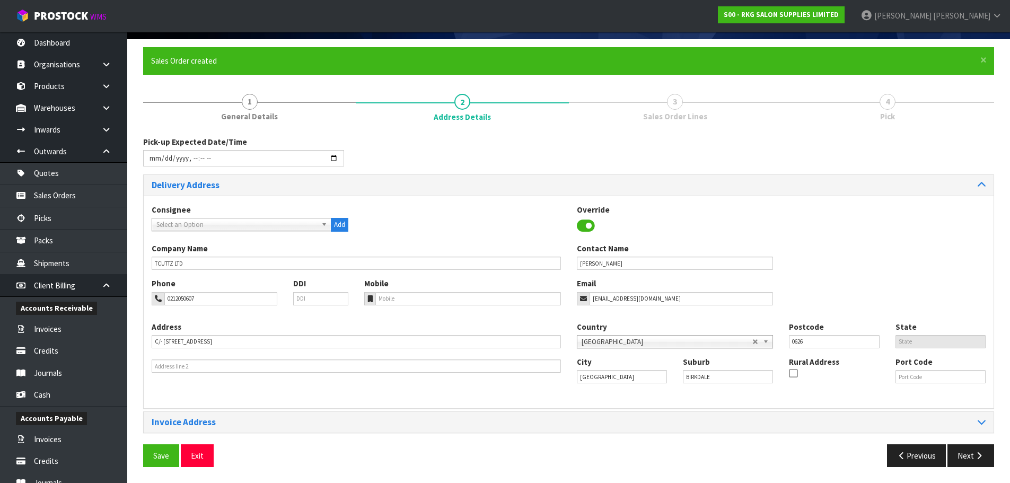
click at [782, 223] on div "Consignee 000001.BAY MECHANICS - BAY MECHANICS 000001A - BRAKE & TRANSMISSION N…" at bounding box center [569, 223] width 850 height 39
click at [158, 456] on span "Save" at bounding box center [161, 456] width 16 height 10
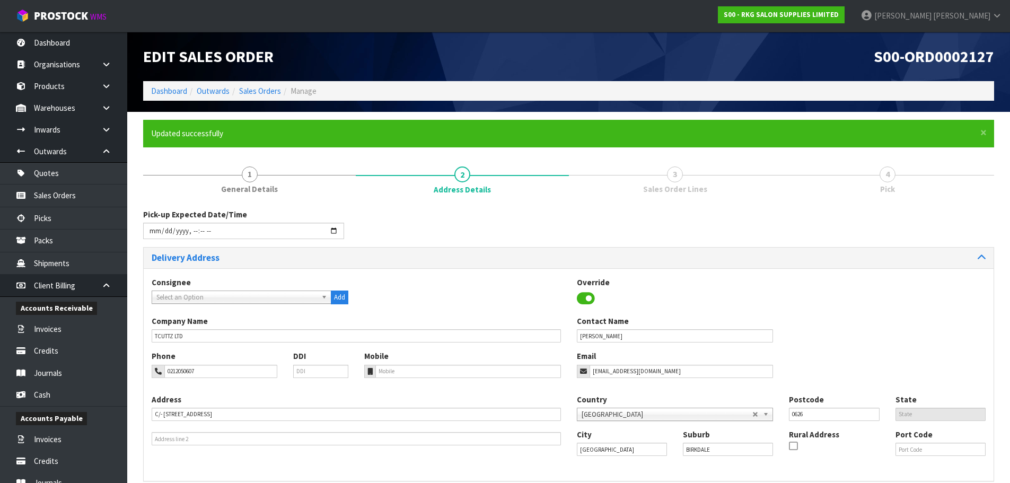
type input "2025-08-15T15:03"
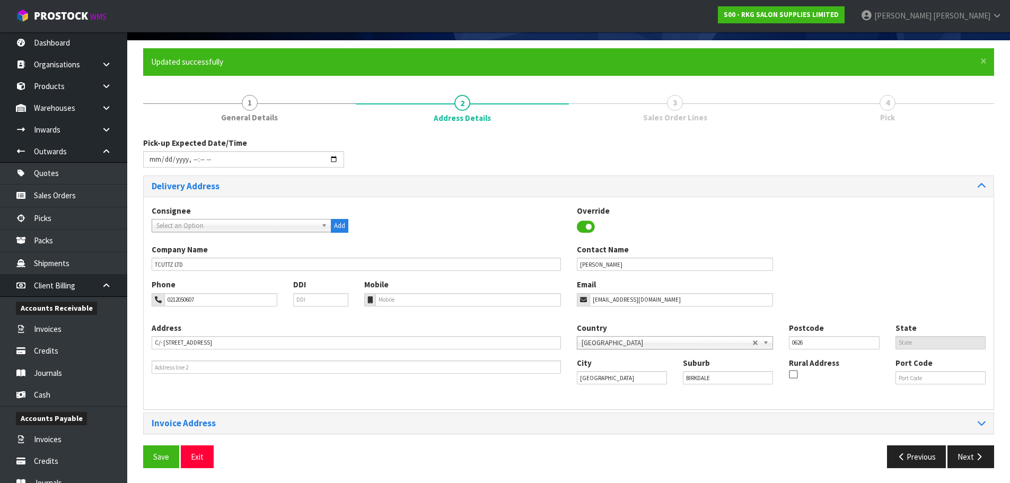
scroll to position [73, 0]
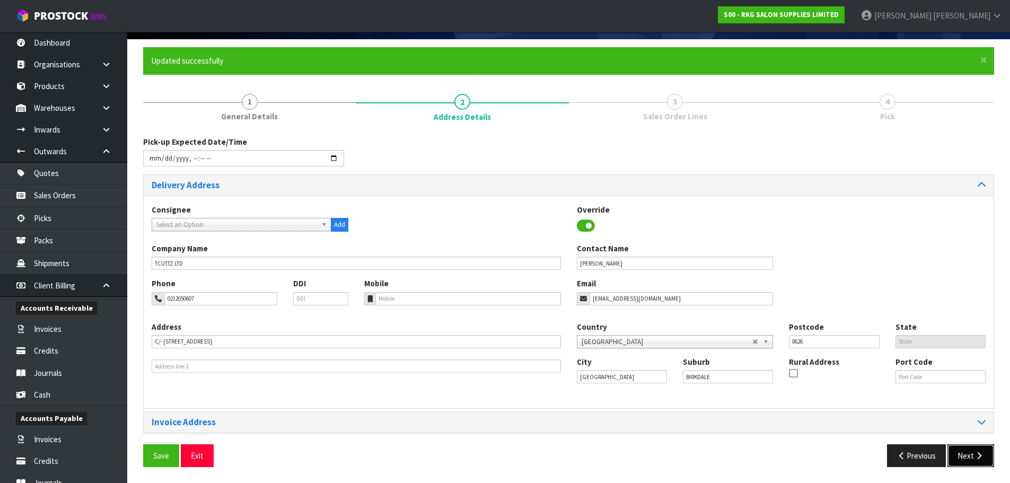
click at [968, 456] on button "Next" at bounding box center [970, 455] width 47 height 23
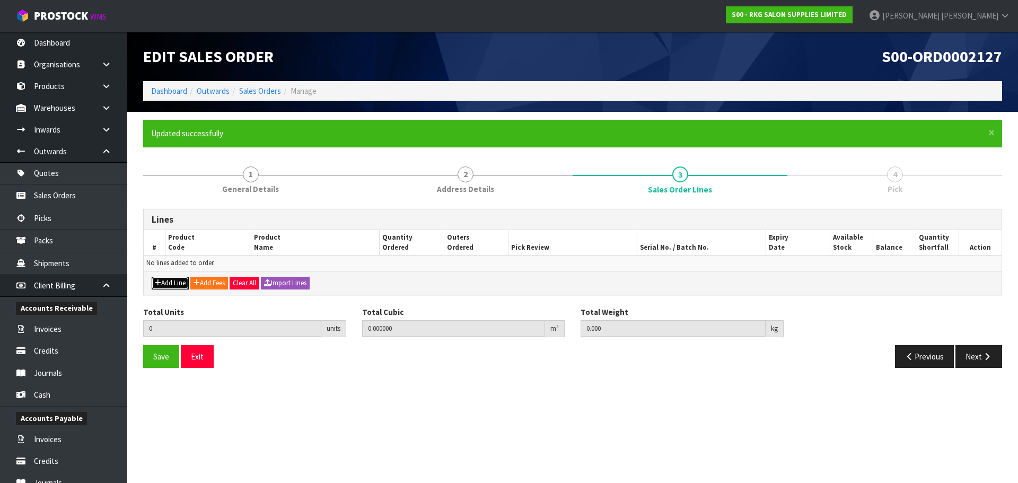
click at [169, 283] on button "Add Line" at bounding box center [170, 283] width 37 height 13
type input "0"
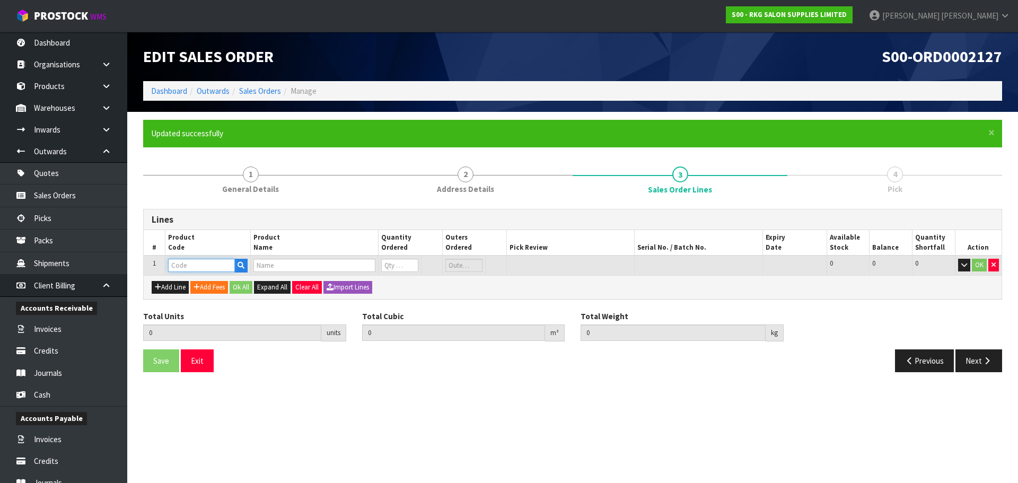
click at [188, 267] on input "text" at bounding box center [201, 265] width 67 height 13
type input "001"
click at [184, 299] on strong "001" at bounding box center [185, 298] width 13 height 10
type input "00140101"
type input "0.000000"
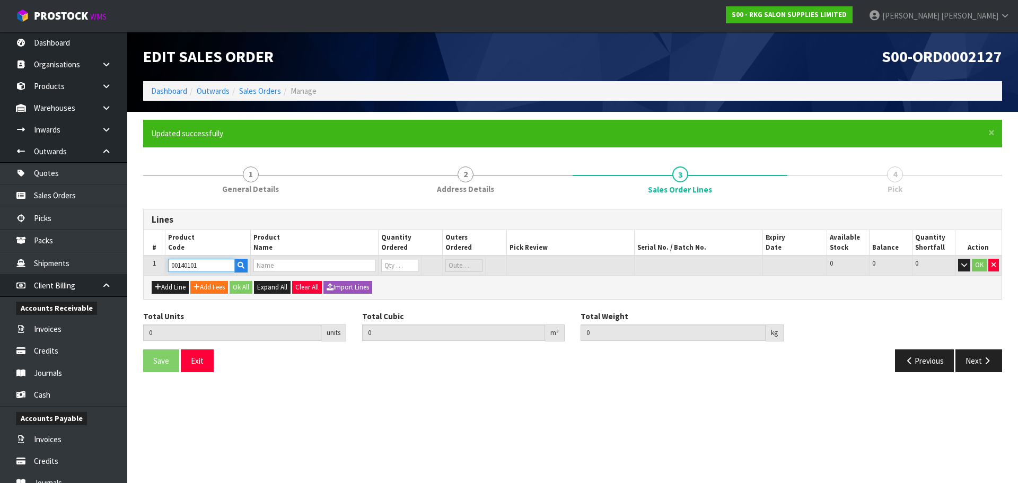
type input "0.000"
type input "ANTI FATIGUE MAT - OVAL/THICKER FOR ROUND & 5 STAR BASES"
type input "0"
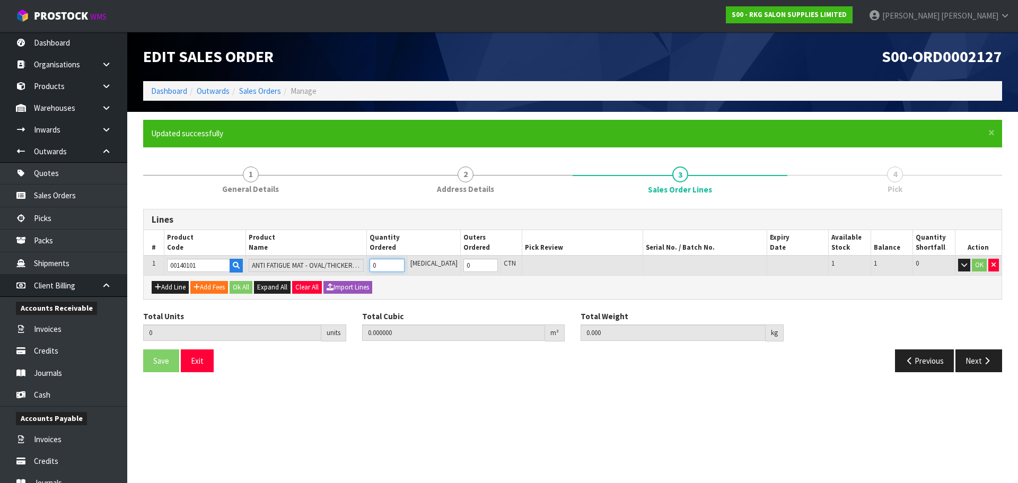
type input "1"
type input "0.095232"
type input "4.62"
type input "1"
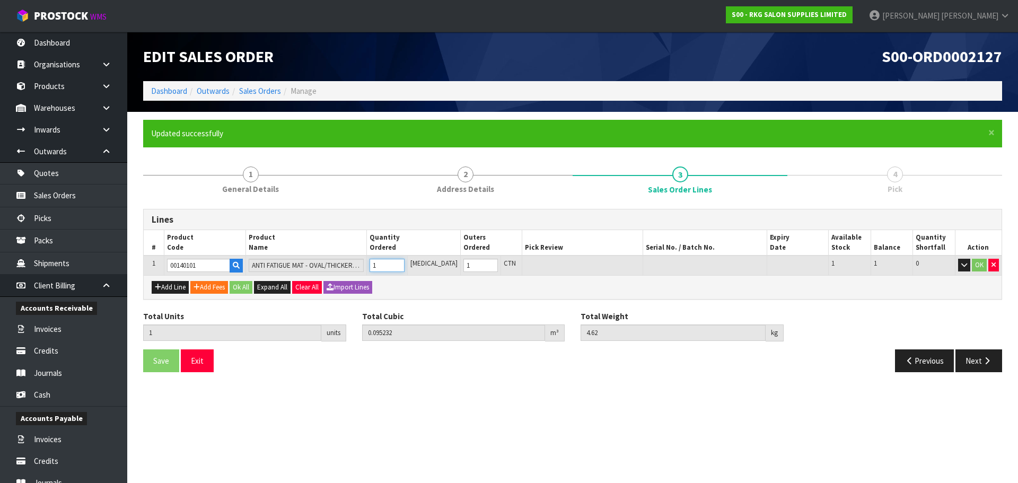
type input "1"
click at [404, 263] on input "1" at bounding box center [386, 265] width 34 height 13
click at [172, 289] on button "Add Line" at bounding box center [170, 287] width 37 height 13
type input "0"
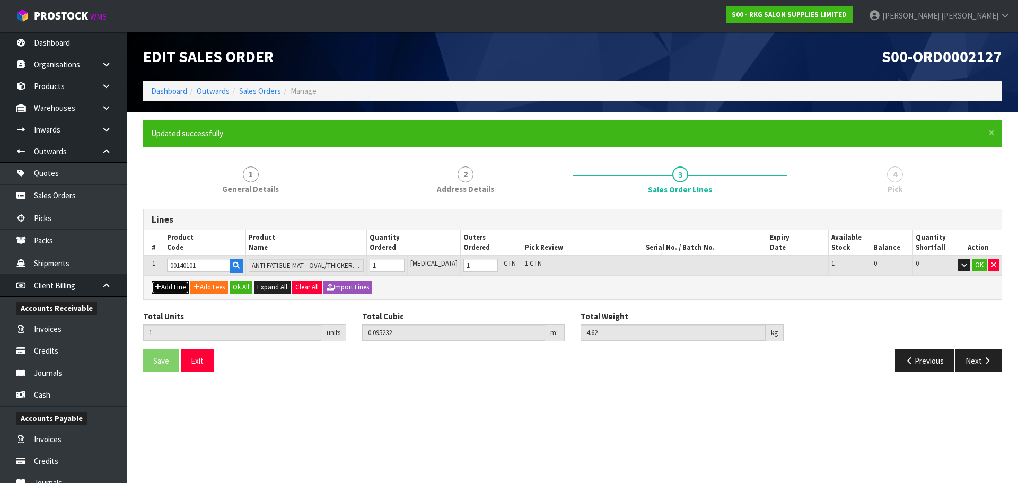
type input "0"
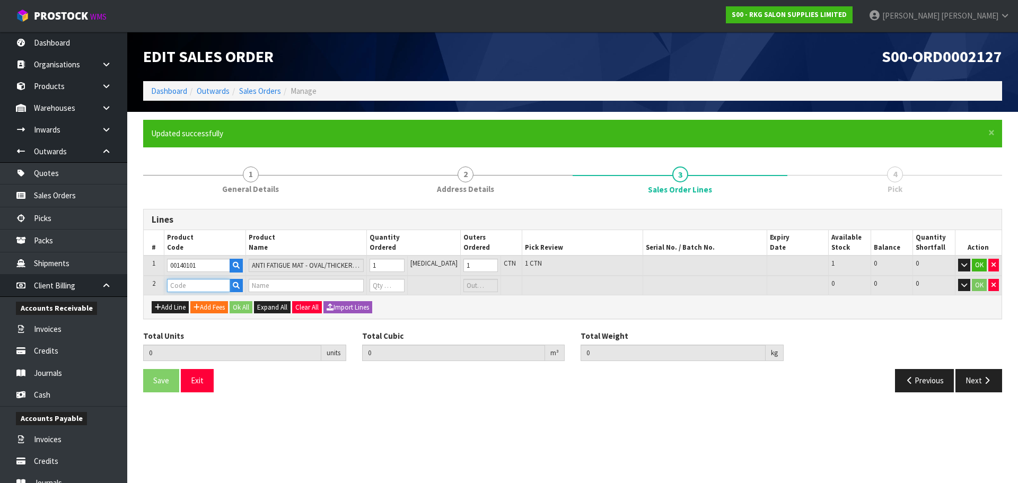
click at [190, 286] on input "text" at bounding box center [198, 285] width 63 height 13
type input "001"
click at [191, 314] on strong "001" at bounding box center [185, 318] width 13 height 10
type input "00140101"
type input "1"
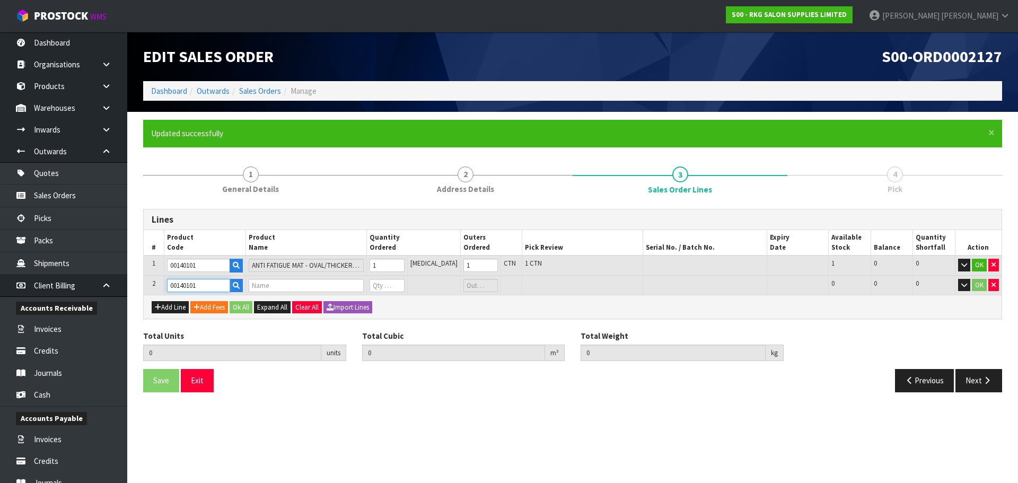
type input "0.095232"
type input "4.62"
type input "ANTI FATIGUE MAT - OVAL/THICKER FOR ROUND & 5 STAR BASES"
type input "0"
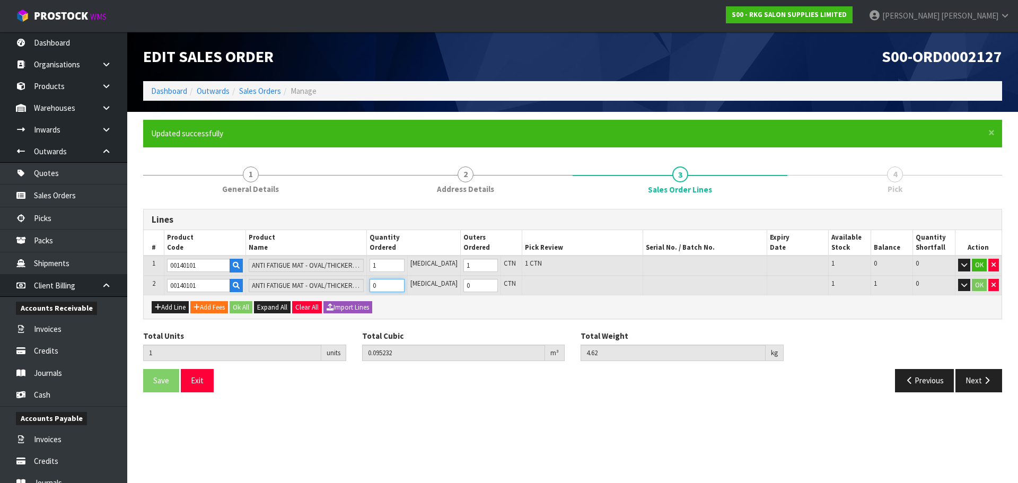
type input "2"
type input "0.190464"
type input "9.24"
type input "1"
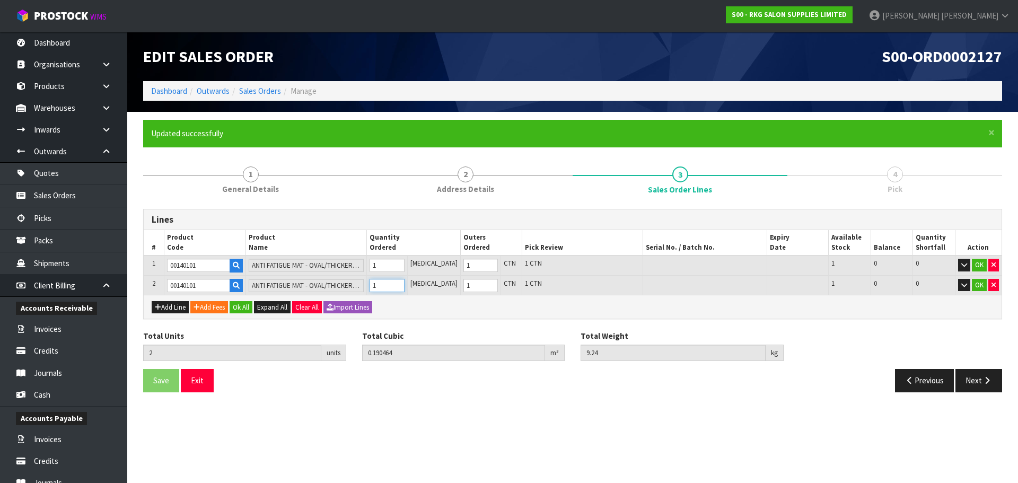
type input "1"
click at [404, 283] on input "1" at bounding box center [386, 285] width 34 height 13
click at [981, 263] on button "OK" at bounding box center [979, 265] width 15 height 13
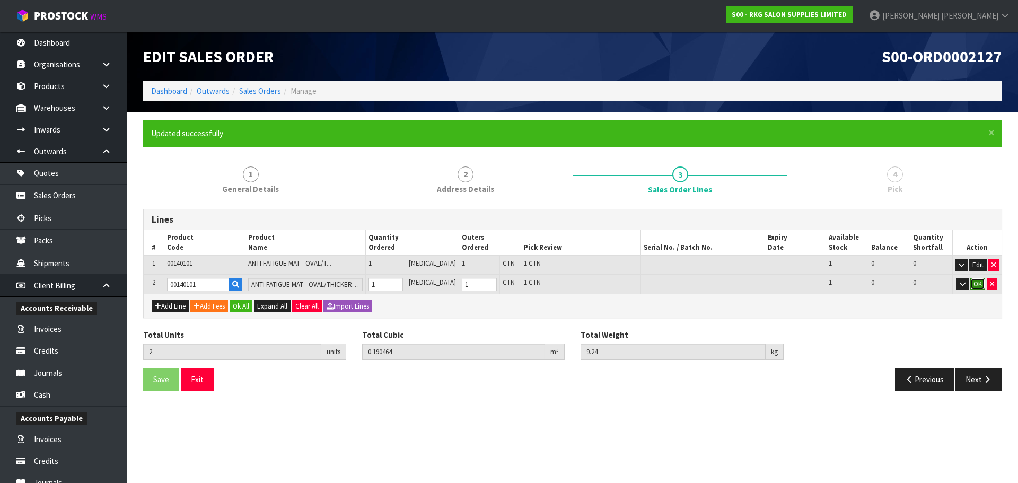
click at [980, 283] on button "OK" at bounding box center [977, 284] width 15 height 13
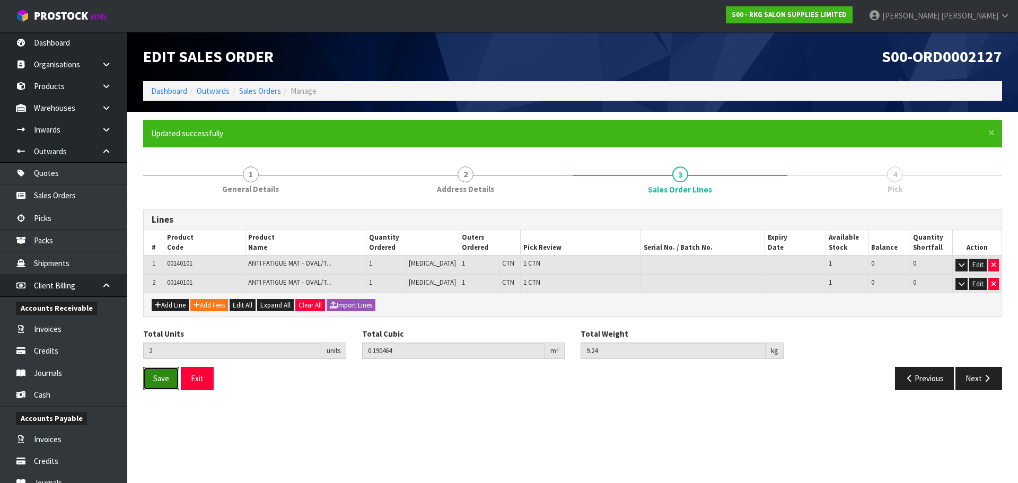
click at [156, 377] on span "Save" at bounding box center [161, 378] width 16 height 10
click at [967, 376] on button "Next" at bounding box center [978, 378] width 47 height 23
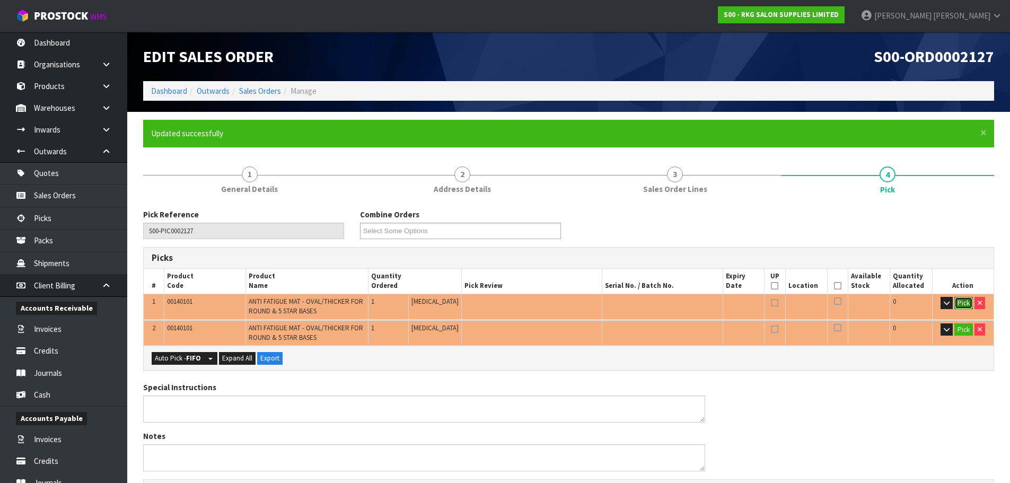
click at [962, 302] on button "Pick" at bounding box center [963, 303] width 19 height 13
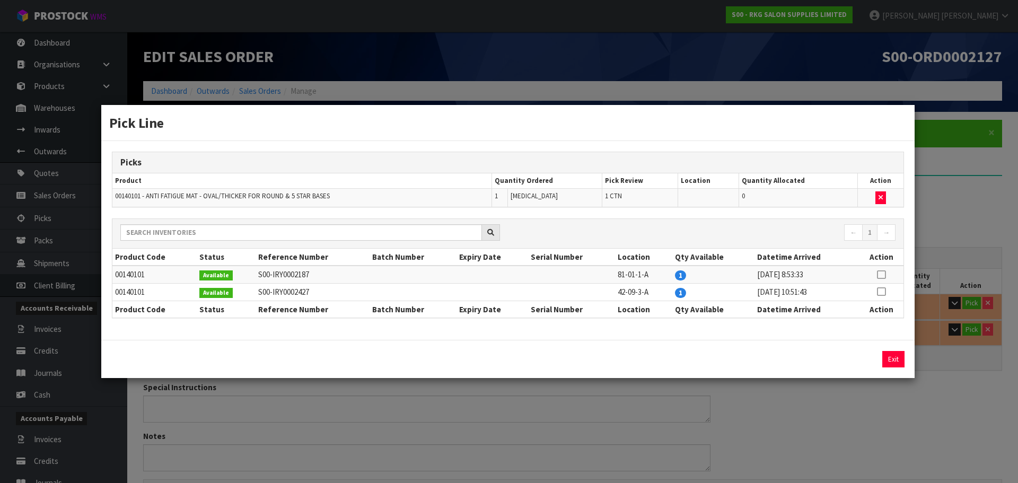
click at [882, 292] on icon at bounding box center [881, 292] width 8 height 1
click at [853, 363] on button "Assign Pick" at bounding box center [856, 359] width 43 height 16
type input "1"
type input "0.095232"
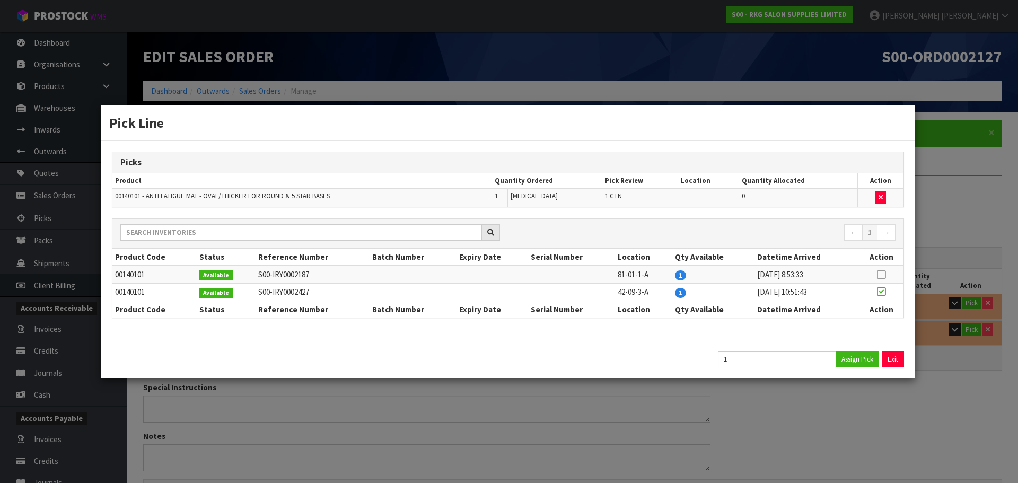
type input "4.62"
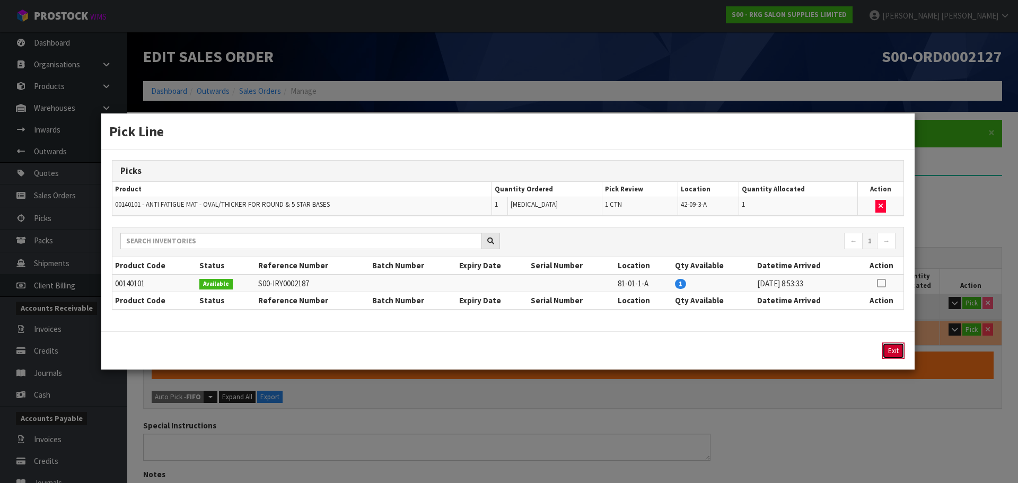
click at [889, 352] on button "Exit" at bounding box center [893, 350] width 22 height 16
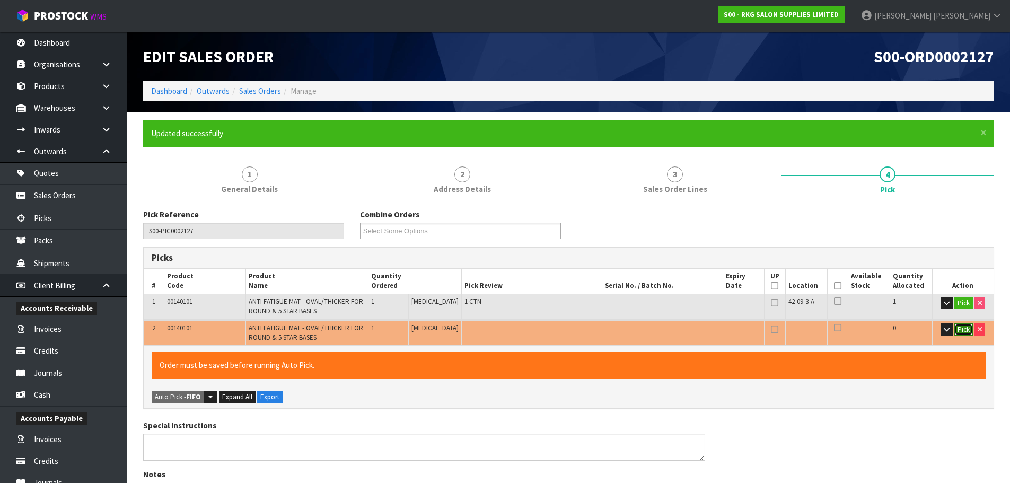
click at [958, 329] on button "Pick" at bounding box center [963, 329] width 19 height 13
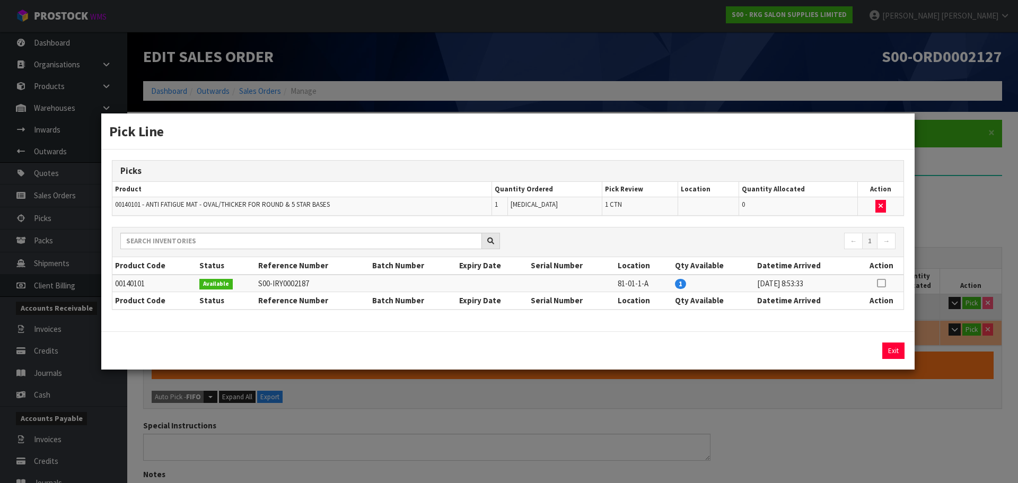
click at [880, 284] on icon at bounding box center [881, 283] width 8 height 1
click at [845, 348] on button "Assign Pick" at bounding box center [856, 350] width 43 height 16
type input "2"
type input "0.190464"
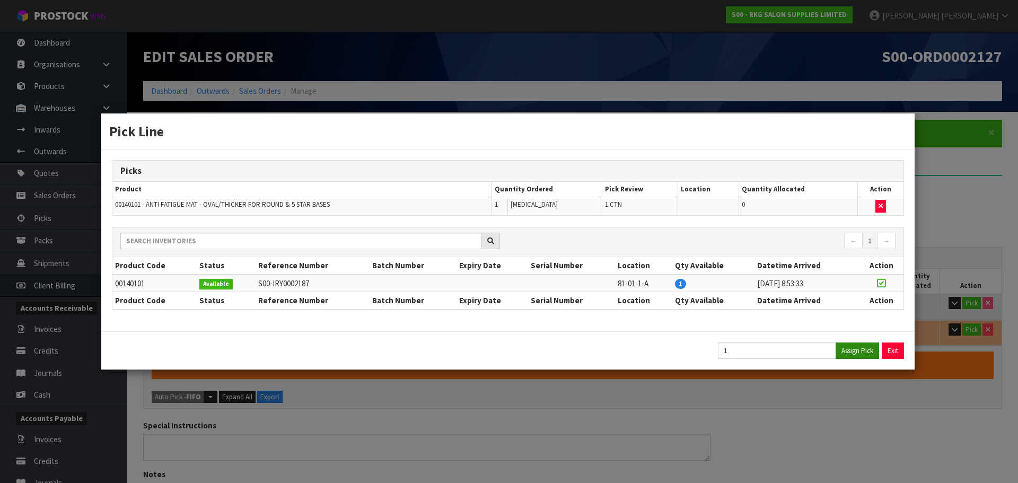
type input "9.24"
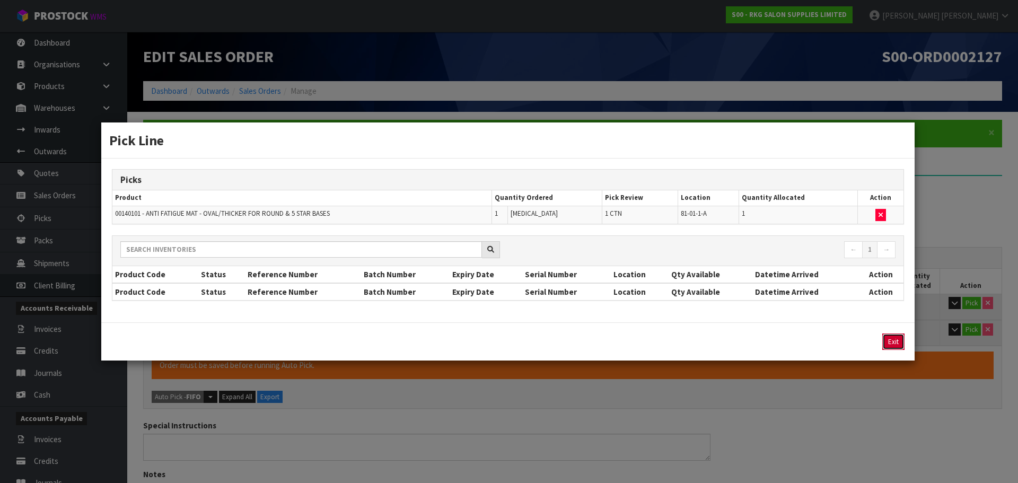
click at [893, 343] on button "Exit" at bounding box center [893, 341] width 22 height 16
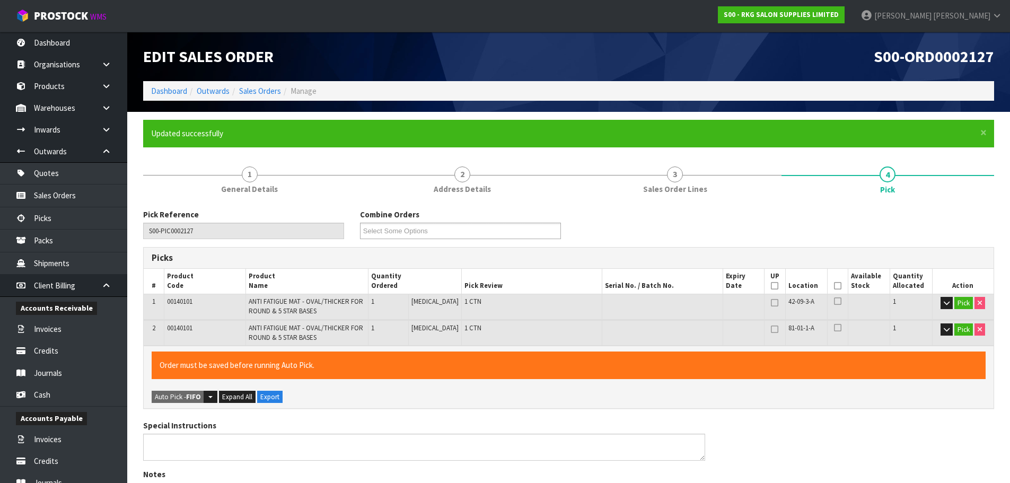
click at [835, 286] on icon at bounding box center [837, 286] width 7 height 1
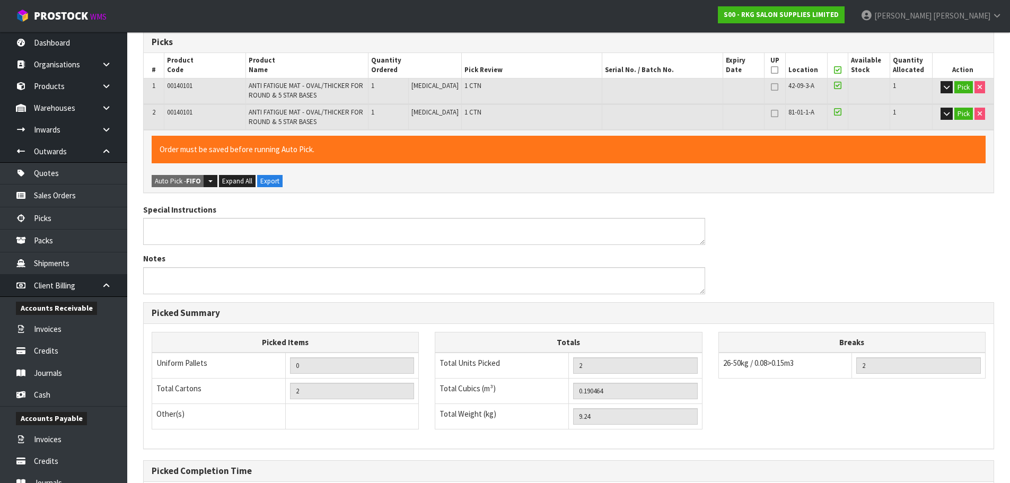
scroll to position [318, 0]
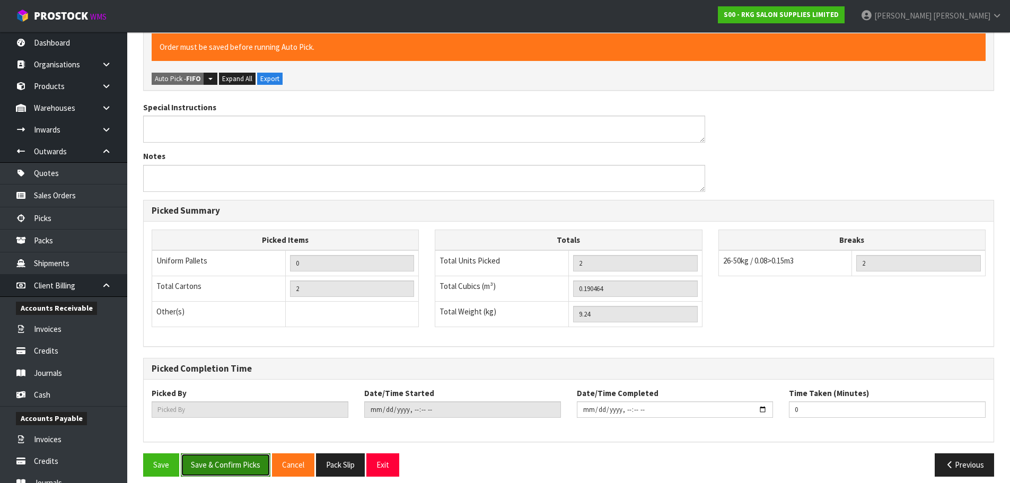
click at [211, 463] on button "Save & Confirm Picks" at bounding box center [226, 464] width 90 height 23
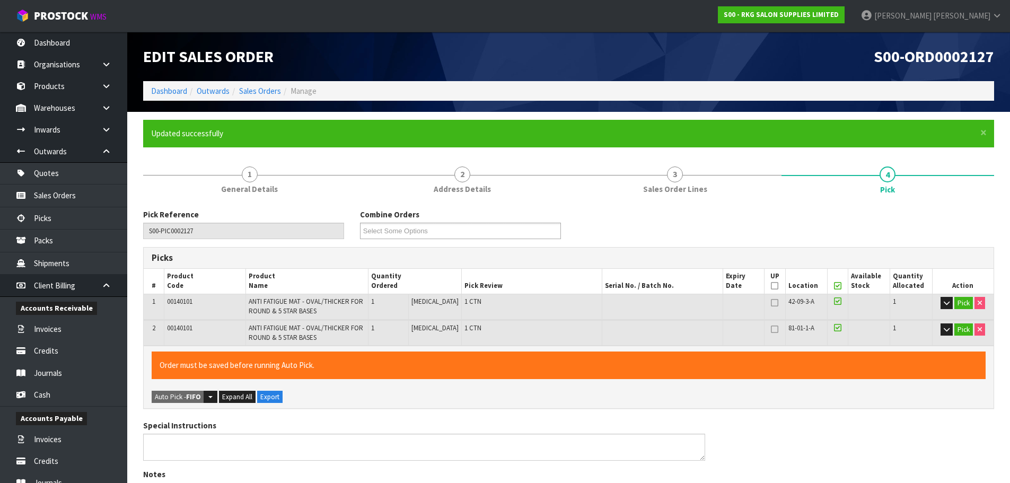
type input "[PERSON_NAME]"
type input "2025-08-15T15:07"
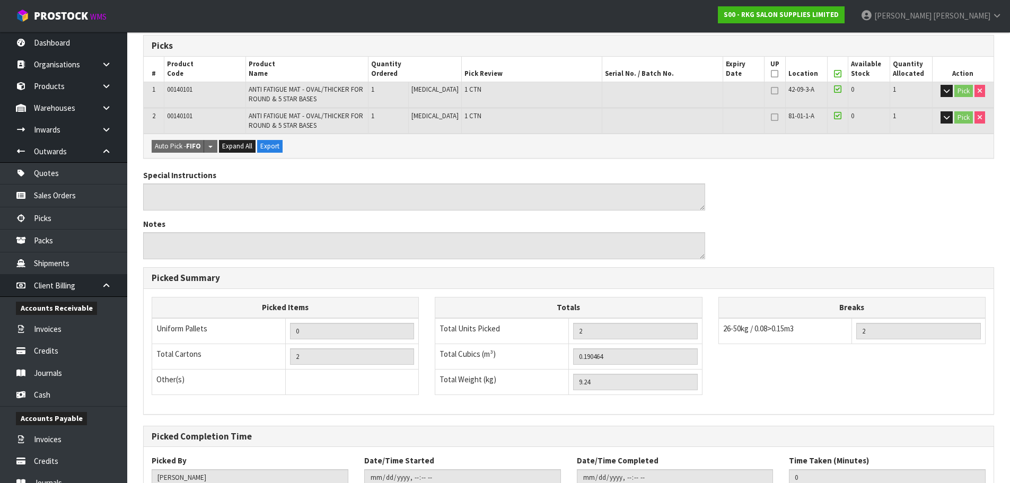
scroll to position [289, 0]
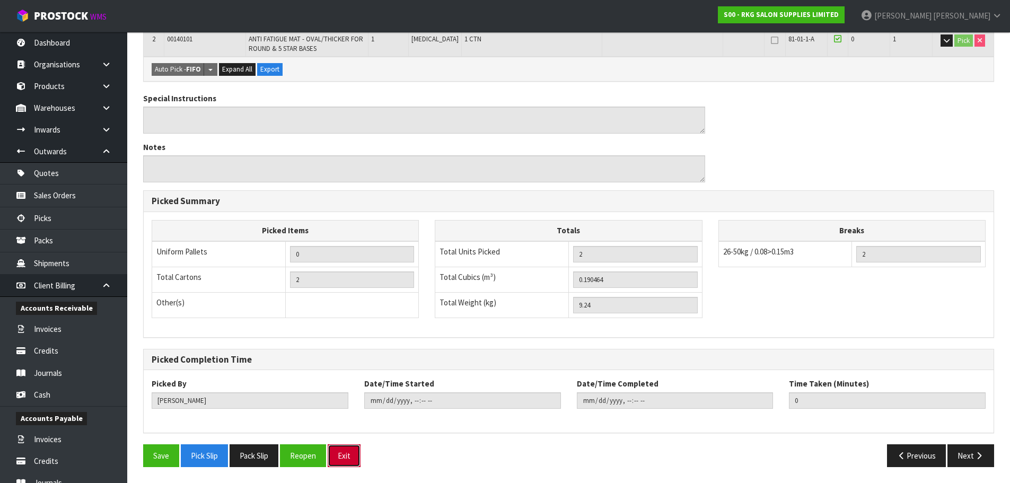
drag, startPoint x: 348, startPoint y: 455, endPoint x: 352, endPoint y: 448, distance: 7.8
click at [348, 455] on button "Exit" at bounding box center [344, 455] width 33 height 23
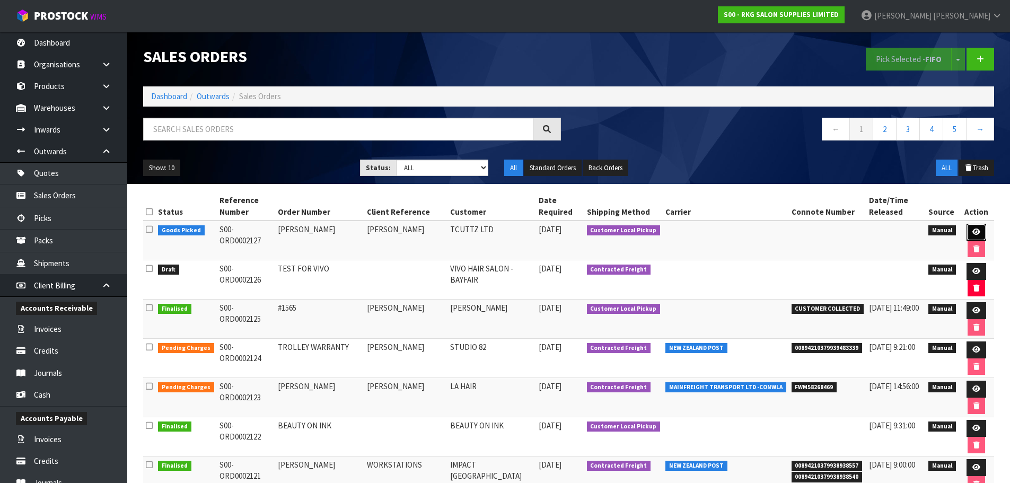
click at [973, 233] on icon at bounding box center [976, 231] width 8 height 7
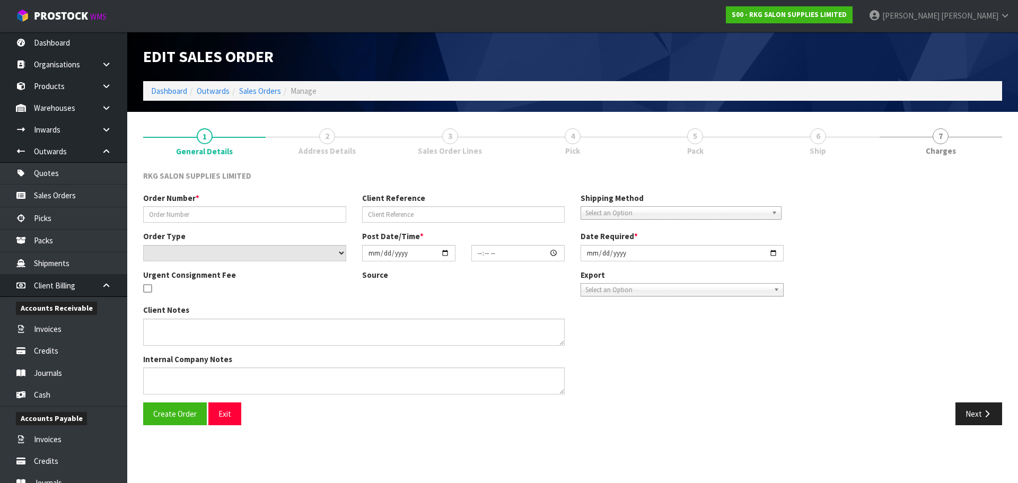
type input "FRANCIS MATS"
type input "FRANCIS TCUTTZ"
select select "number:0"
type input "[DATE]"
type input "15:03:00.000"
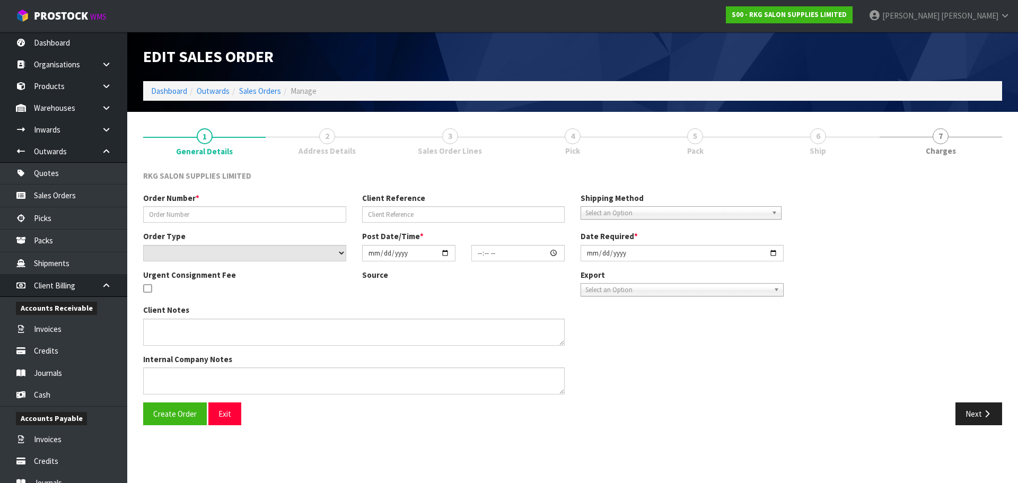
type input "[DATE]"
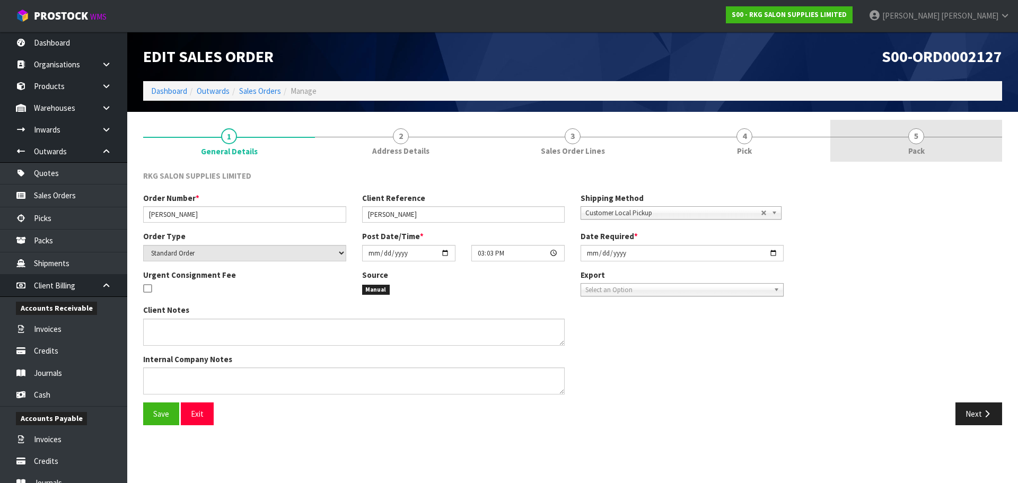
click at [916, 138] on span "5" at bounding box center [916, 136] width 16 height 16
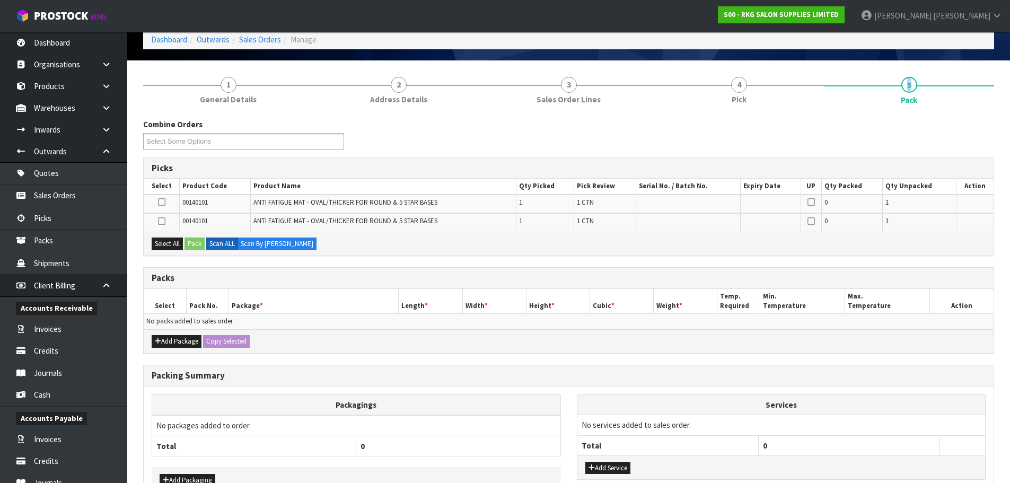
scroll to position [118, 0]
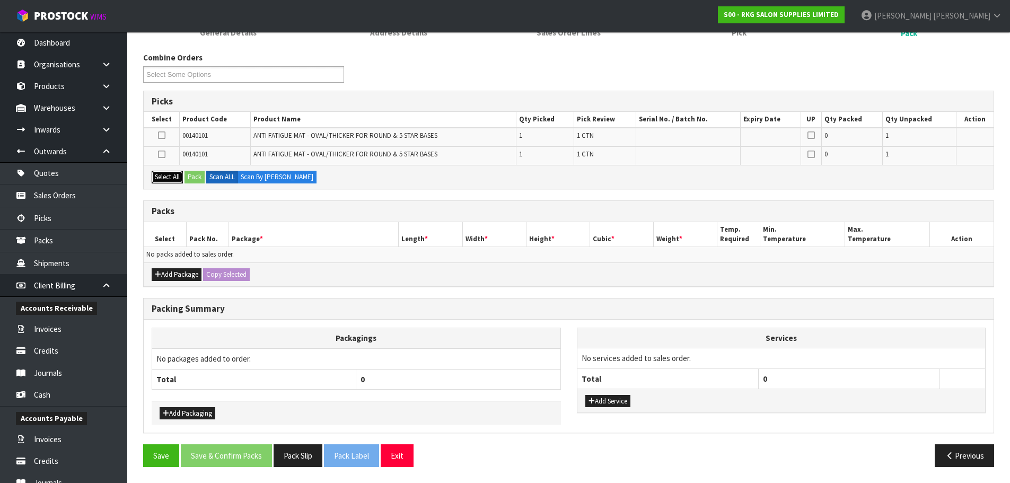
click at [169, 179] on button "Select All" at bounding box center [167, 177] width 31 height 13
click at [195, 178] on button "Pack" at bounding box center [194, 177] width 20 height 13
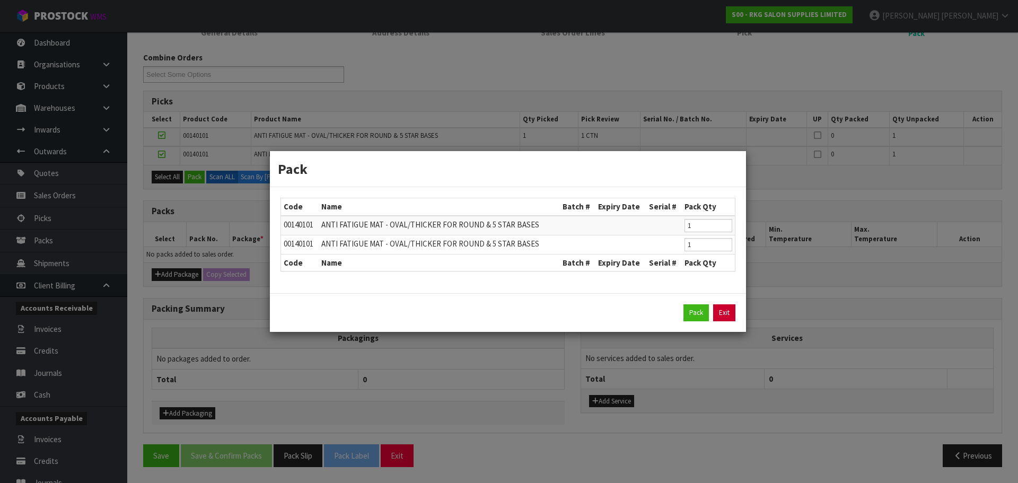
click at [721, 311] on link "Exit" at bounding box center [724, 312] width 22 height 17
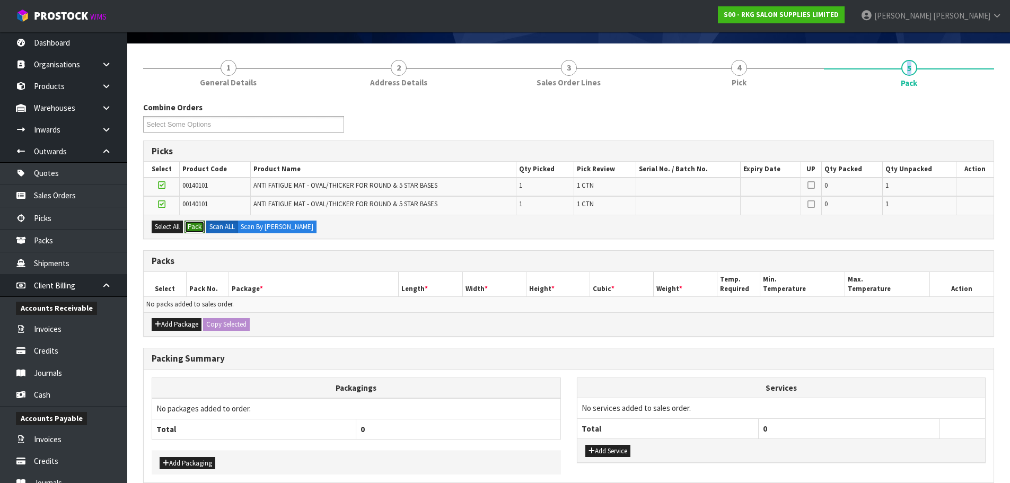
scroll to position [0, 0]
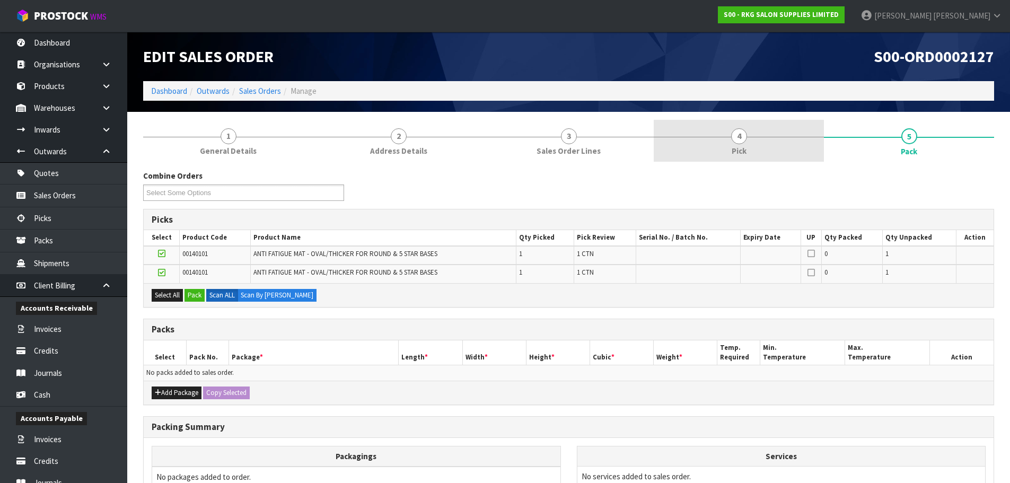
click at [735, 137] on span "4" at bounding box center [739, 136] width 16 height 16
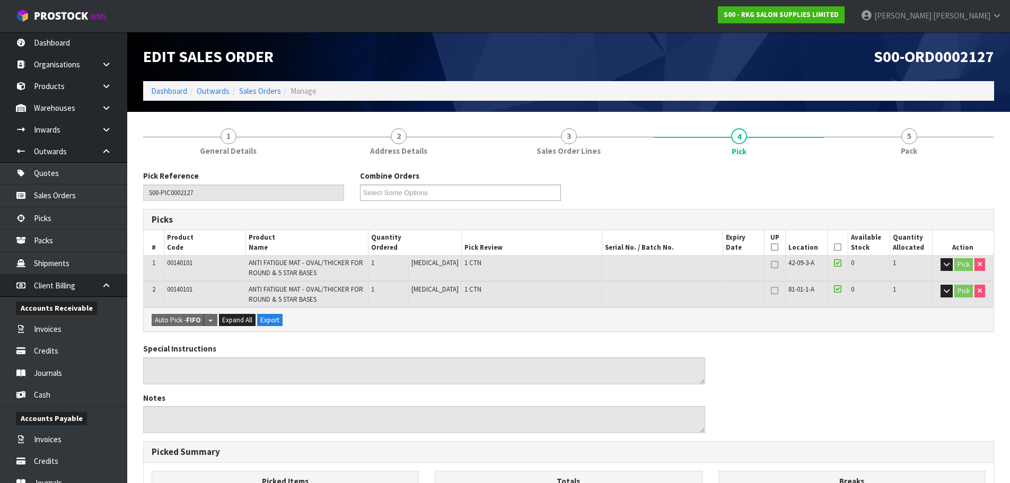
scroll to position [159, 0]
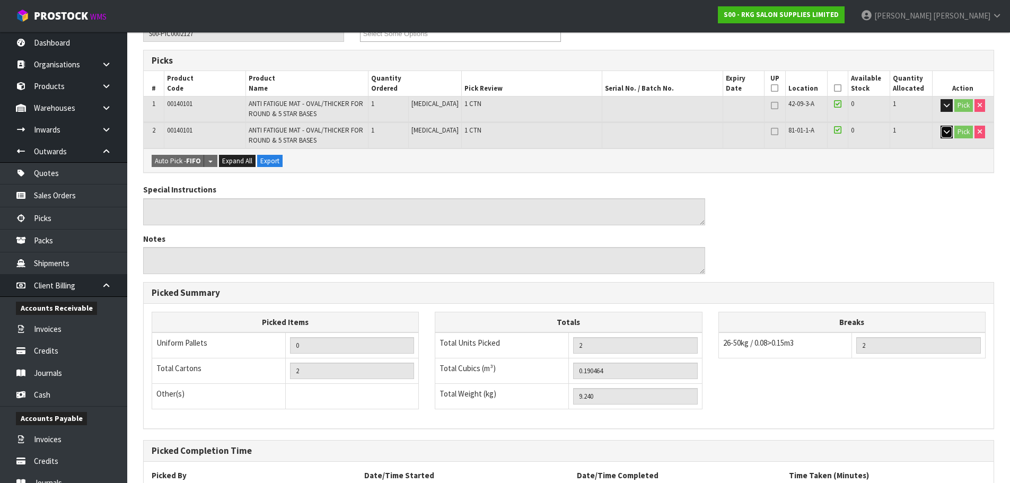
click at [947, 130] on icon "button" at bounding box center [947, 131] width 6 height 7
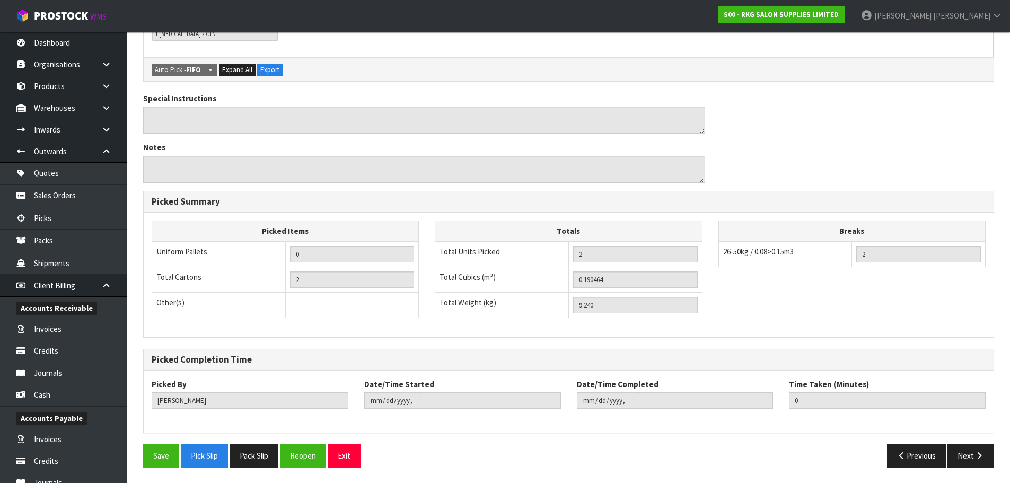
scroll to position [335, 0]
click at [958, 456] on button "Next" at bounding box center [970, 455] width 47 height 23
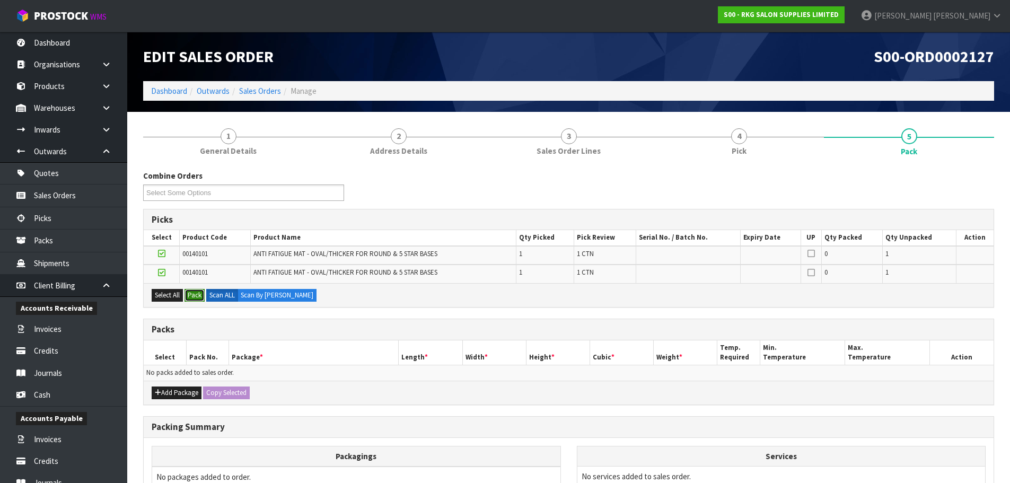
click at [191, 295] on button "Pack" at bounding box center [194, 295] width 20 height 13
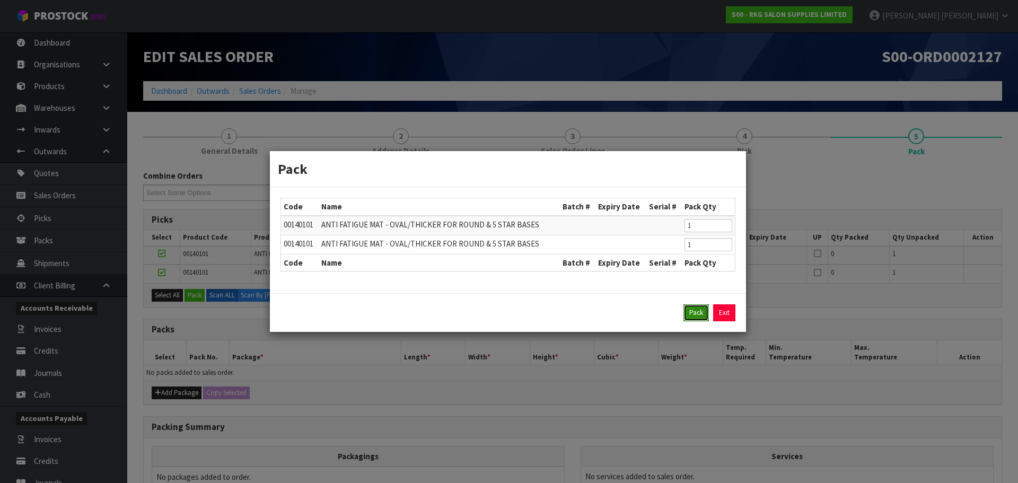
click at [699, 314] on button "Pack" at bounding box center [695, 312] width 25 height 17
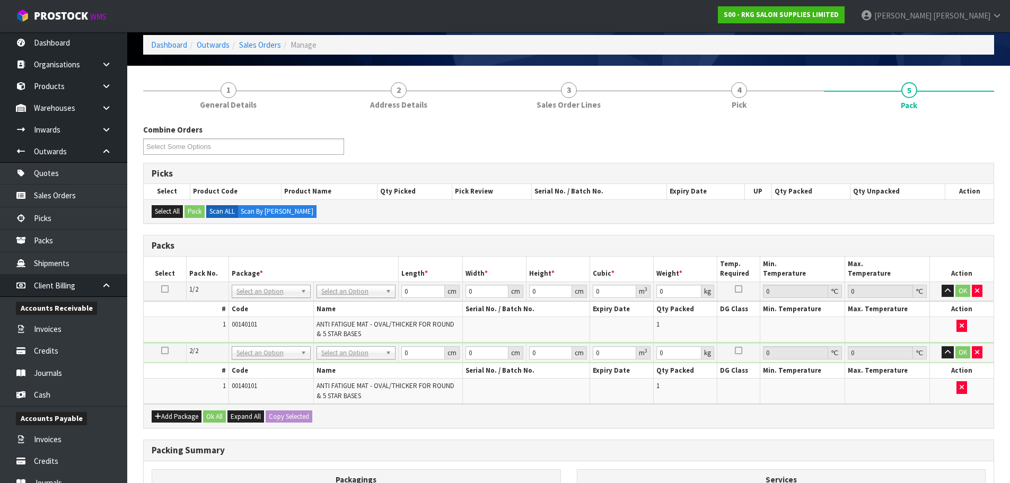
scroll to position [106, 0]
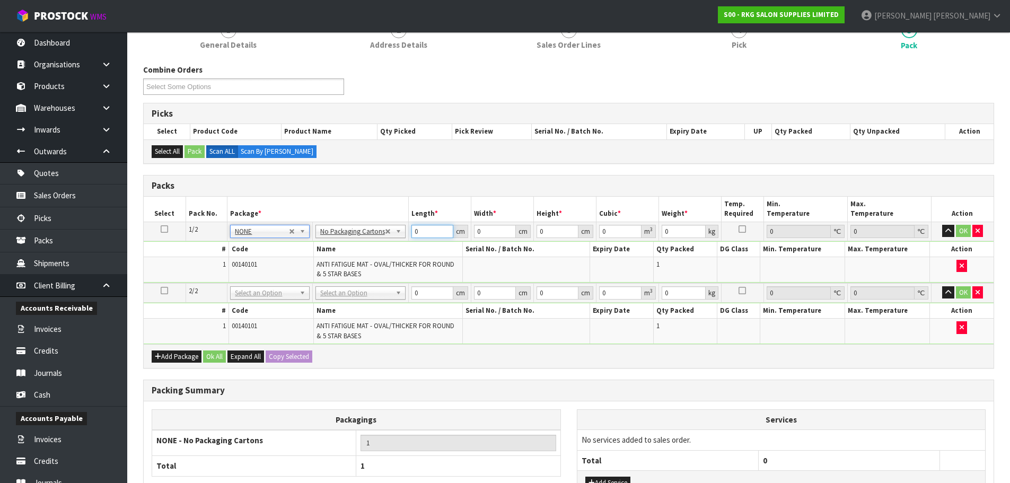
drag, startPoint x: 415, startPoint y: 231, endPoint x: 407, endPoint y: 232, distance: 8.5
click at [408, 232] on td "0 cm" at bounding box center [439, 231] width 63 height 19
type input "95"
type input "24"
type input "2"
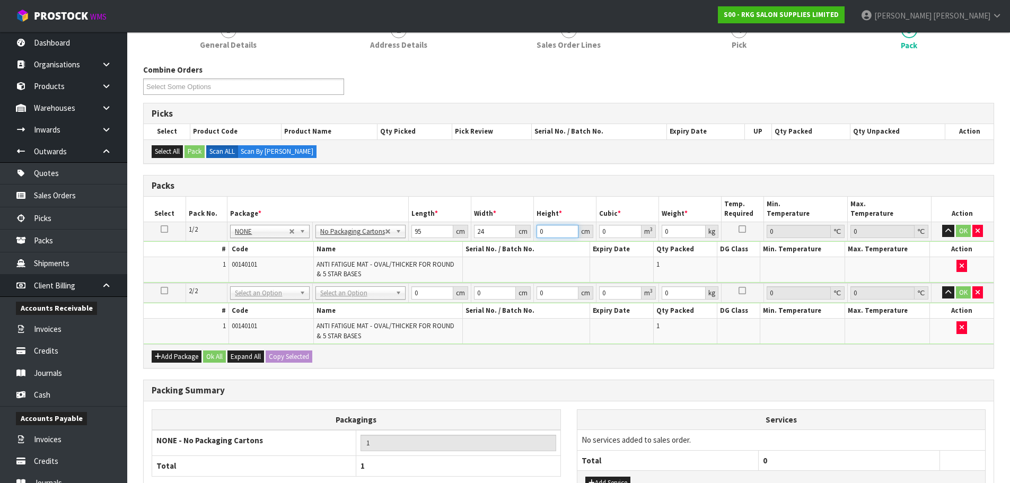
type input "0.00456"
type input "23"
type input "0.05244"
type input "23"
type input "4"
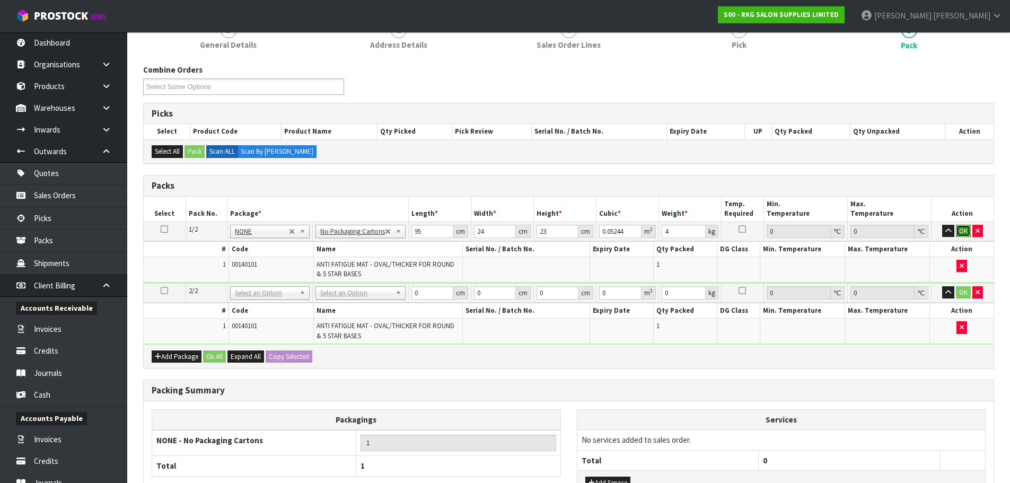
click at [965, 230] on button "OK" at bounding box center [963, 231] width 15 height 13
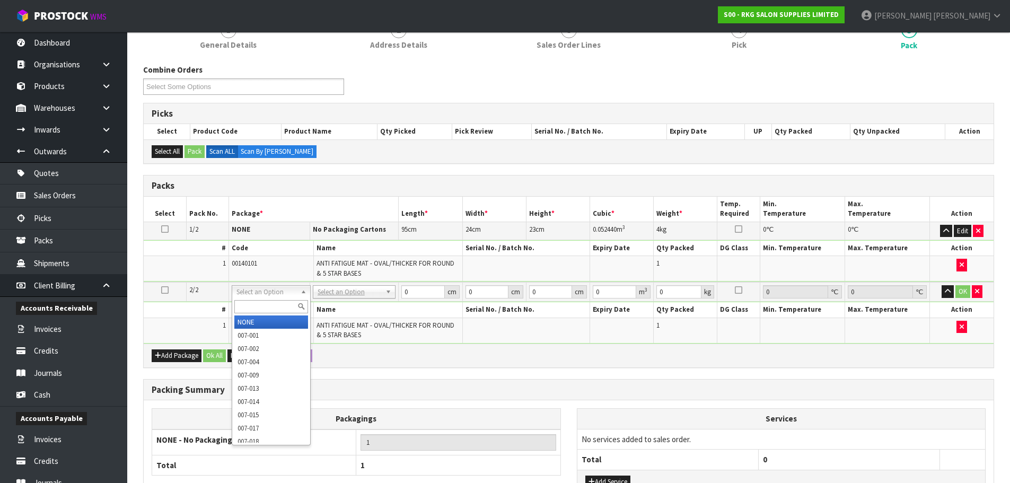
type input "2"
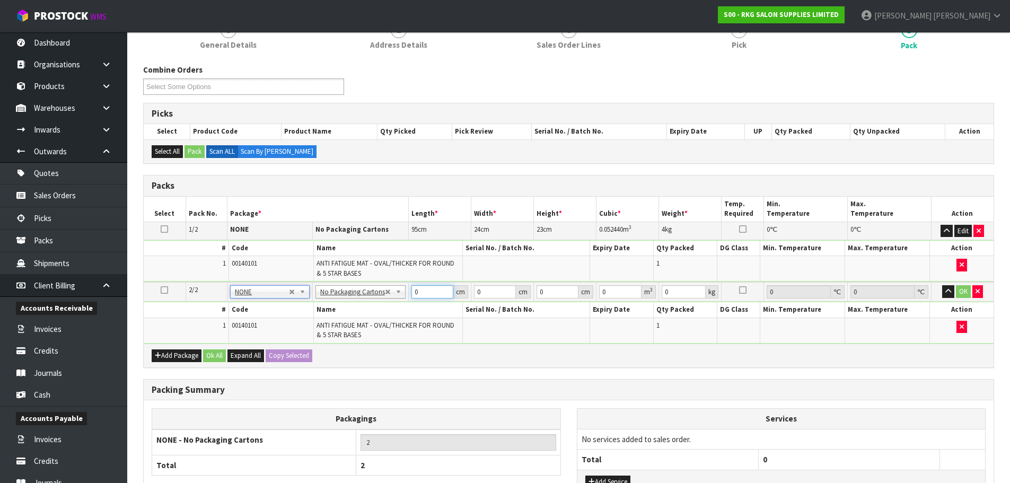
drag, startPoint x: 418, startPoint y: 289, endPoint x: 410, endPoint y: 293, distance: 9.3
click at [411, 293] on input "0" at bounding box center [432, 291] width 42 height 13
type input "95"
type input "24"
type input "2"
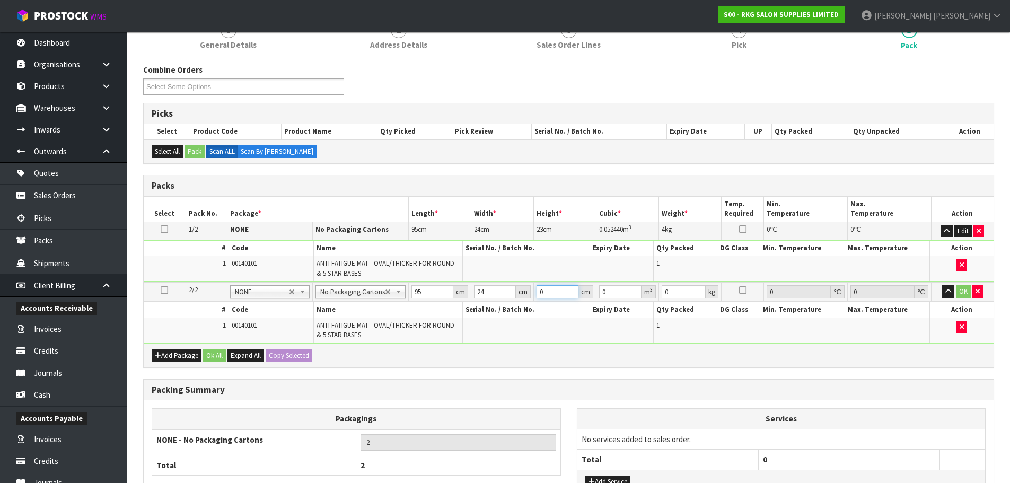
type input "0.00456"
type input "23"
type input "0.05244"
type input "23"
type input "4"
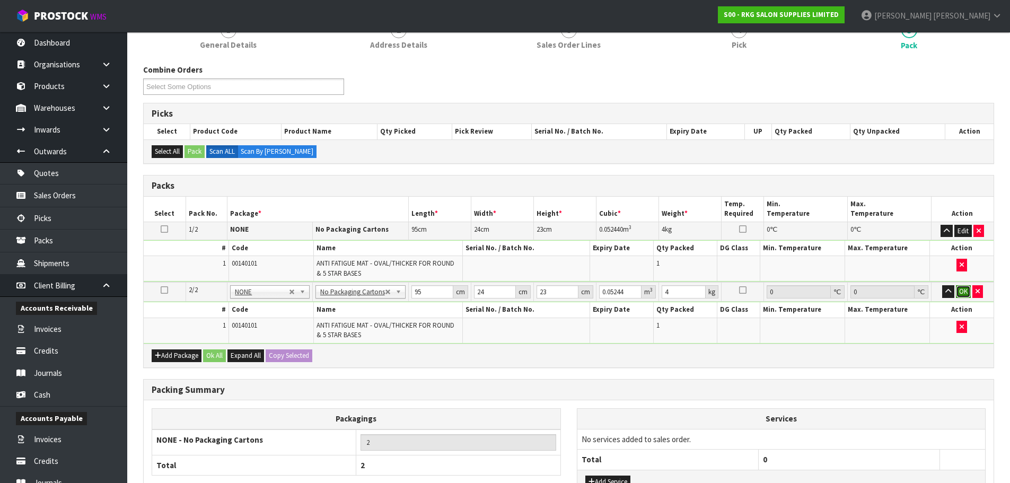
click at [964, 292] on button "OK" at bounding box center [963, 291] width 15 height 13
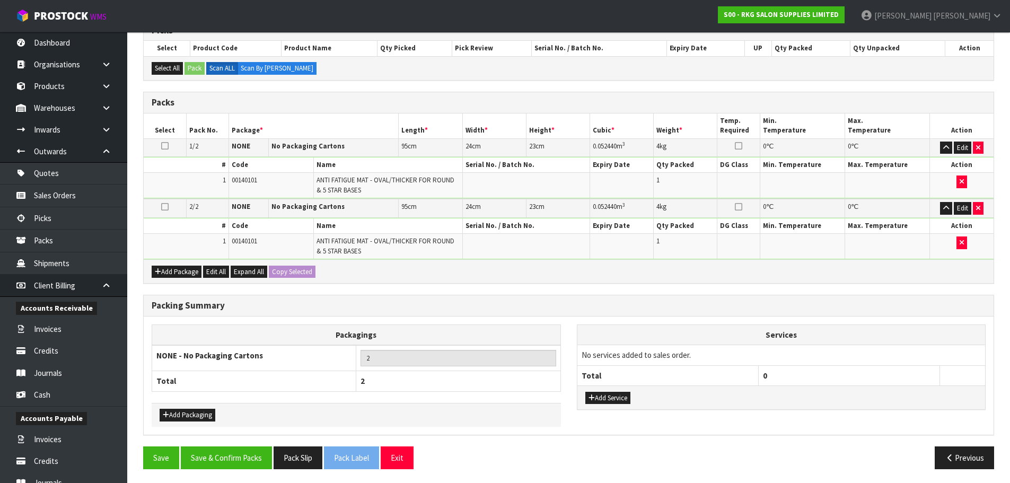
scroll to position [191, 0]
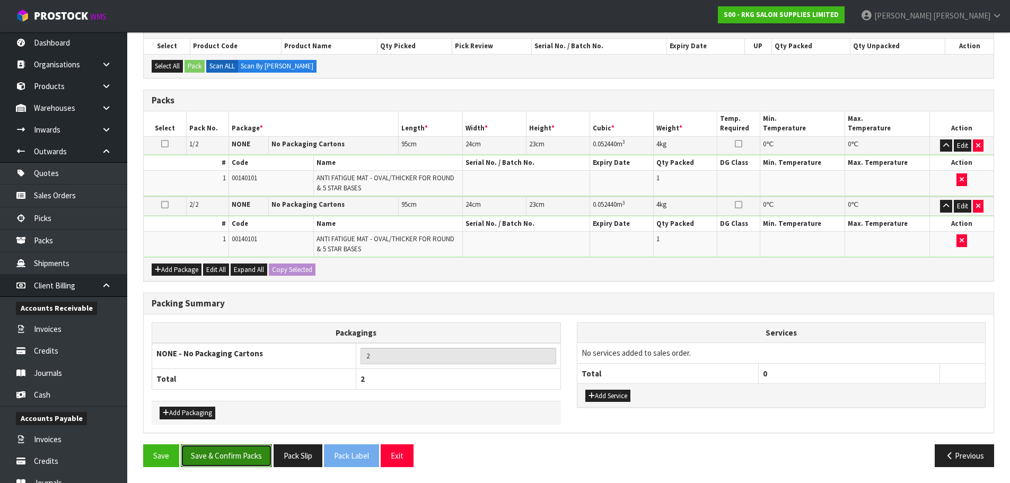
click at [224, 454] on button "Save & Confirm Packs" at bounding box center [226, 455] width 91 height 23
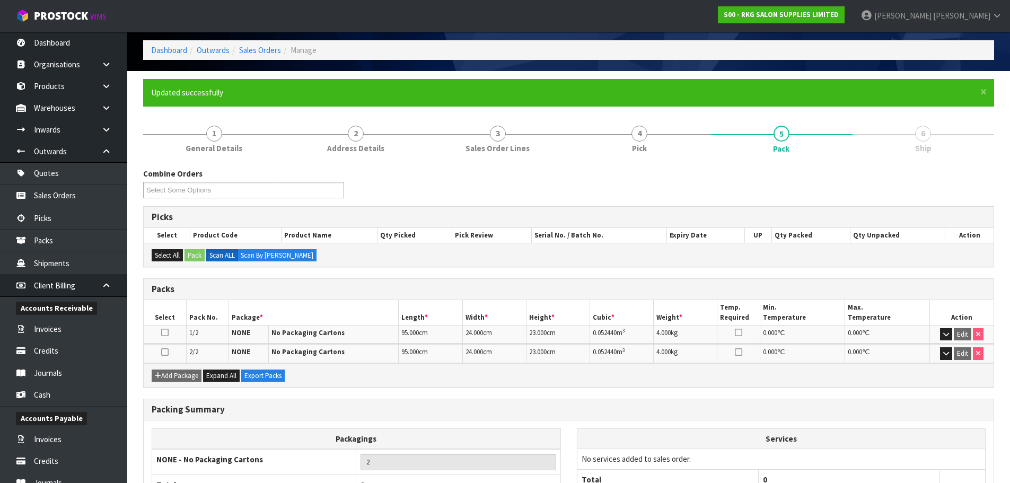
scroll to position [123, 0]
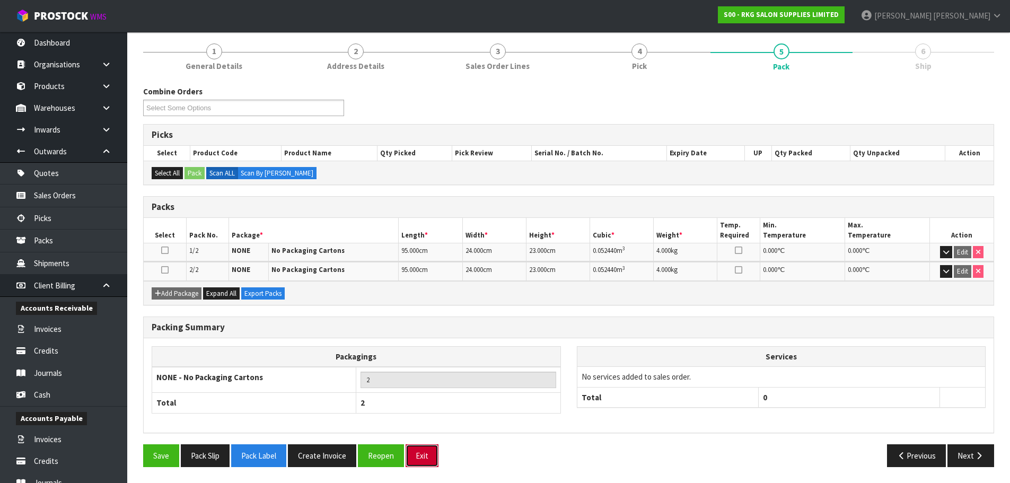
drag, startPoint x: 425, startPoint y: 459, endPoint x: 434, endPoint y: 448, distance: 14.3
click at [425, 459] on button "Exit" at bounding box center [422, 455] width 33 height 23
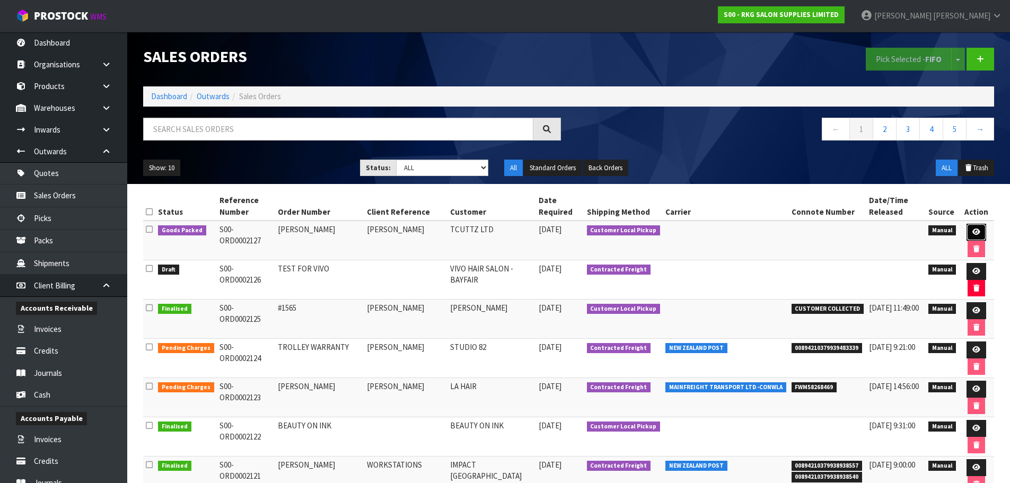
click at [974, 234] on icon at bounding box center [976, 231] width 8 height 7
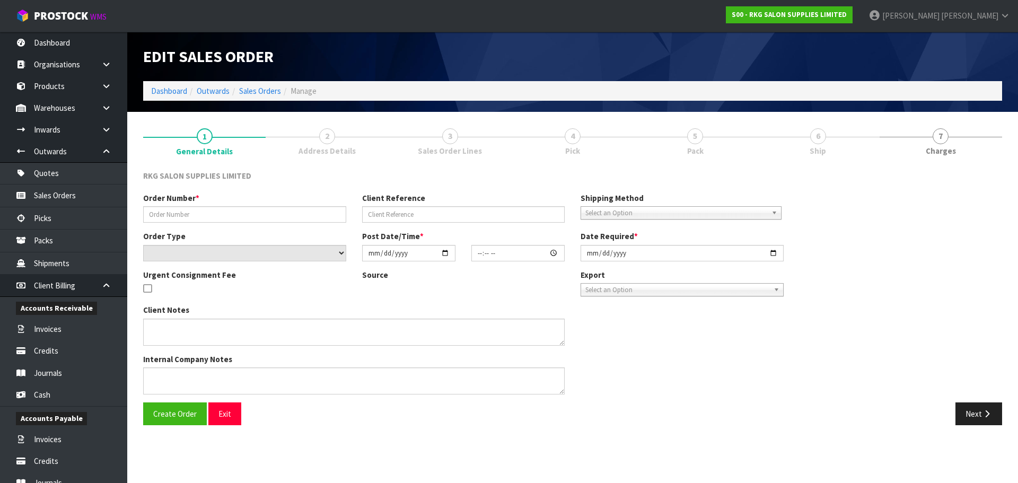
type input "[PERSON_NAME]"
select select "number:0"
type input "2025-08-15"
type input "15:03:00.000"
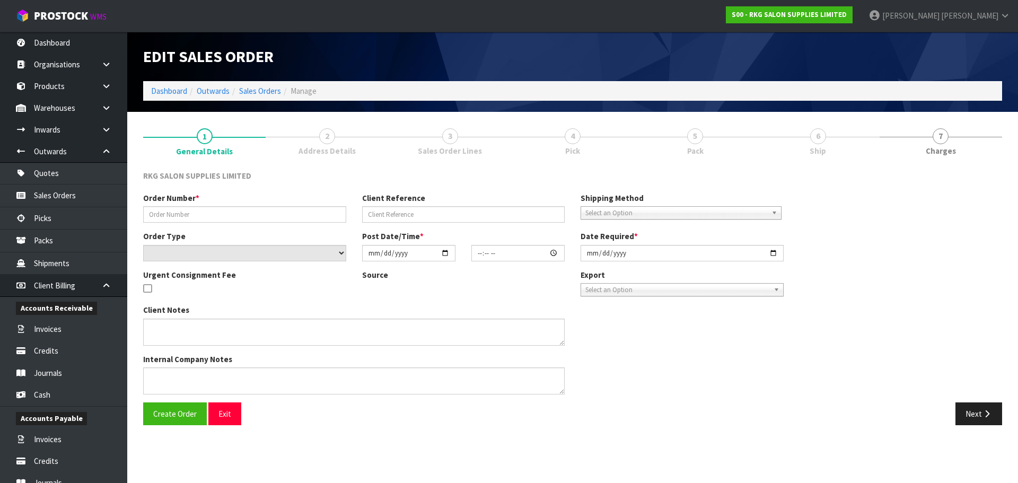
type input "2025-08-15"
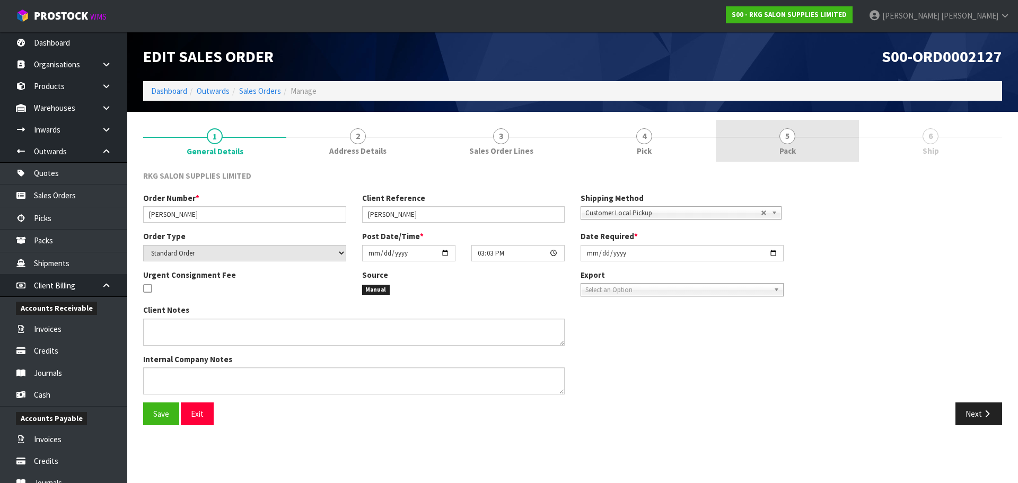
click at [795, 141] on link "5 Pack" at bounding box center [787, 141] width 143 height 42
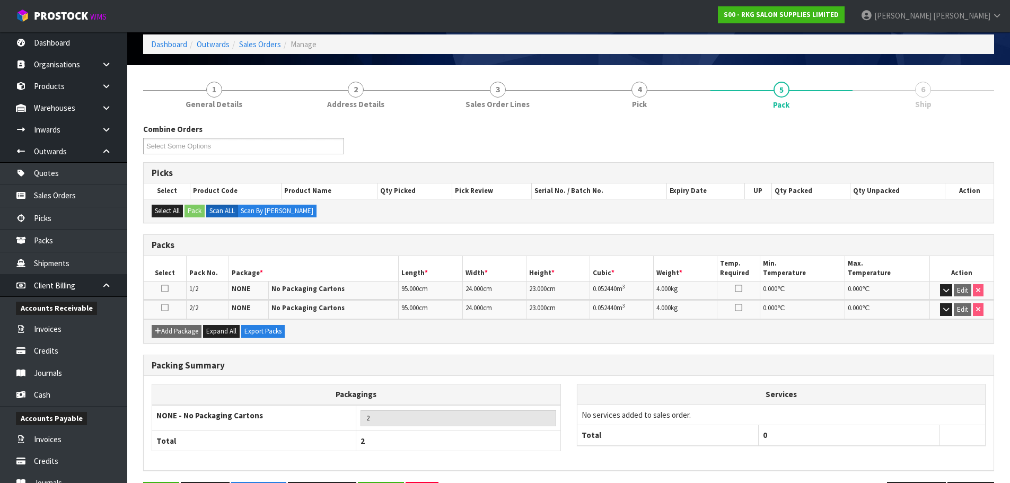
scroll to position [85, 0]
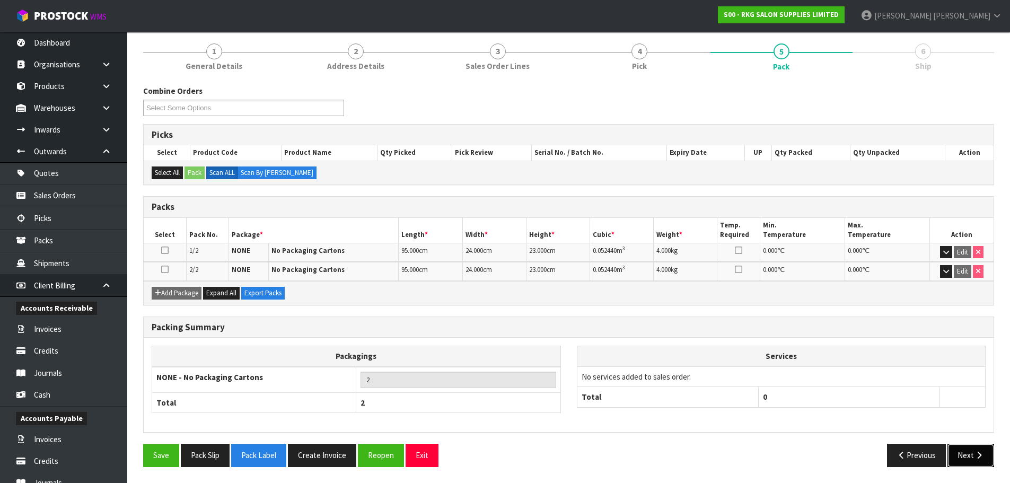
click at [967, 457] on button "Next" at bounding box center [970, 455] width 47 height 23
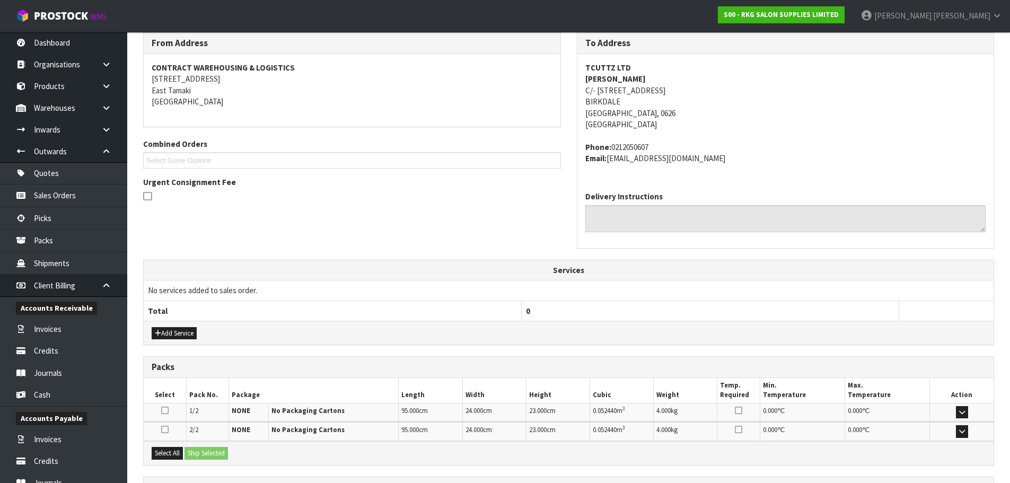
scroll to position [234, 0]
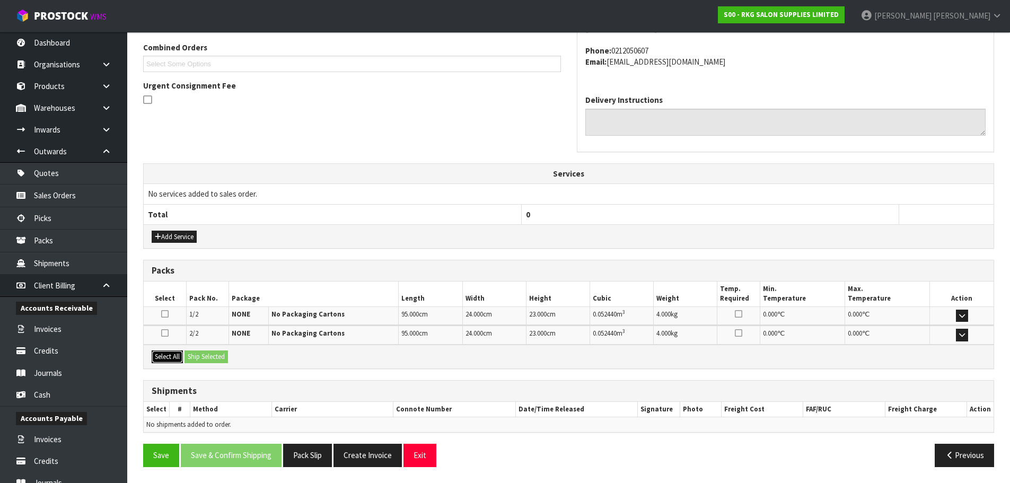
click at [164, 357] on button "Select All" at bounding box center [167, 356] width 31 height 13
click at [202, 357] on button "Ship Selected" at bounding box center [205, 356] width 43 height 13
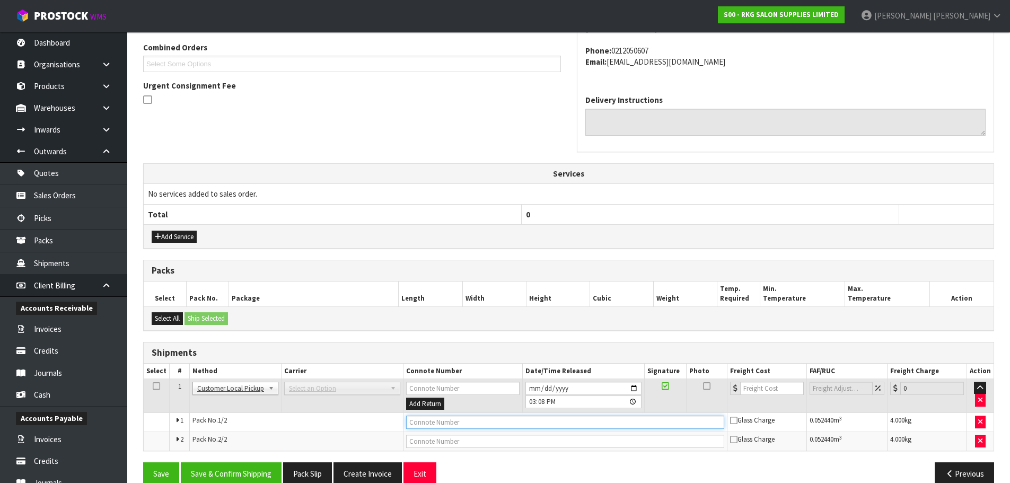
click at [409, 422] on input "text" at bounding box center [565, 422] width 318 height 13
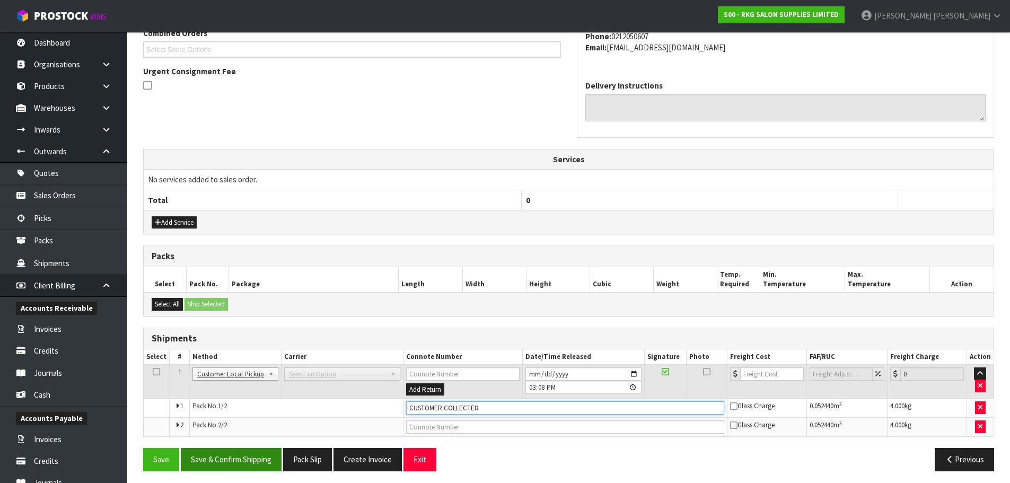
scroll to position [253, 0]
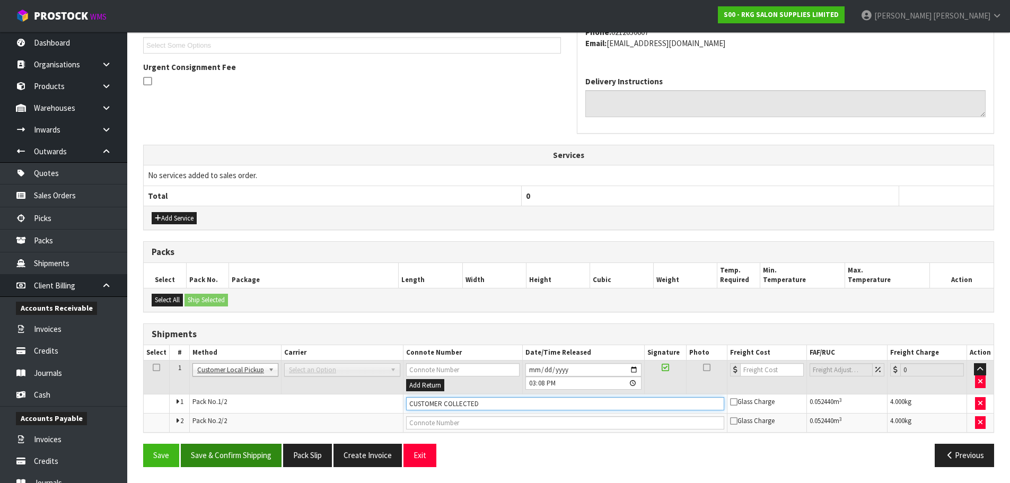
type input "CUSTOMER COLLECTED"
click at [244, 456] on button "Save & Confirm Shipping" at bounding box center [231, 455] width 101 height 23
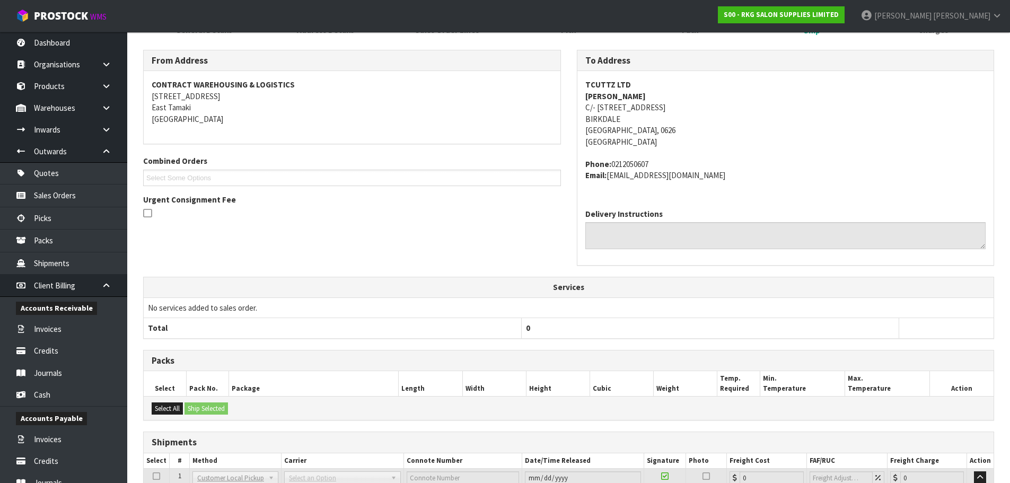
scroll to position [264, 0]
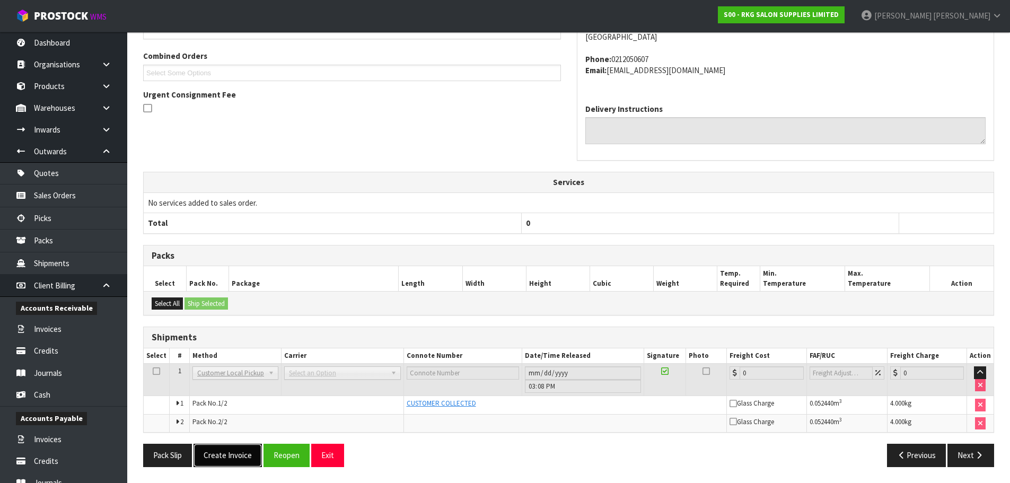
click at [218, 455] on button "Create Invoice" at bounding box center [227, 455] width 68 height 23
click at [219, 456] on button "View Invoice" at bounding box center [223, 455] width 61 height 23
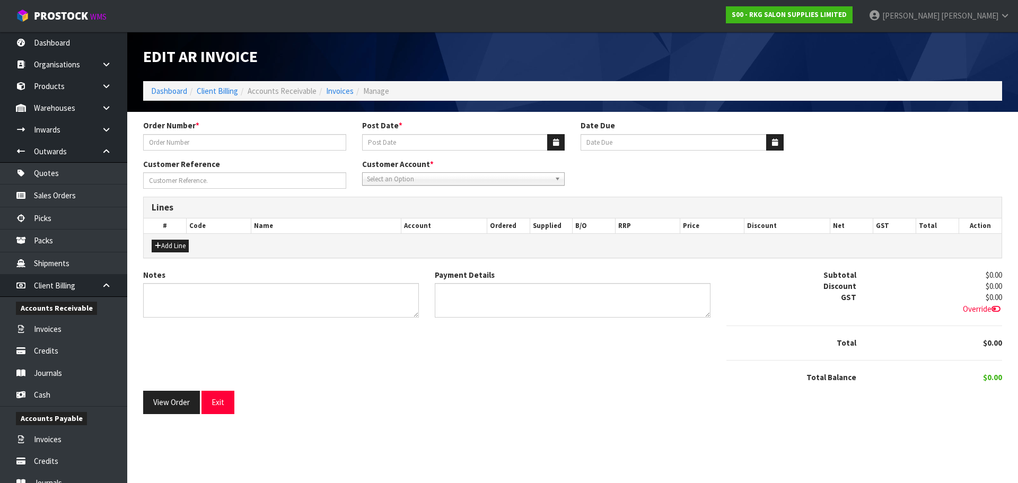
type input "[PERSON_NAME]"
type input "[DATE]"
type input "[PERSON_NAME]"
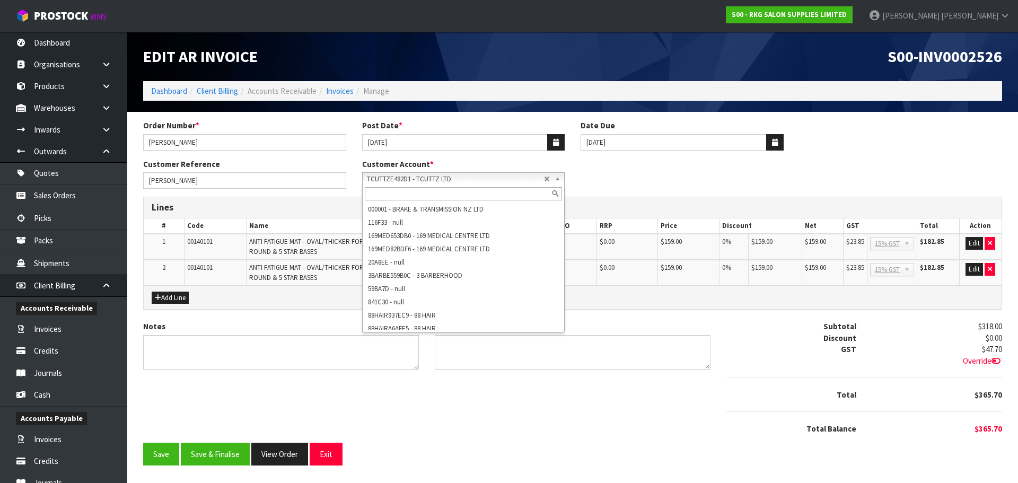
click at [434, 180] on span "TCUTTZE482D1 - TCUTTZ LTD" at bounding box center [456, 179] width 178 height 13
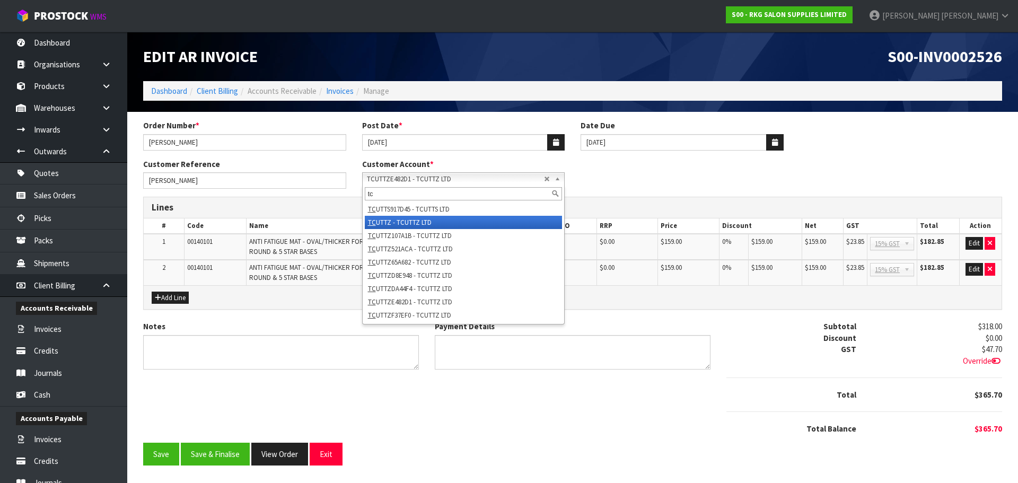
type input "tc"
click at [404, 223] on li "TC UTTZ - TCUTTZ LTD" at bounding box center [464, 222] width 198 height 13
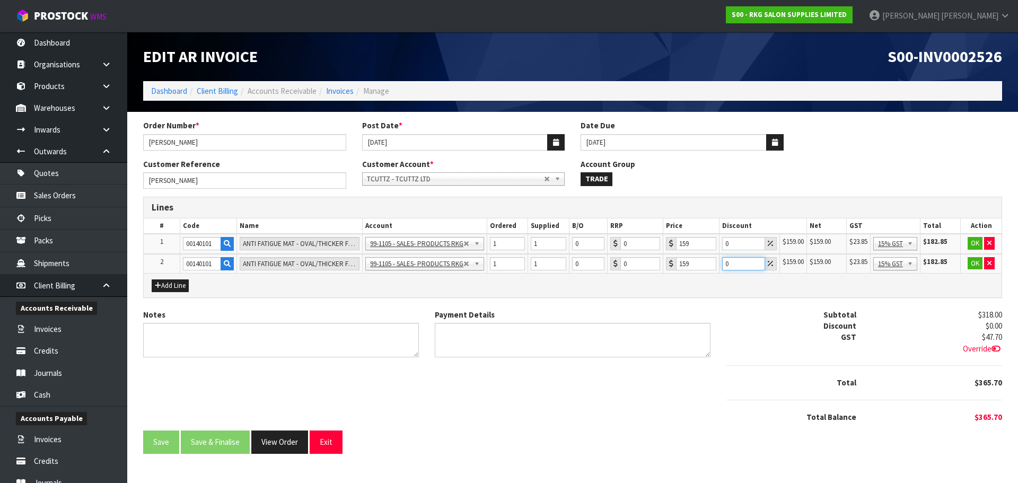
drag, startPoint x: 734, startPoint y: 265, endPoint x: 718, endPoint y: 265, distance: 15.9
click at [718, 265] on tr "2 00140101 ANTI FATIGUE MAT - OVAL/THICKER FOR ROUND & 5 STAR BASES 99-1100 - S…" at bounding box center [573, 264] width 858 height 20
type input "5"
click at [975, 243] on button "OK" at bounding box center [974, 243] width 15 height 13
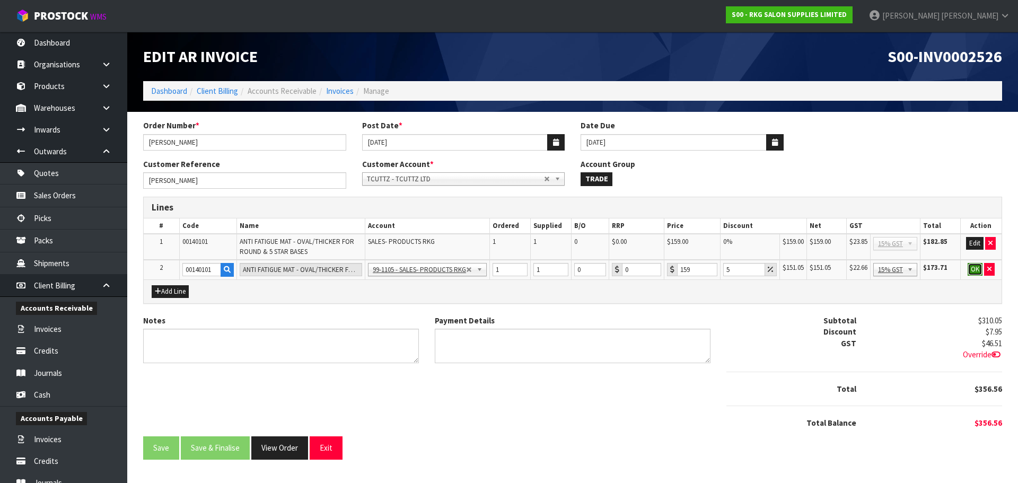
click at [973, 270] on button "OK" at bounding box center [974, 269] width 15 height 13
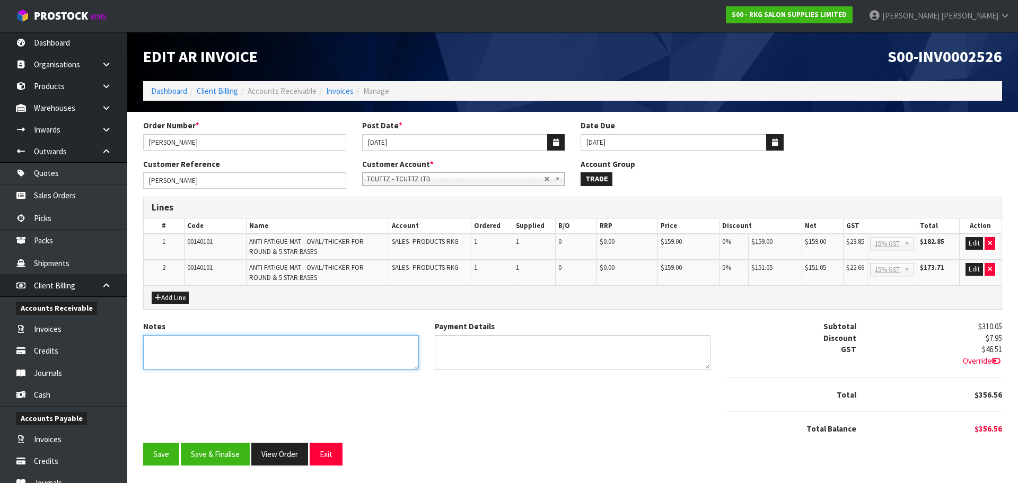
click at [235, 349] on textarea "Notes" at bounding box center [281, 352] width 276 height 34
type textarea "THANK YOU FOR ORDER."
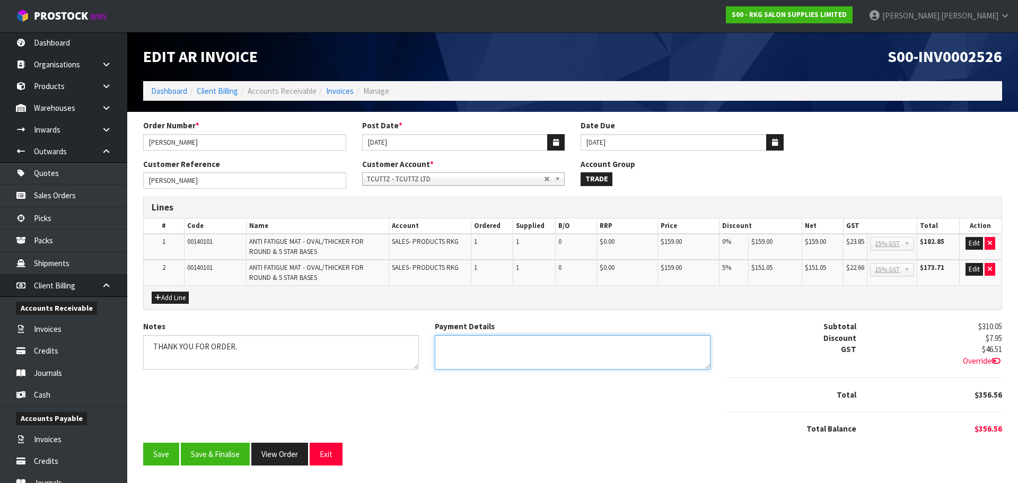
click at [450, 346] on textarea "Payment Details" at bounding box center [573, 352] width 276 height 34
click at [464, 346] on textarea "Payment Details" at bounding box center [573, 352] width 276 height 34
type textarea "USED ACCOUNT CREDIT"
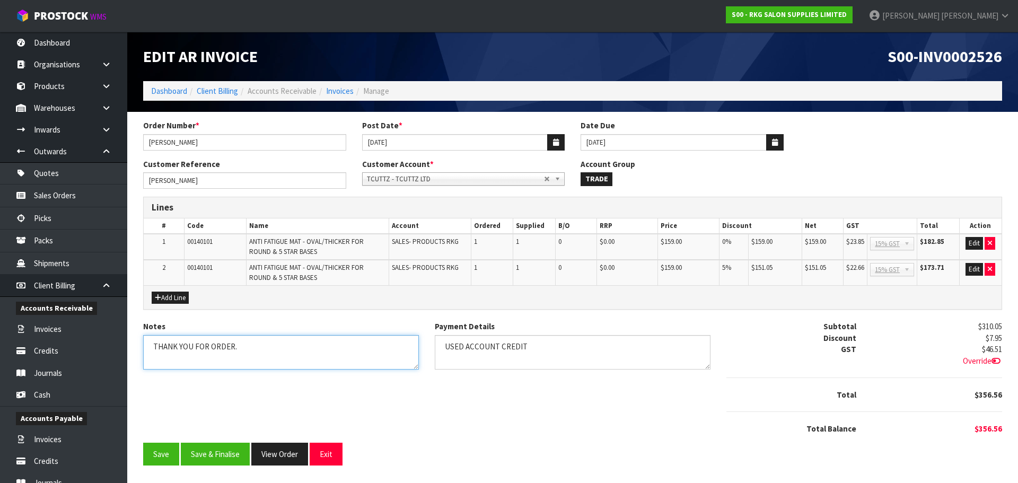
click at [273, 348] on textarea "Notes" at bounding box center [281, 352] width 276 height 34
type textarea "THANK YOU FOR ORDER. COLLECTED"
click at [974, 269] on button "Edit" at bounding box center [973, 269] width 17 height 13
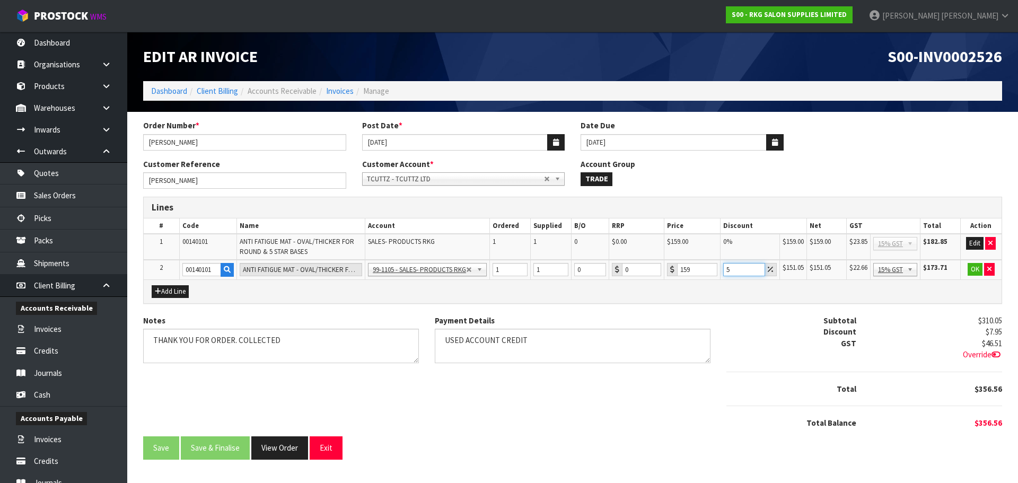
drag, startPoint x: 726, startPoint y: 269, endPoint x: 718, endPoint y: 271, distance: 8.2
click at [718, 271] on tr "2 00140101 ANTI FATIGUE MAT - OVAL/THICKER FOR ROUND & 5 STAR BASES 99-1100 - S…" at bounding box center [573, 270] width 858 height 20
type input "6"
type input "5"
click at [974, 269] on button "OK" at bounding box center [974, 269] width 15 height 13
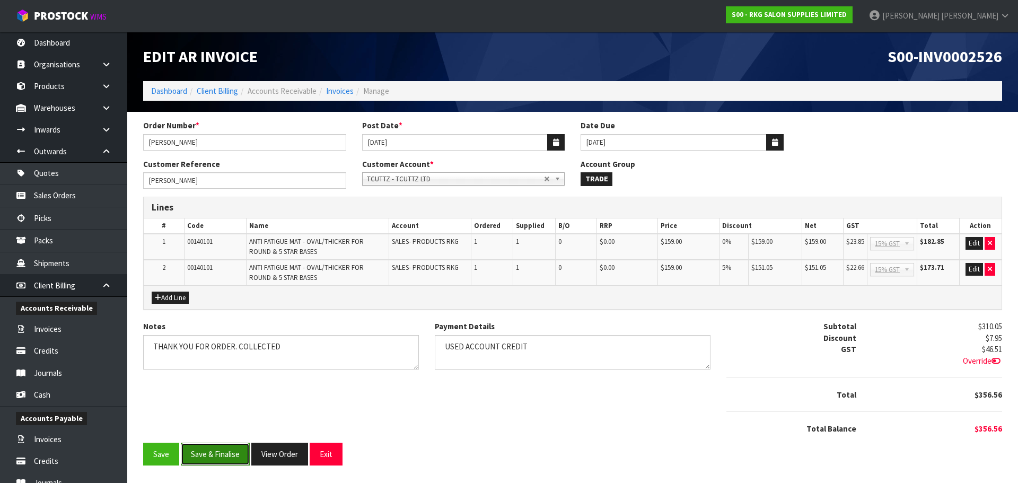
click at [216, 456] on button "Save & Finalise" at bounding box center [215, 454] width 69 height 23
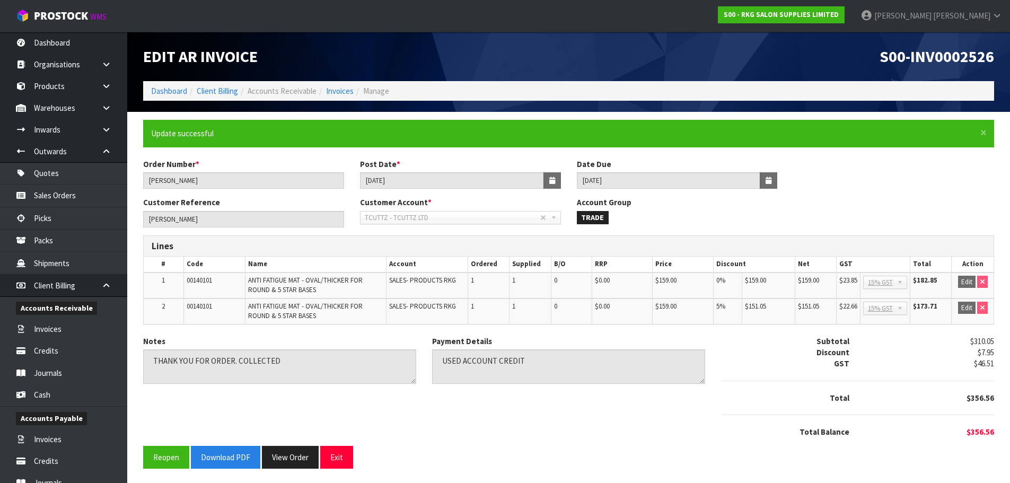
scroll to position [2, 0]
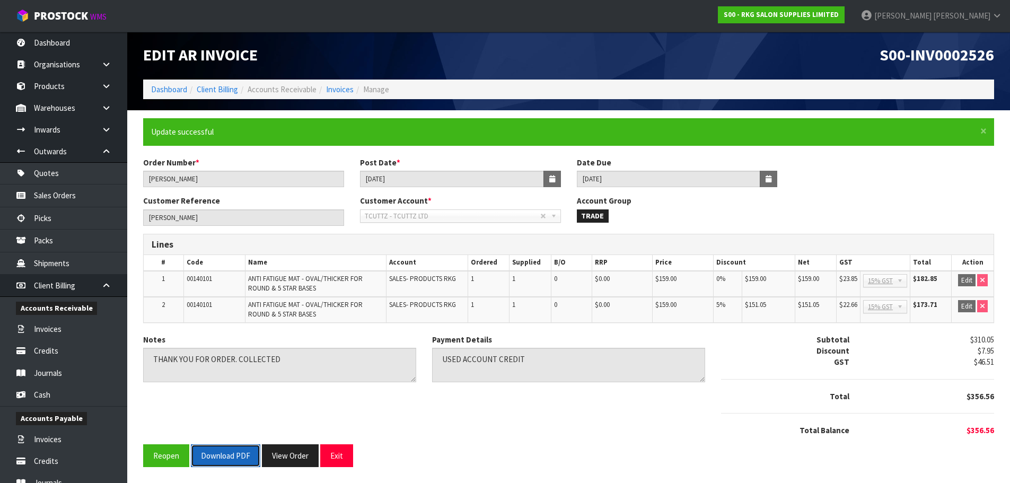
click at [223, 456] on button "Download PDF" at bounding box center [225, 455] width 69 height 23
click at [347, 464] on button "Exit" at bounding box center [336, 455] width 33 height 23
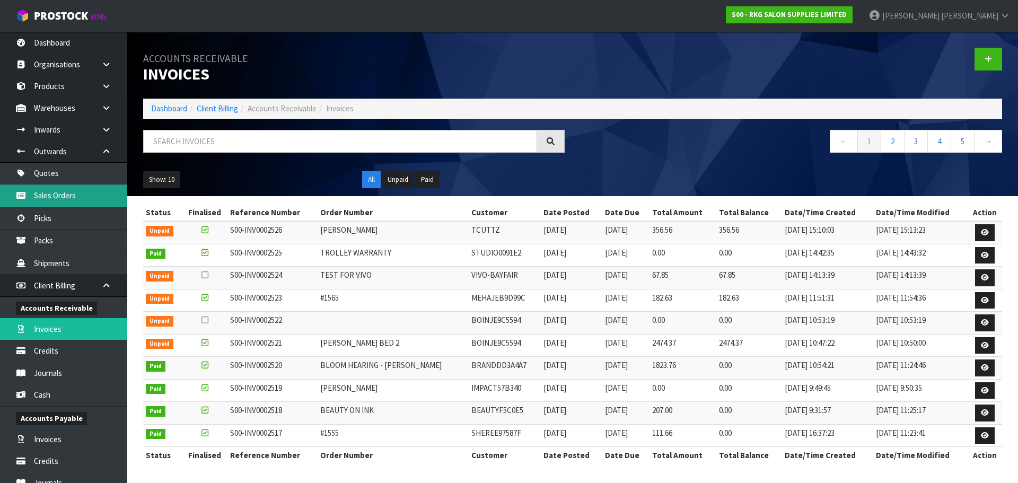
click at [61, 195] on link "Sales Orders" at bounding box center [63, 195] width 127 height 22
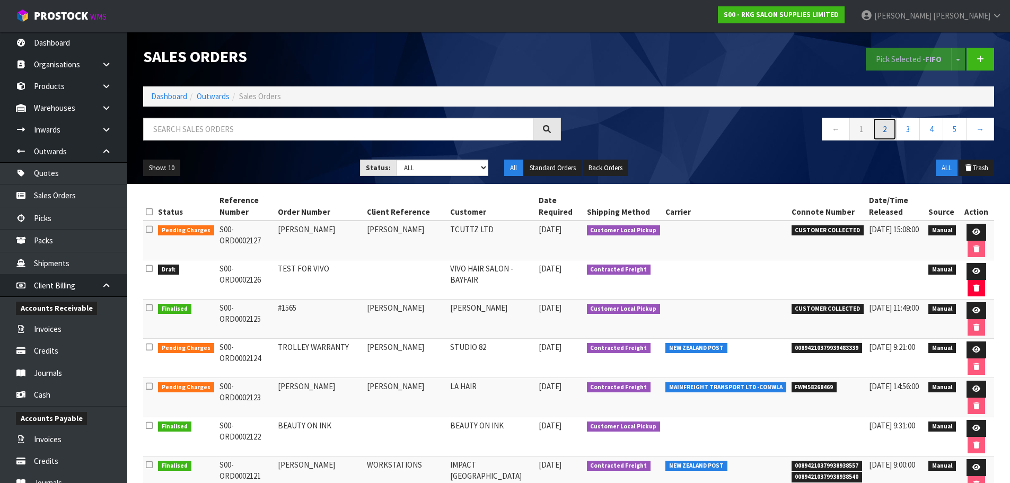
click at [882, 130] on link "2" at bounding box center [885, 129] width 24 height 23
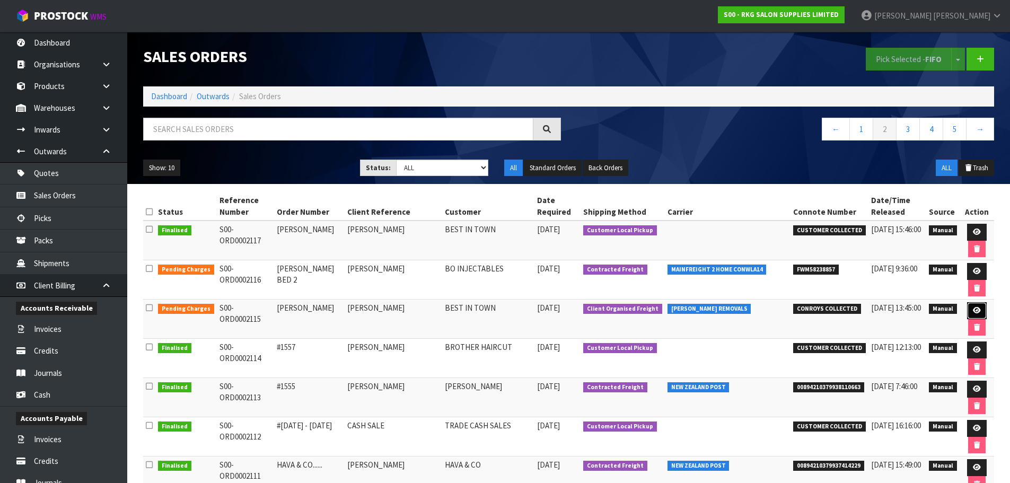
click at [973, 312] on icon at bounding box center [977, 310] width 8 height 7
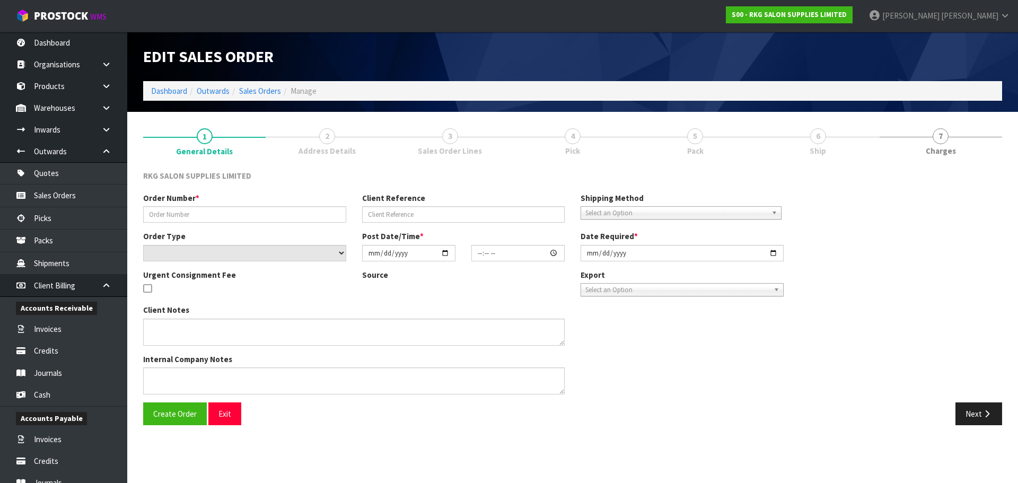
type input "PERMINDER"
type input "PERMINDER SINGH"
select select "number:0"
type input "2025-08-12"
type input "00:00:00.000"
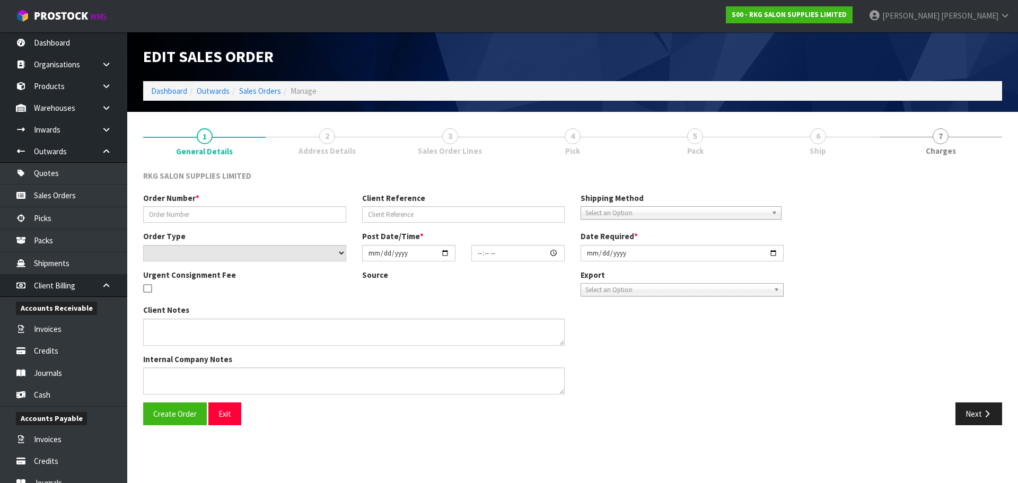
type input "2025-08-12"
type textarea "FOR CONROYS PICK UP FRIDAY 15 AUG JOB#2967605"
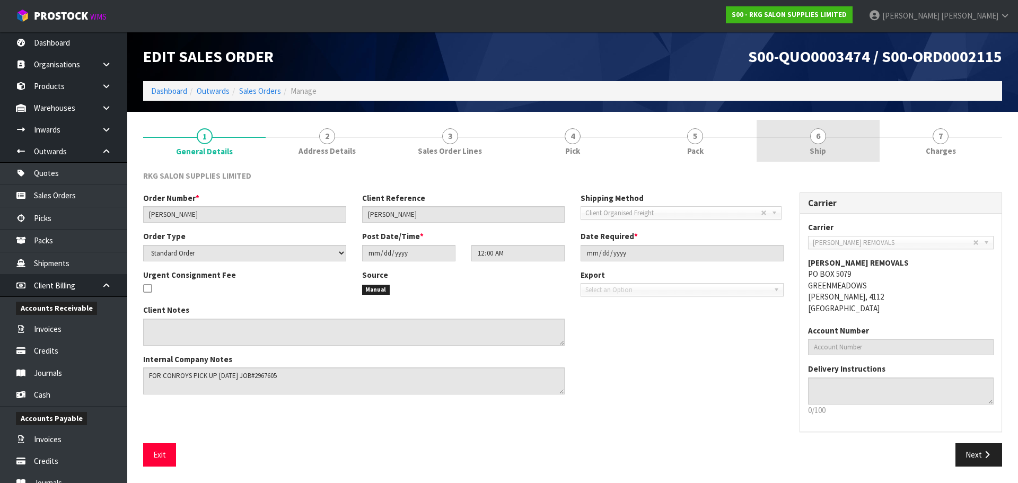
click at [818, 141] on span "6" at bounding box center [818, 136] width 16 height 16
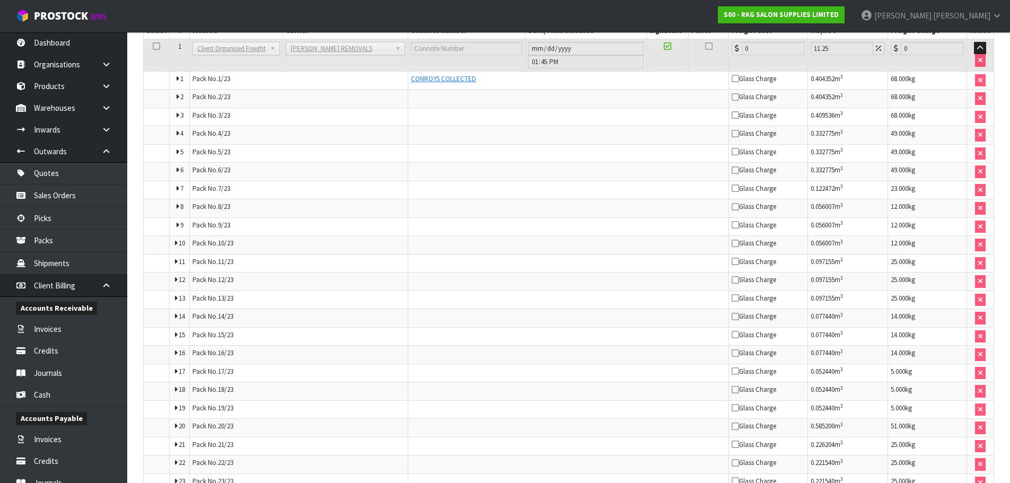
scroll to position [610, 0]
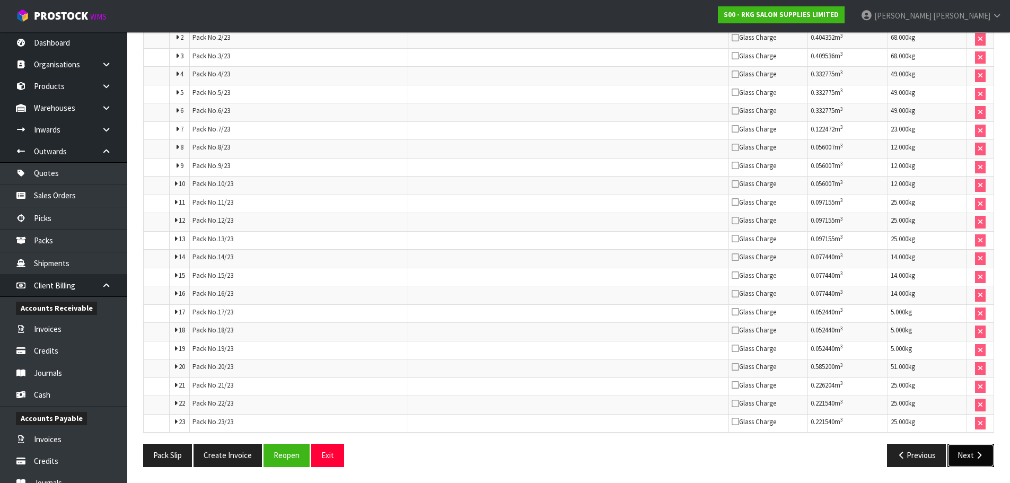
click at [964, 455] on button "Next" at bounding box center [970, 455] width 47 height 23
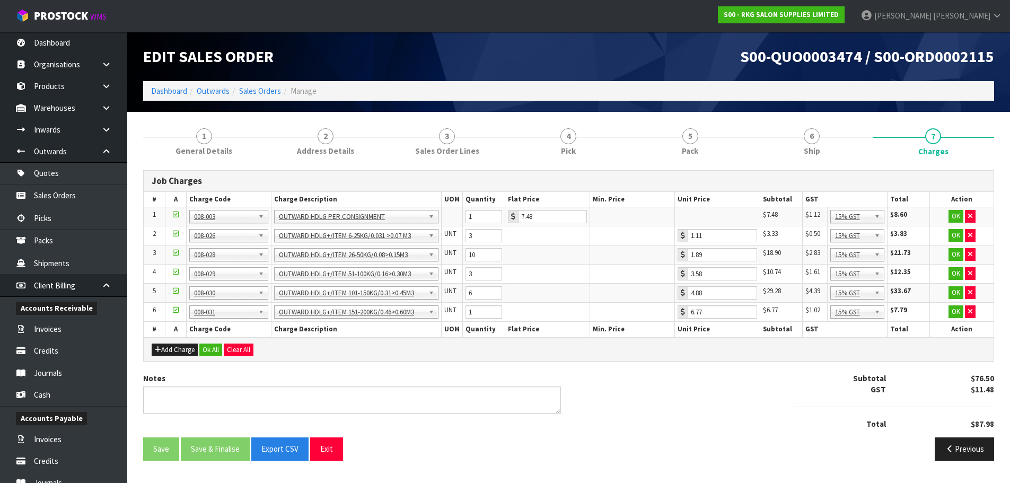
scroll to position [0, 0]
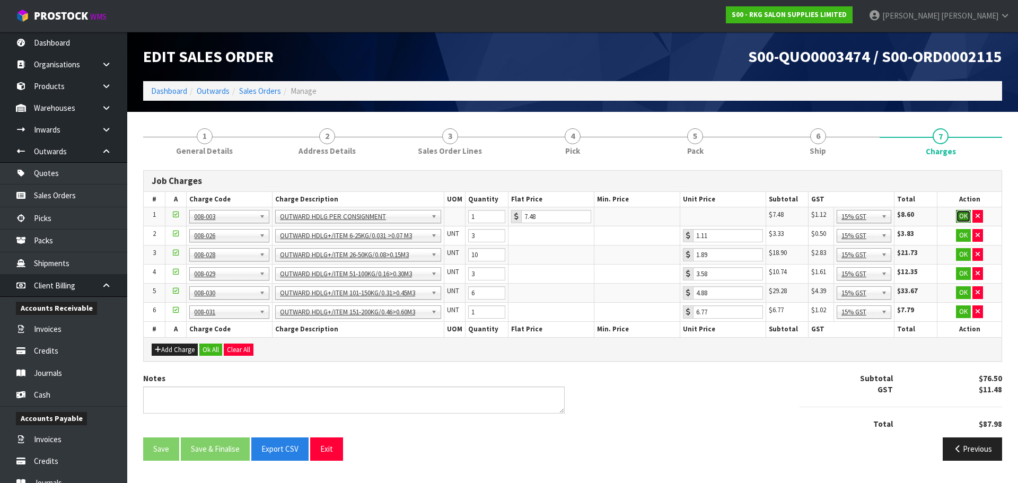
click at [962, 218] on button "OK" at bounding box center [963, 216] width 15 height 13
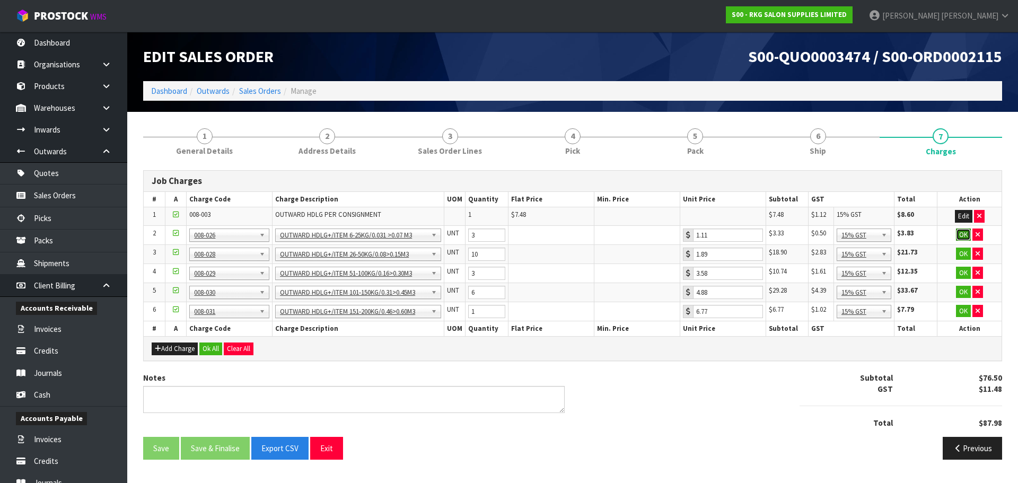
click at [960, 234] on button "OK" at bounding box center [963, 234] width 15 height 13
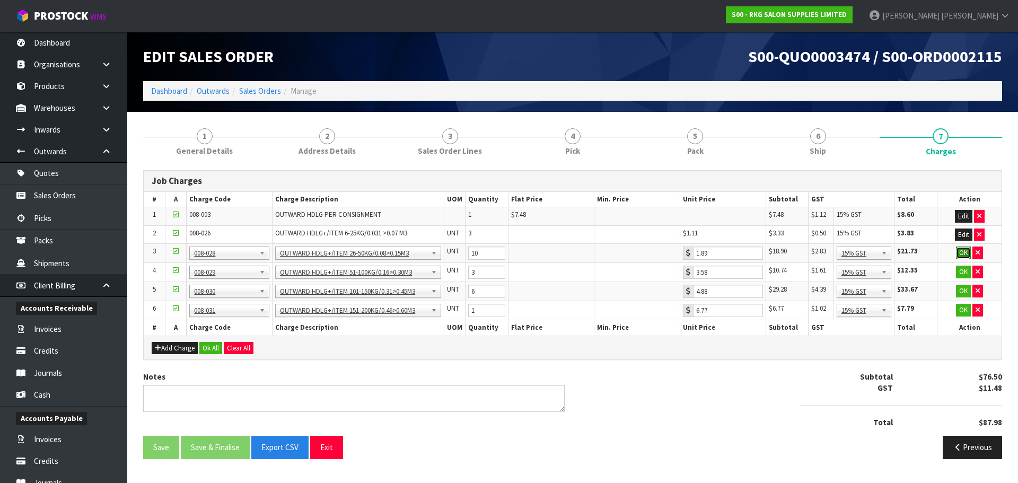
click at [963, 252] on button "OK" at bounding box center [963, 252] width 15 height 13
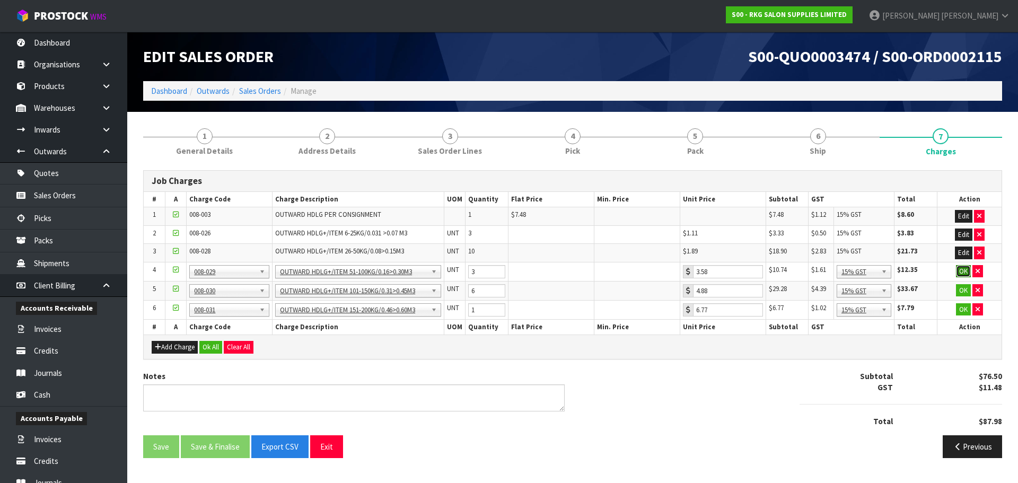
click at [959, 275] on button "OK" at bounding box center [963, 271] width 15 height 13
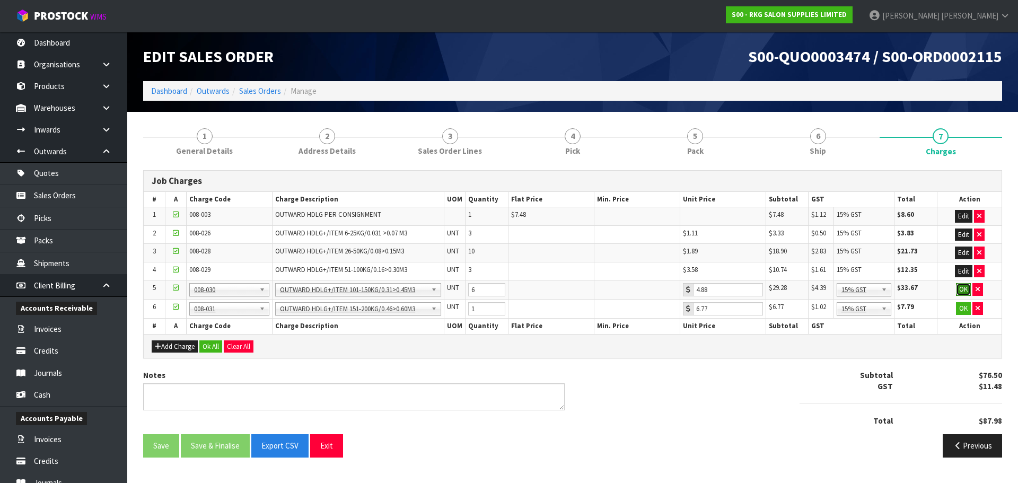
click at [959, 287] on button "OK" at bounding box center [963, 289] width 15 height 13
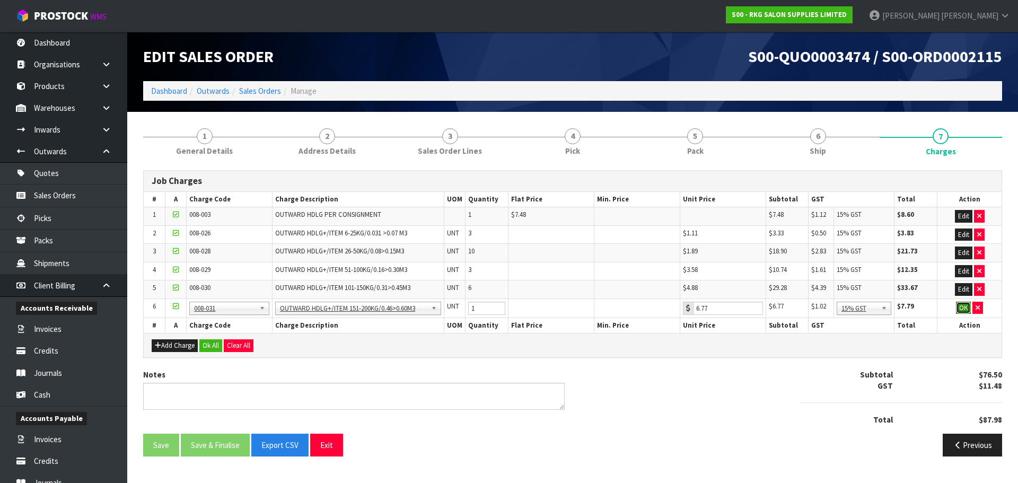
click at [964, 308] on button "OK" at bounding box center [963, 308] width 15 height 13
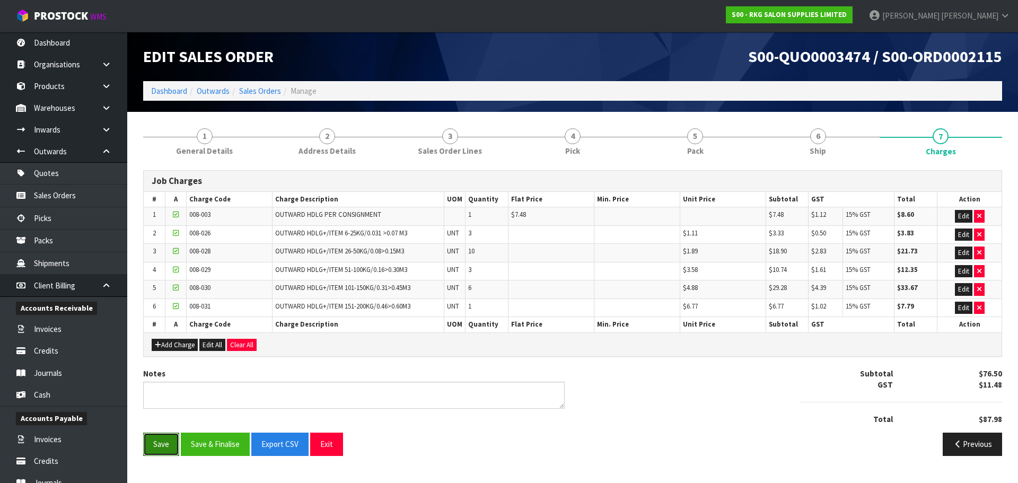
click at [159, 445] on button "Save" at bounding box center [161, 444] width 36 height 23
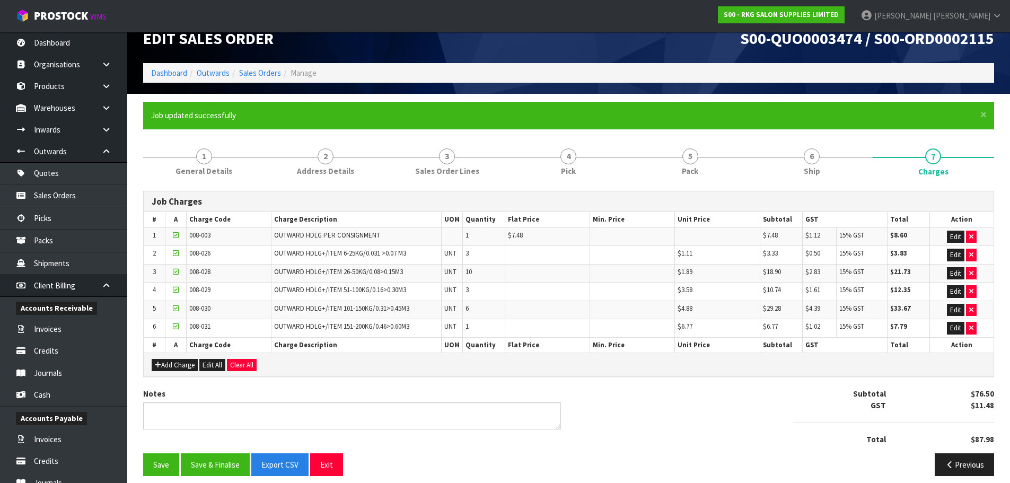
scroll to position [27, 0]
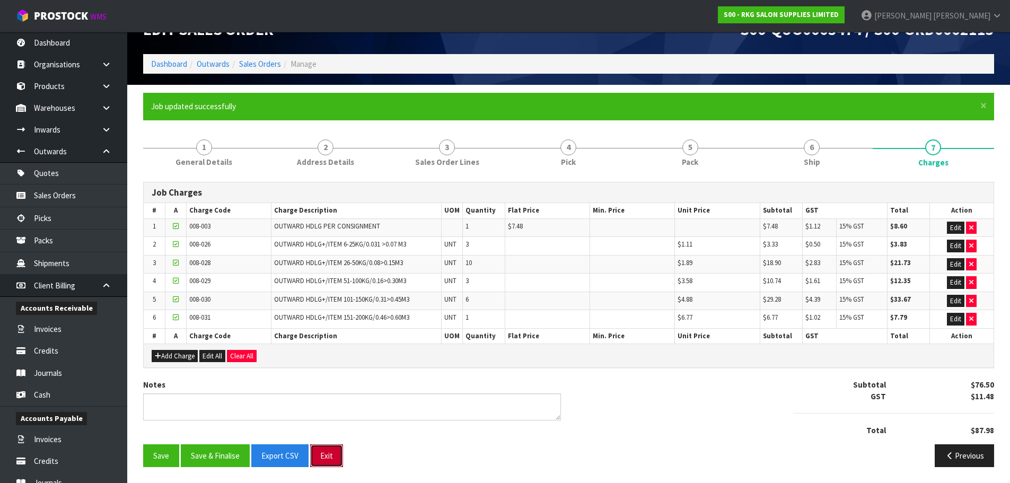
click at [326, 458] on button "Exit" at bounding box center [326, 455] width 33 height 23
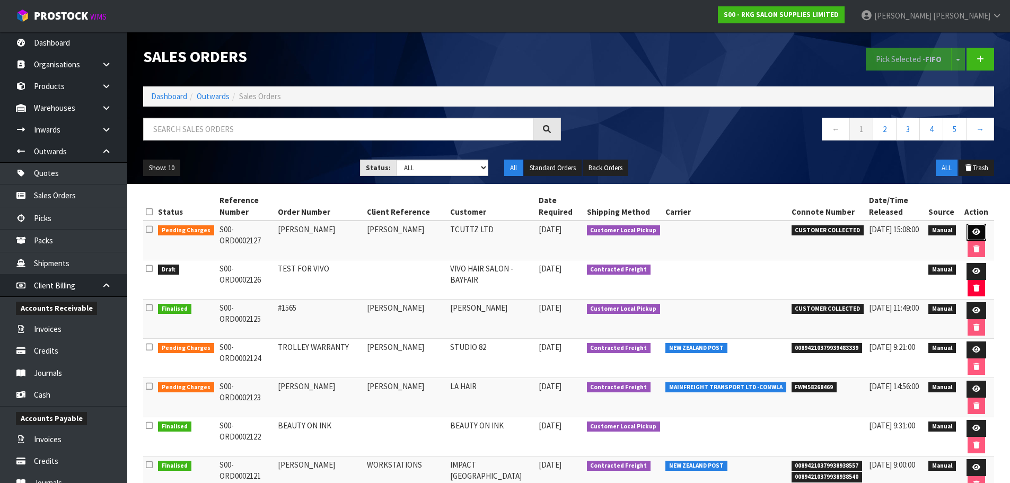
click at [973, 232] on icon at bounding box center [976, 231] width 8 height 7
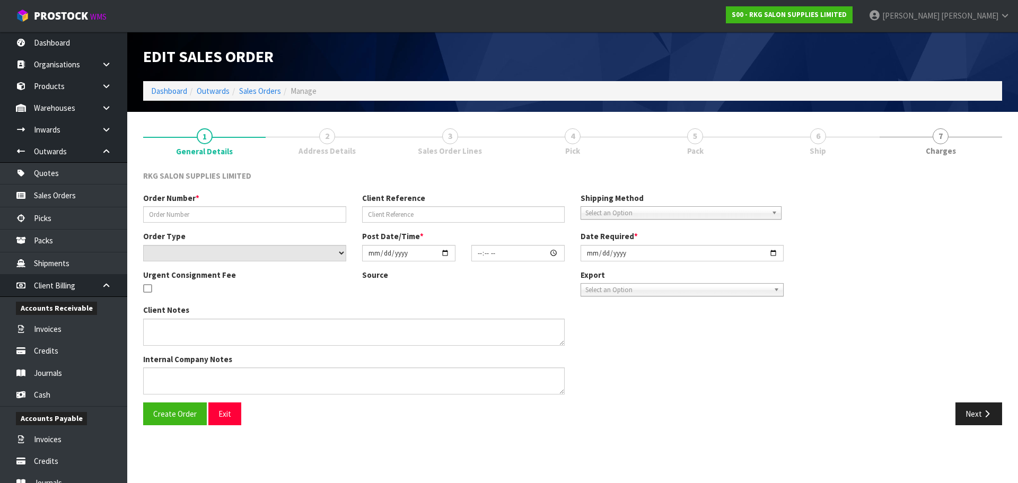
type input "[PERSON_NAME]"
select select "number:0"
type input "[DATE]"
type input "15:03:00.000"
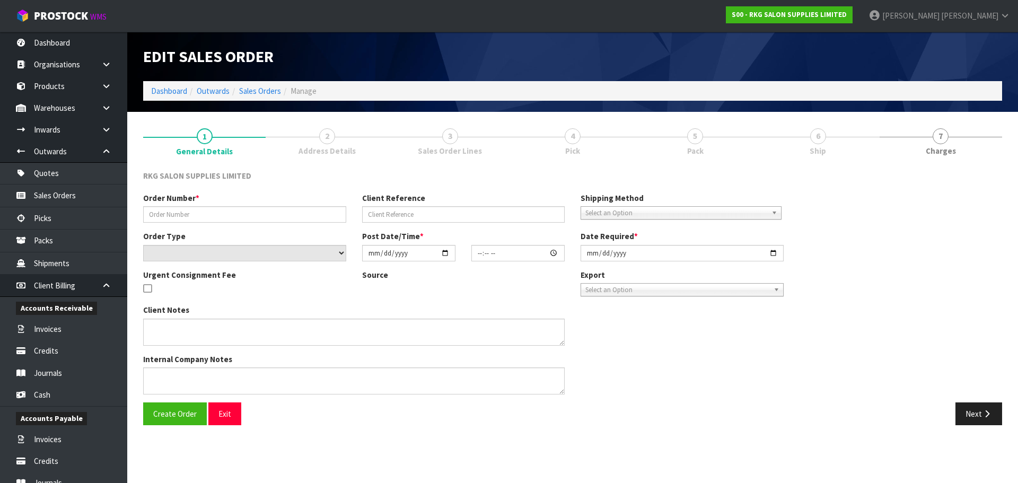
type input "[DATE]"
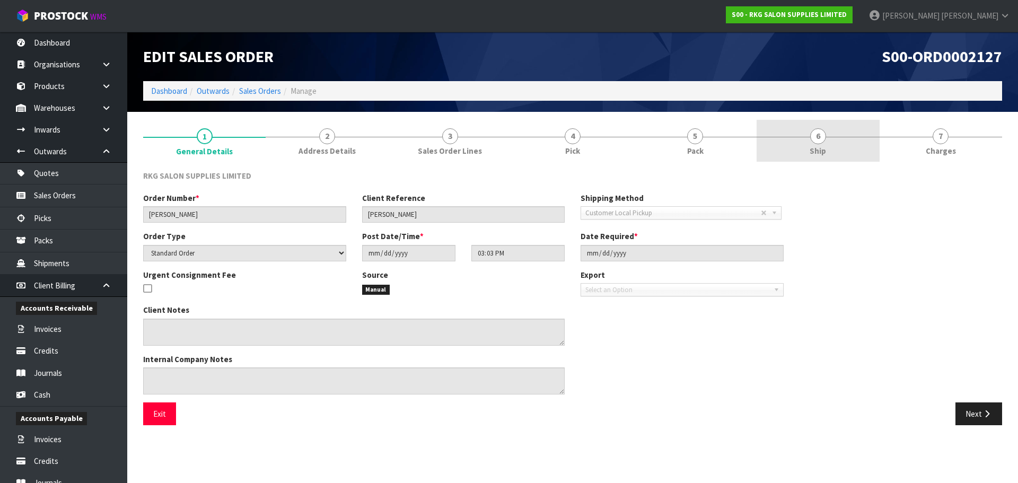
click at [819, 137] on span "6" at bounding box center [818, 136] width 16 height 16
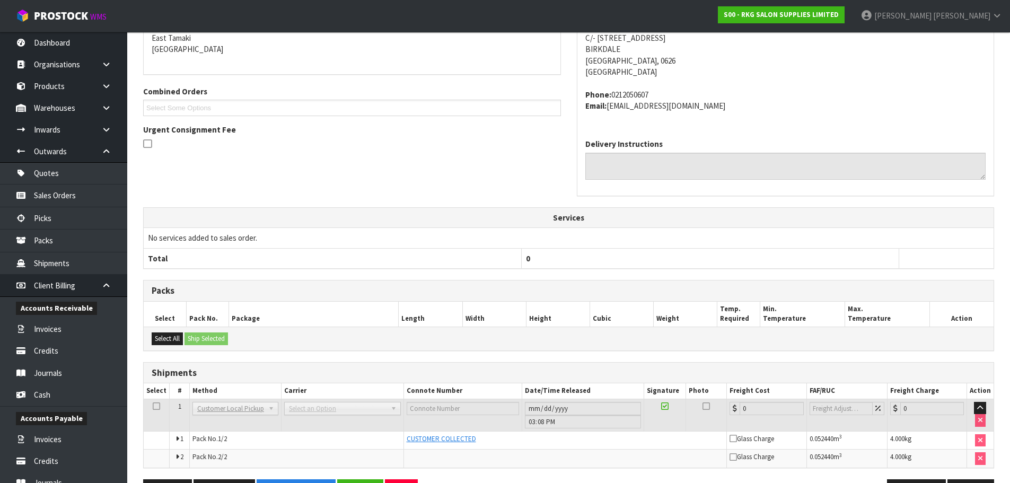
scroll to position [225, 0]
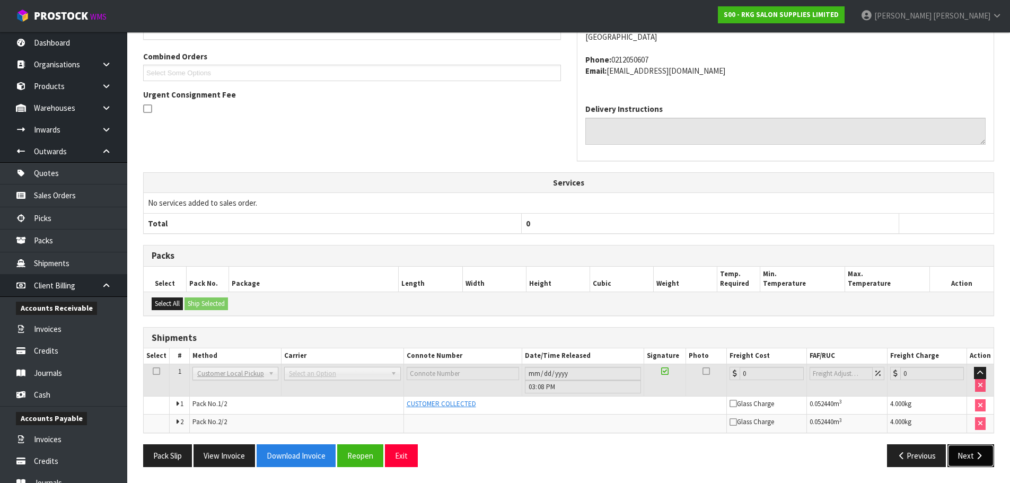
click at [966, 455] on button "Next" at bounding box center [970, 455] width 47 height 23
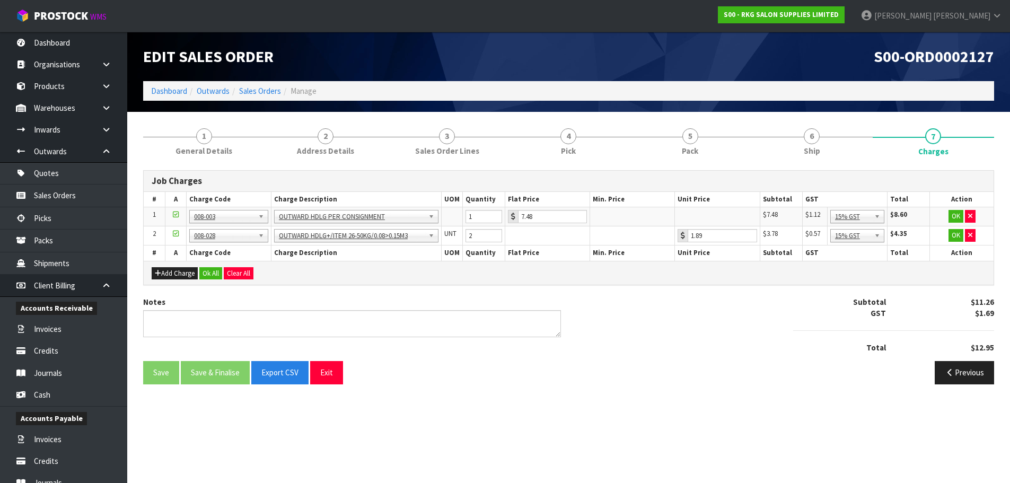
scroll to position [0, 0]
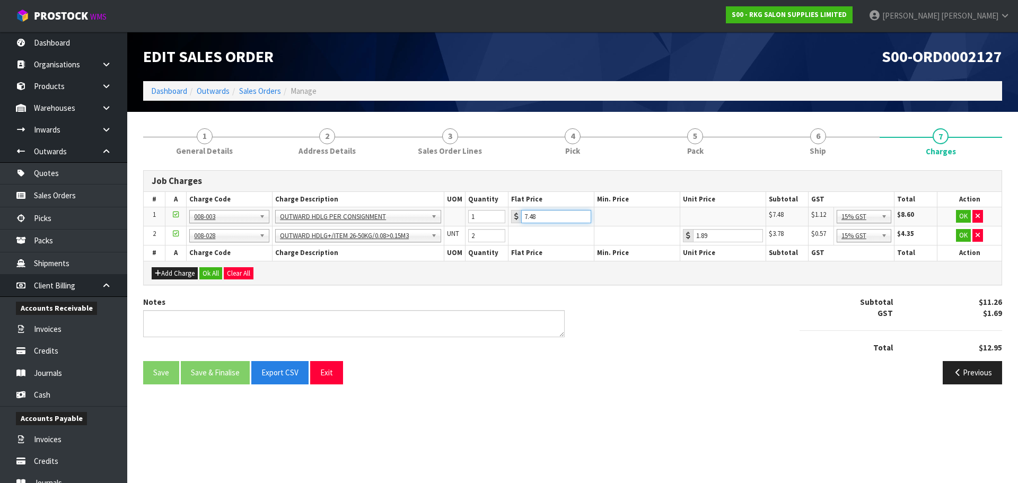
drag, startPoint x: 545, startPoint y: 221, endPoint x: 516, endPoint y: 219, distance: 29.8
click at [516, 219] on div "7.48" at bounding box center [551, 216] width 80 height 13
type input "3.5"
click at [959, 217] on button "OK" at bounding box center [963, 216] width 15 height 13
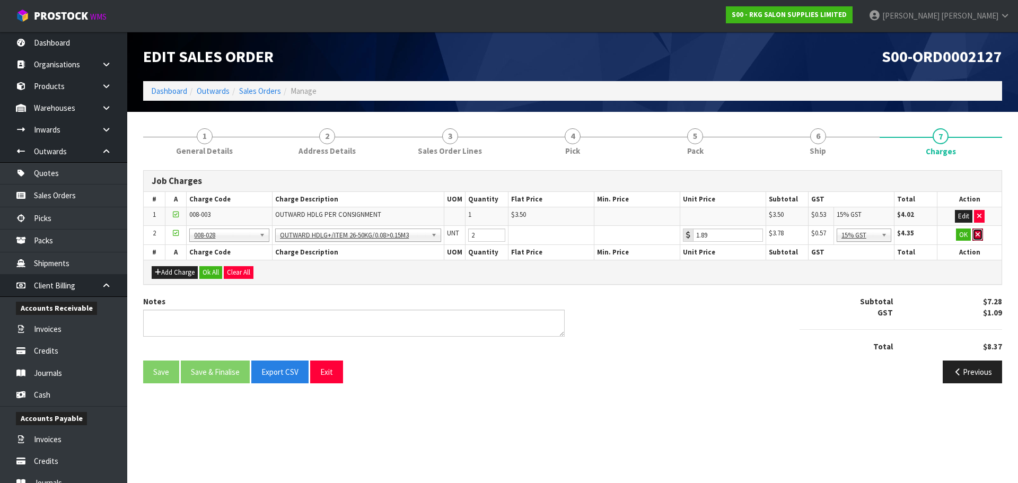
drag, startPoint x: 980, startPoint y: 237, endPoint x: 885, endPoint y: 255, distance: 96.6
click at [980, 237] on button "button" at bounding box center [977, 234] width 11 height 13
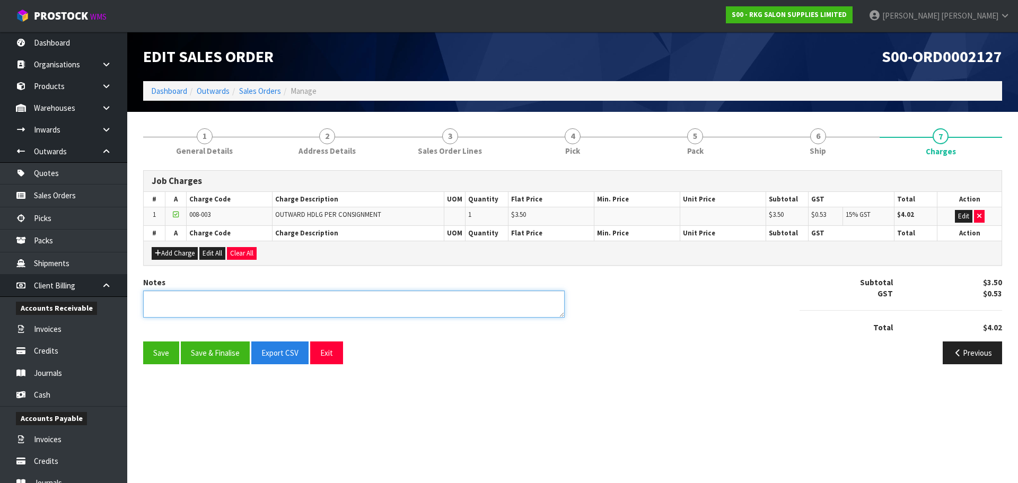
click at [297, 305] on textarea at bounding box center [353, 303] width 421 height 27
type textarea "PICKED BY [PERSON_NAME]"
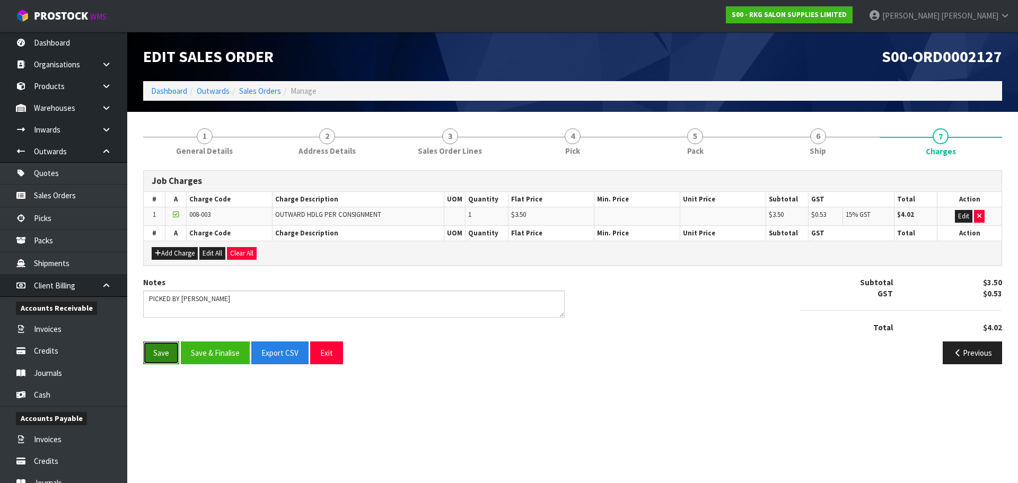
click at [164, 357] on button "Save" at bounding box center [161, 352] width 36 height 23
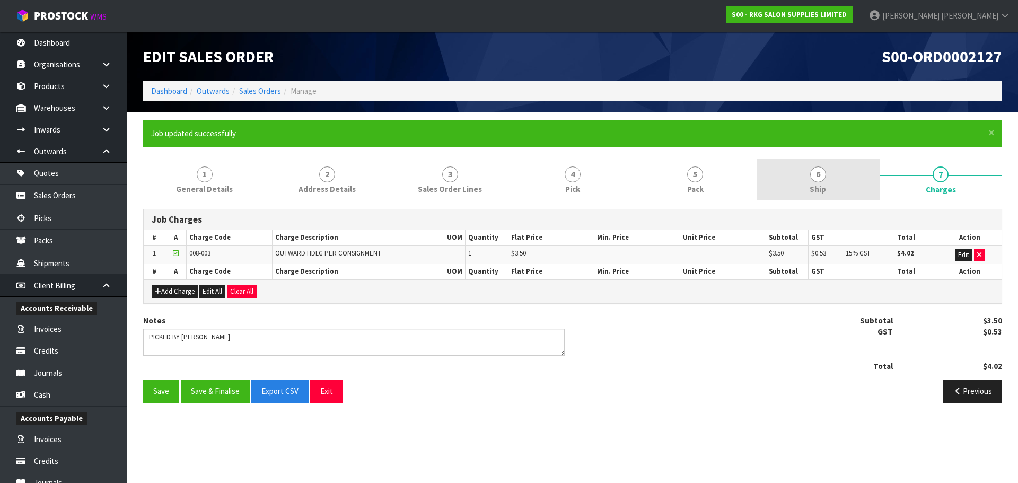
click at [810, 175] on span "6" at bounding box center [818, 174] width 16 height 16
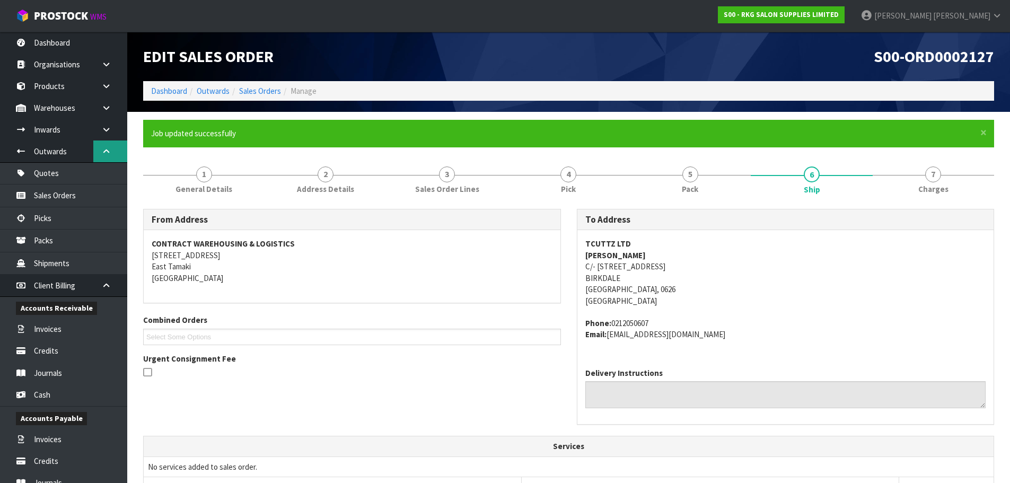
click at [106, 153] on icon at bounding box center [106, 151] width 10 height 8
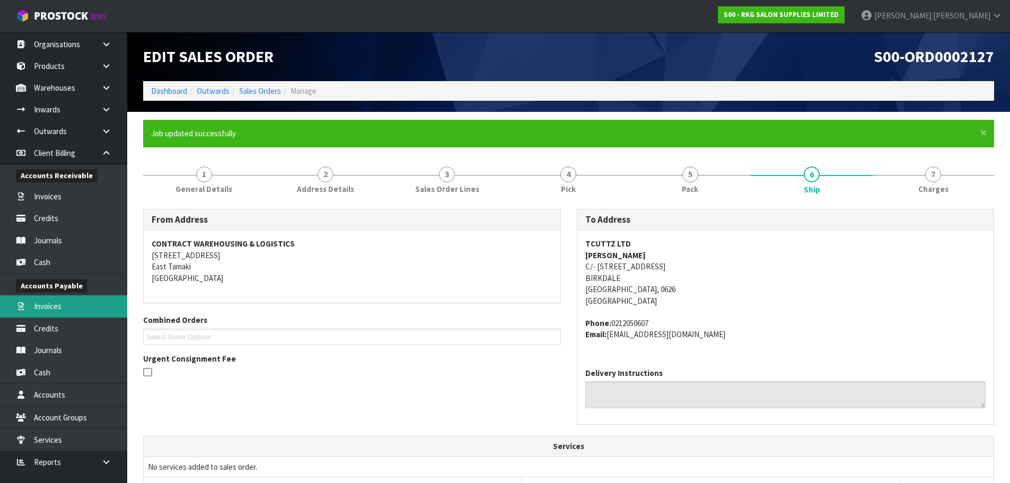
scroll to position [31, 0]
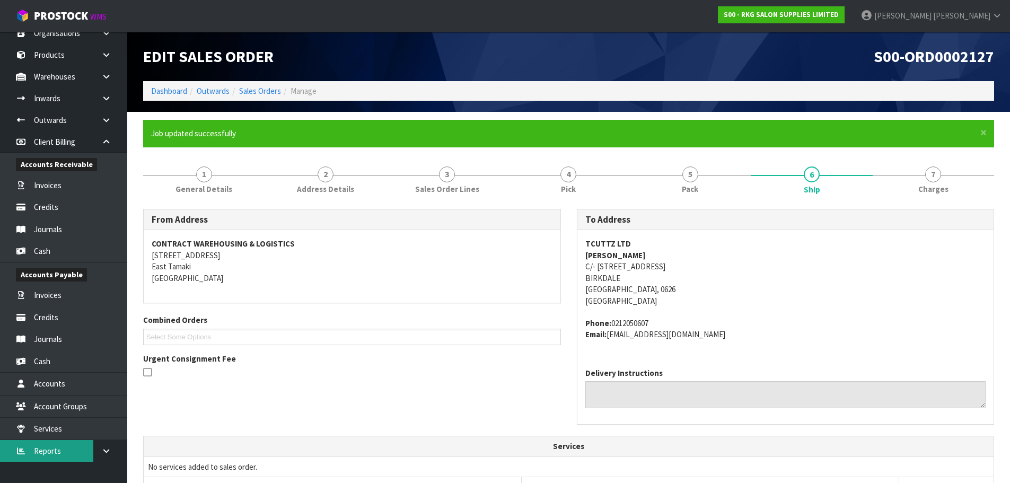
click at [39, 450] on link "Reports" at bounding box center [63, 451] width 127 height 22
click at [103, 450] on icon at bounding box center [106, 451] width 10 height 8
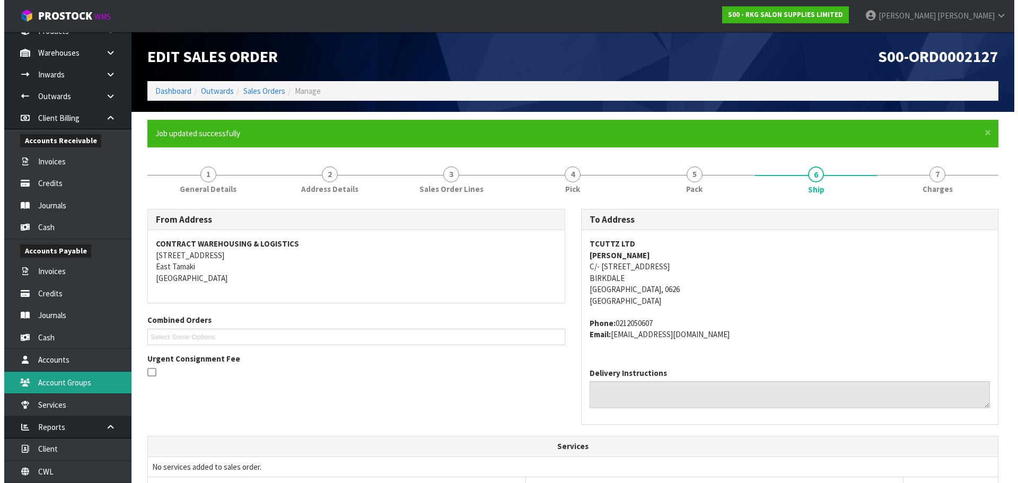
scroll to position [76, 0]
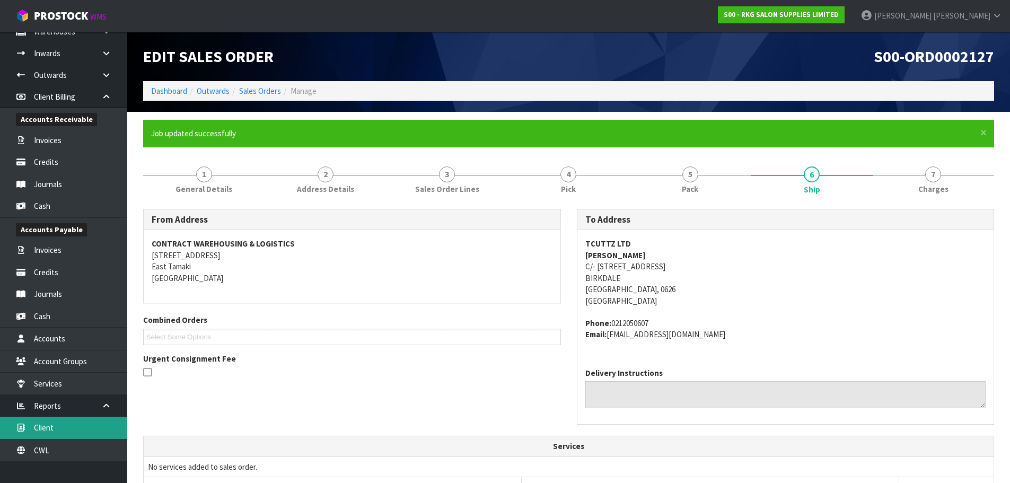
click at [34, 428] on link "Client" at bounding box center [63, 428] width 127 height 22
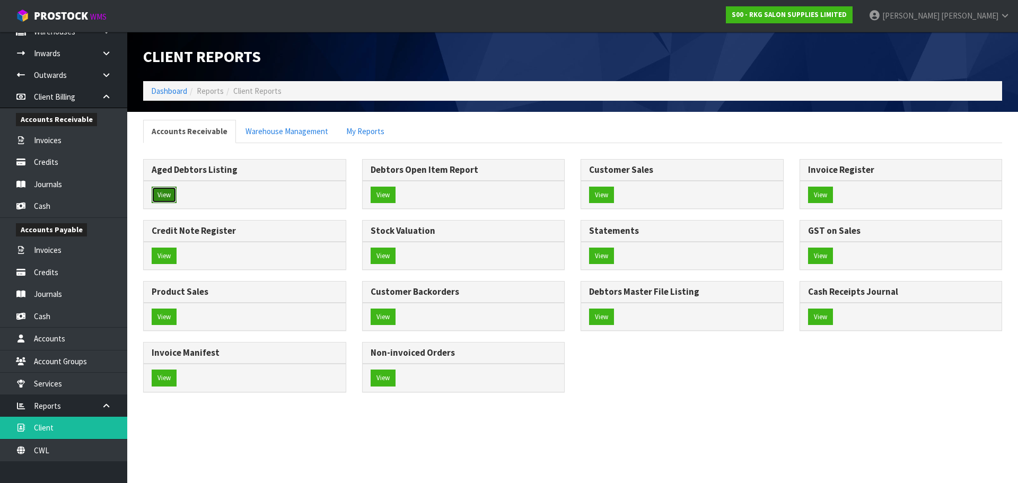
click at [164, 190] on button "View" at bounding box center [164, 195] width 25 height 17
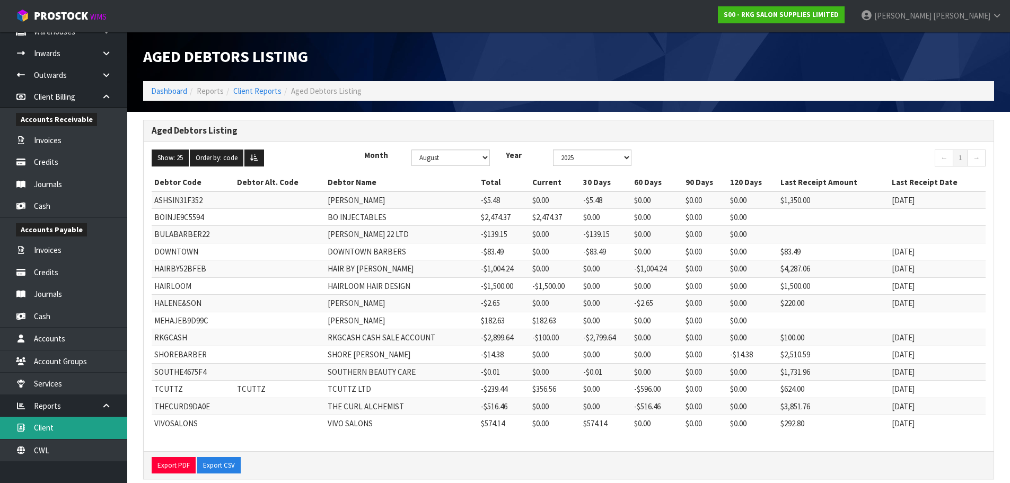
click at [48, 430] on link "Client" at bounding box center [63, 428] width 127 height 22
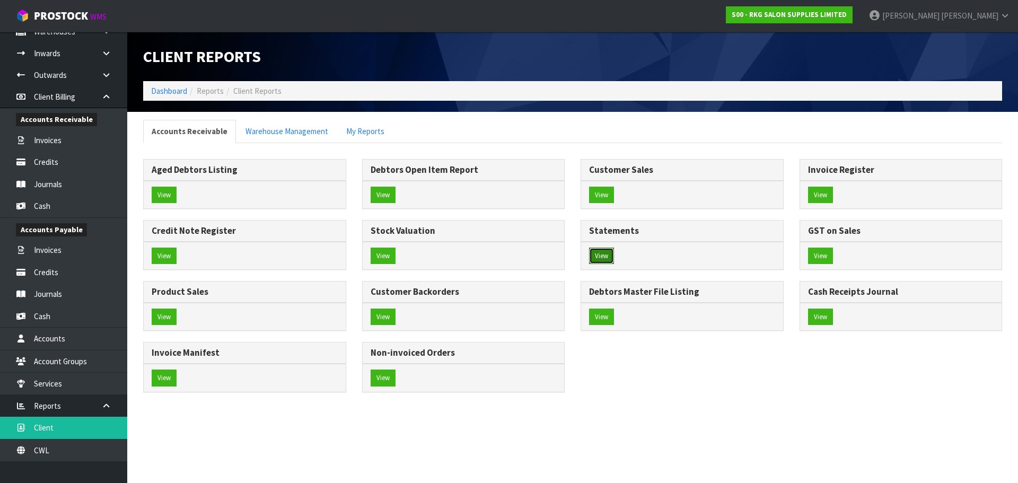
click at [610, 253] on button "View" at bounding box center [601, 256] width 25 height 17
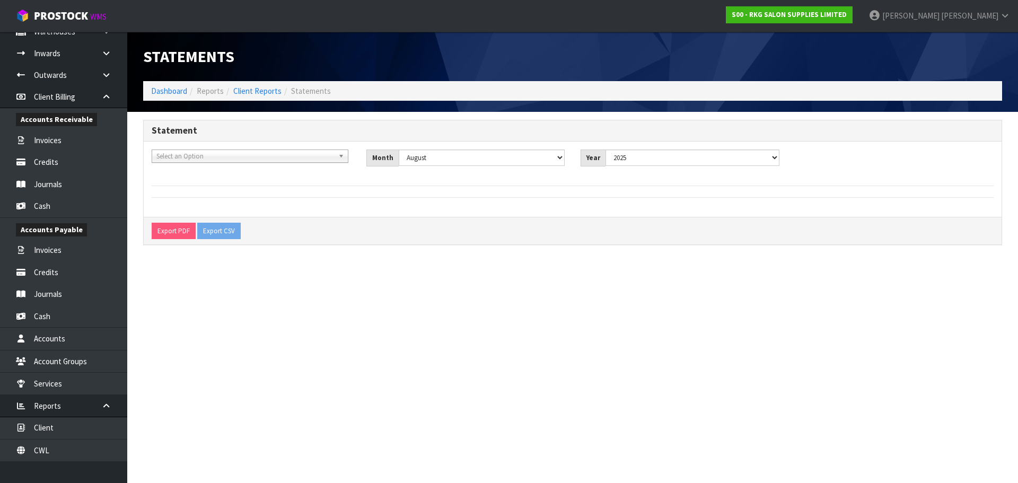
click at [342, 156] on b at bounding box center [343, 156] width 10 height 12
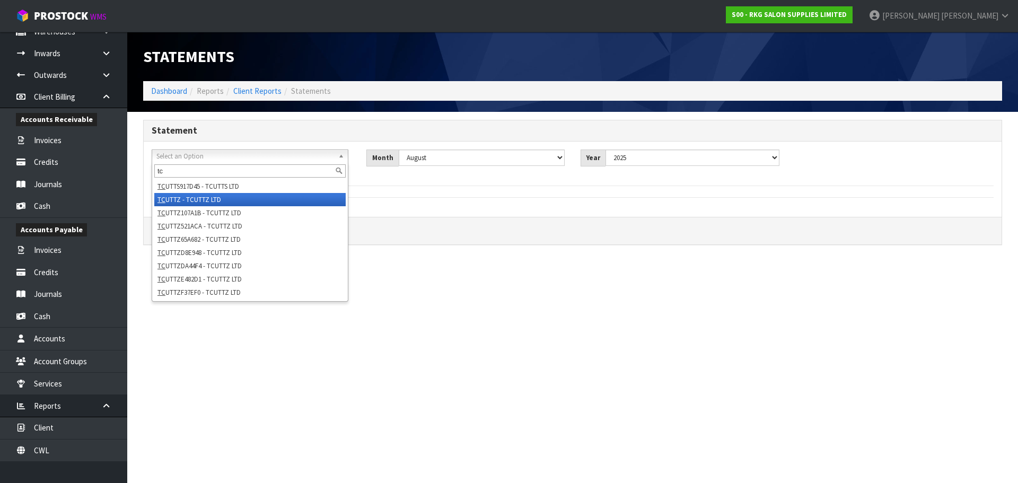
type input "tc"
click at [204, 201] on li "TC UTTZ - TCUTTZ LTD" at bounding box center [249, 199] width 191 height 13
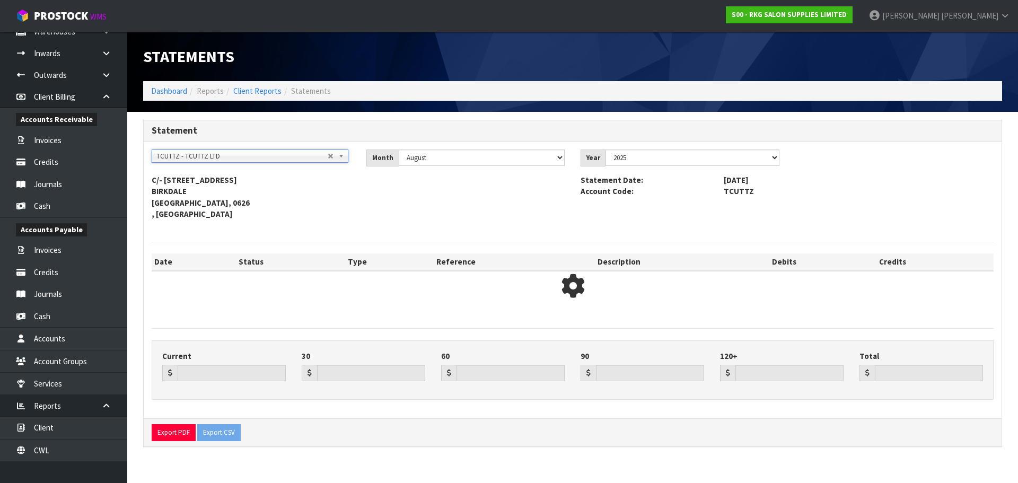
type input "356.56"
type input "0.00"
type input "-596.00"
type input "0.00"
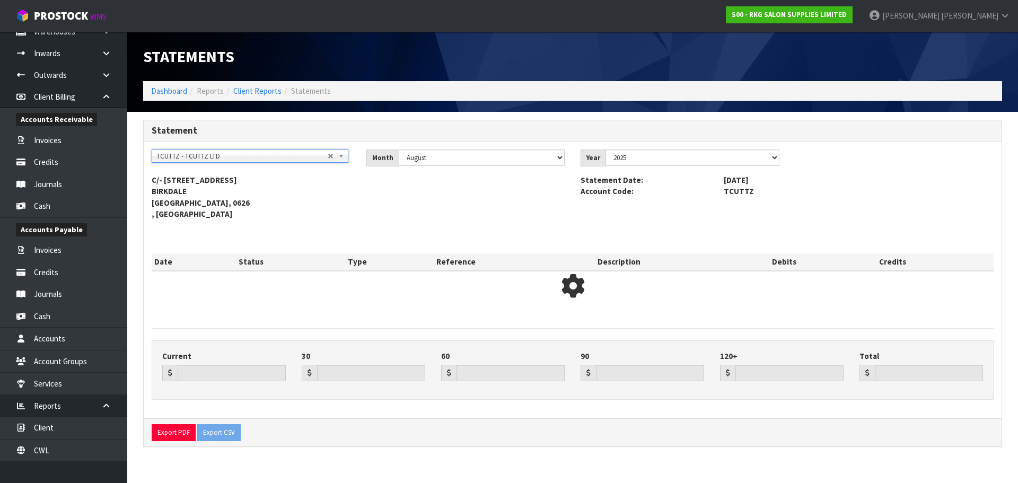
type input "-239.44"
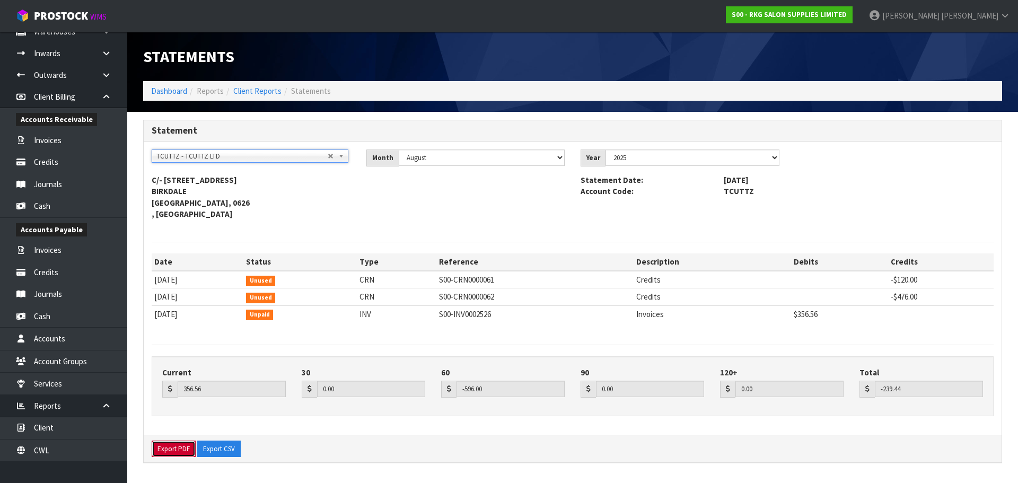
click at [175, 451] on button "Export PDF" at bounding box center [174, 448] width 44 height 17
click at [104, 407] on icon at bounding box center [106, 406] width 10 height 8
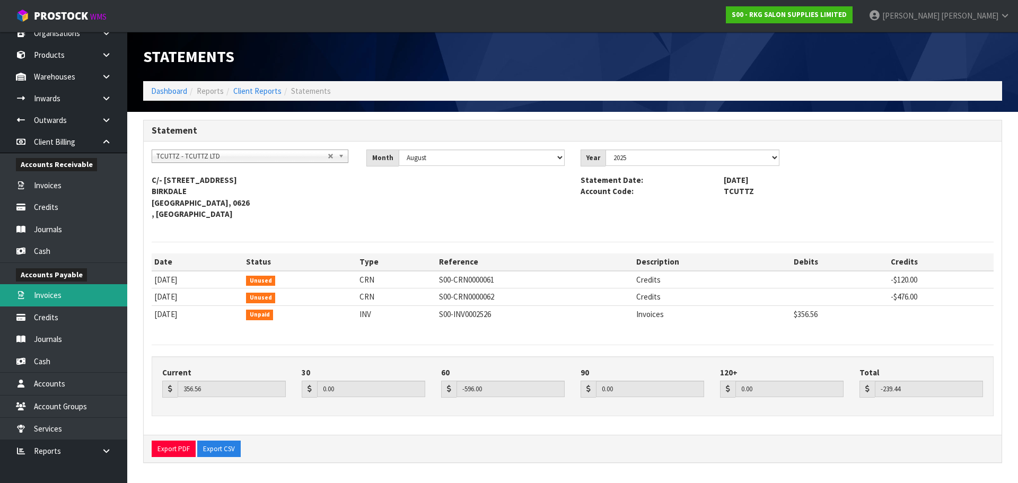
scroll to position [31, 0]
click at [100, 144] on link at bounding box center [110, 142] width 34 height 22
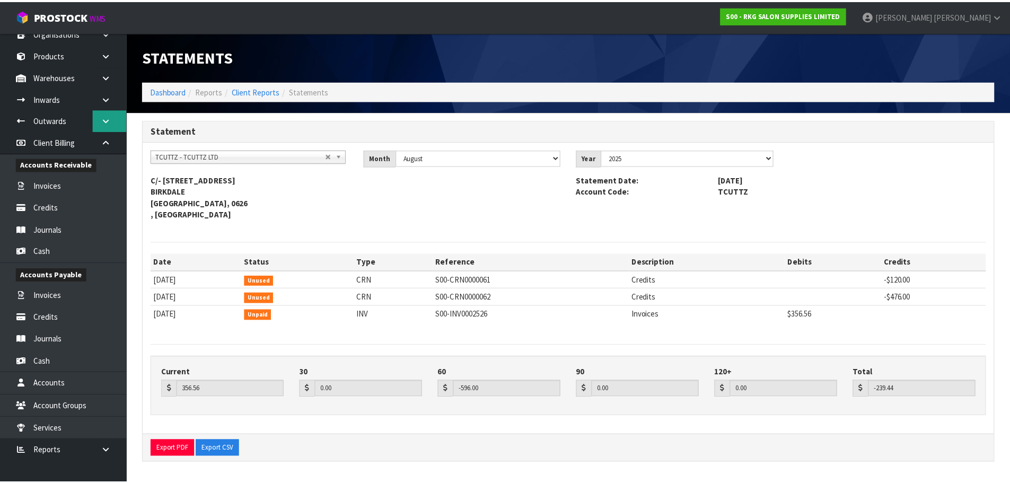
scroll to position [0, 0]
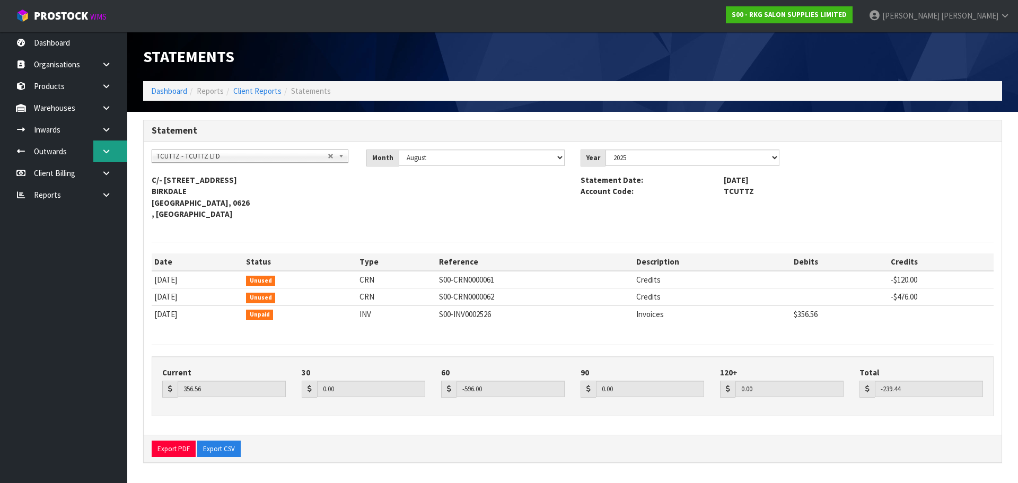
click at [103, 154] on icon at bounding box center [106, 151] width 10 height 8
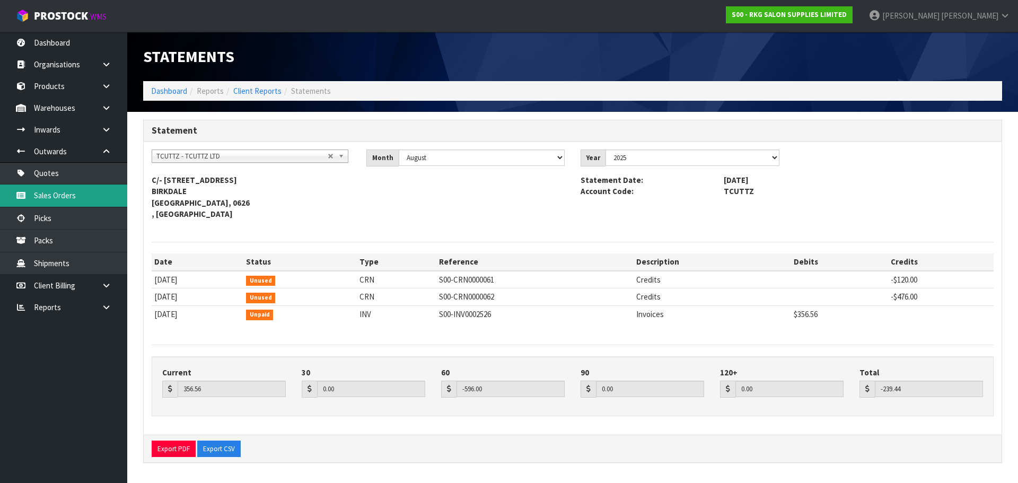
click at [51, 191] on link "Sales Orders" at bounding box center [63, 195] width 127 height 22
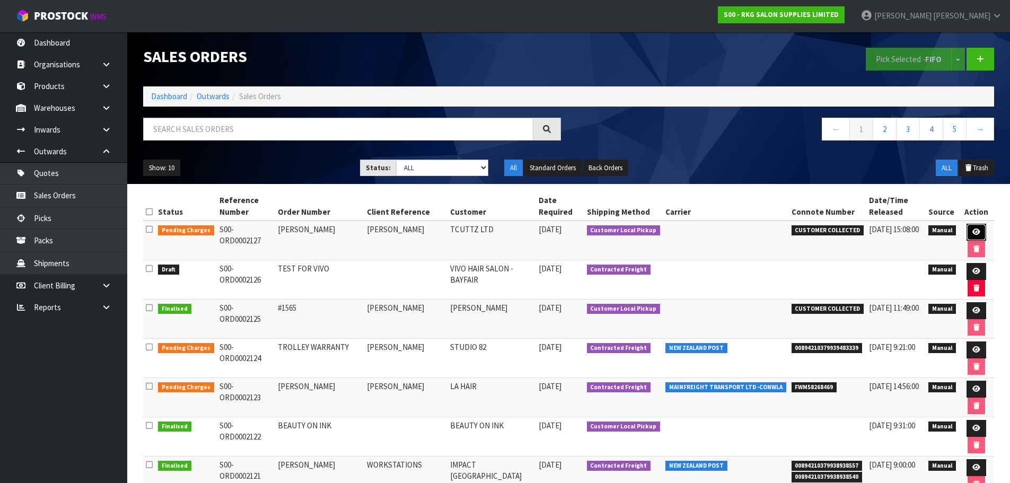
click at [975, 230] on icon at bounding box center [976, 231] width 8 height 7
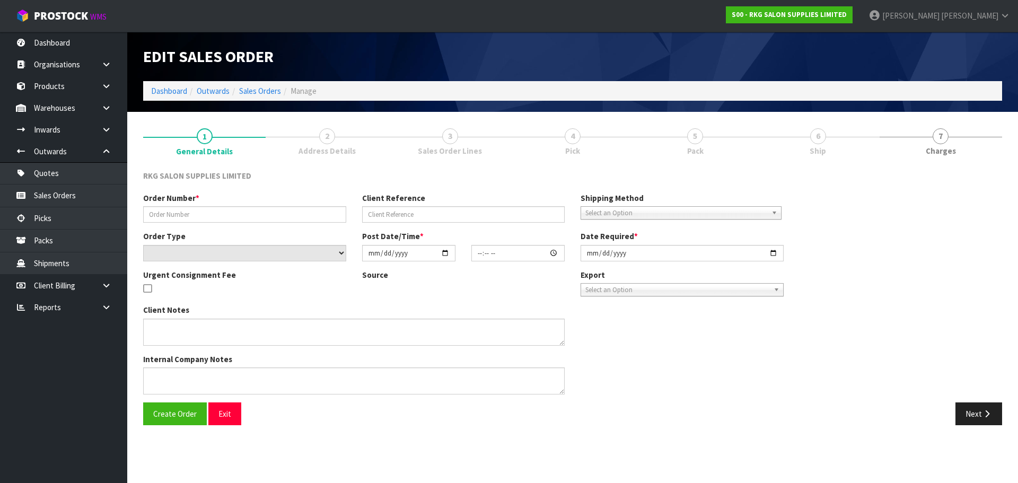
type input "[PERSON_NAME]"
select select "number:0"
type input "[DATE]"
type input "15:03:00.000"
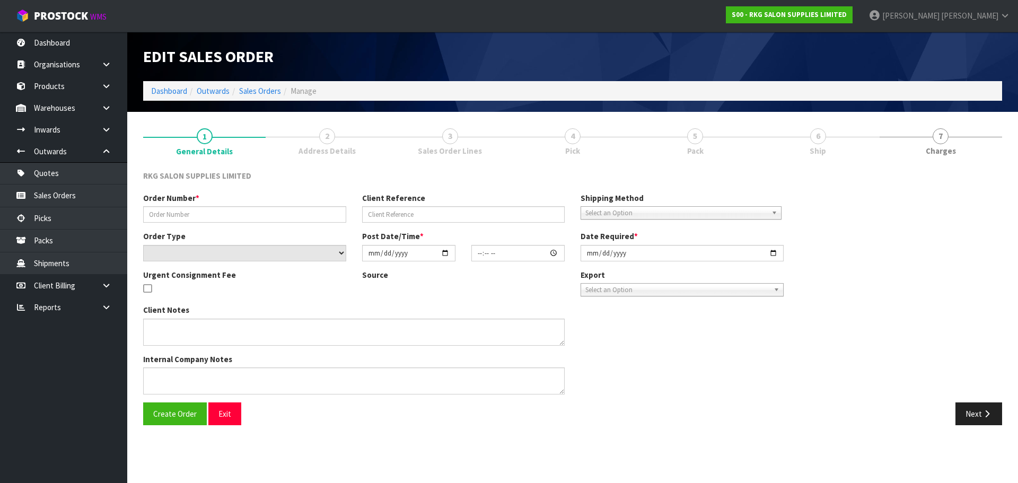
type input "[DATE]"
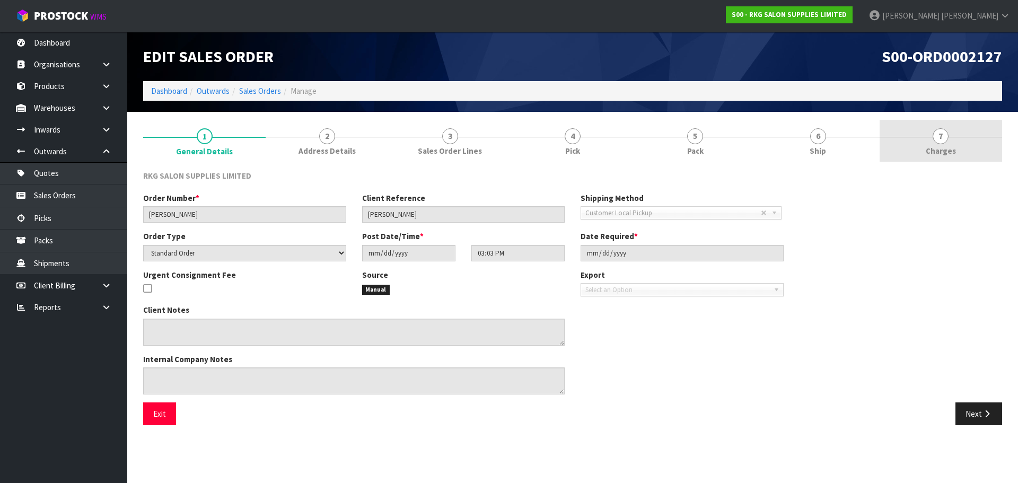
click at [945, 138] on span "7" at bounding box center [940, 136] width 16 height 16
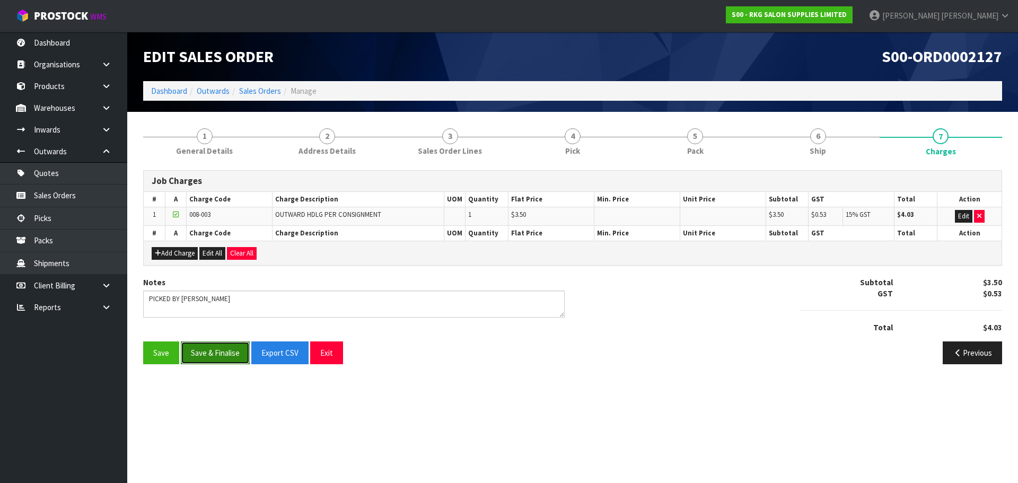
click at [225, 354] on button "Save & Finalise" at bounding box center [215, 352] width 69 height 23
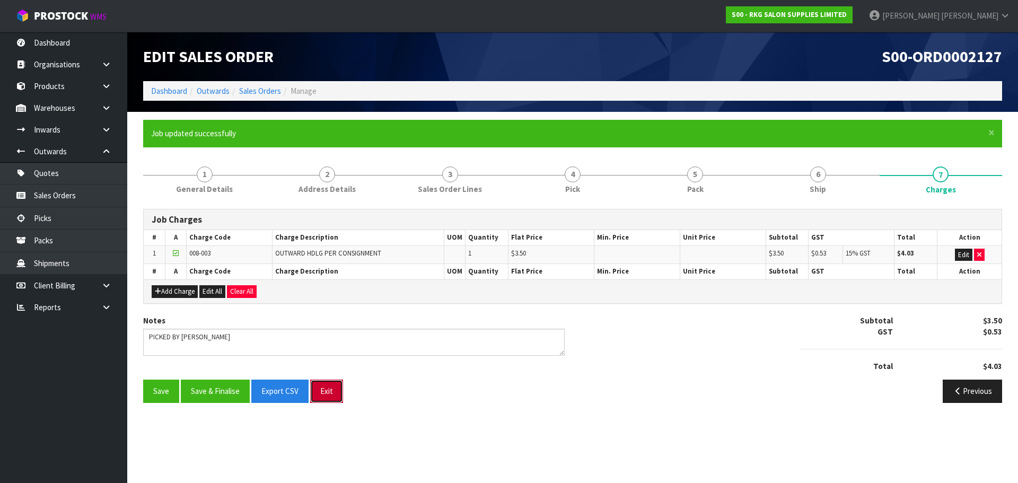
click at [326, 392] on button "Exit" at bounding box center [326, 391] width 33 height 23
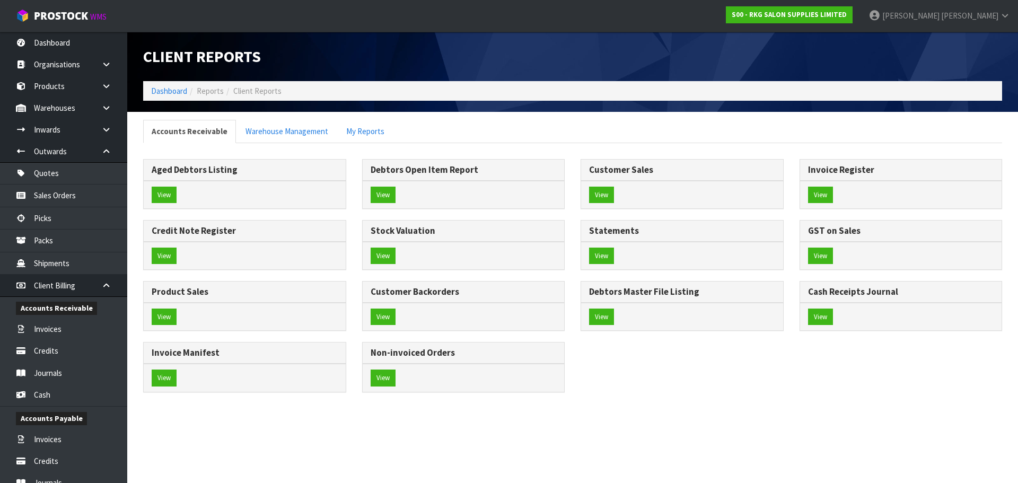
scroll to position [189, 0]
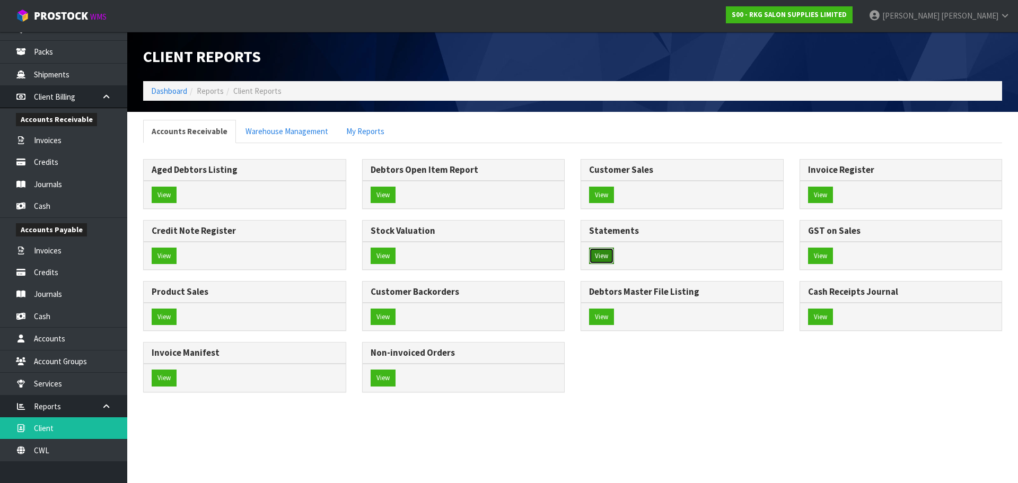
click at [602, 258] on button "View" at bounding box center [601, 256] width 25 height 17
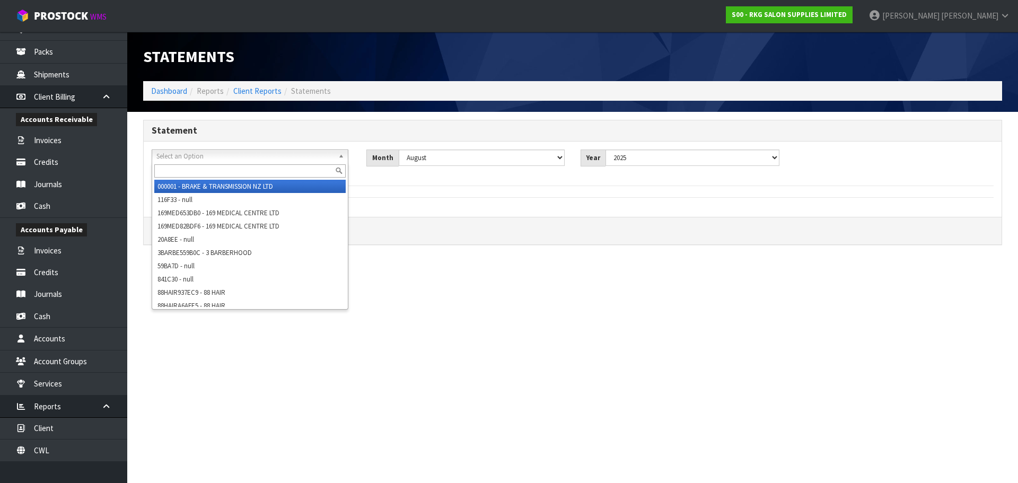
click at [342, 156] on b at bounding box center [343, 156] width 10 height 12
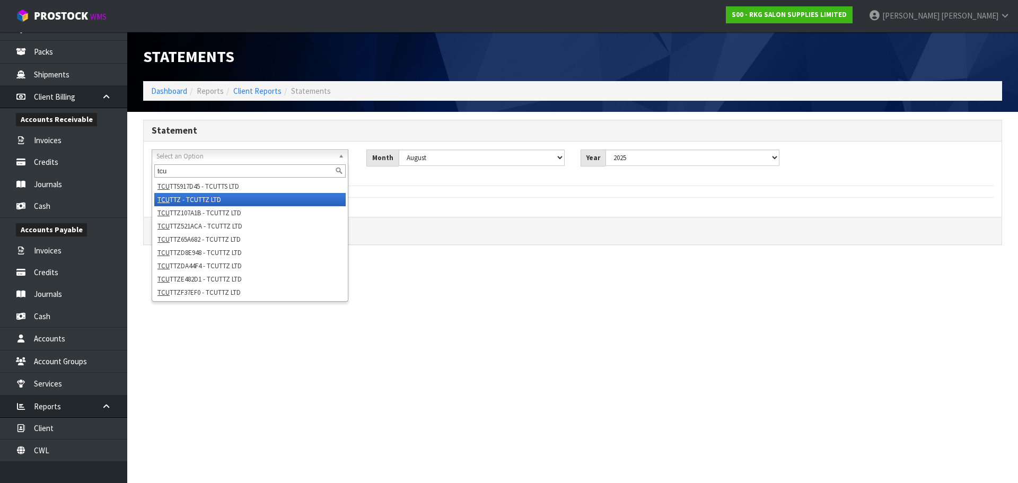
type input "tcu"
click at [202, 200] on li "TCU TTZ - TCUTTZ LTD" at bounding box center [249, 199] width 191 height 13
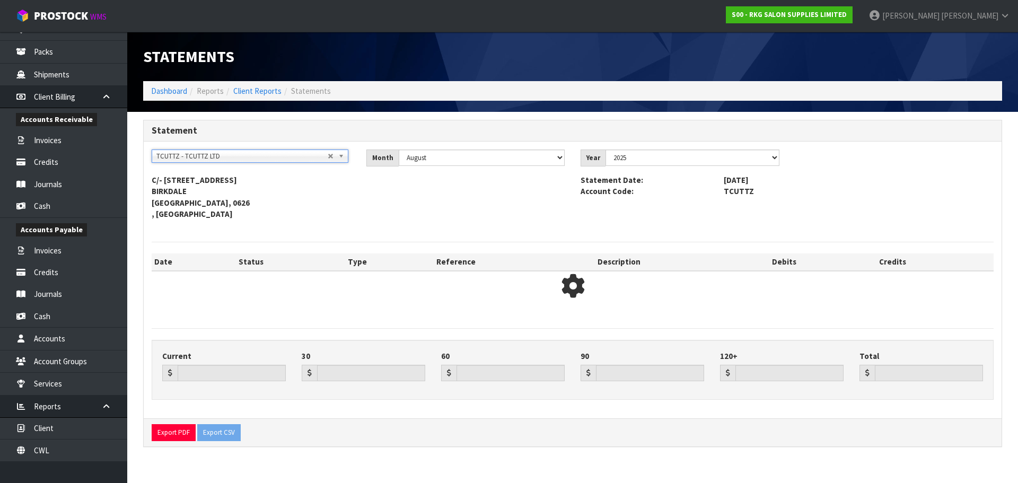
type input "310.05"
type input "0.00"
type input "-596.00"
type input "0.00"
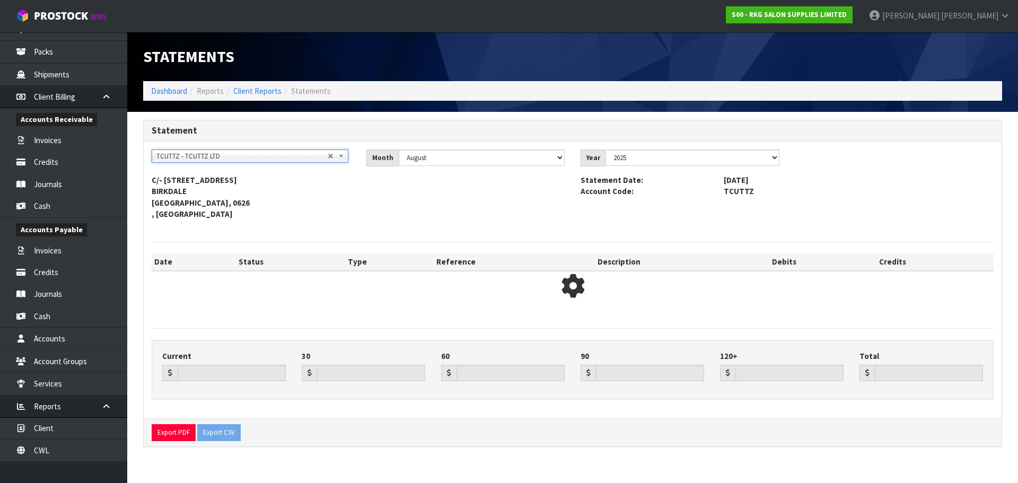
type input "-285.95"
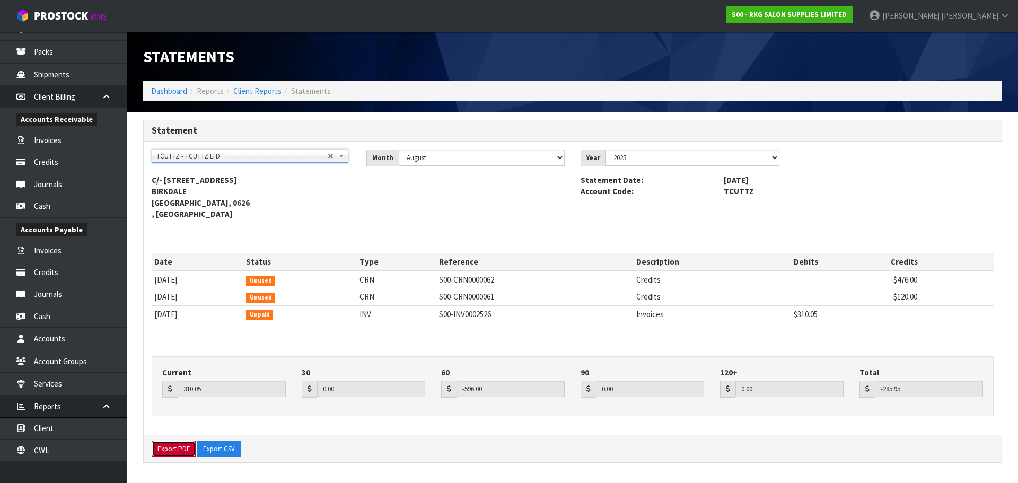
click at [172, 450] on button "Export PDF" at bounding box center [174, 448] width 44 height 17
click at [107, 408] on icon at bounding box center [106, 406] width 10 height 8
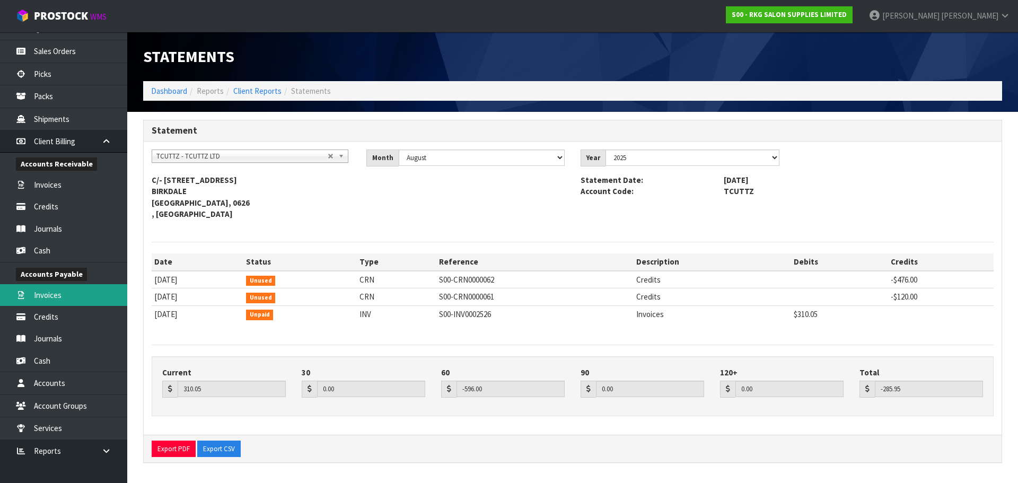
scroll to position [144, 0]
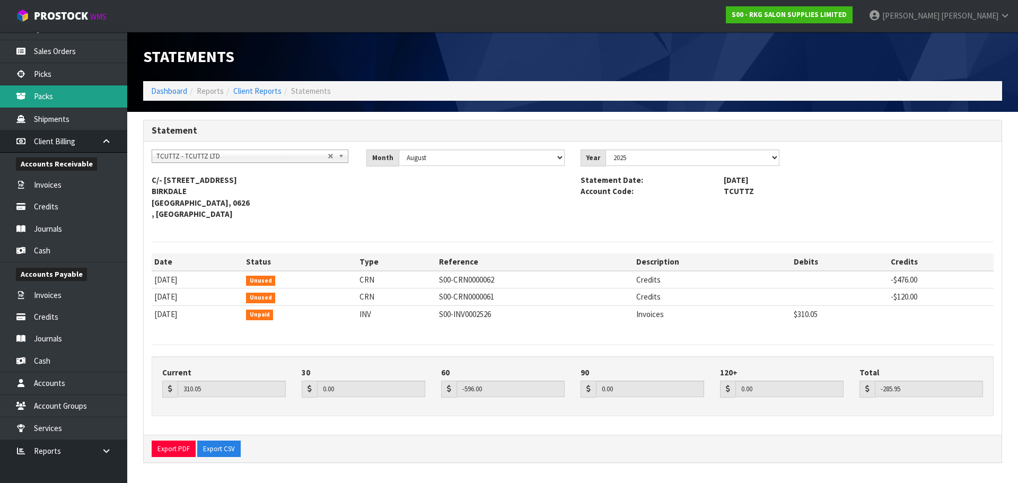
drag, startPoint x: 107, startPoint y: 137, endPoint x: 74, endPoint y: 192, distance: 64.9
click at [108, 137] on link at bounding box center [110, 141] width 34 height 22
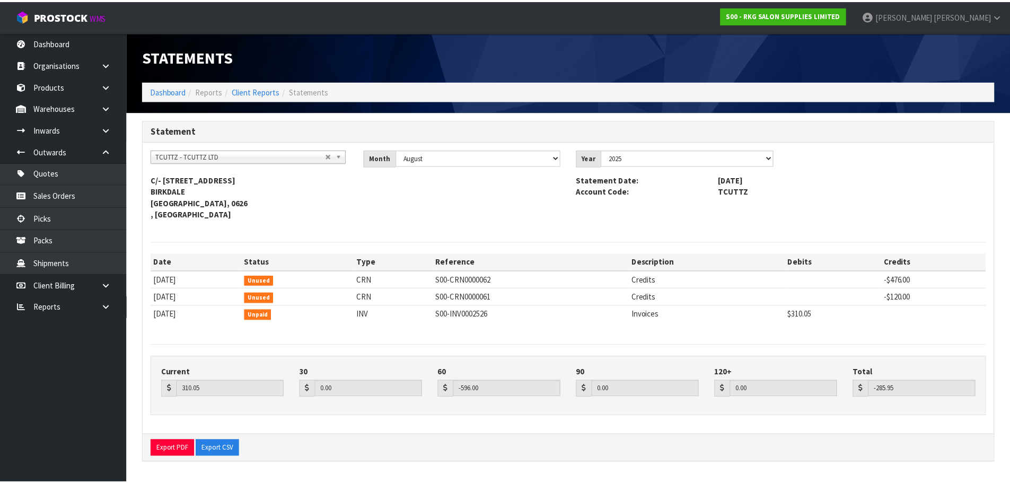
scroll to position [0, 0]
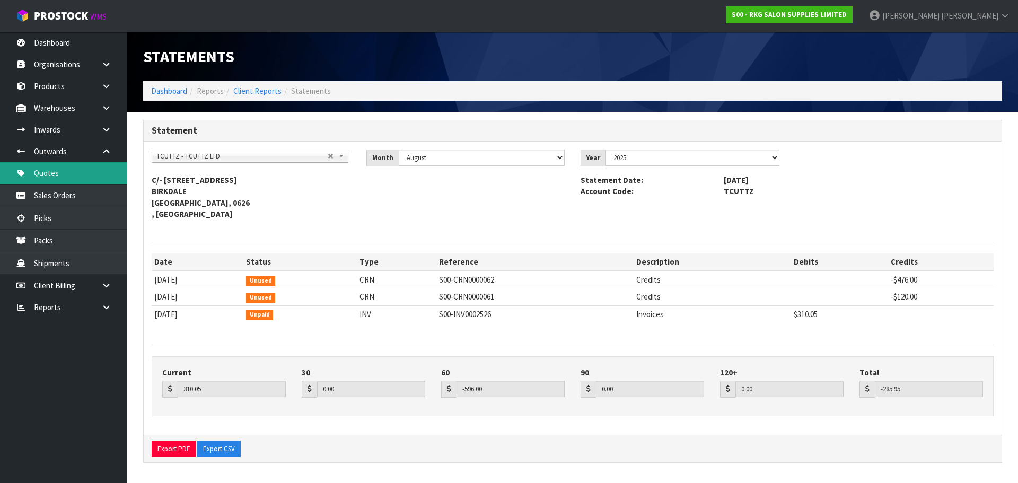
click at [56, 172] on link "Quotes" at bounding box center [63, 173] width 127 height 22
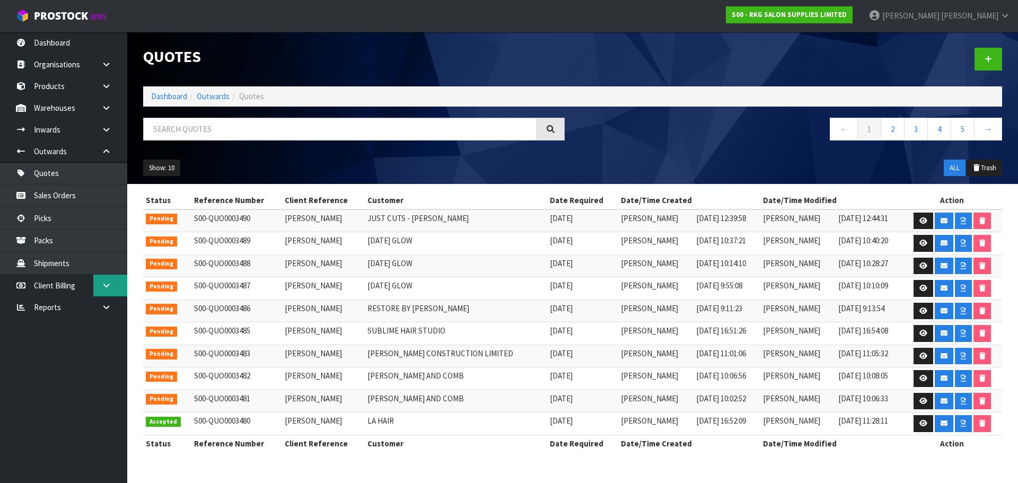
click at [102, 284] on icon at bounding box center [106, 285] width 10 height 8
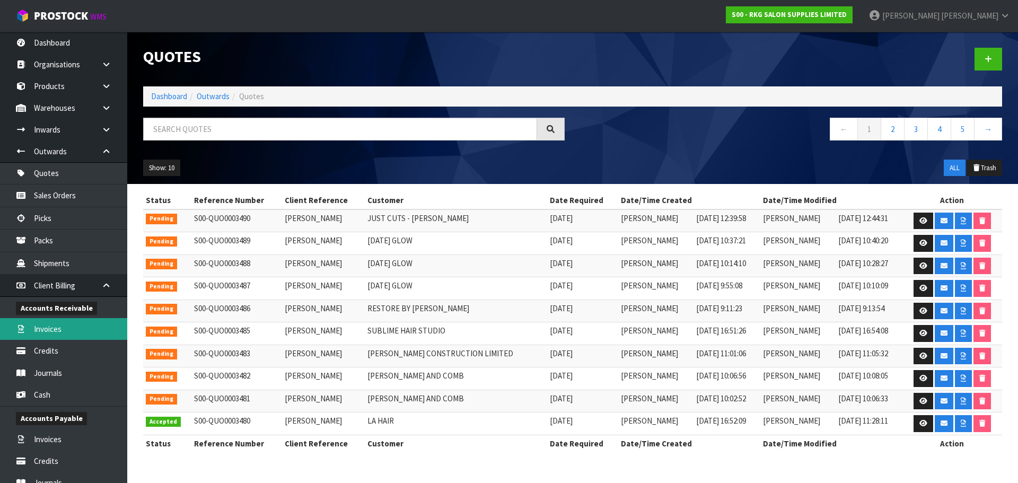
click at [56, 331] on link "Invoices" at bounding box center [63, 329] width 127 height 22
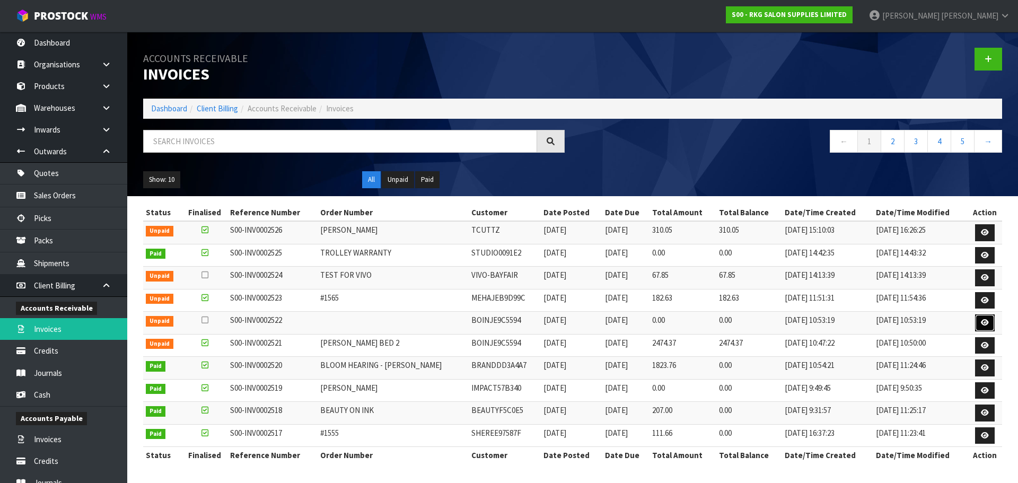
click at [987, 322] on icon at bounding box center [985, 322] width 8 height 7
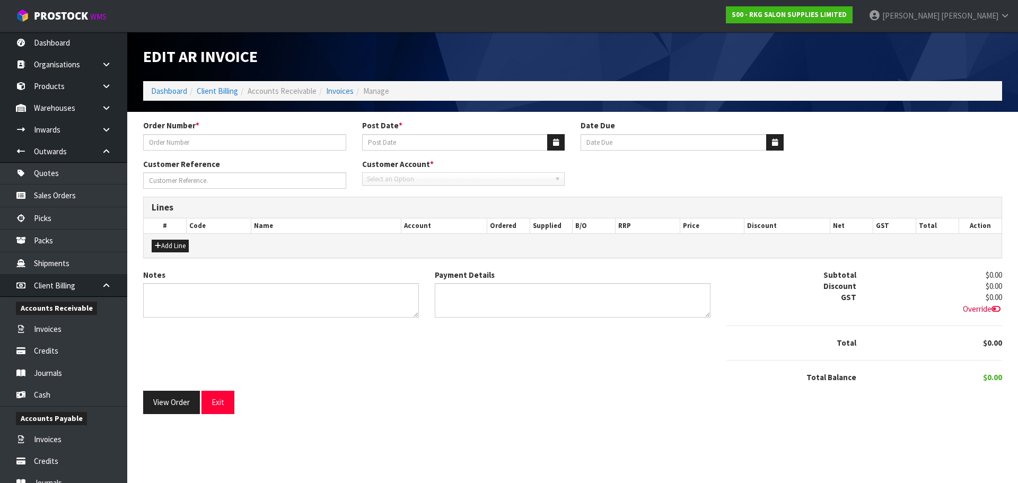
type input "UNPACKING CHARGE"
type input "[DATE]"
type input "[PERSON_NAME]"
type textarea "UNPACKING HOW LONG"
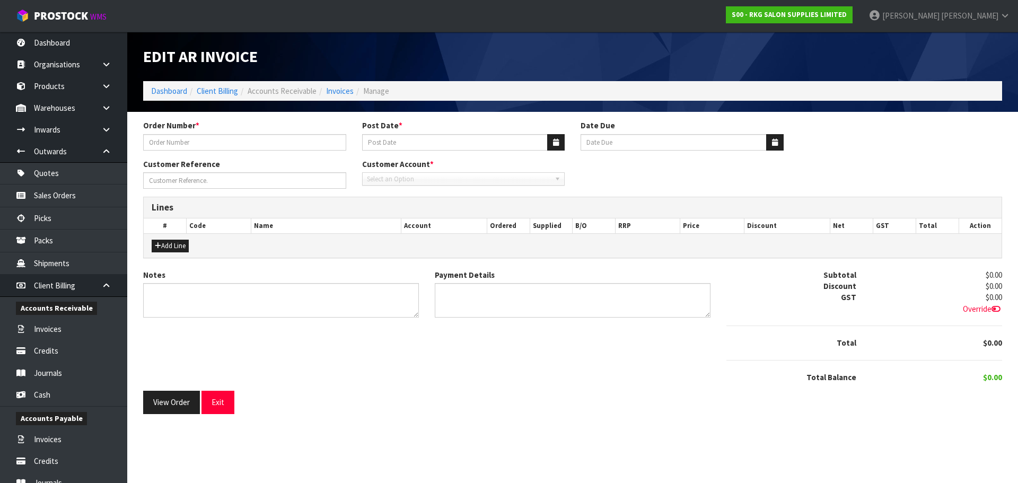
type textarea "DUE FOR PAYMENT"
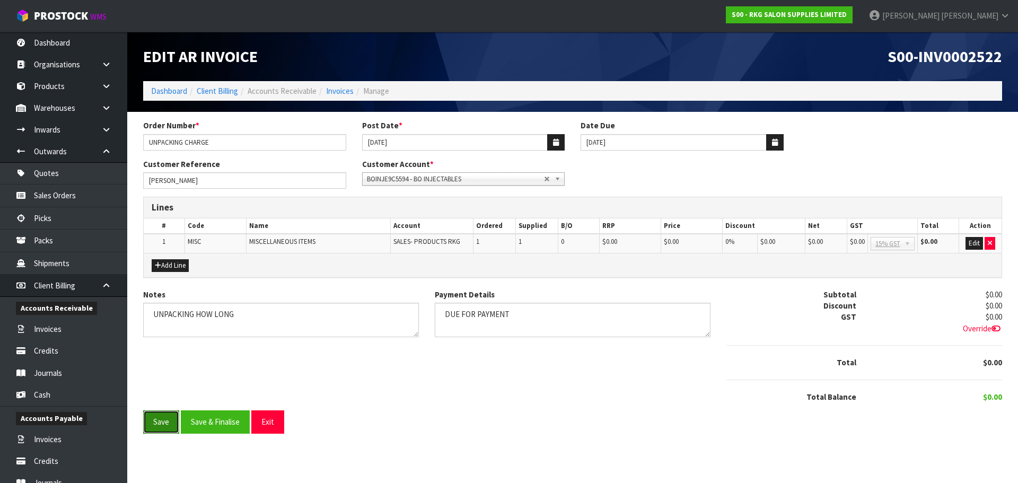
click at [156, 425] on button "Save" at bounding box center [161, 421] width 36 height 23
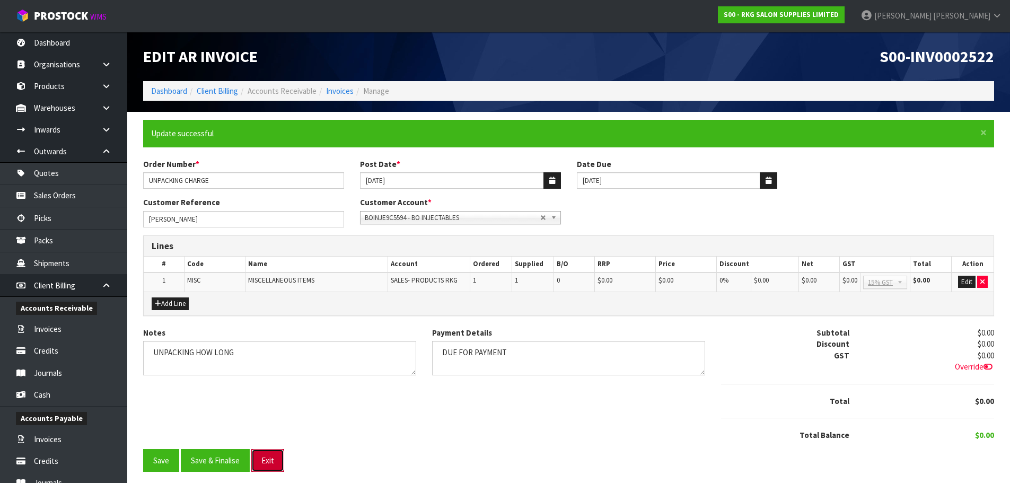
click at [264, 461] on button "Exit" at bounding box center [267, 460] width 33 height 23
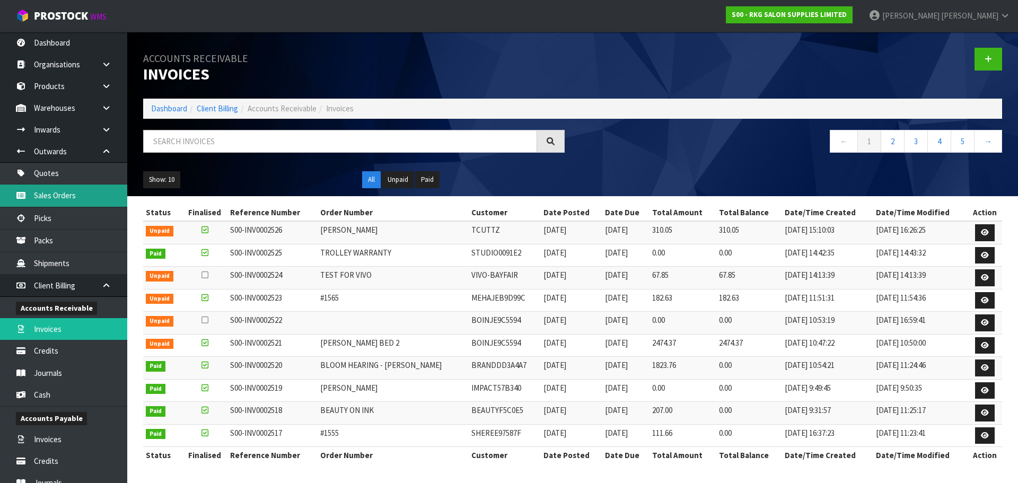
click at [57, 196] on link "Sales Orders" at bounding box center [63, 195] width 127 height 22
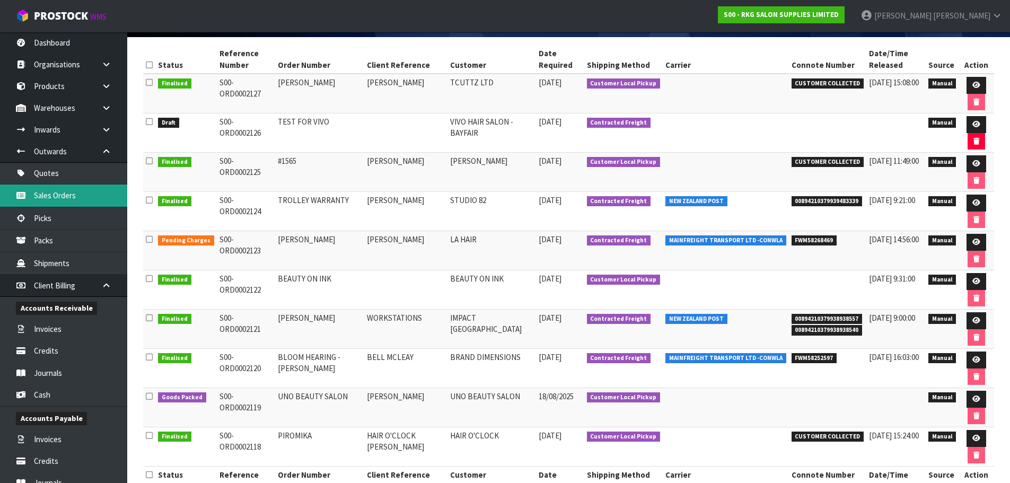
scroll to position [159, 0]
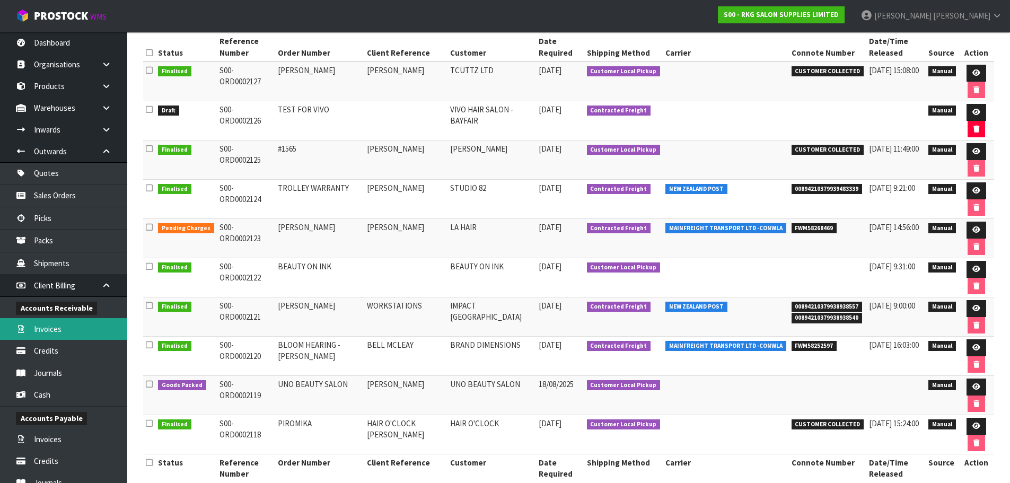
click at [47, 330] on link "Invoices" at bounding box center [63, 329] width 127 height 22
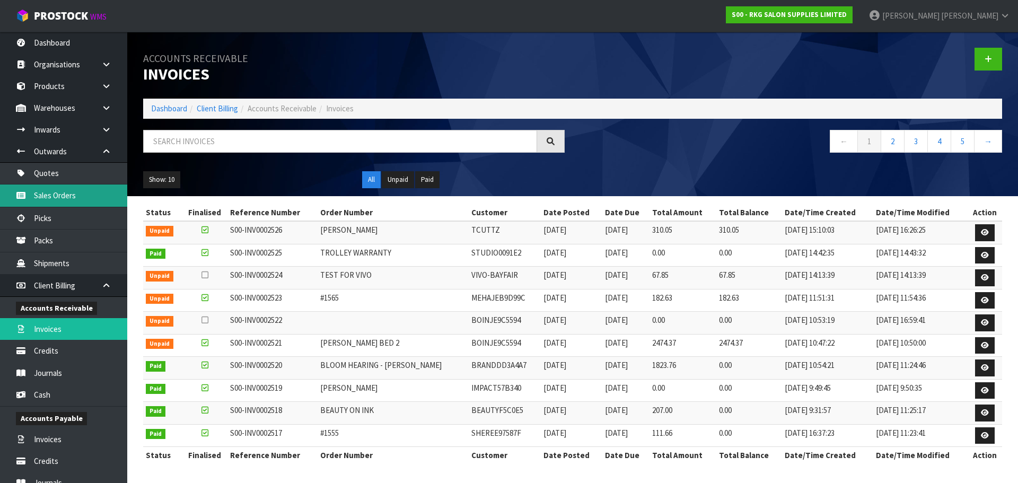
click at [55, 196] on link "Sales Orders" at bounding box center [63, 195] width 127 height 22
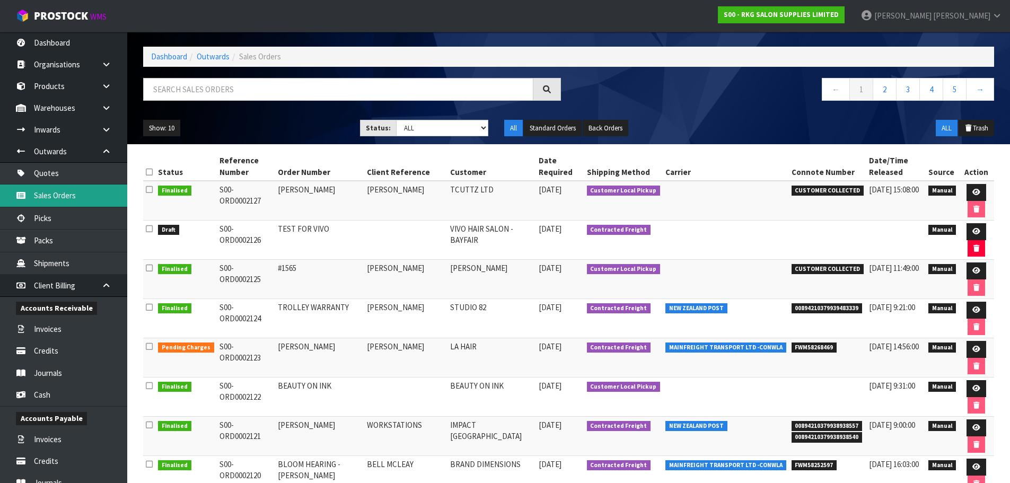
scroll to position [106, 0]
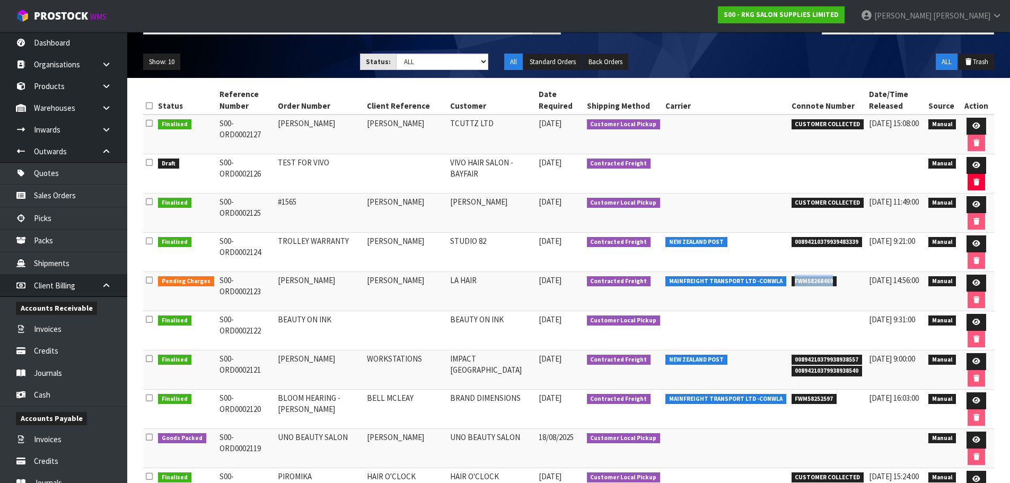
drag, startPoint x: 782, startPoint y: 281, endPoint x: 824, endPoint y: 284, distance: 42.0
click at [824, 284] on li "FWM58268469" at bounding box center [827, 280] width 73 height 11
copy span "FWM58268469"
click at [973, 279] on link at bounding box center [976, 283] width 20 height 17
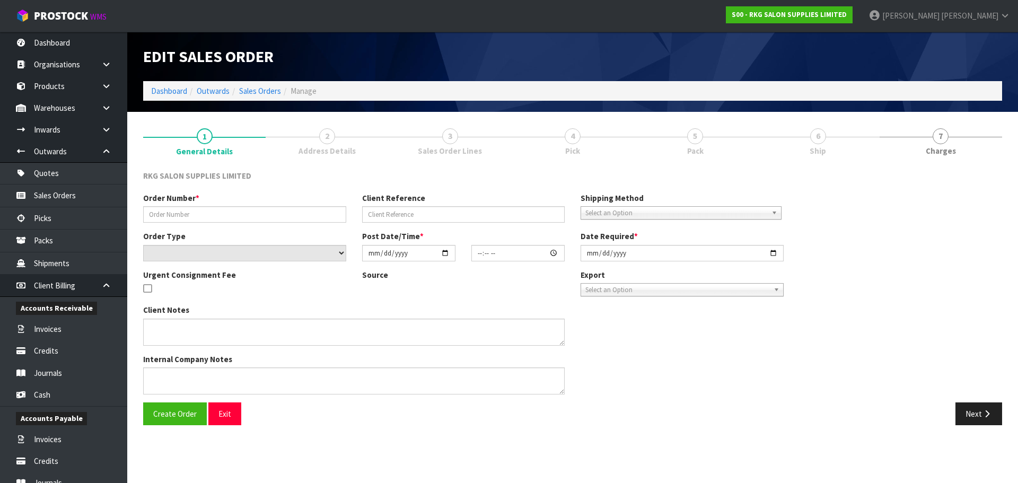
type input "[PERSON_NAME]"
select select "number:0"
type input "[DATE]"
type input "00:00:00.000"
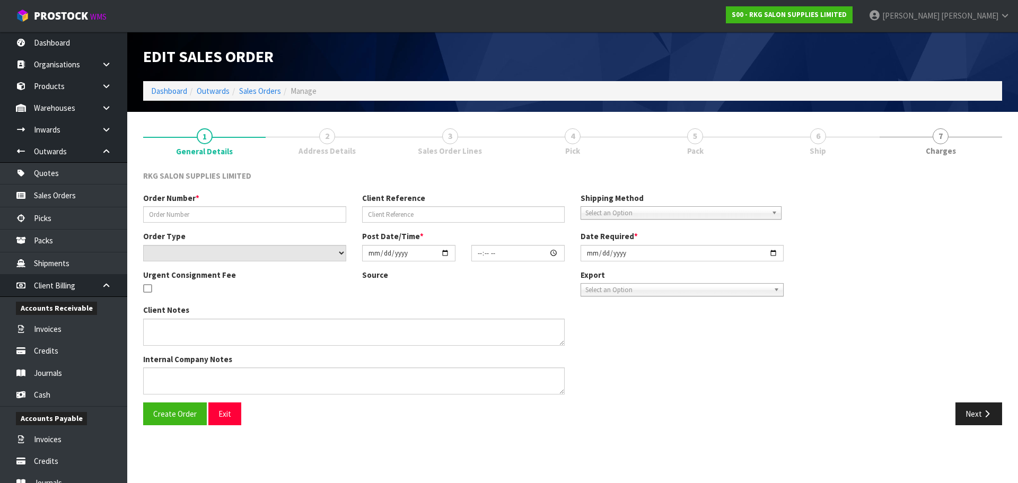
type input "[DATE]"
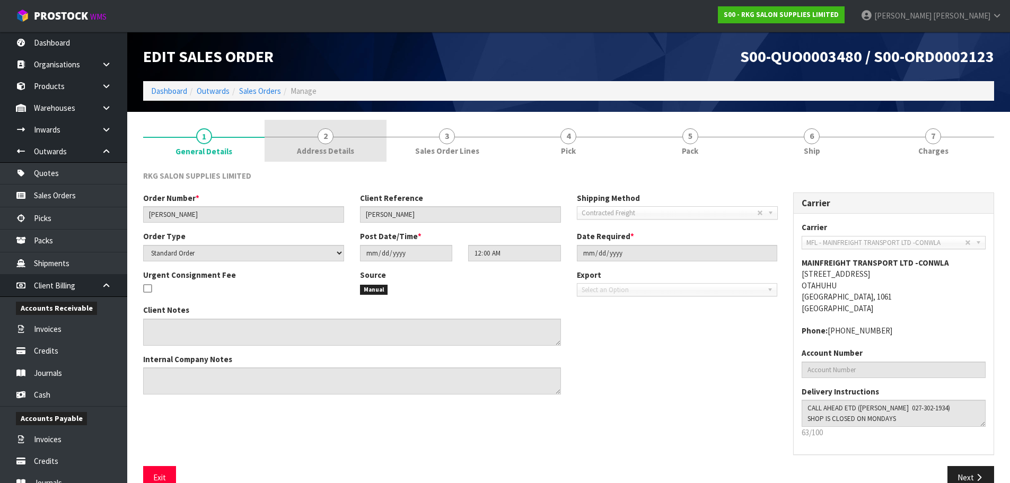
click at [317, 142] on link "2 Address Details" at bounding box center [325, 141] width 121 height 42
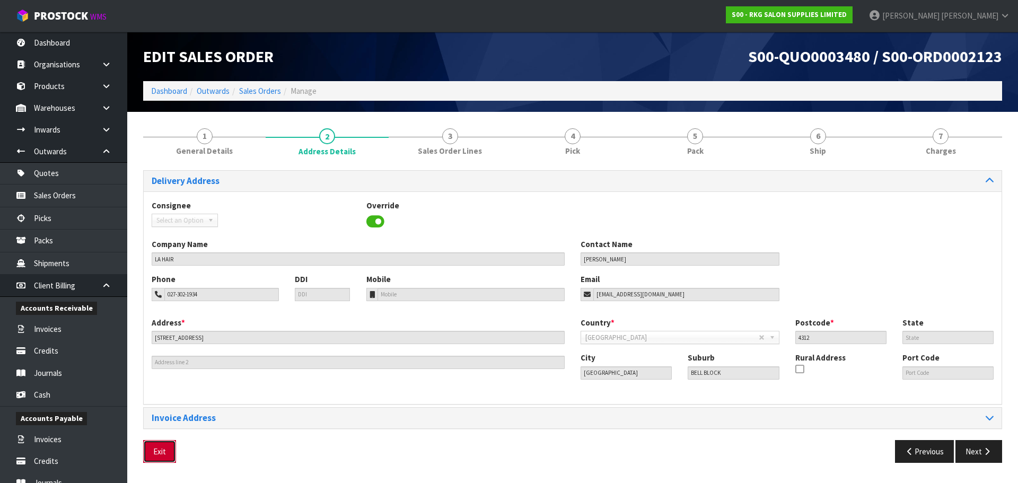
click at [163, 453] on button "Exit" at bounding box center [159, 451] width 33 height 23
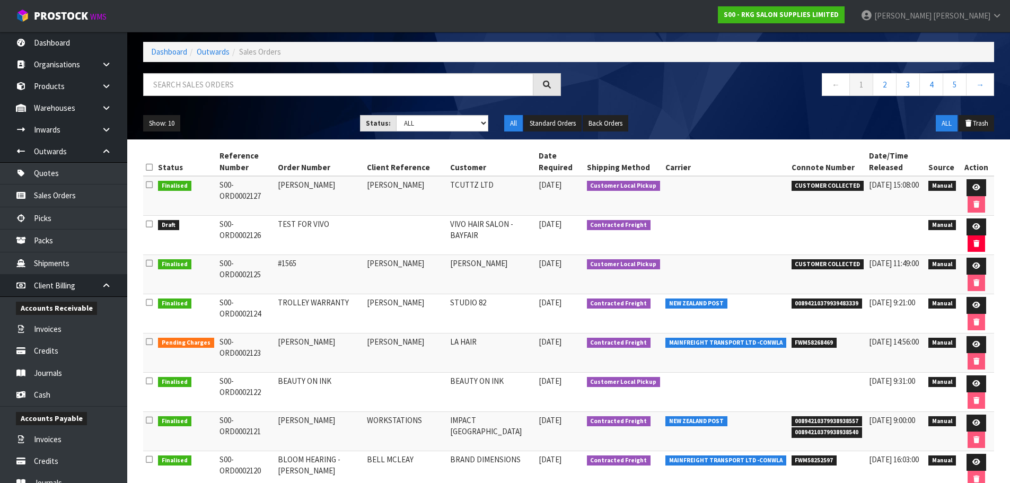
scroll to position [106, 0]
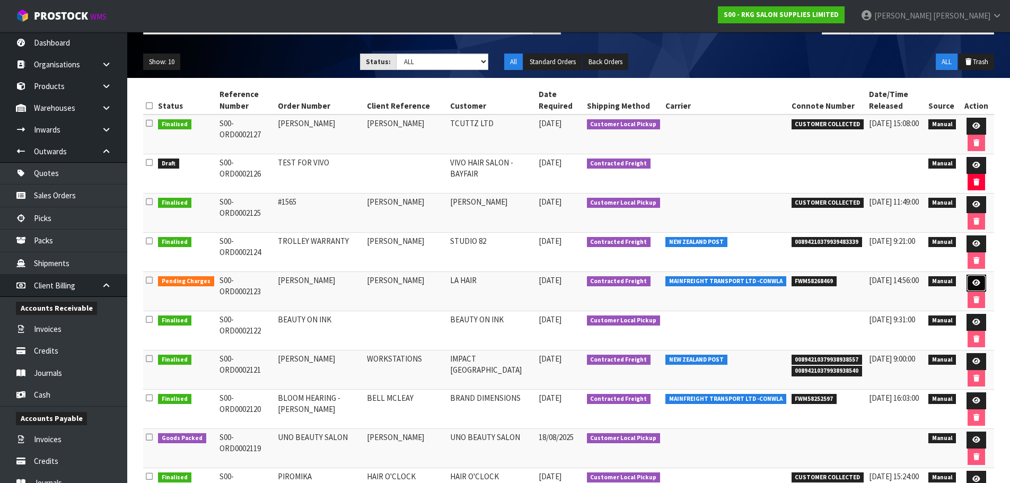
click at [975, 282] on icon at bounding box center [976, 282] width 8 height 7
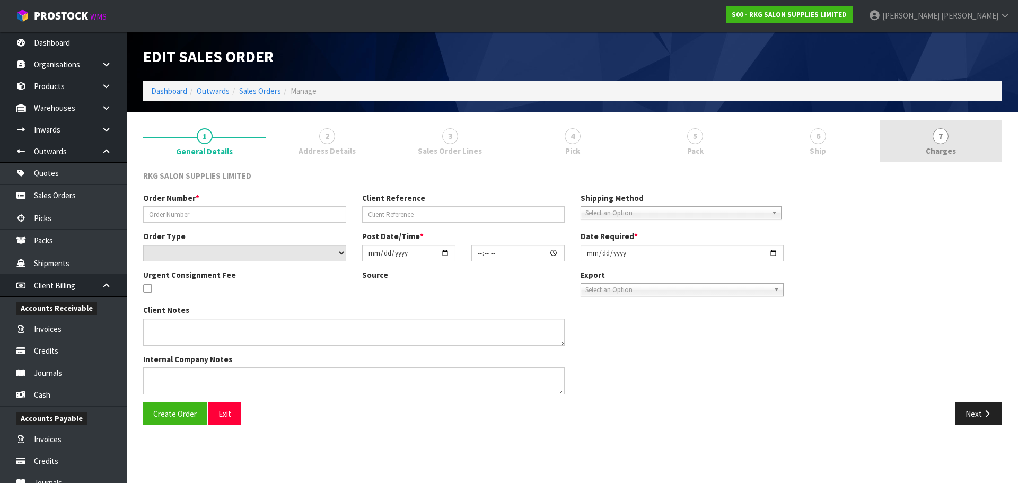
type input "[PERSON_NAME]"
select select "number:0"
type input "[DATE]"
type input "00:00:00.000"
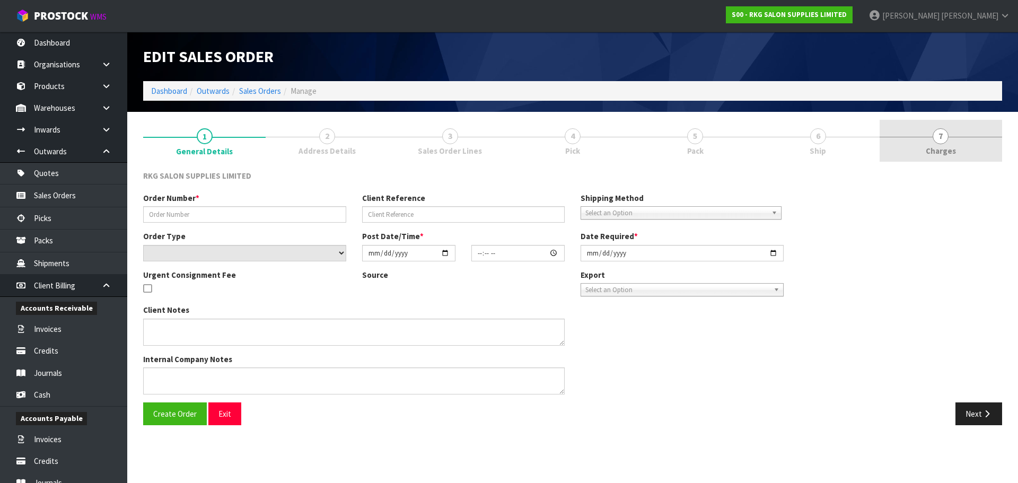
type input "[DATE]"
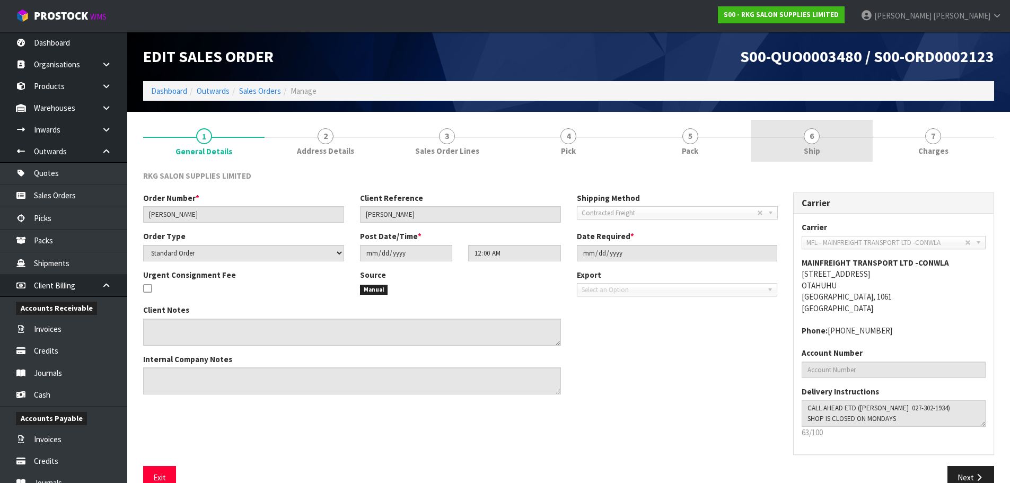
click at [814, 135] on span "6" at bounding box center [812, 136] width 16 height 16
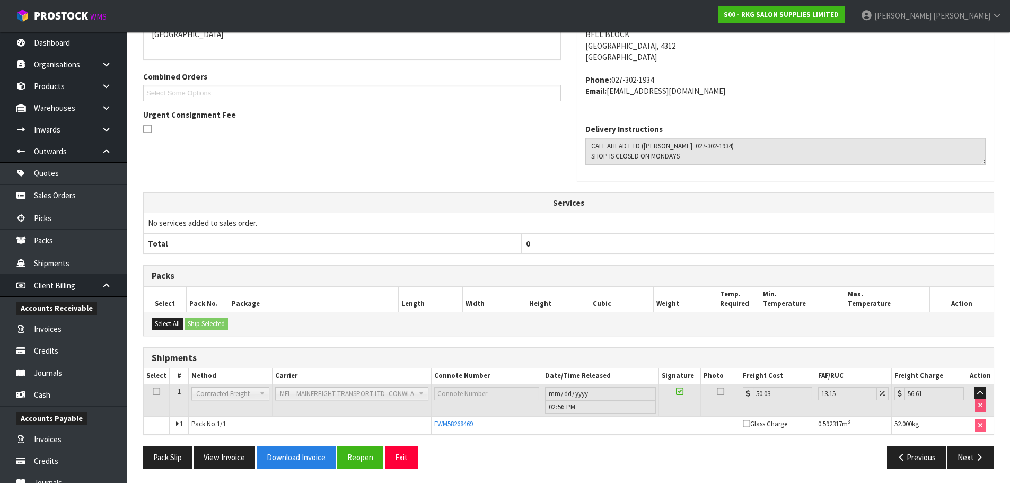
scroll to position [207, 0]
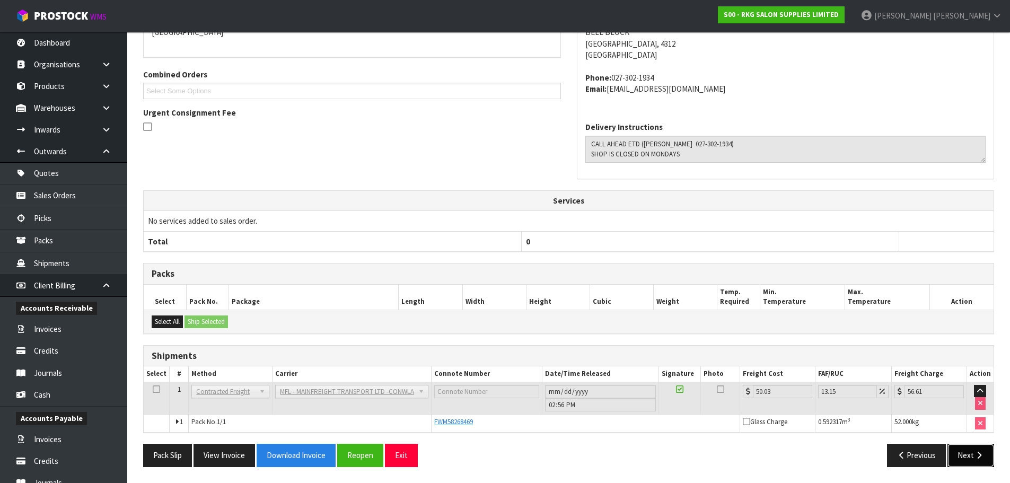
click at [962, 464] on button "Next" at bounding box center [970, 455] width 47 height 23
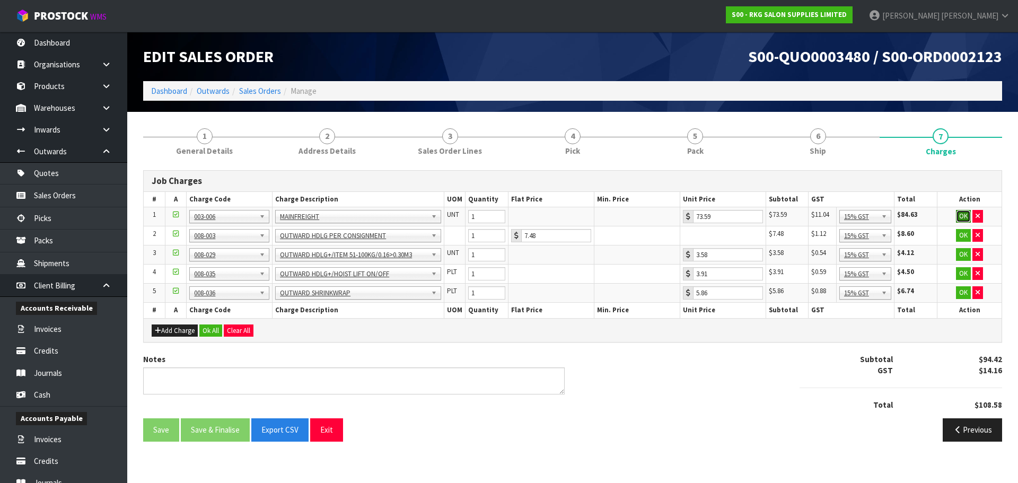
click at [965, 217] on button "OK" at bounding box center [963, 216] width 15 height 13
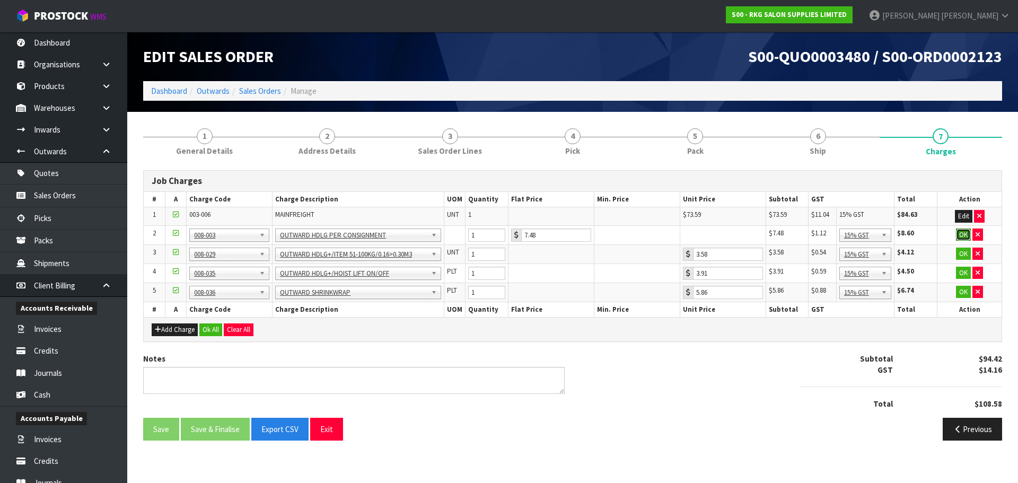
click at [965, 235] on button "OK" at bounding box center [963, 234] width 15 height 13
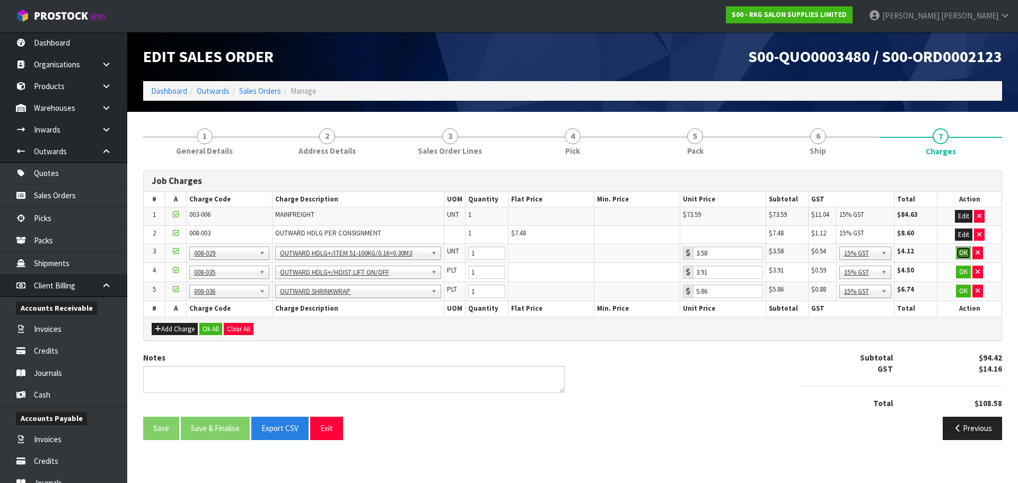
click at [963, 253] on button "OK" at bounding box center [963, 252] width 15 height 13
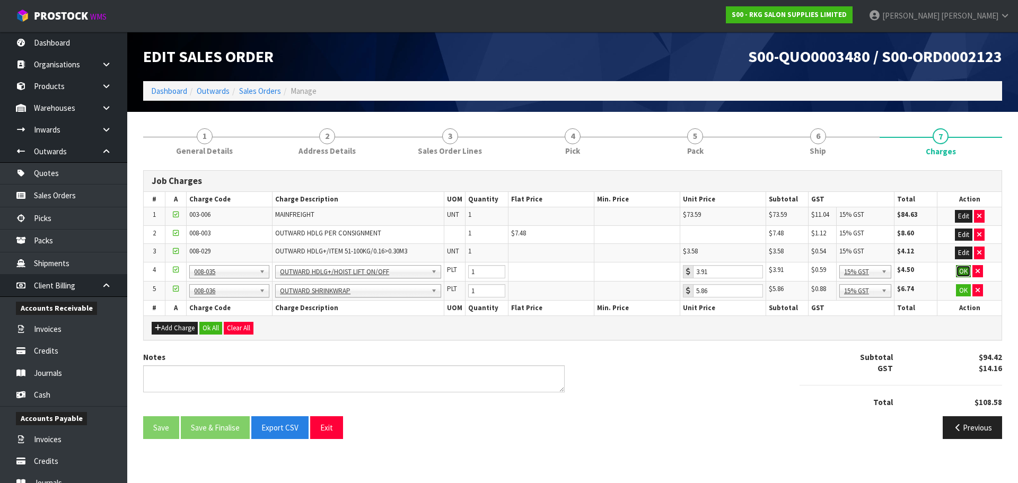
click at [960, 271] on button "OK" at bounding box center [963, 271] width 15 height 13
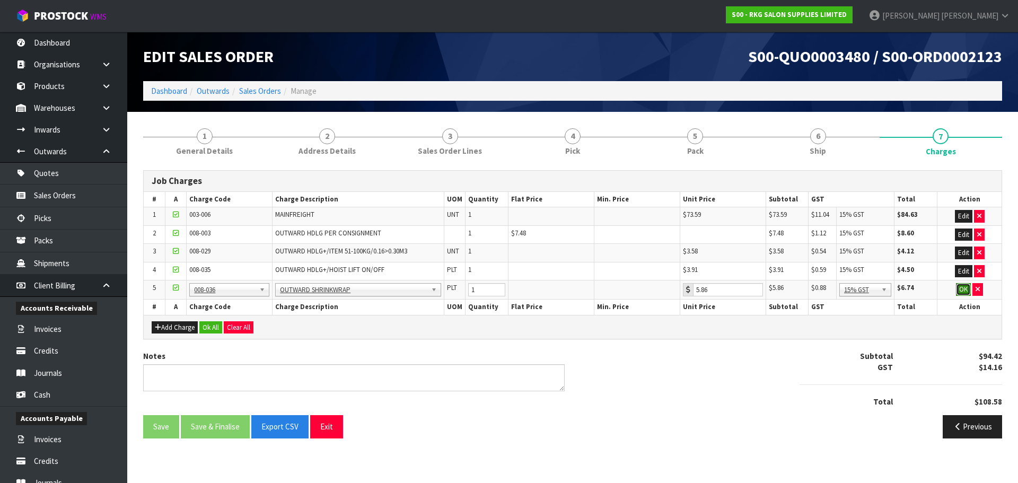
click at [960, 287] on button "OK" at bounding box center [963, 289] width 15 height 13
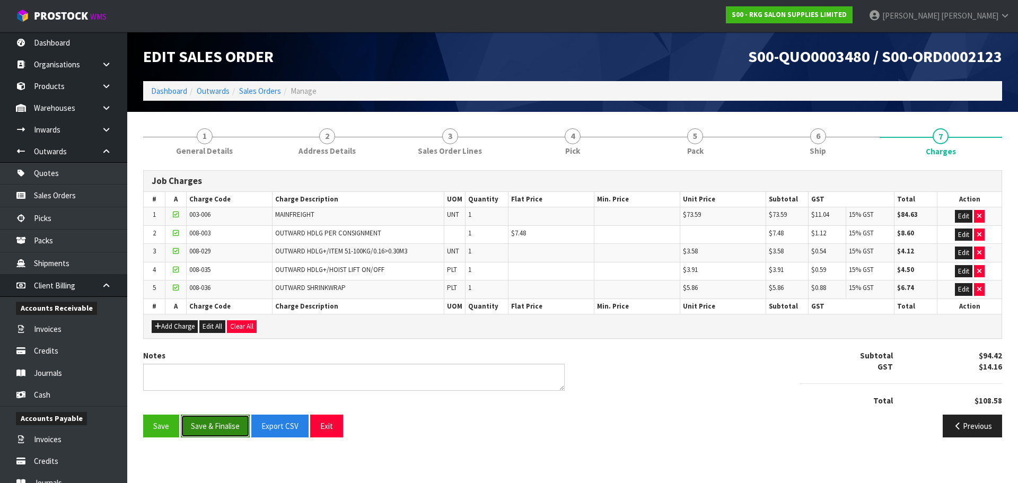
click at [225, 428] on button "Save & Finalise" at bounding box center [215, 426] width 69 height 23
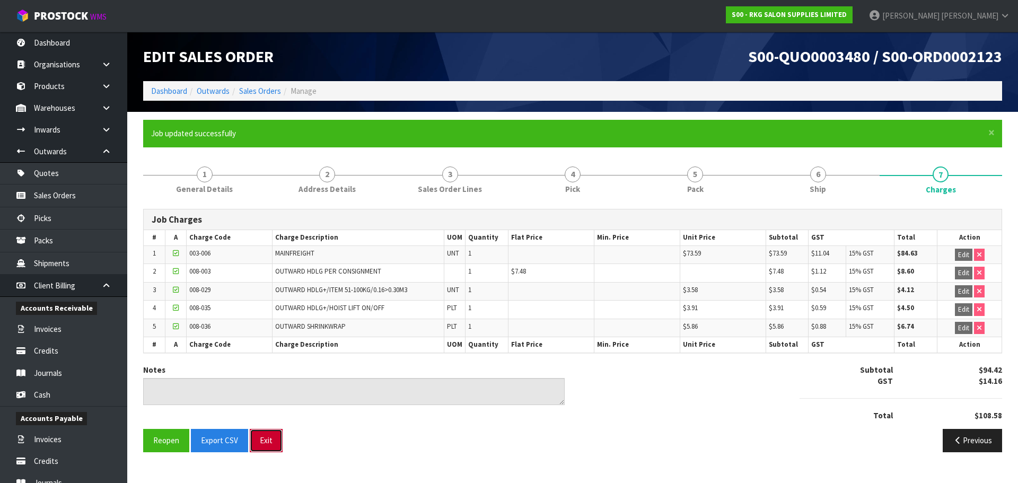
click at [271, 442] on button "Exit" at bounding box center [266, 440] width 33 height 23
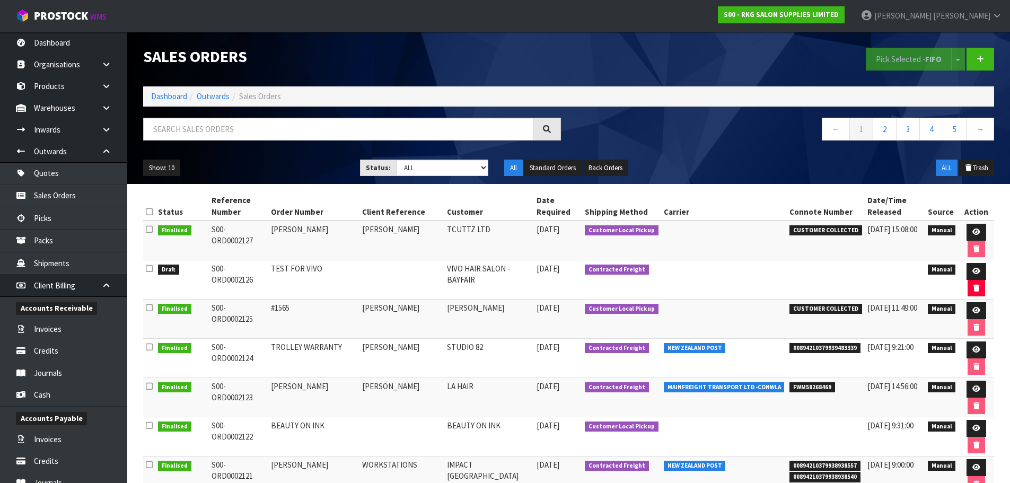
scroll to position [106, 0]
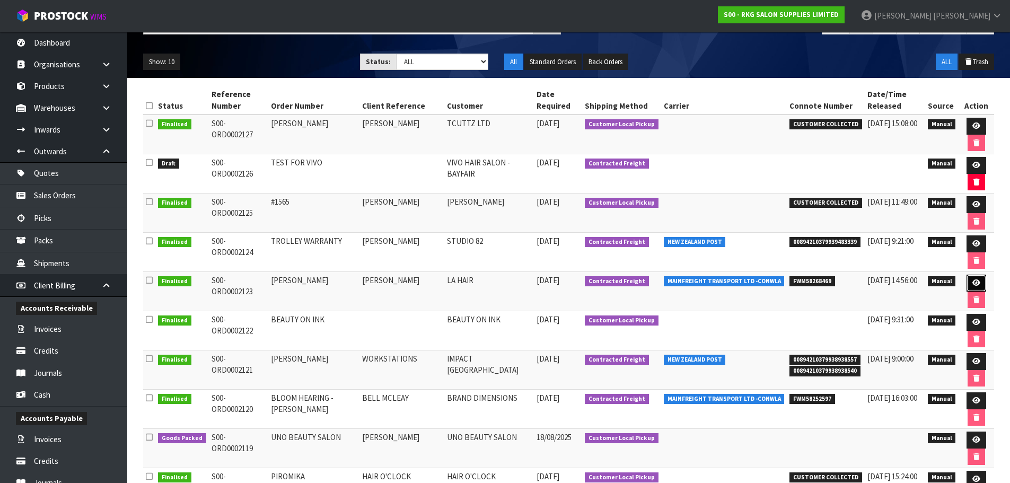
click at [978, 284] on link at bounding box center [976, 283] width 20 height 17
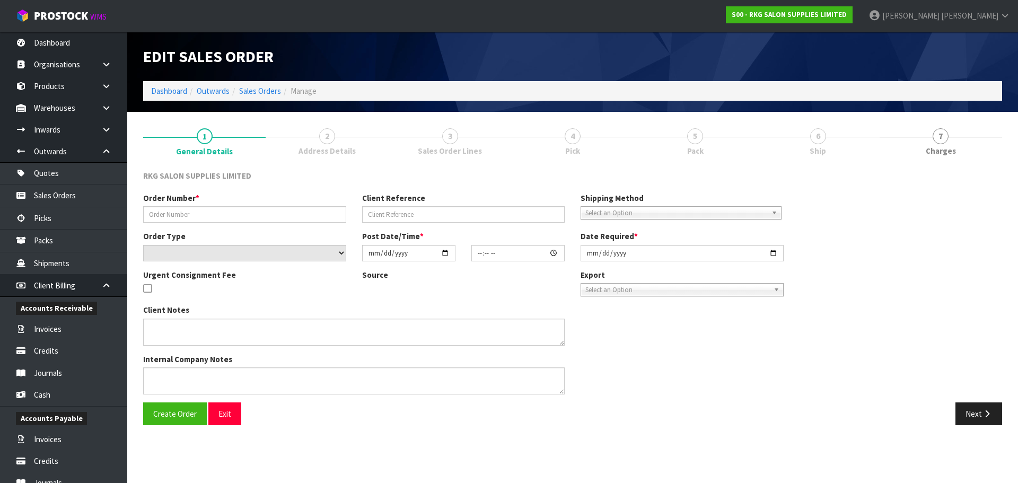
type input "[PERSON_NAME]"
select select "number:0"
type input "[DATE]"
type input "00:00:00.000"
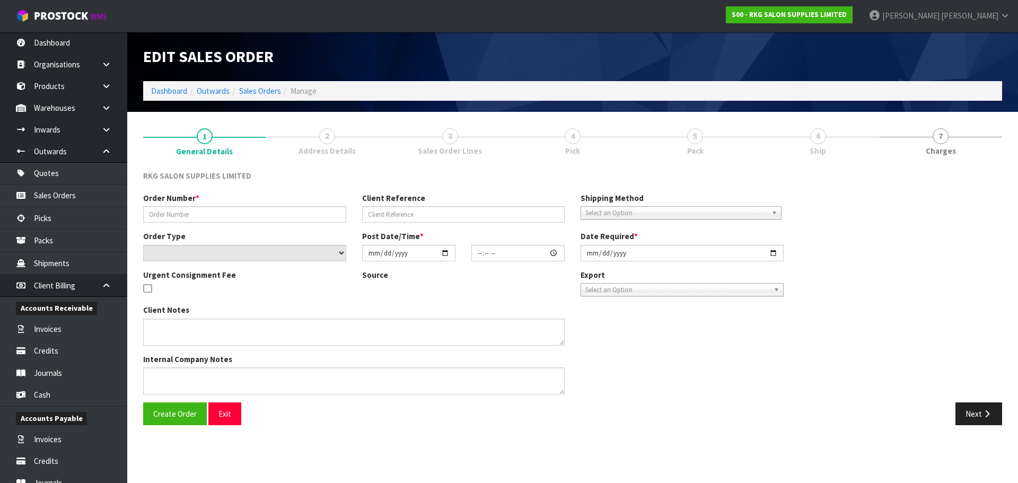
type input "[DATE]"
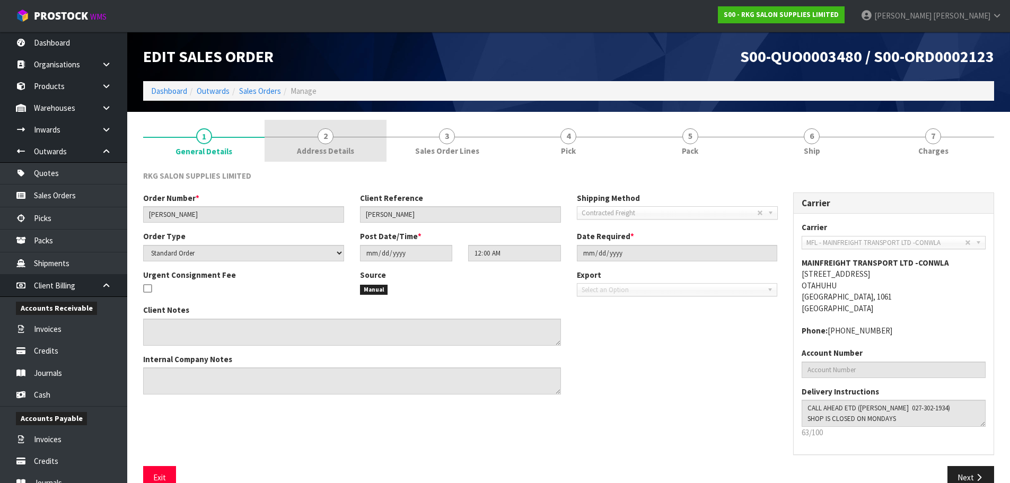
click at [332, 134] on span "2" at bounding box center [326, 136] width 16 height 16
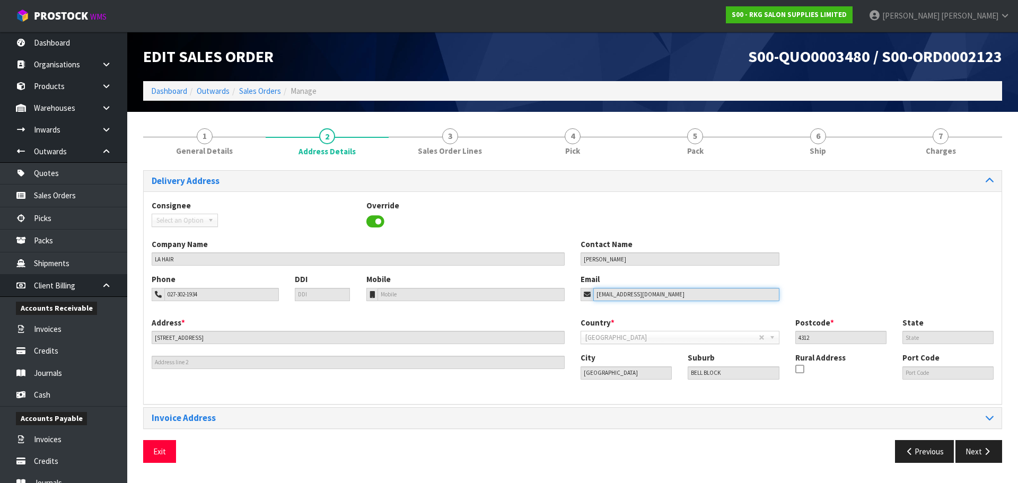
drag, startPoint x: 671, startPoint y: 295, endPoint x: 574, endPoint y: 292, distance: 97.6
click at [574, 292] on div "Email [EMAIL_ADDRESS][DOMAIN_NAME]" at bounding box center [679, 287] width 215 height 27
click at [153, 450] on button "Exit" at bounding box center [159, 451] width 33 height 23
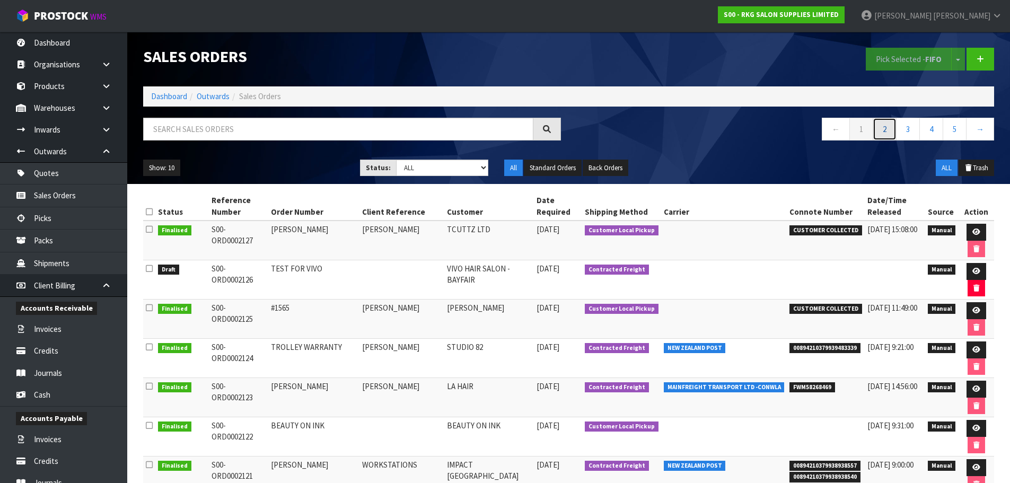
click at [885, 128] on link "2" at bounding box center [885, 129] width 24 height 23
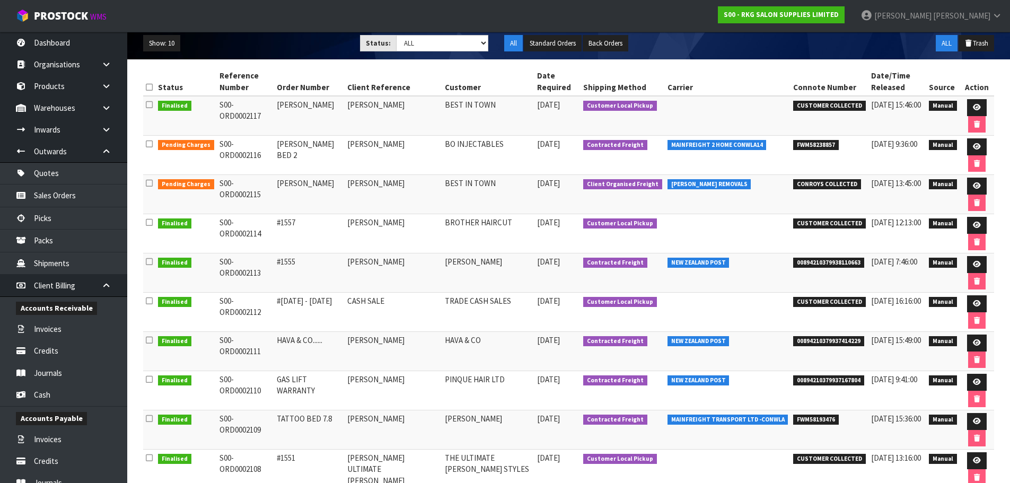
scroll to position [106, 0]
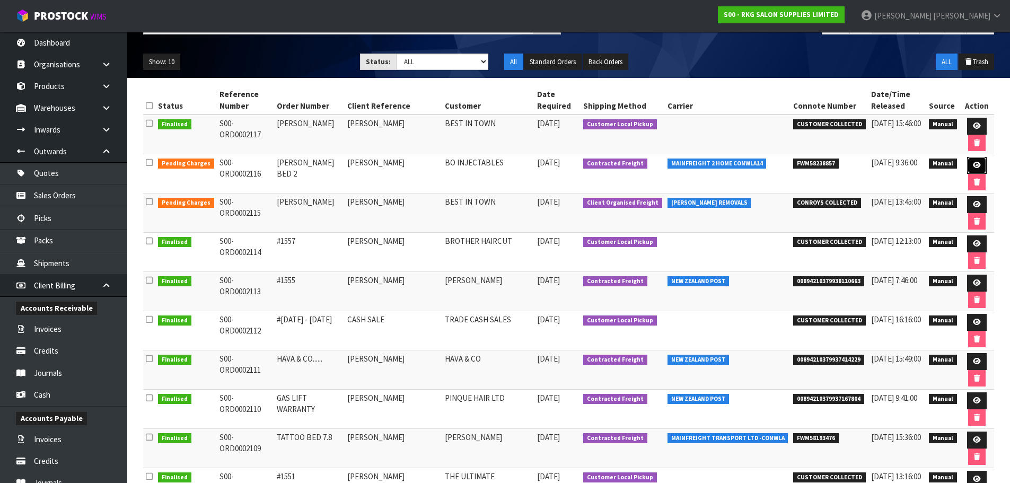
click at [975, 165] on icon at bounding box center [977, 165] width 8 height 7
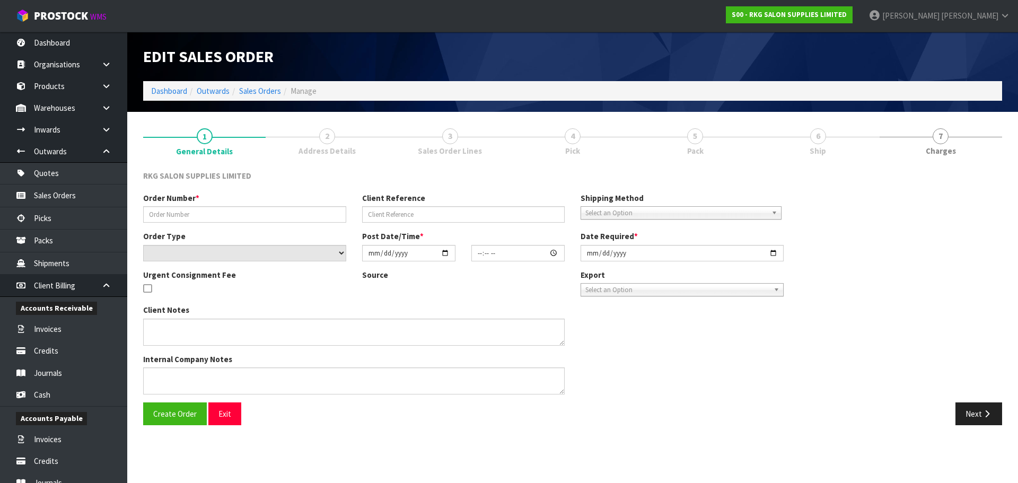
type input "[PERSON_NAME] BED 2"
type input "[PERSON_NAME]"
select select "number:0"
type input "[DATE]"
type input "00:00:00.000"
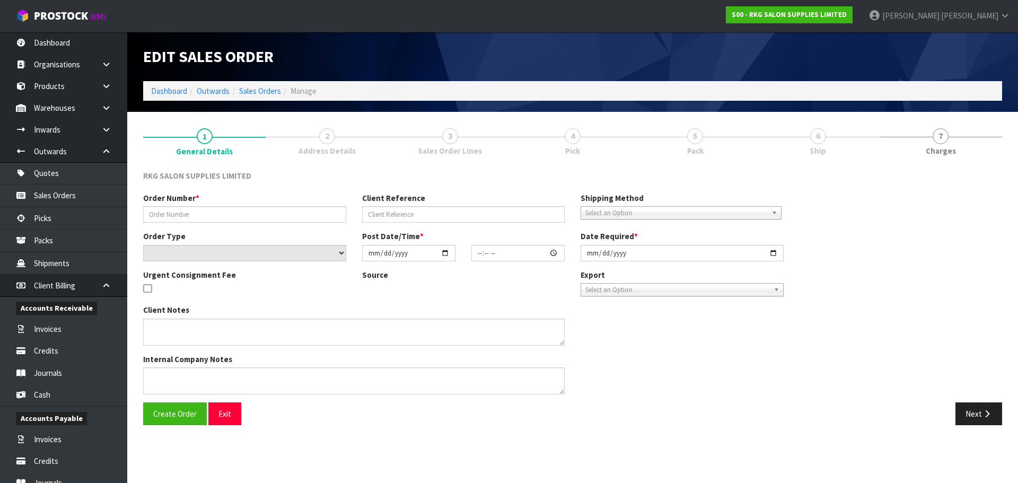
type input "[DATE]"
type textarea "IS IT POSSIBLE TO PLEASE HAVE ALL THE PACKING REMOVED SO IT’S JUST THE BED. EXT…"
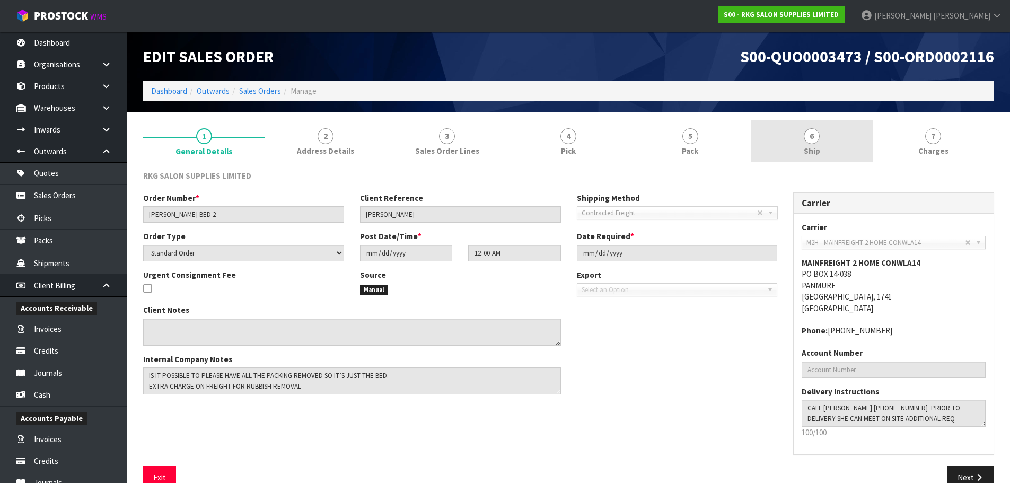
click at [808, 134] on span "6" at bounding box center [812, 136] width 16 height 16
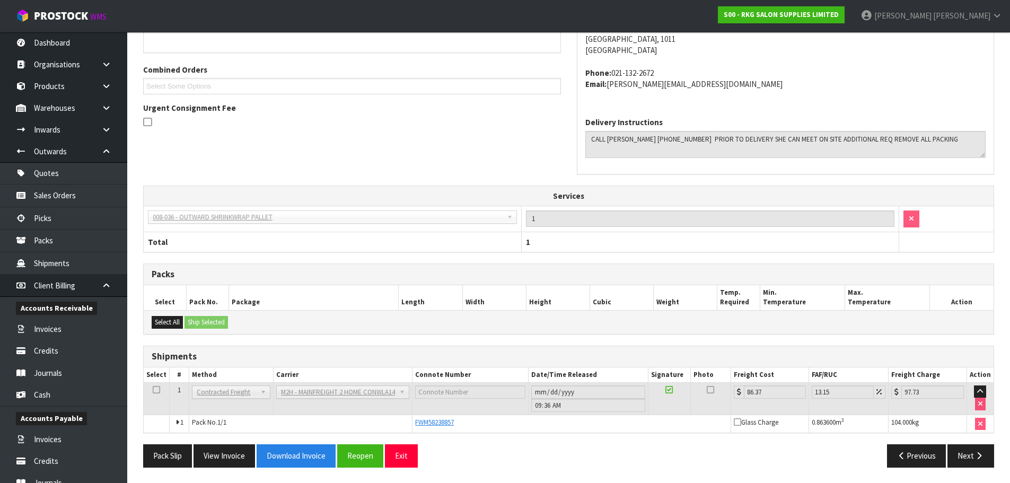
scroll to position [213, 0]
click at [403, 456] on button "Exit" at bounding box center [401, 455] width 33 height 23
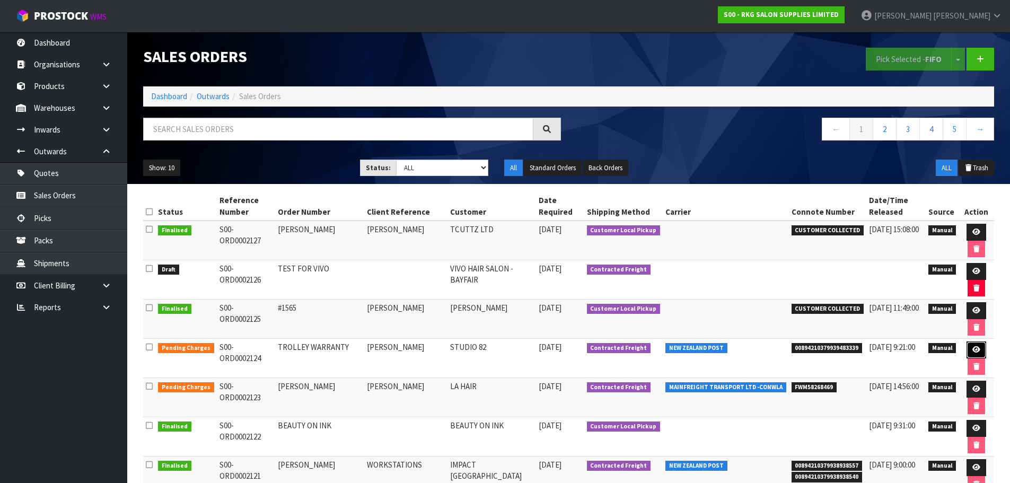
drag, startPoint x: 974, startPoint y: 349, endPoint x: 966, endPoint y: 349, distance: 8.5
click at [974, 349] on icon at bounding box center [976, 349] width 8 height 7
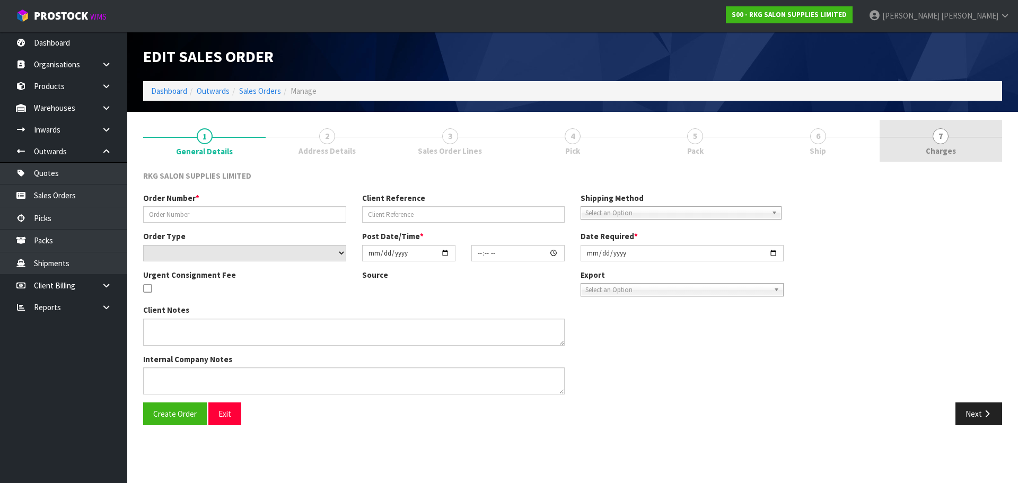
type input "TROLLEY WARRANTY"
type input "[PERSON_NAME]"
select select "number:0"
type input "[DATE]"
type input "14:08:00.000"
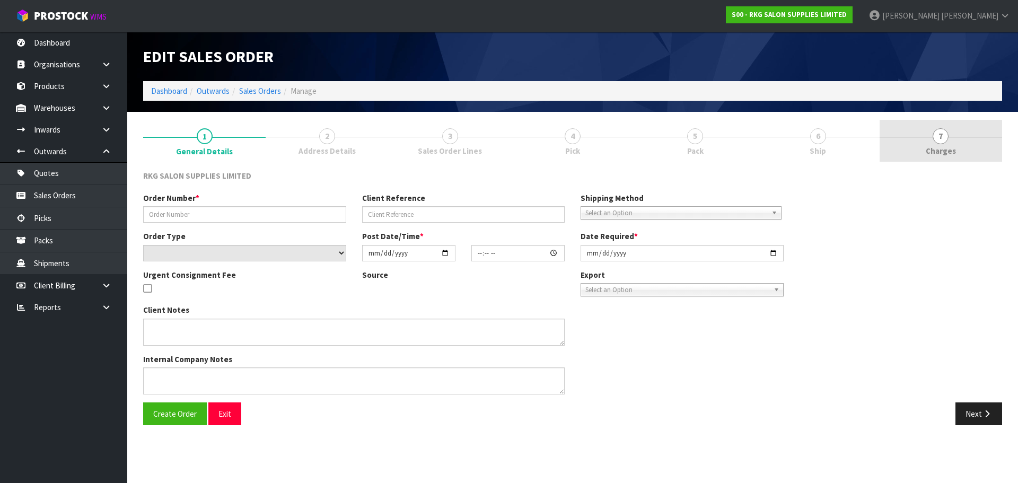
type input "[DATE]"
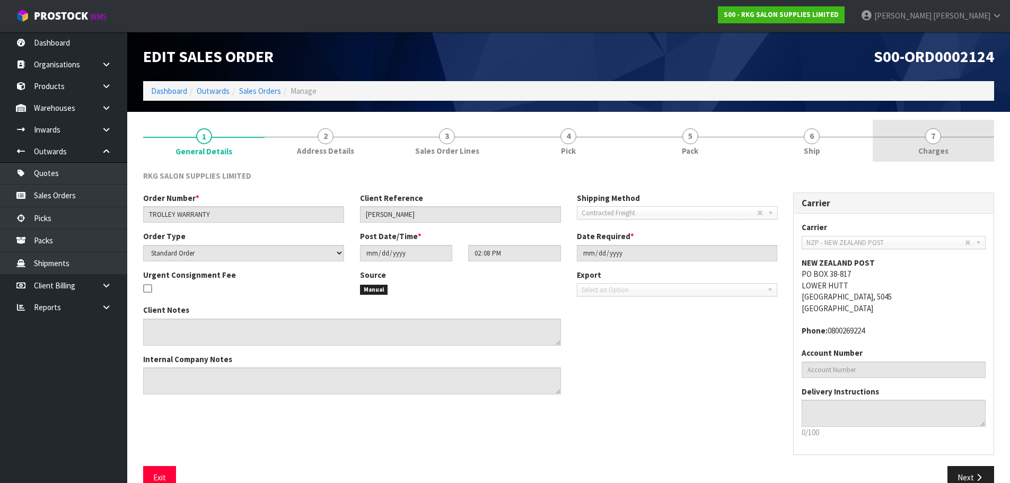
click at [936, 137] on span "7" at bounding box center [933, 136] width 16 height 16
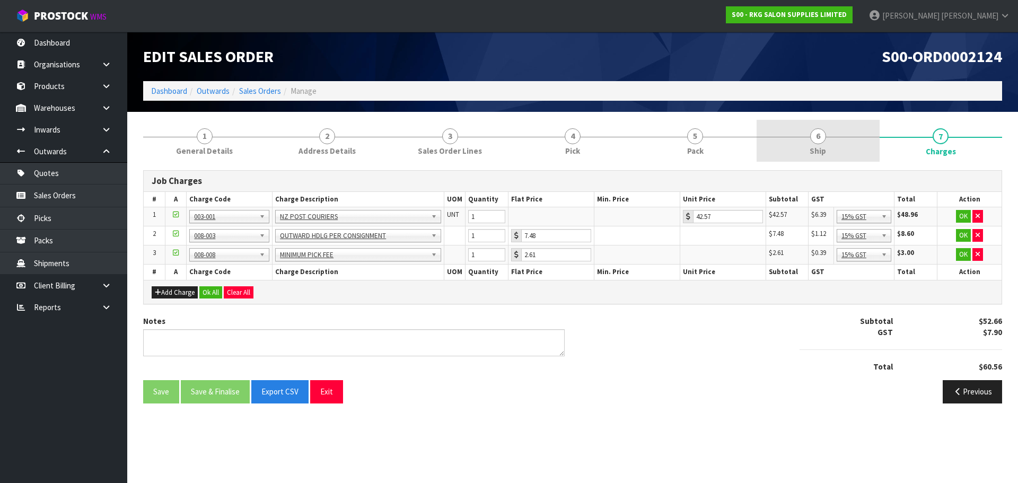
click at [821, 137] on span "6" at bounding box center [818, 136] width 16 height 16
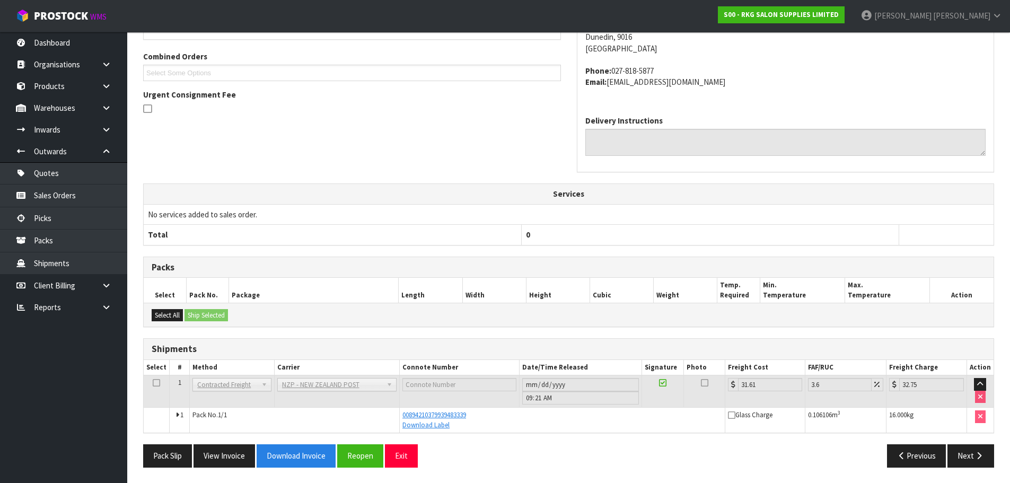
scroll to position [226, 0]
click at [969, 456] on button "Next" at bounding box center [970, 455] width 47 height 23
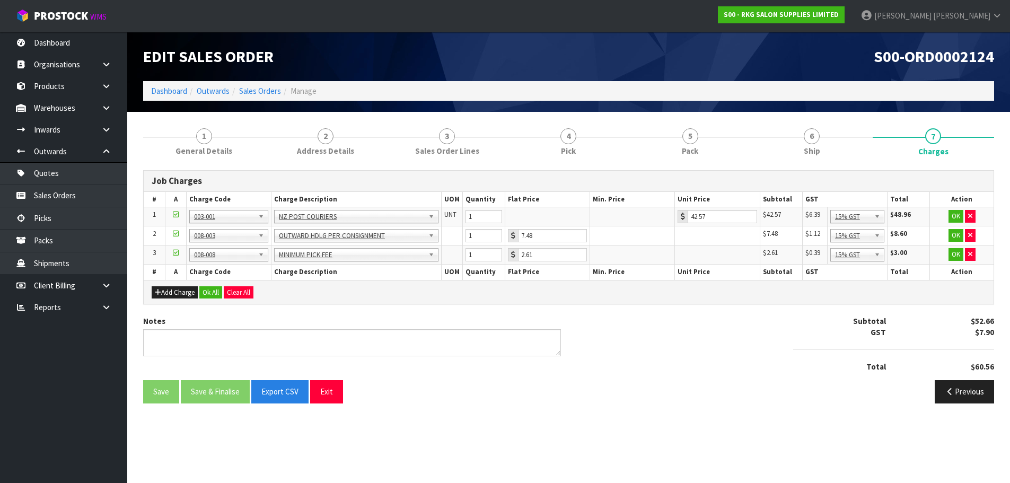
scroll to position [0, 0]
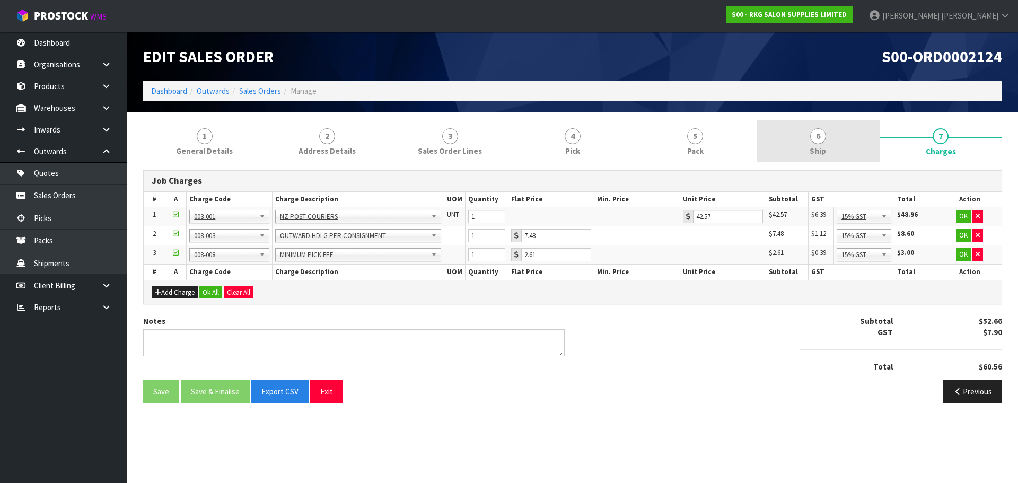
click at [816, 139] on span "6" at bounding box center [818, 136] width 16 height 16
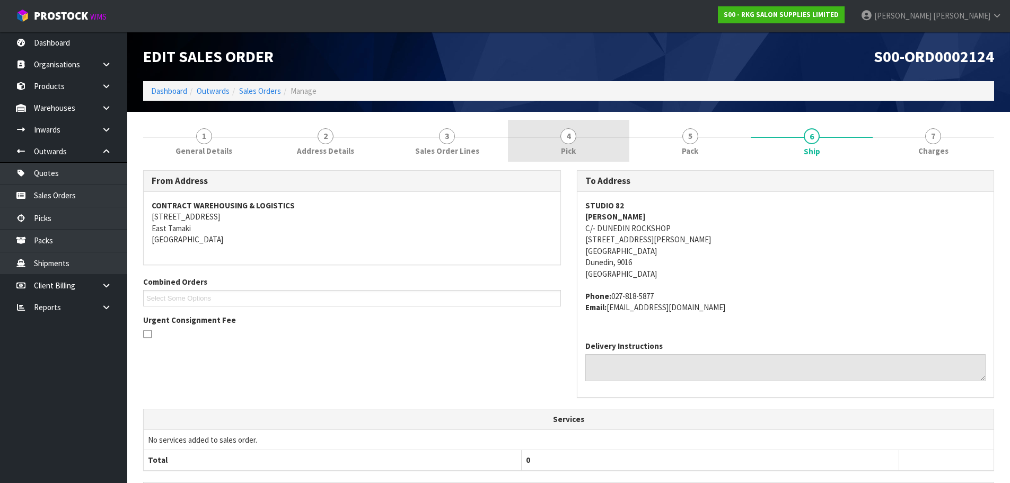
drag, startPoint x: 688, startPoint y: 140, endPoint x: 628, endPoint y: 150, distance: 60.7
click at [688, 140] on span "5" at bounding box center [690, 136] width 16 height 16
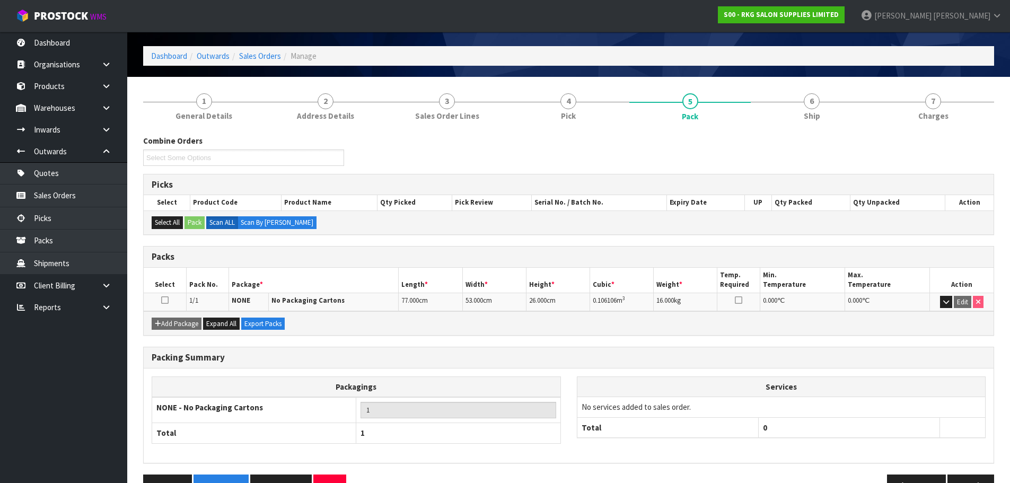
scroll to position [65, 0]
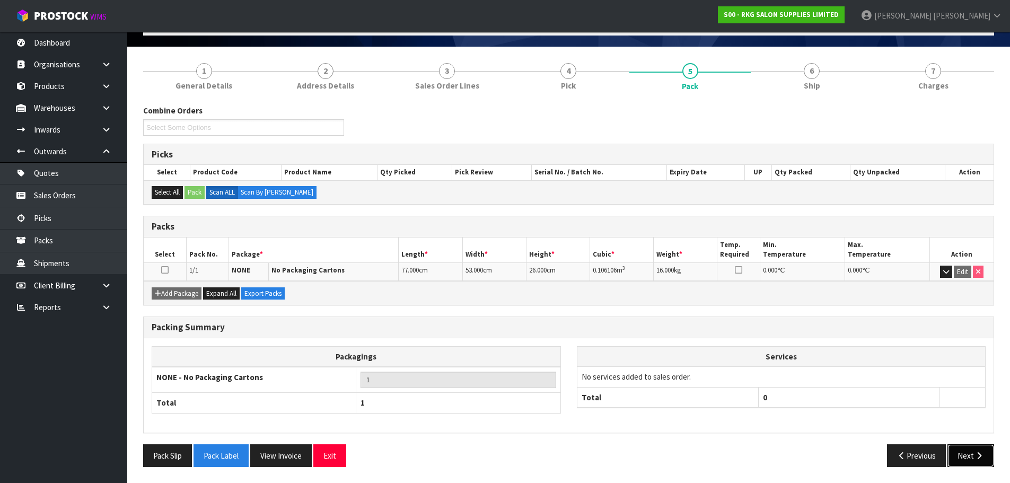
click at [962, 452] on button "Next" at bounding box center [970, 455] width 47 height 23
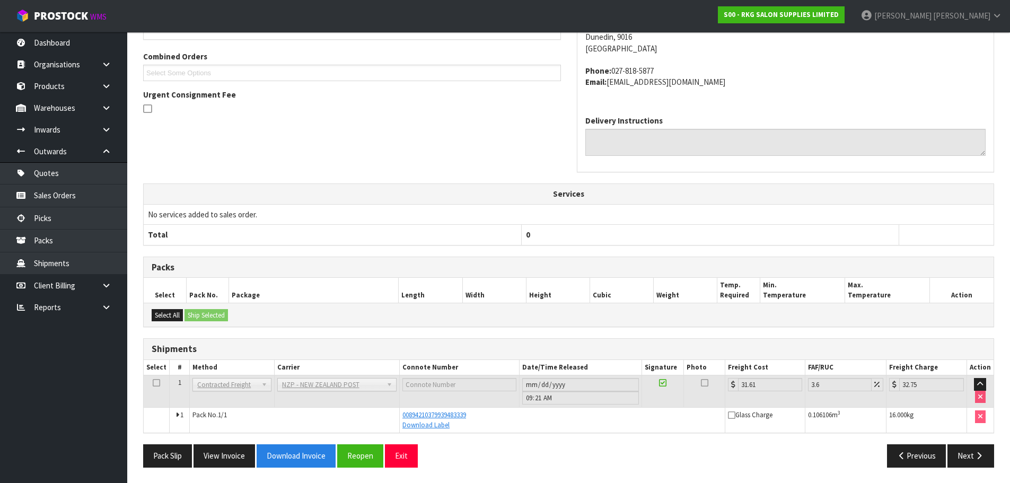
scroll to position [226, 0]
click at [958, 455] on button "Next" at bounding box center [970, 455] width 47 height 23
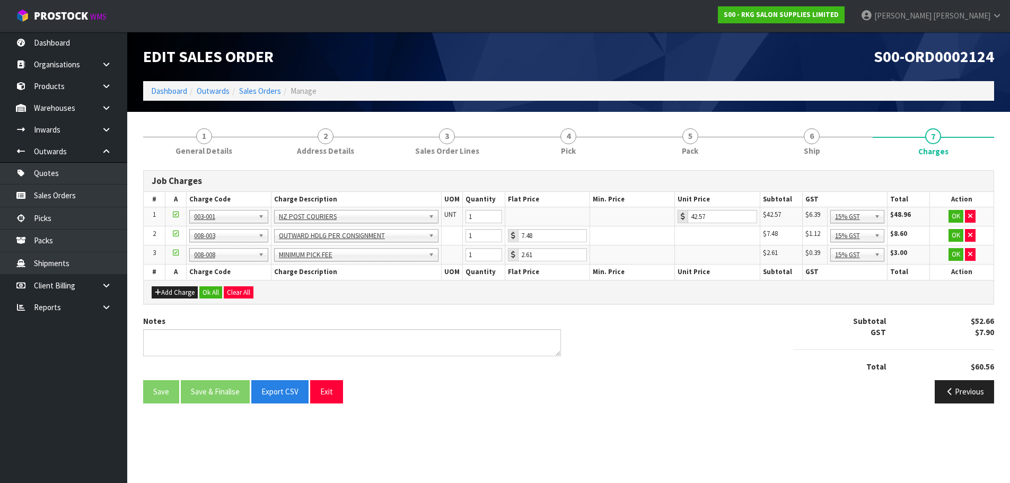
scroll to position [0, 0]
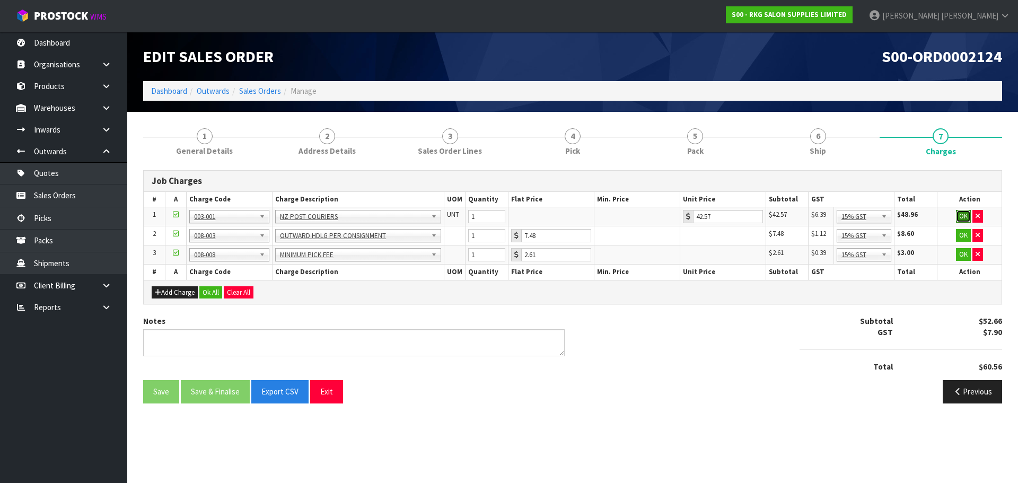
click at [965, 215] on button "OK" at bounding box center [963, 216] width 15 height 13
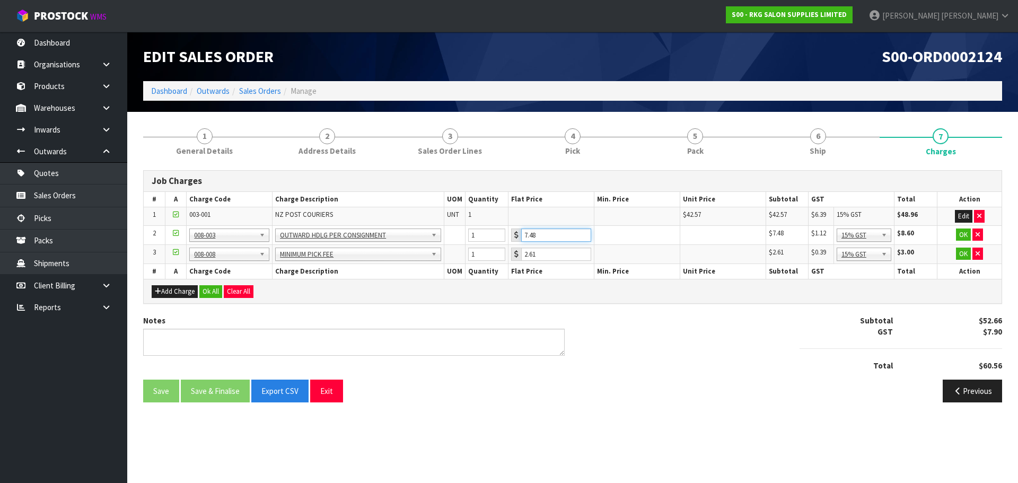
drag, startPoint x: 525, startPoint y: 235, endPoint x: 511, endPoint y: 234, distance: 13.8
click at [511, 234] on div "7.48" at bounding box center [551, 234] width 80 height 13
type input "3.50"
click at [962, 233] on button "OK" at bounding box center [963, 234] width 15 height 13
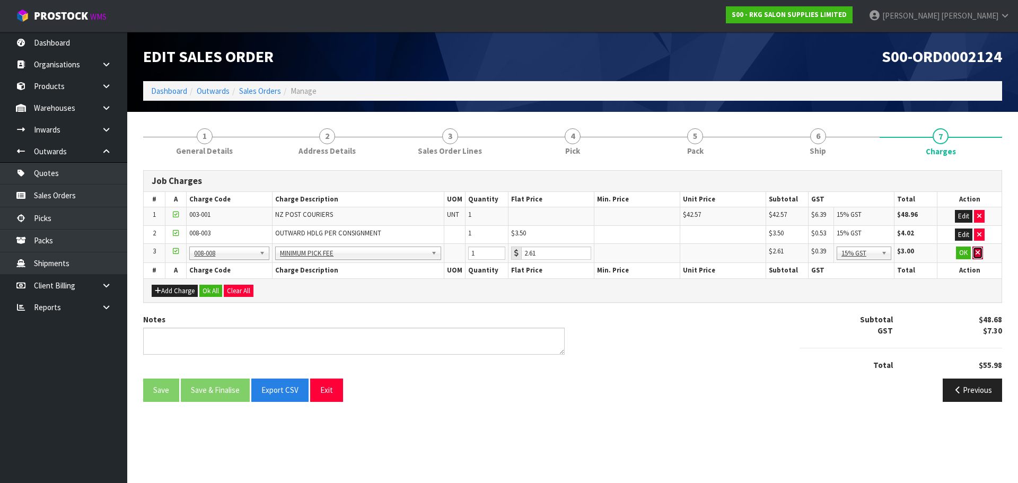
click at [977, 255] on icon "button" at bounding box center [977, 252] width 4 height 7
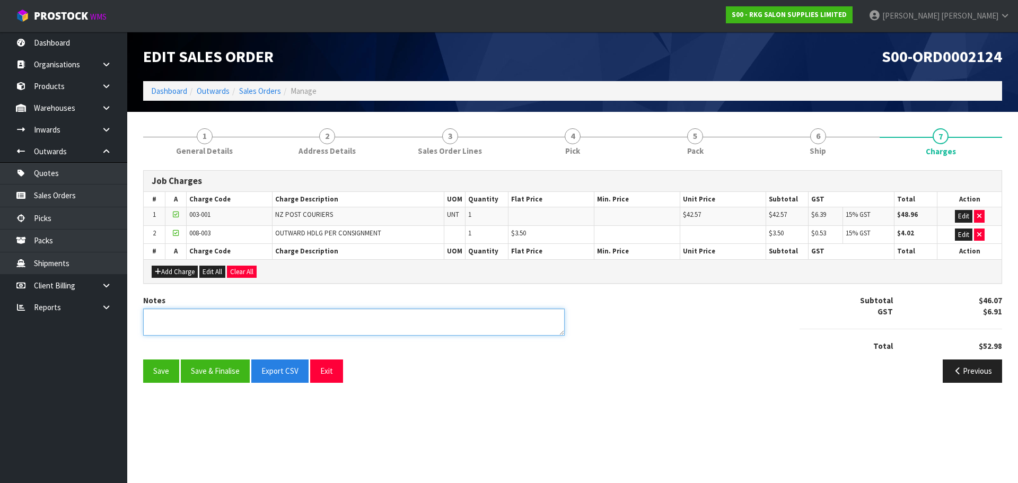
click at [272, 321] on textarea at bounding box center [353, 322] width 421 height 27
type textarea "PICKED BY [PERSON_NAME]"
click at [154, 374] on button "Save" at bounding box center [161, 370] width 36 height 23
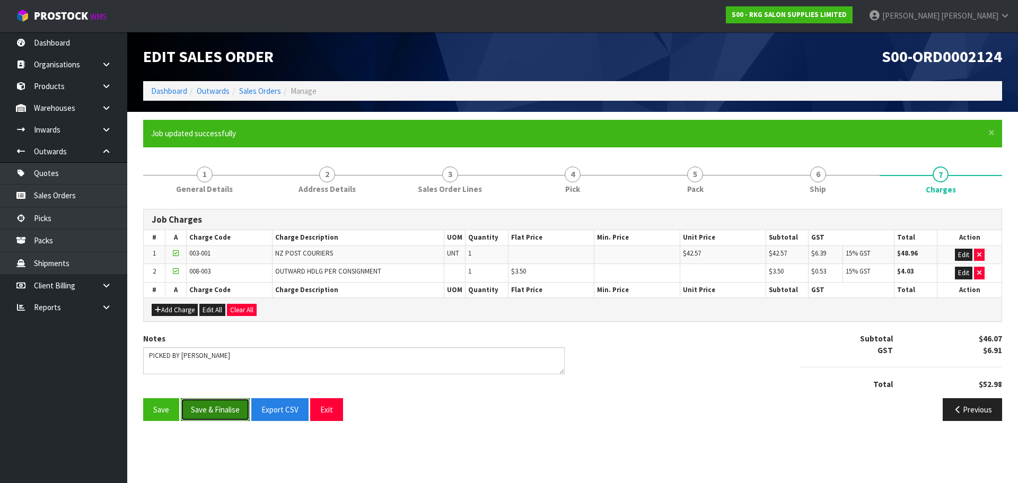
click at [210, 408] on button "Save & Finalise" at bounding box center [215, 409] width 69 height 23
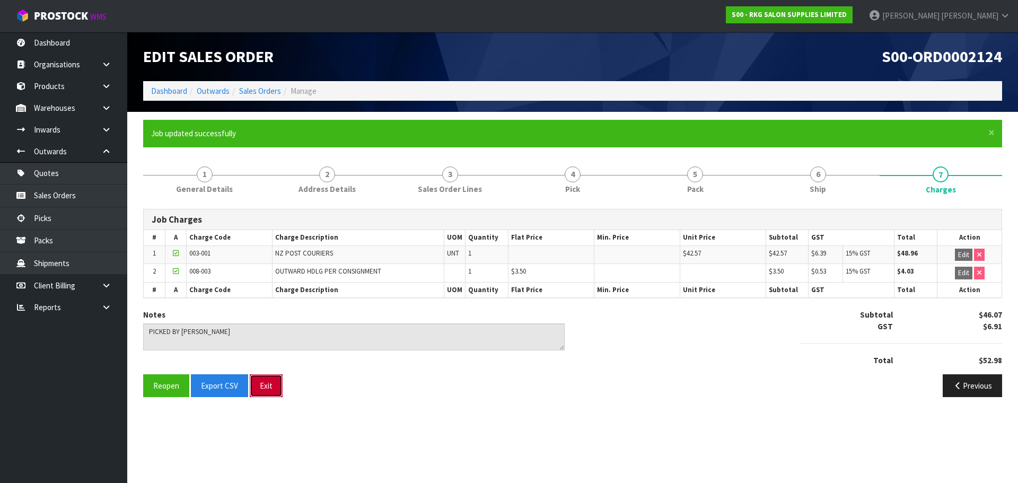
click at [273, 386] on button "Exit" at bounding box center [266, 385] width 33 height 23
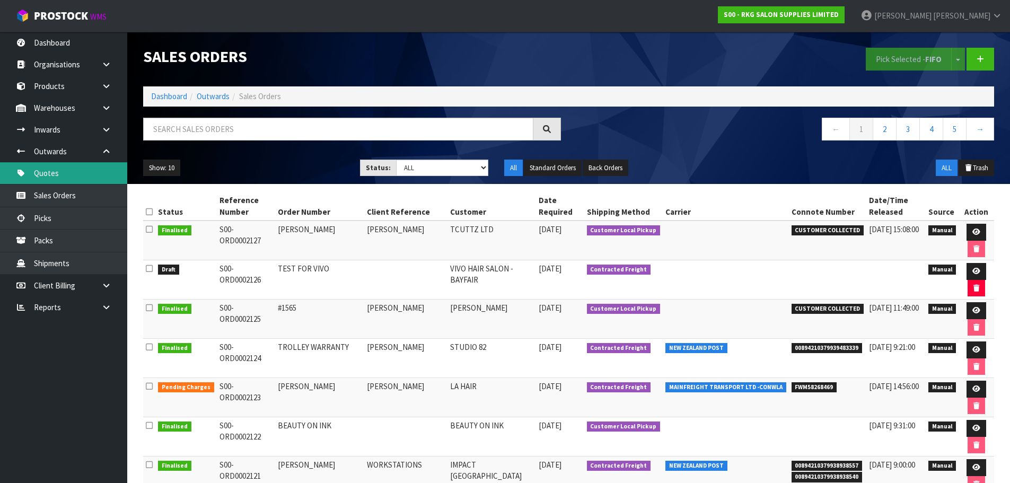
click at [51, 174] on link "Quotes" at bounding box center [63, 173] width 127 height 22
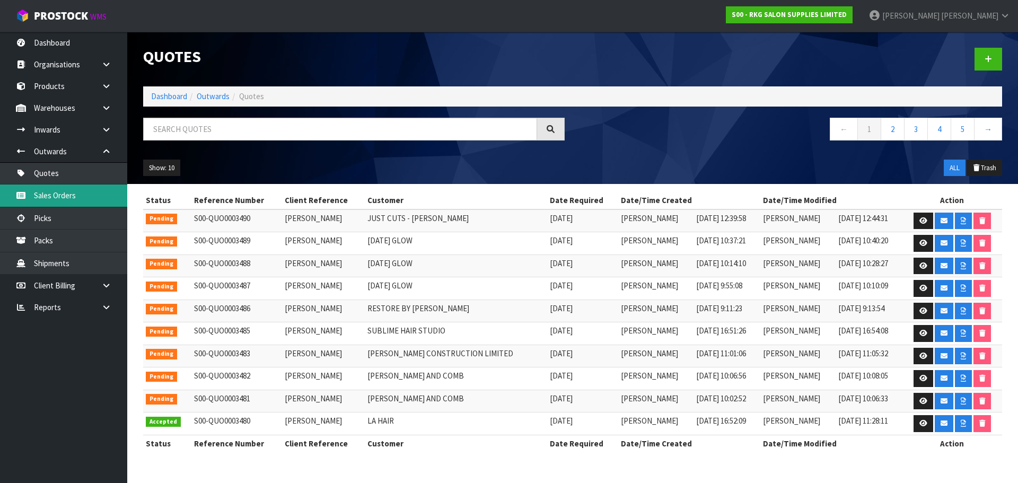
click at [46, 195] on link "Sales Orders" at bounding box center [63, 195] width 127 height 22
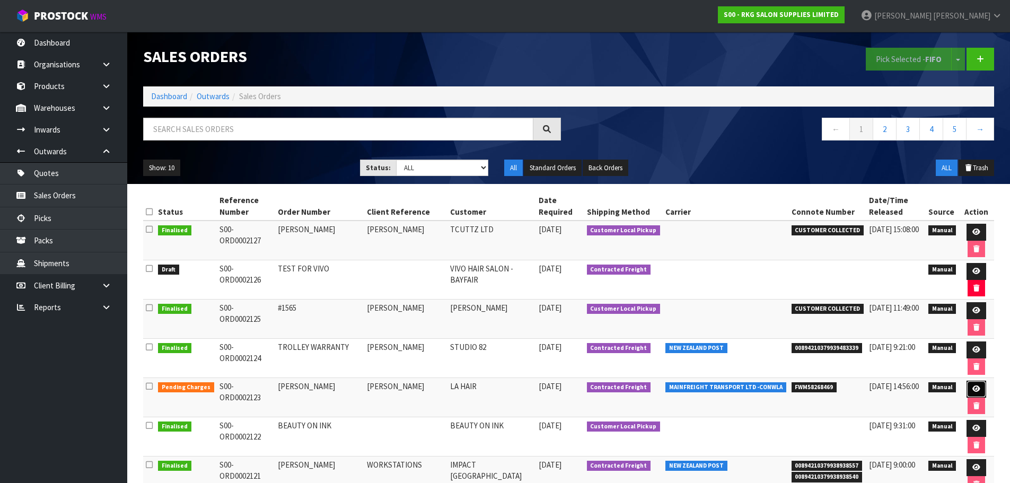
click at [974, 387] on icon at bounding box center [976, 388] width 8 height 7
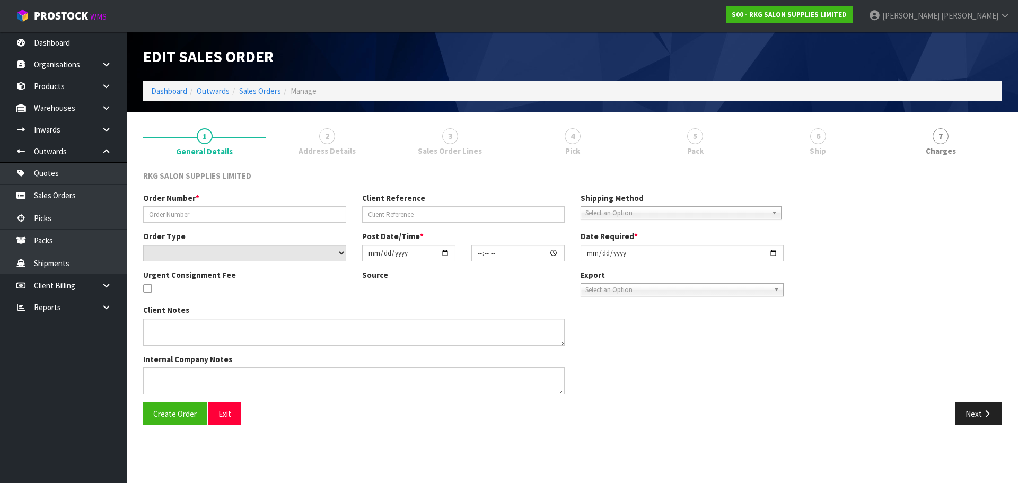
type input "[PERSON_NAME]"
select select "number:0"
type input "[DATE]"
type input "00:00:00.000"
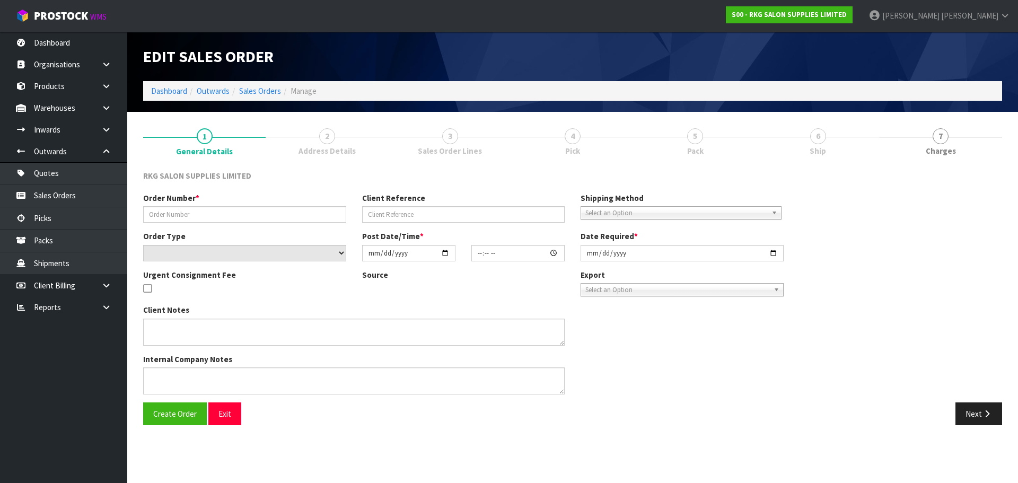
type input "[DATE]"
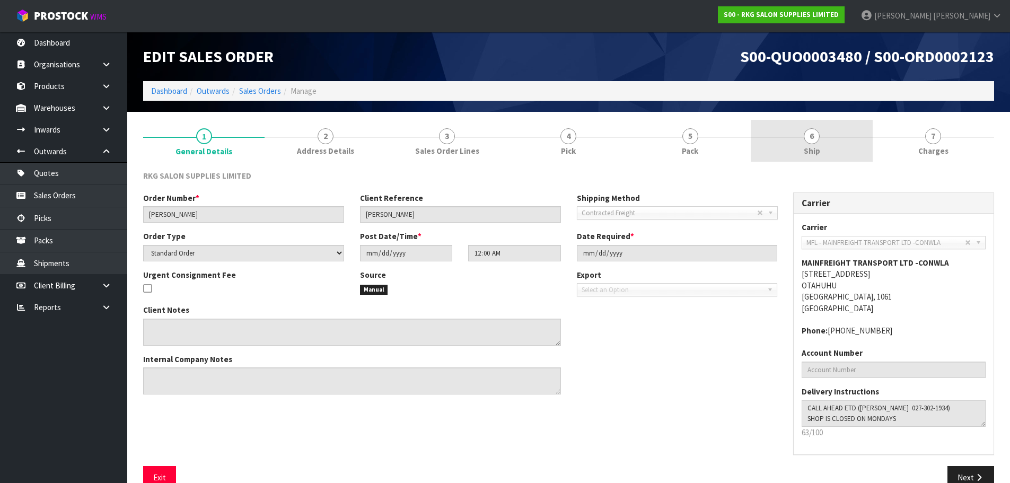
click at [815, 131] on span "6" at bounding box center [812, 136] width 16 height 16
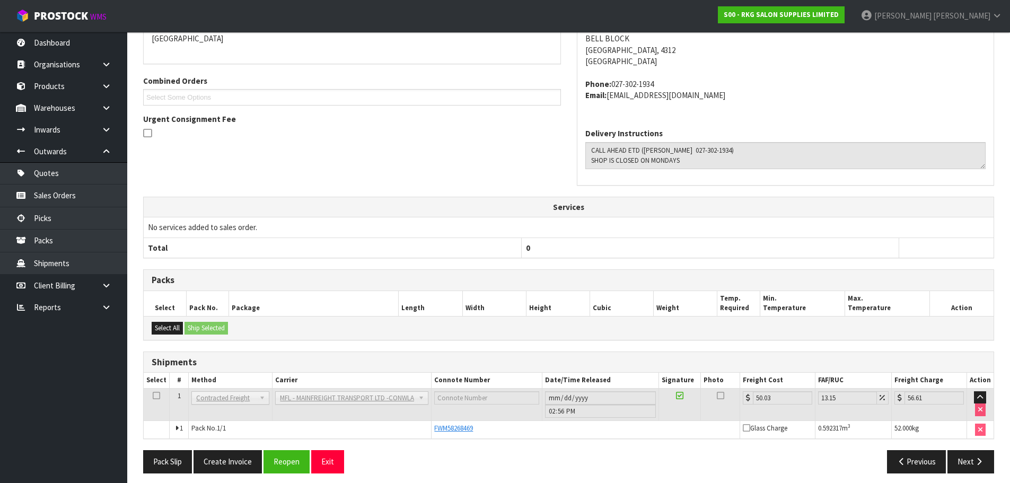
scroll to position [207, 0]
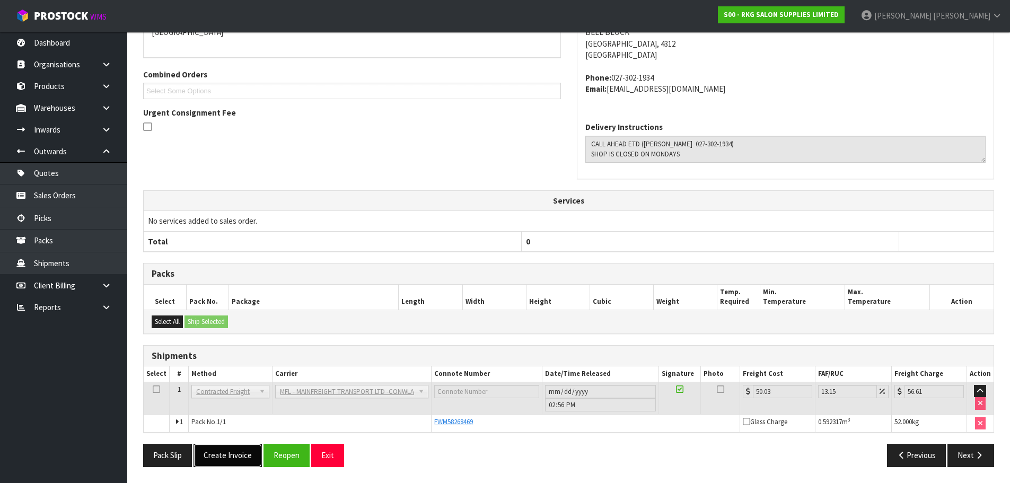
click at [234, 454] on button "Create Invoice" at bounding box center [227, 455] width 68 height 23
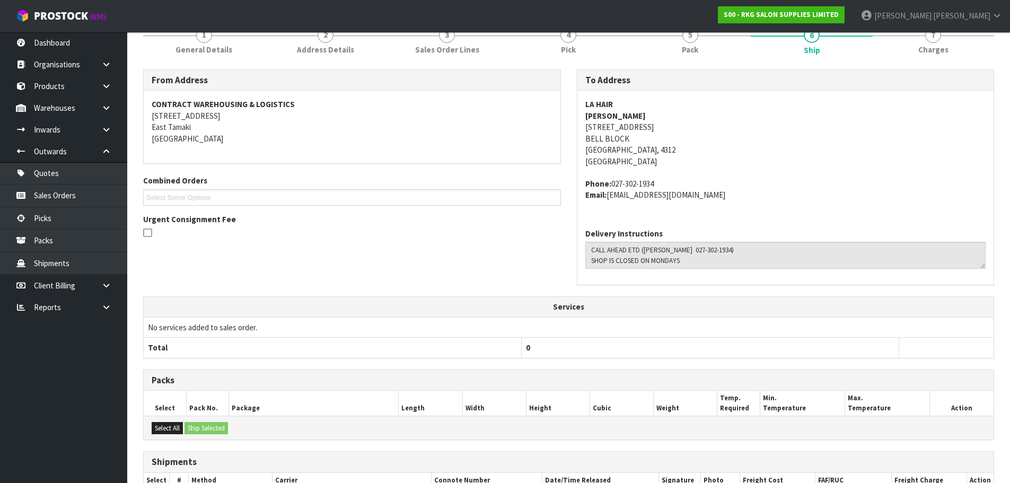
scroll to position [245, 0]
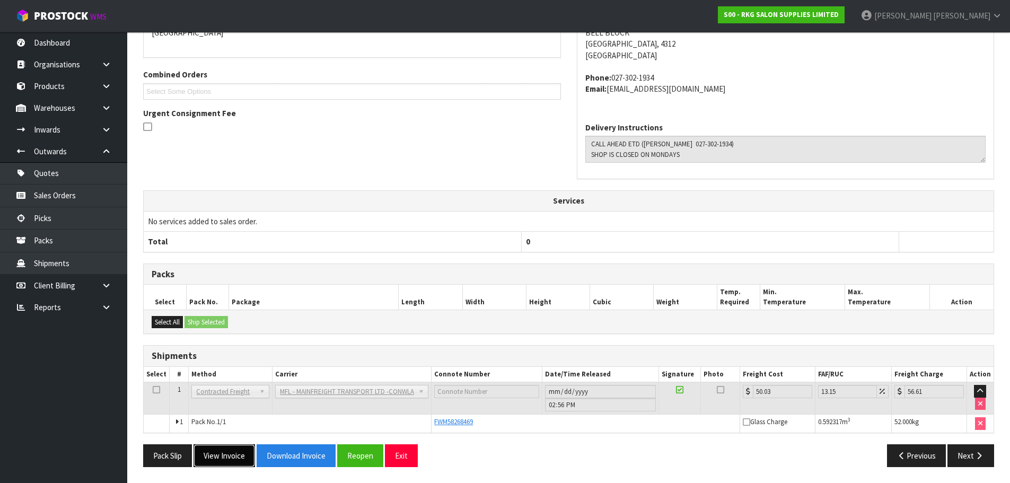
click at [221, 455] on button "View Invoice" at bounding box center [223, 455] width 61 height 23
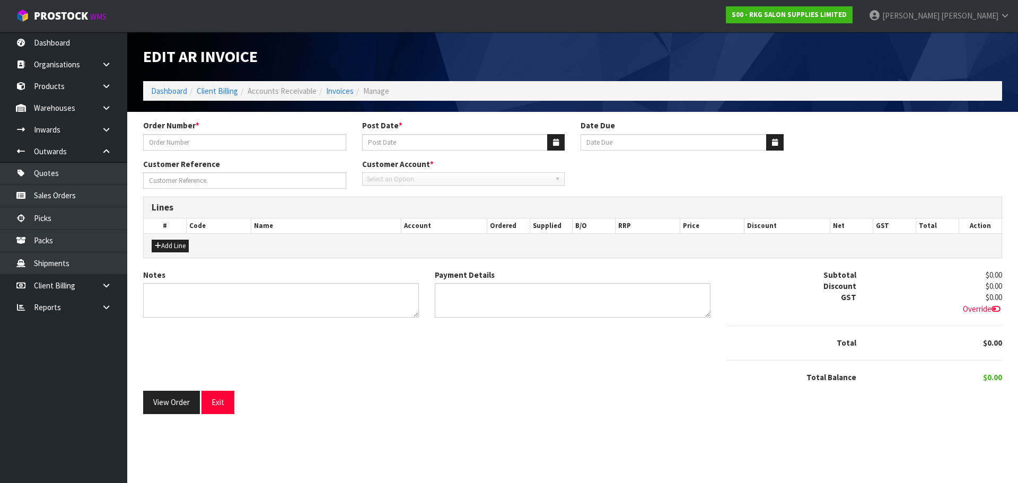
type input "[PERSON_NAME]"
type input "[DATE]"
type input "[PERSON_NAME]"
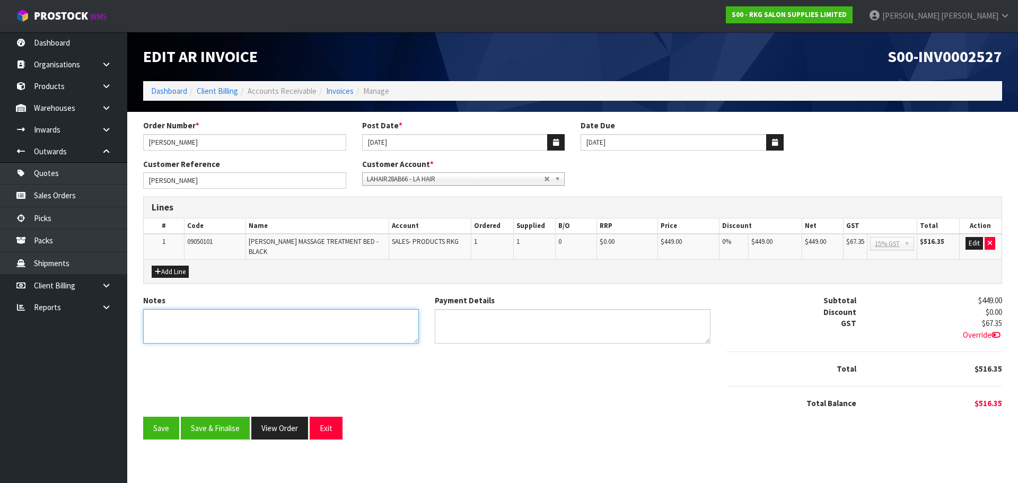
click at [233, 311] on textarea "Notes" at bounding box center [281, 326] width 276 height 34
type textarea "THANK YOU FOR YOUR ORDER."
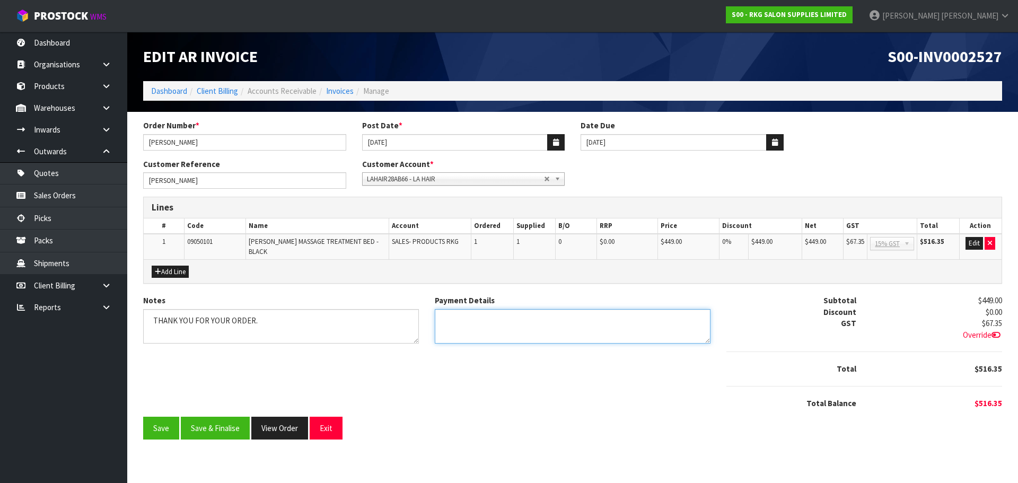
click at [483, 321] on textarea "Payment Details" at bounding box center [573, 326] width 276 height 34
click at [518, 314] on textarea "Payment Details" at bounding box center [573, 326] width 276 height 34
type textarea "DIRECT CREDIT [DATE]"
click at [170, 267] on button "Add Line" at bounding box center [170, 272] width 37 height 13
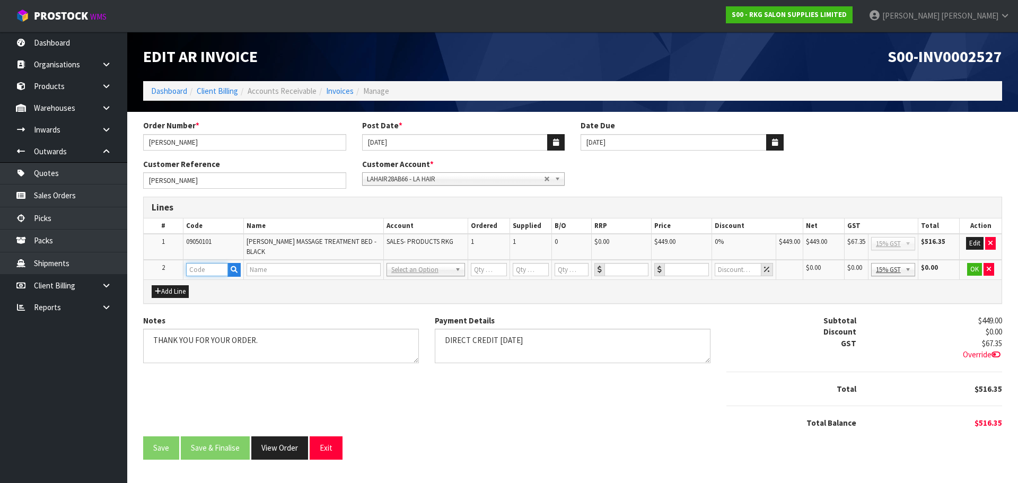
click at [198, 263] on input "text" at bounding box center [207, 269] width 42 height 13
type input "FRE"
click at [213, 281] on link "FRE IGHT" at bounding box center [229, 281] width 84 height 14
type input "FREIGHT"
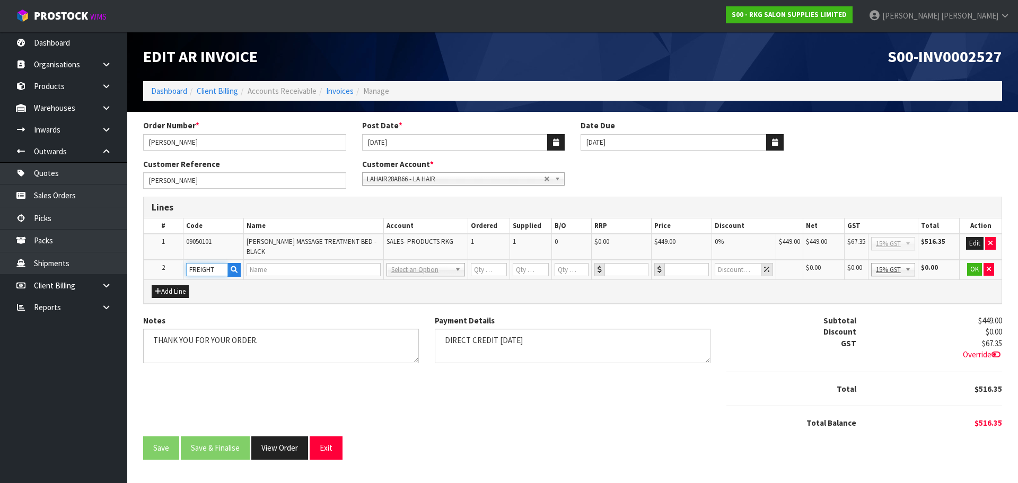
type input "1"
type input "0"
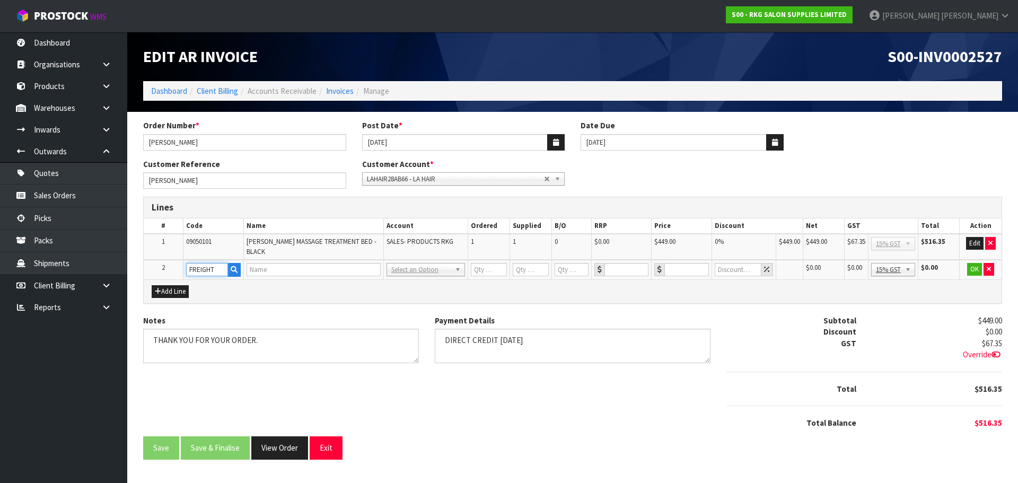
type input "0"
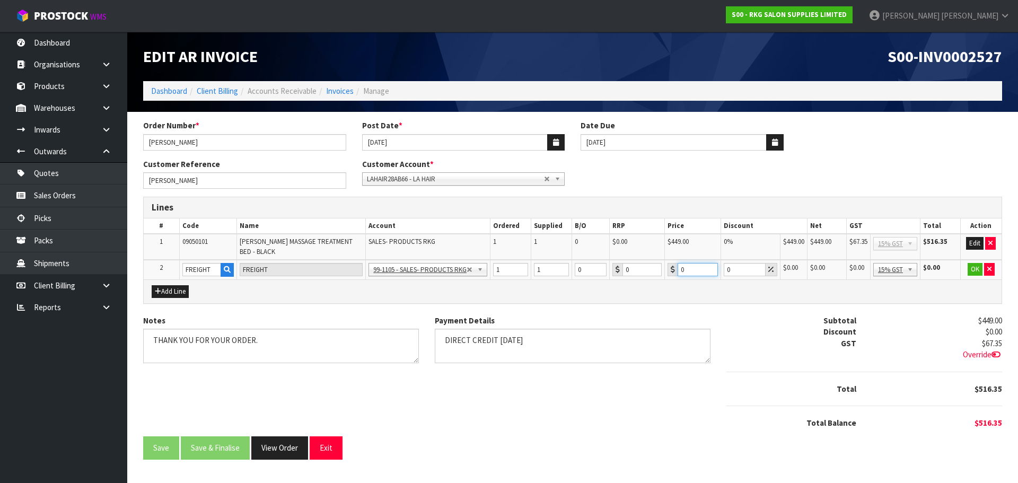
drag, startPoint x: 688, startPoint y: 267, endPoint x: 677, endPoint y: 268, distance: 11.1
click at [677, 268] on input "0" at bounding box center [697, 269] width 40 height 13
type input "107.15"
click at [973, 268] on button "OK" at bounding box center [974, 269] width 15 height 13
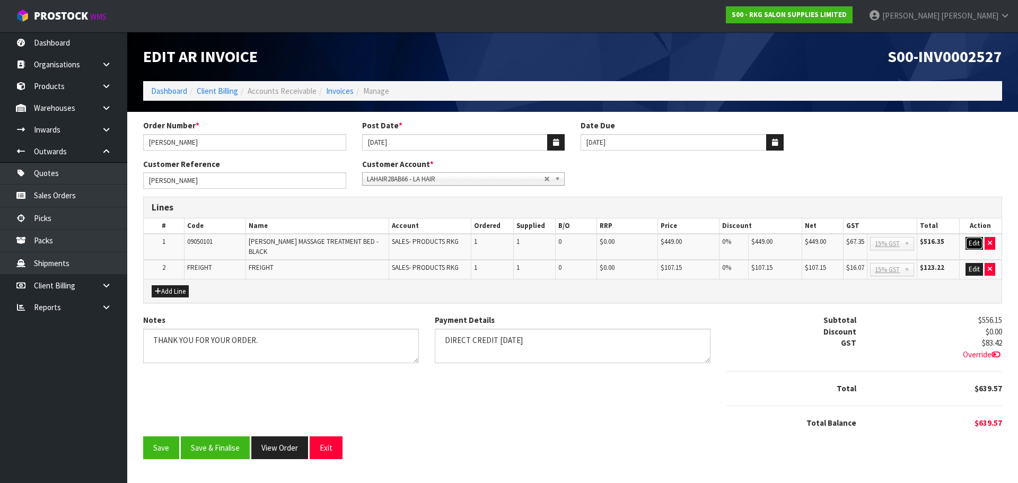
click at [972, 244] on button "Edit" at bounding box center [973, 243] width 17 height 13
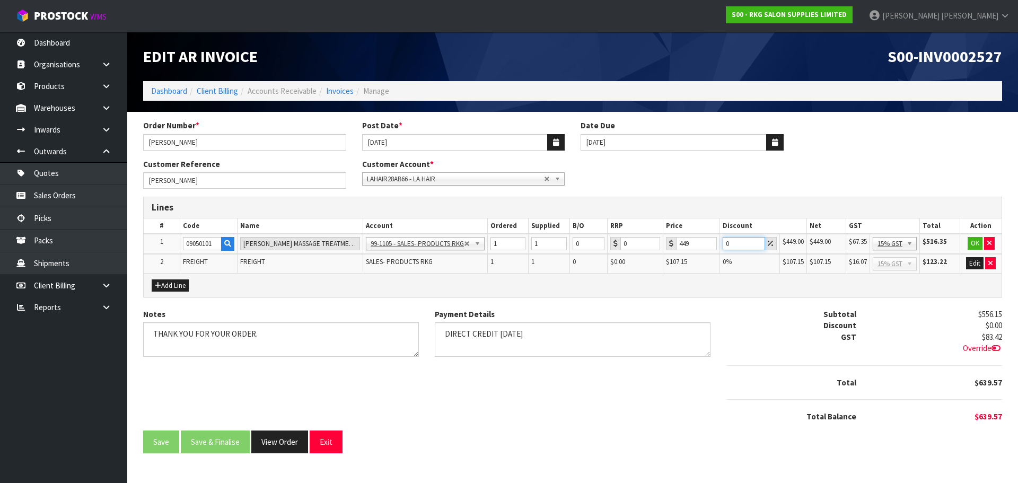
drag, startPoint x: 732, startPoint y: 243, endPoint x: 718, endPoint y: 243, distance: 13.8
click at [718, 243] on tr "1 09050101 [PERSON_NAME] MASSAGE TREATMENT BED - BLACK 99-1100 - SALES -ADMIN 9…" at bounding box center [573, 244] width 858 height 20
type input "45"
click at [972, 245] on button "OK" at bounding box center [974, 243] width 15 height 13
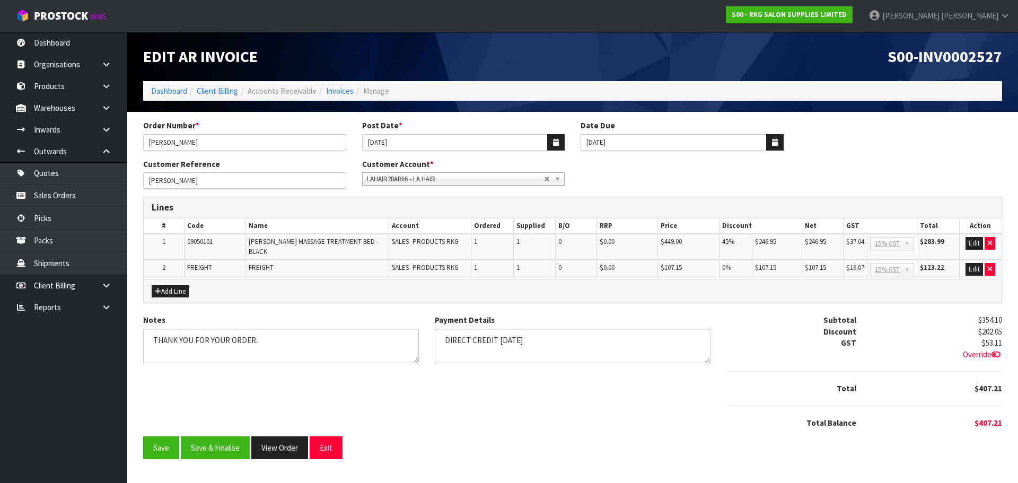
click at [993, 341] on span "$53.11" at bounding box center [992, 343] width 20 height 10
click at [997, 351] on icon at bounding box center [995, 354] width 9 height 8
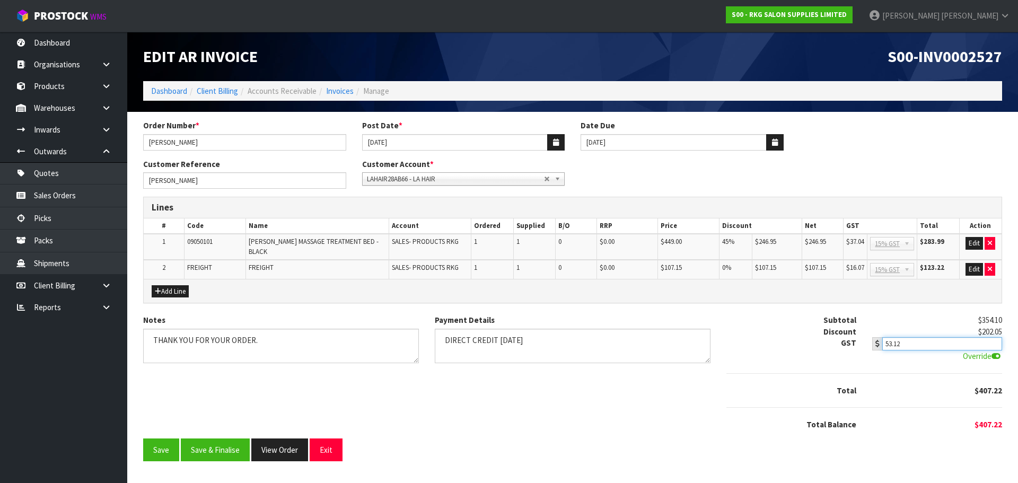
type input "53.12"
click at [995, 337] on input "53.12" at bounding box center [942, 343] width 120 height 13
click at [681, 388] on div "Notes Payment Details Subtotal $354.10 Discount $202.05 GST $53.11 53.12 Overri…" at bounding box center [572, 376] width 875 height 124
click at [219, 444] on button "Save & Finalise" at bounding box center [215, 449] width 69 height 23
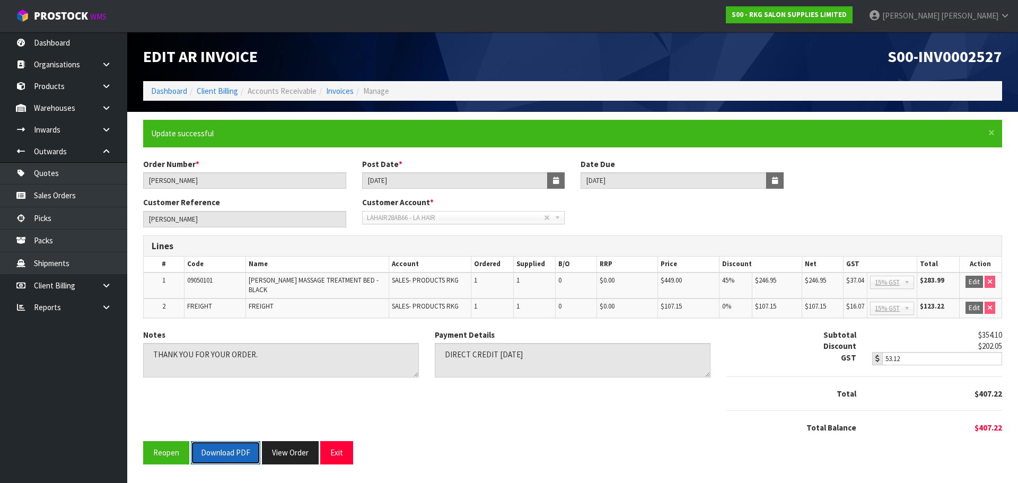
click at [224, 445] on button "Download PDF" at bounding box center [225, 452] width 69 height 23
click at [335, 449] on button "Exit" at bounding box center [336, 452] width 33 height 23
